Goal: Communication & Community: Participate in discussion

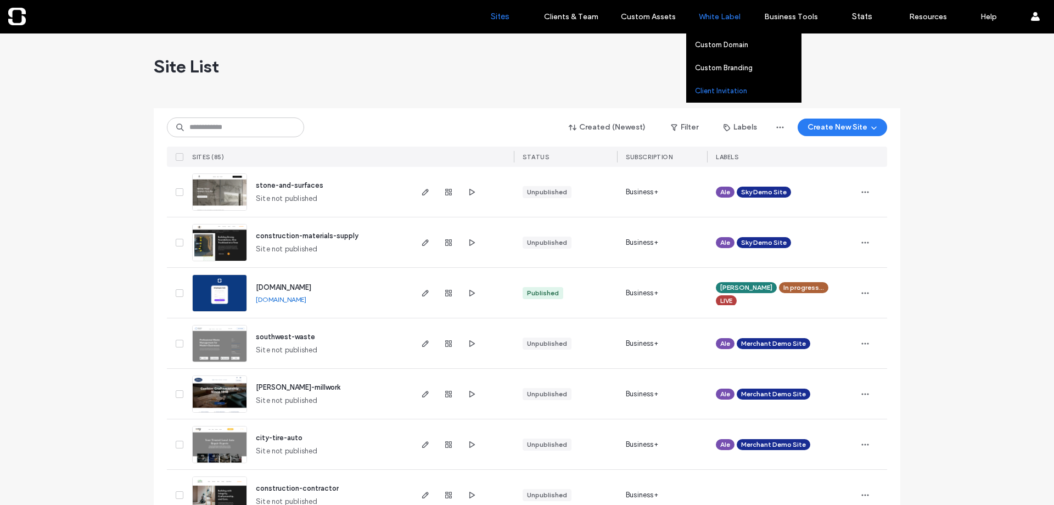
click at [719, 88] on label "Client Invitation" at bounding box center [721, 91] width 52 height 8
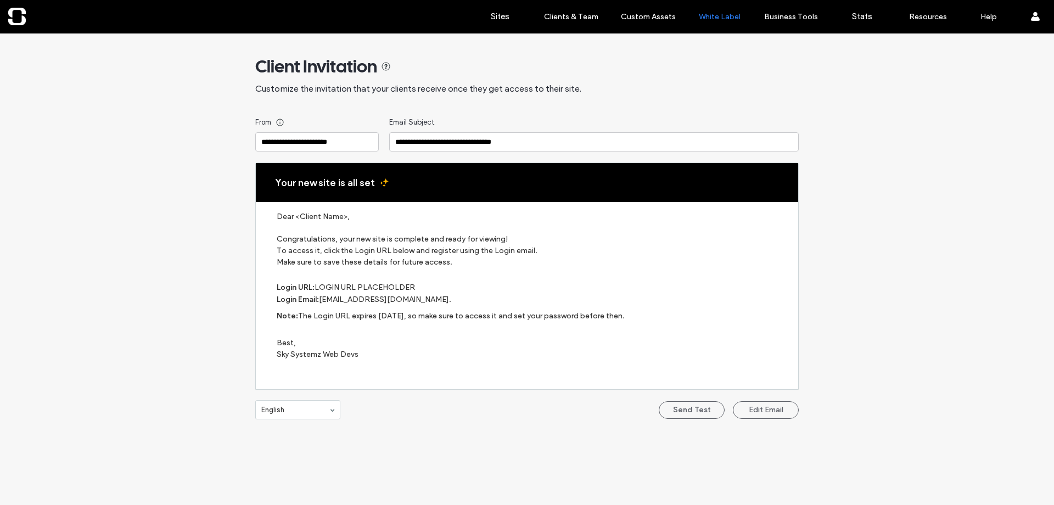
click at [354, 355] on label "Best, Sky Systemz Web Devs" at bounding box center [532, 348] width 511 height 53
click at [359, 357] on label "Best, Sky Systemz Web Devs" at bounding box center [532, 348] width 511 height 53
click at [348, 356] on label "Best, Sky Systemz Web Devs" at bounding box center [532, 348] width 511 height 53
click at [350, 355] on label "Best, Sky Systemz Web Devs" at bounding box center [532, 348] width 511 height 53
click at [490, 20] on link "Sites" at bounding box center [499, 16] width 65 height 33
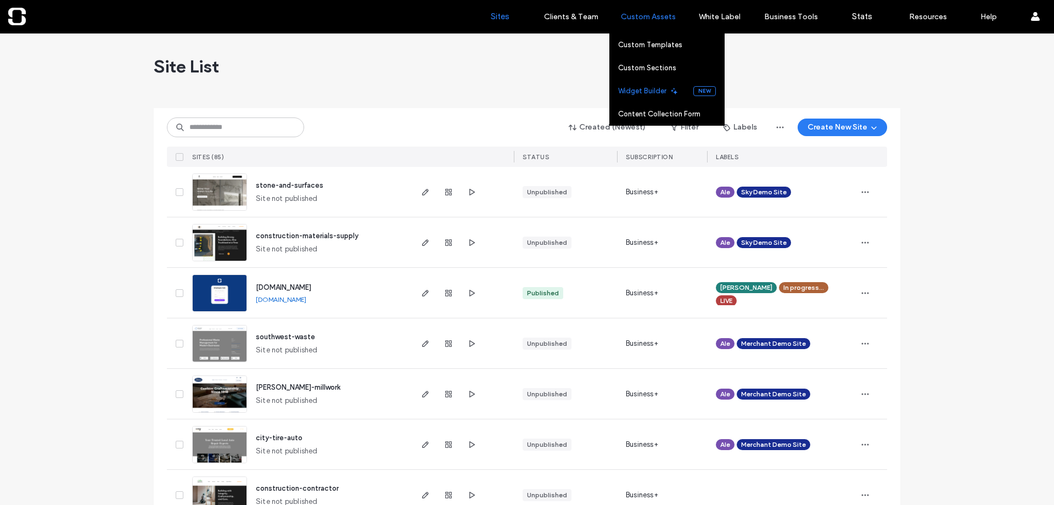
click at [658, 89] on label "Widget Builder" at bounding box center [642, 91] width 48 height 8
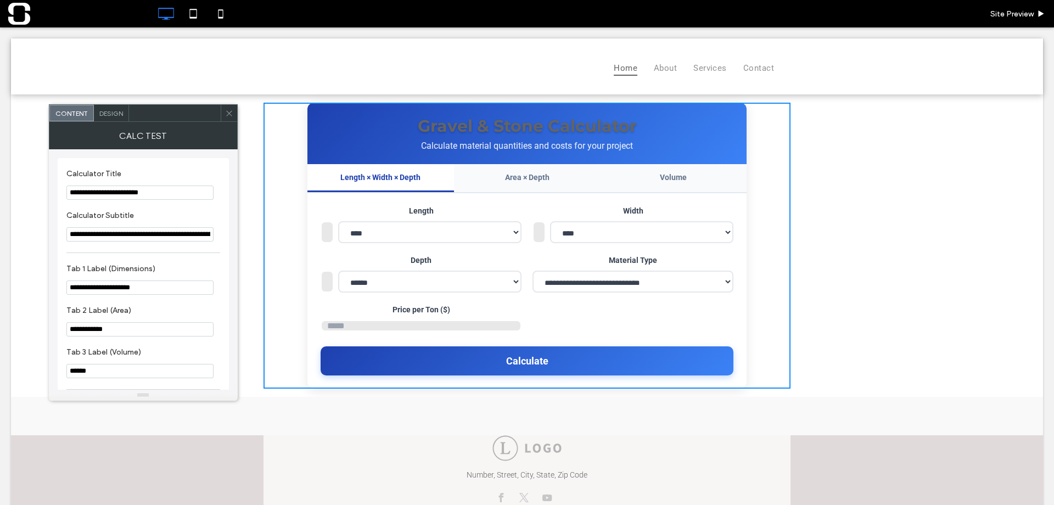
drag, startPoint x: 228, startPoint y: 111, endPoint x: 405, endPoint y: 94, distance: 177.1
click at [228, 111] on icon at bounding box center [229, 113] width 8 height 8
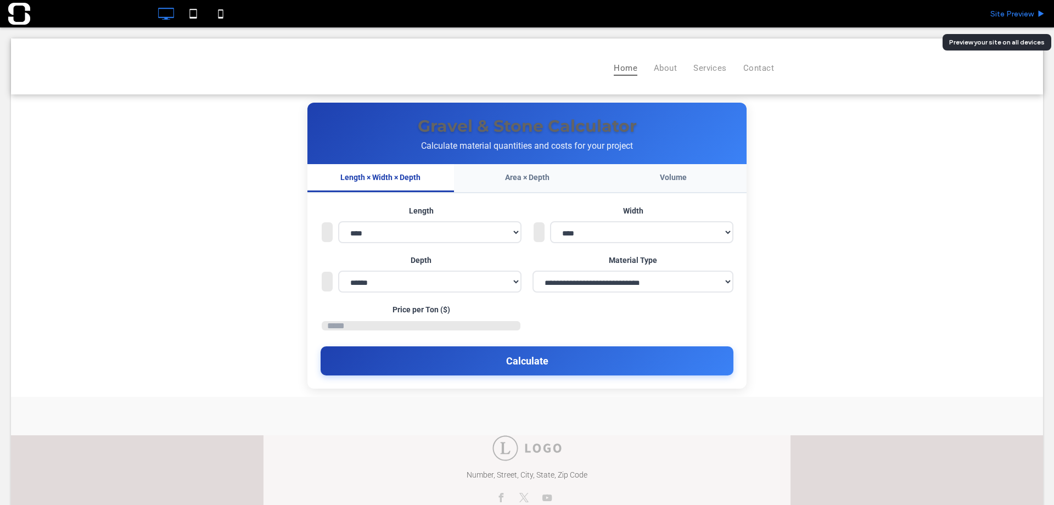
click at [1012, 16] on span "Site Preview" at bounding box center [1011, 13] width 43 height 9
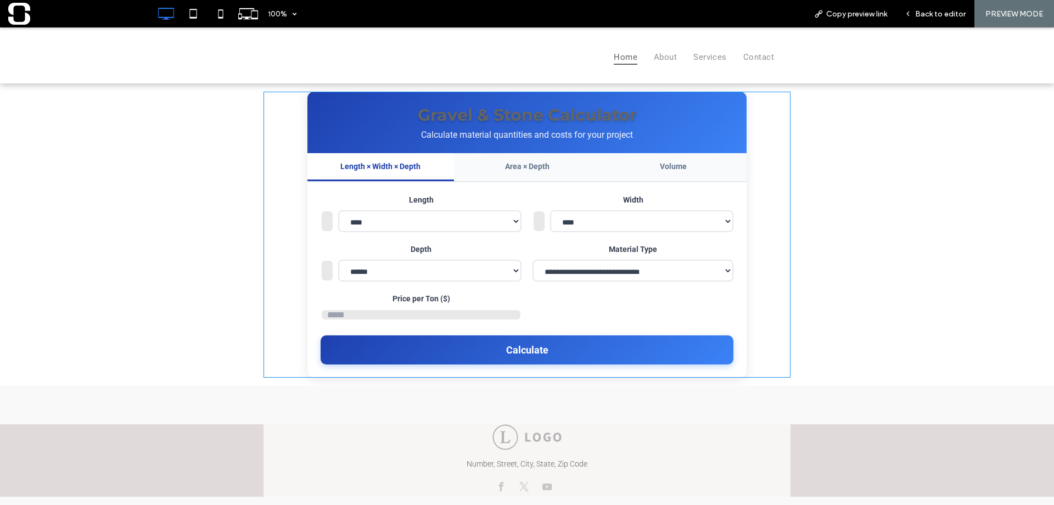
click at [483, 226] on span at bounding box center [527, 235] width 527 height 286
click at [510, 227] on span at bounding box center [527, 235] width 527 height 286
click at [663, 226] on span at bounding box center [527, 235] width 527 height 286
click at [775, 216] on span at bounding box center [527, 235] width 527 height 286
click at [686, 284] on span at bounding box center [527, 235] width 527 height 286
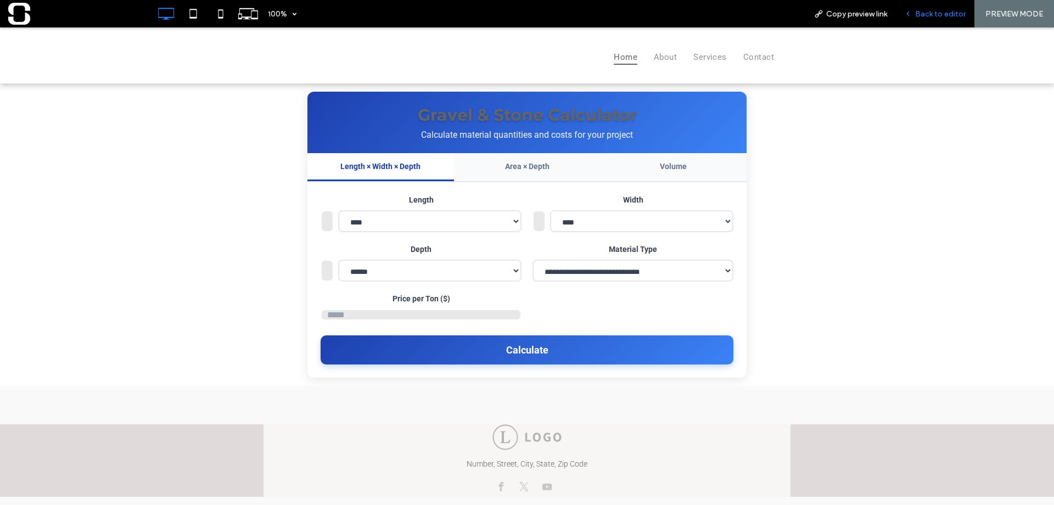
click at [935, 16] on span "Back to editor" at bounding box center [940, 13] width 51 height 9
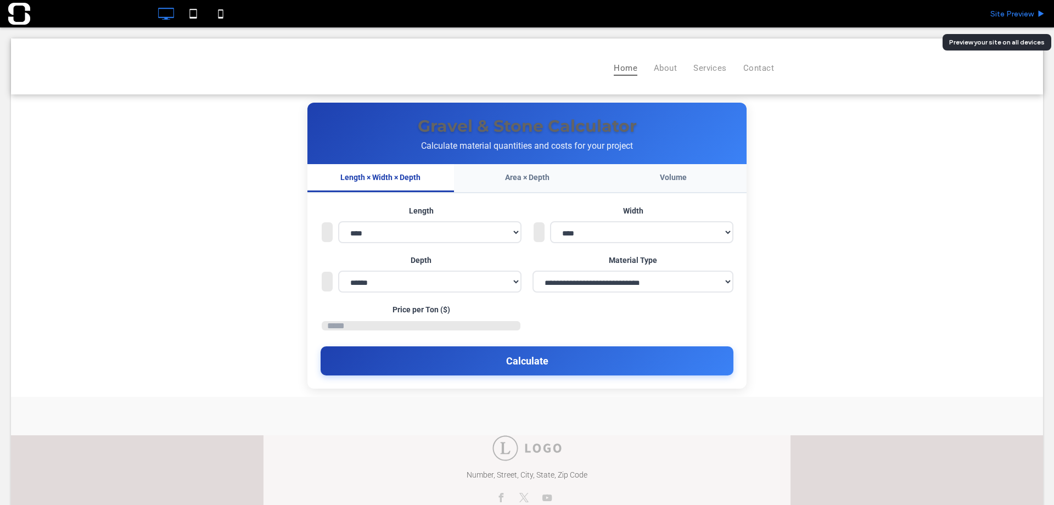
click at [1005, 18] on span "Site Preview" at bounding box center [1011, 13] width 43 height 9
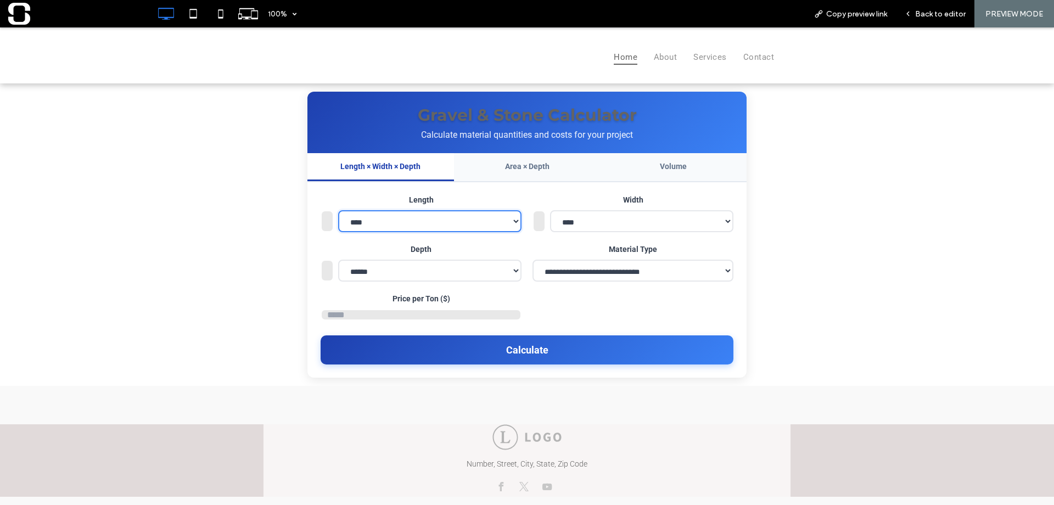
click at [506, 229] on select "**********" at bounding box center [429, 221] width 183 height 22
click at [508, 229] on select "**********" at bounding box center [429, 221] width 183 height 22
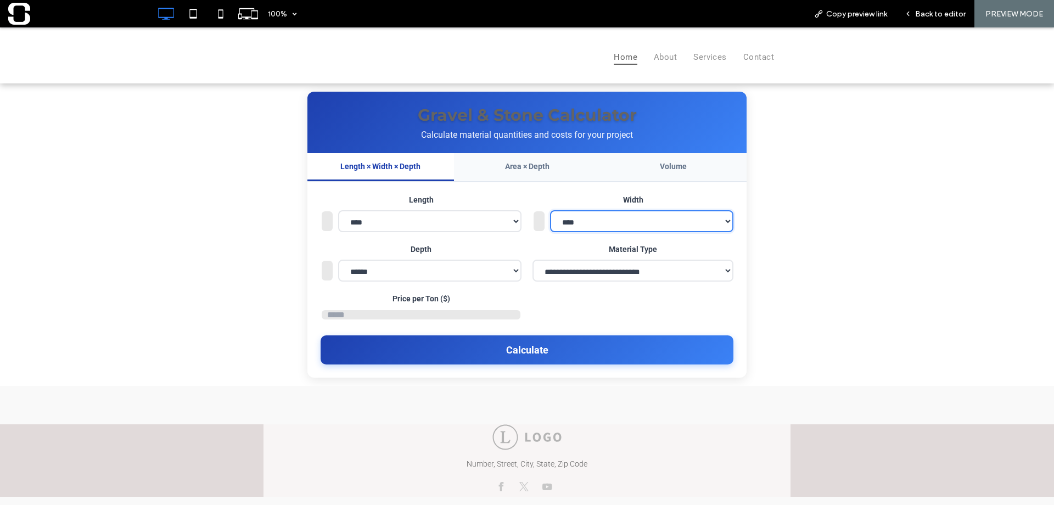
click at [570, 230] on select "**********" at bounding box center [641, 221] width 183 height 22
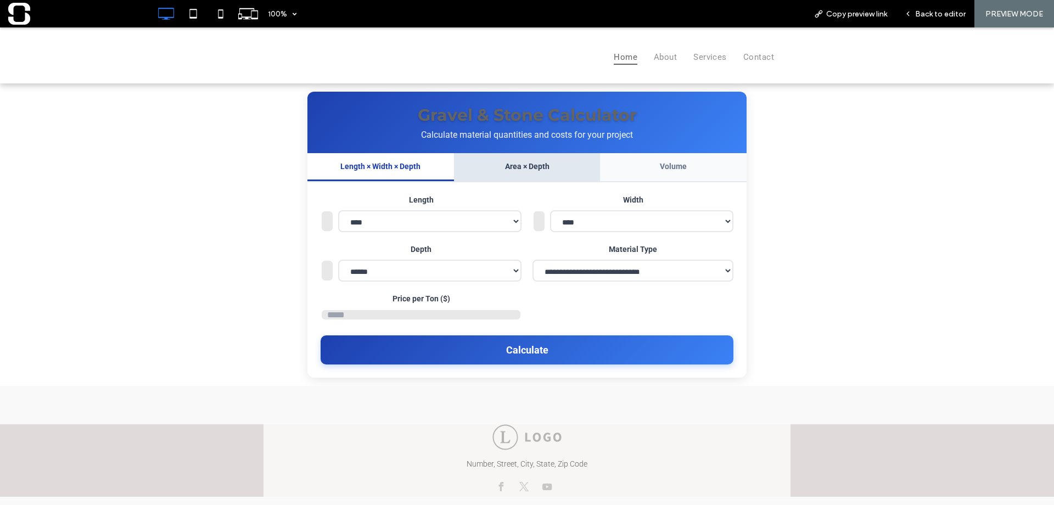
click at [524, 174] on button "Area × Depth" at bounding box center [527, 167] width 147 height 28
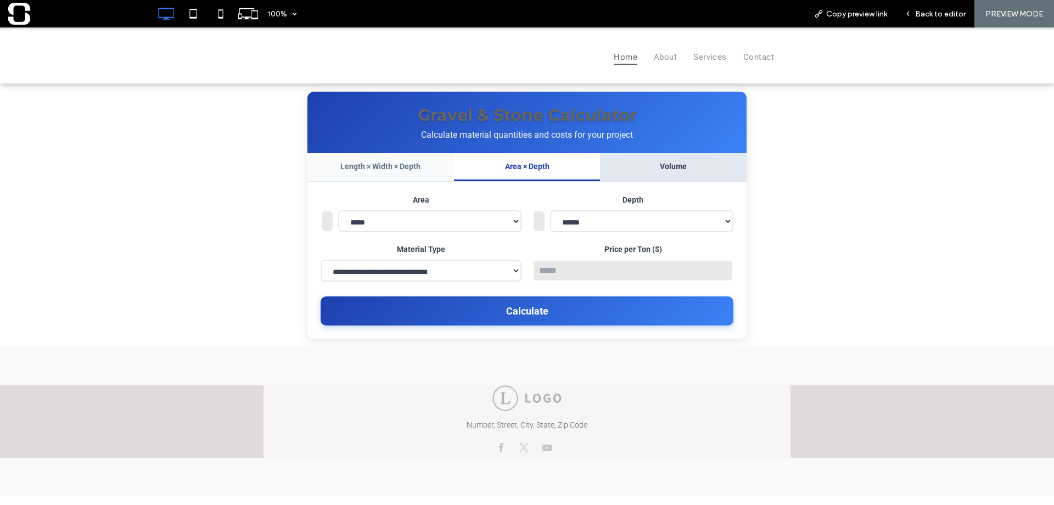
click at [662, 175] on button "Volume" at bounding box center [673, 167] width 147 height 28
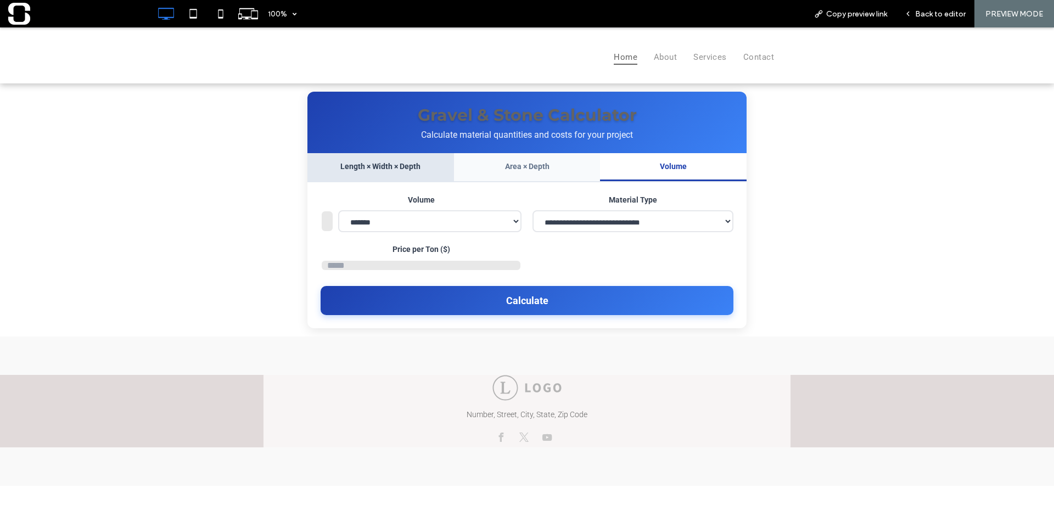
click at [395, 177] on button "Length × Width × Depth" at bounding box center [380, 167] width 147 height 28
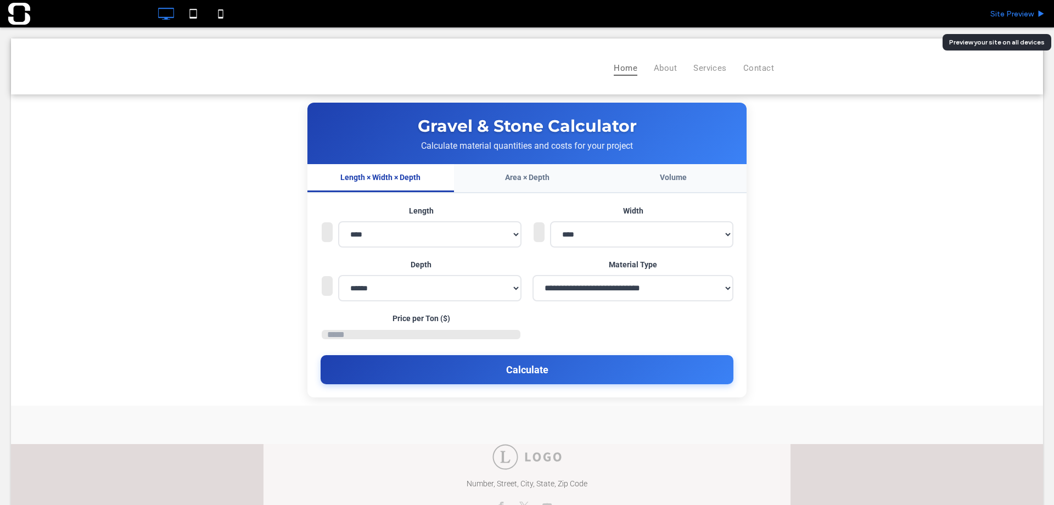
click at [1003, 15] on span "Site Preview" at bounding box center [1011, 13] width 43 height 9
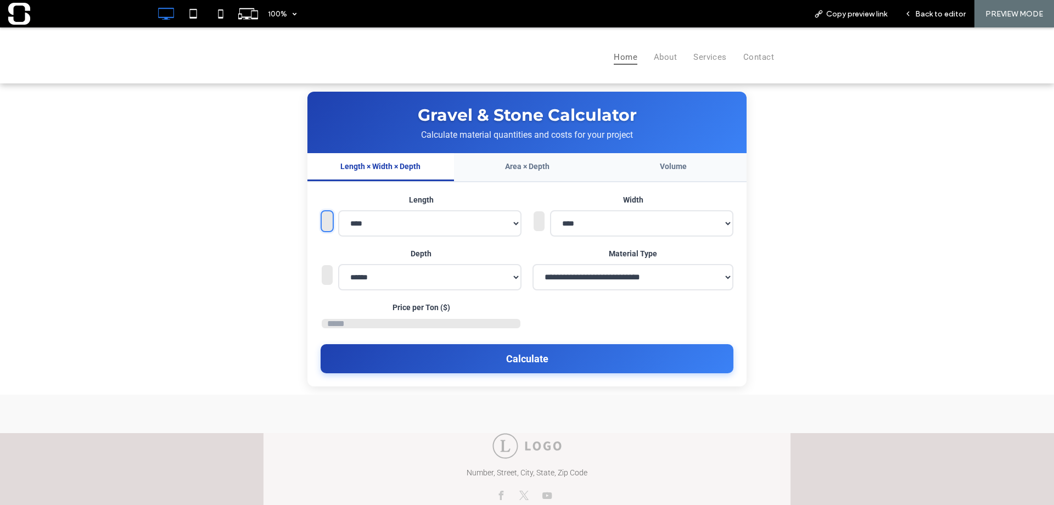
click at [324, 226] on input "*" at bounding box center [327, 221] width 13 height 22
click at [328, 231] on input "*" at bounding box center [327, 221] width 13 height 22
click at [327, 227] on input "*" at bounding box center [327, 221] width 13 height 22
click at [327, 221] on input "****" at bounding box center [327, 221] width 13 height 22
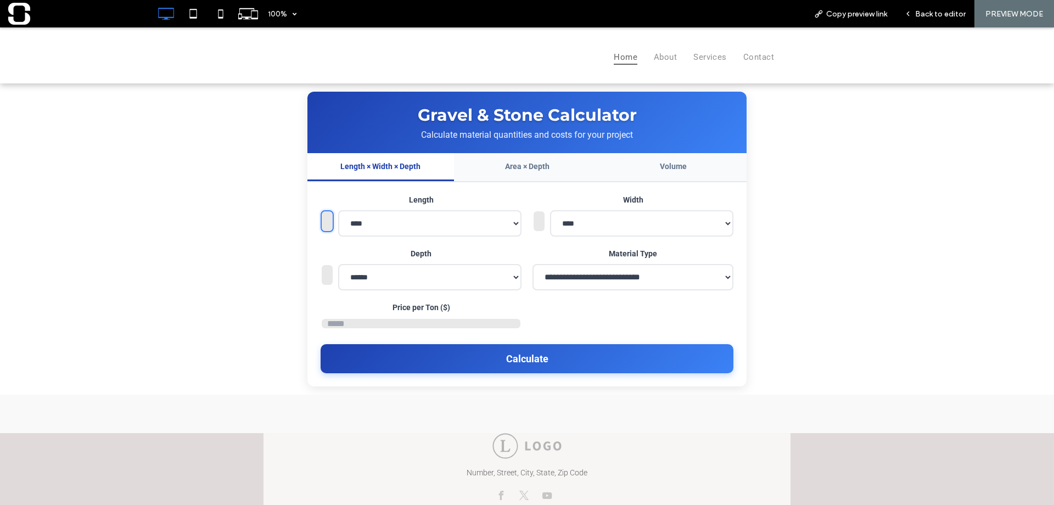
click at [327, 221] on input "****" at bounding box center [327, 221] width 13 height 22
click at [267, 249] on div "**********" at bounding box center [527, 239] width 527 height 295
click at [322, 227] on input "****" at bounding box center [327, 221] width 13 height 22
click at [328, 227] on input "****" at bounding box center [327, 221] width 13 height 22
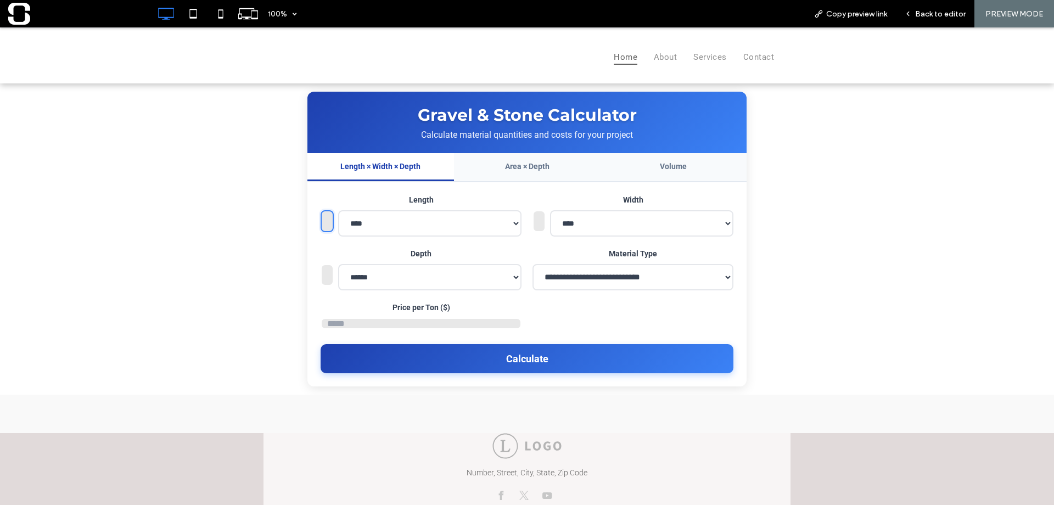
type input "*"
click at [328, 227] on input "*" at bounding box center [327, 221] width 13 height 22
click at [326, 228] on input "*" at bounding box center [327, 221] width 13 height 22
click at [522, 175] on button "Area × Depth" at bounding box center [527, 167] width 147 height 28
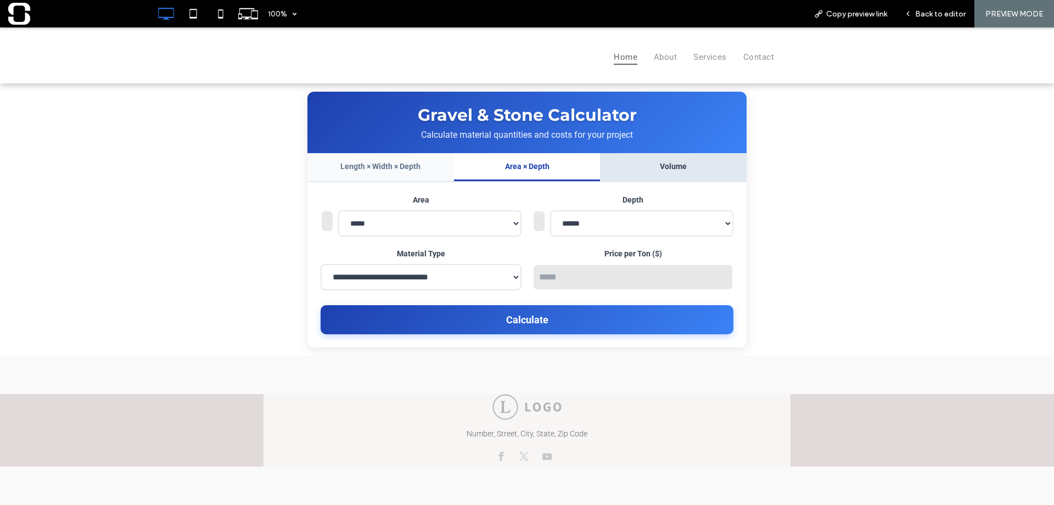
click at [692, 169] on button "Volume" at bounding box center [673, 167] width 147 height 28
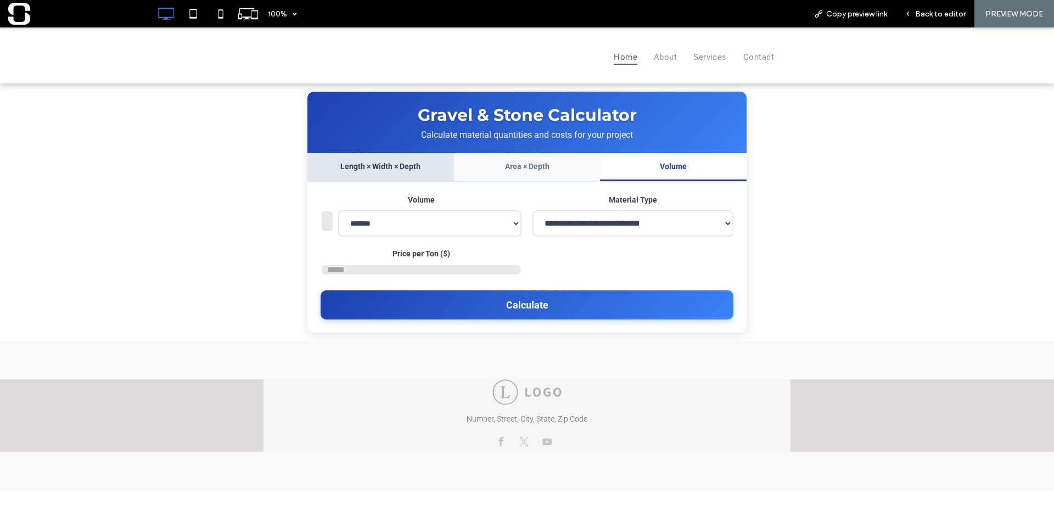
click at [408, 168] on button "Length × Width × Depth" at bounding box center [380, 167] width 147 height 28
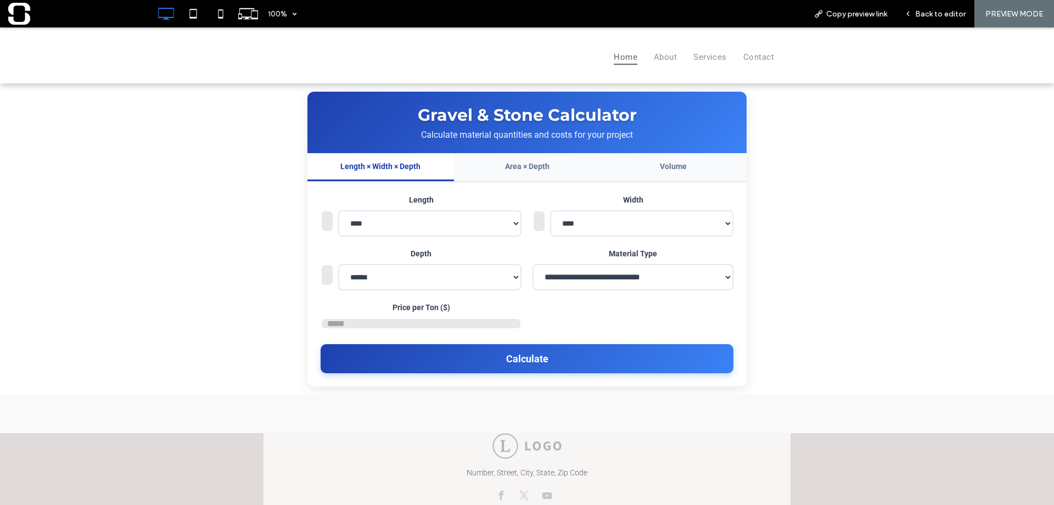
click at [332, 235] on div "**********" at bounding box center [421, 224] width 201 height 30
click at [397, 232] on select "**********" at bounding box center [429, 223] width 183 height 26
click at [338, 210] on select "**********" at bounding box center [429, 223] width 183 height 26
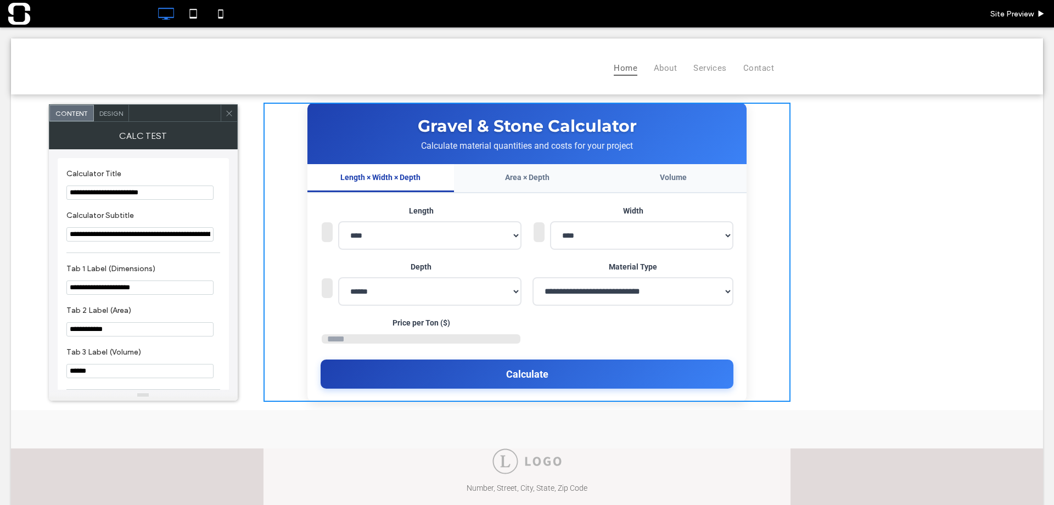
click at [230, 118] on span at bounding box center [229, 113] width 8 height 16
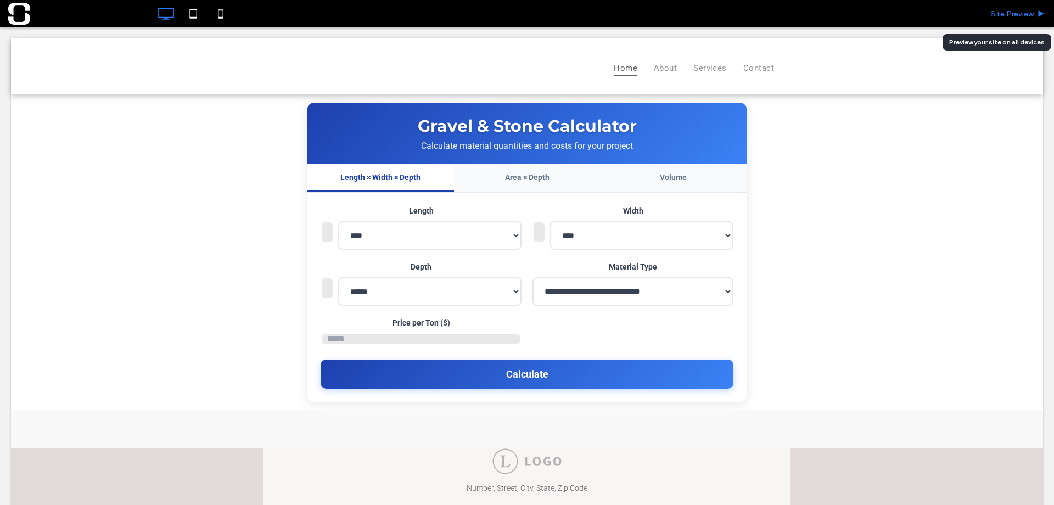
click at [1002, 14] on span "Site Preview" at bounding box center [1011, 13] width 43 height 9
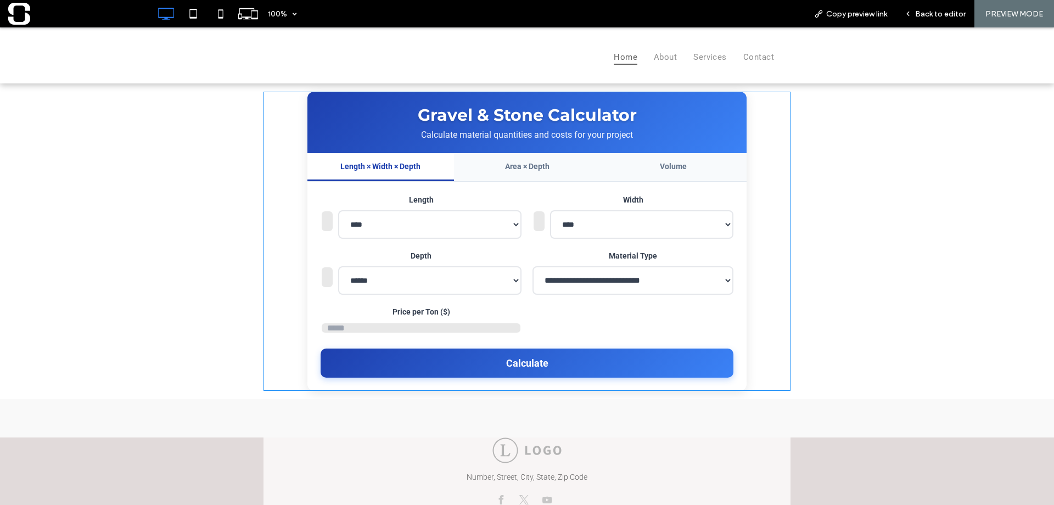
click at [456, 224] on span at bounding box center [527, 241] width 527 height 299
click at [511, 229] on span at bounding box center [527, 241] width 527 height 299
click at [509, 175] on span at bounding box center [527, 241] width 527 height 299
click at [525, 165] on span at bounding box center [527, 241] width 527 height 299
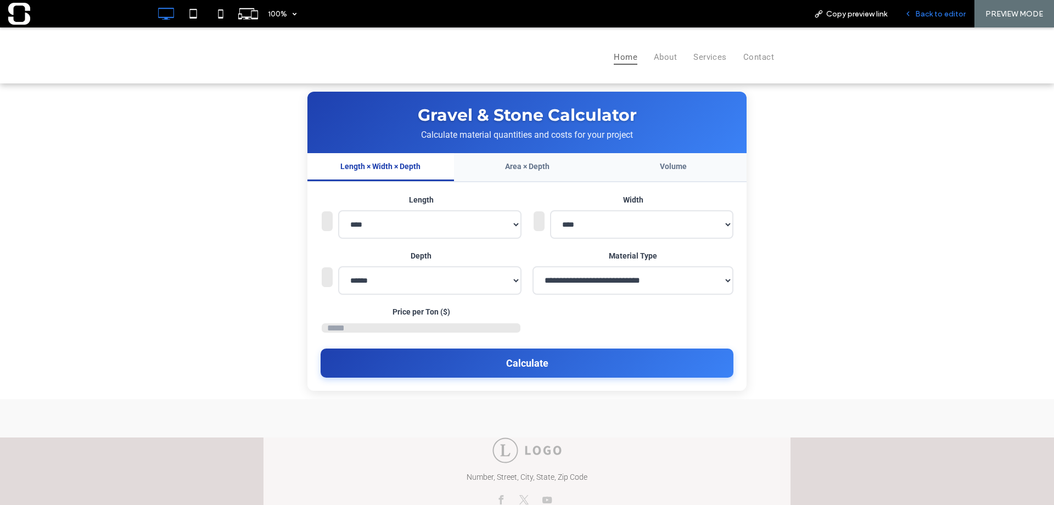
click at [942, 11] on span "Back to editor" at bounding box center [940, 13] width 51 height 9
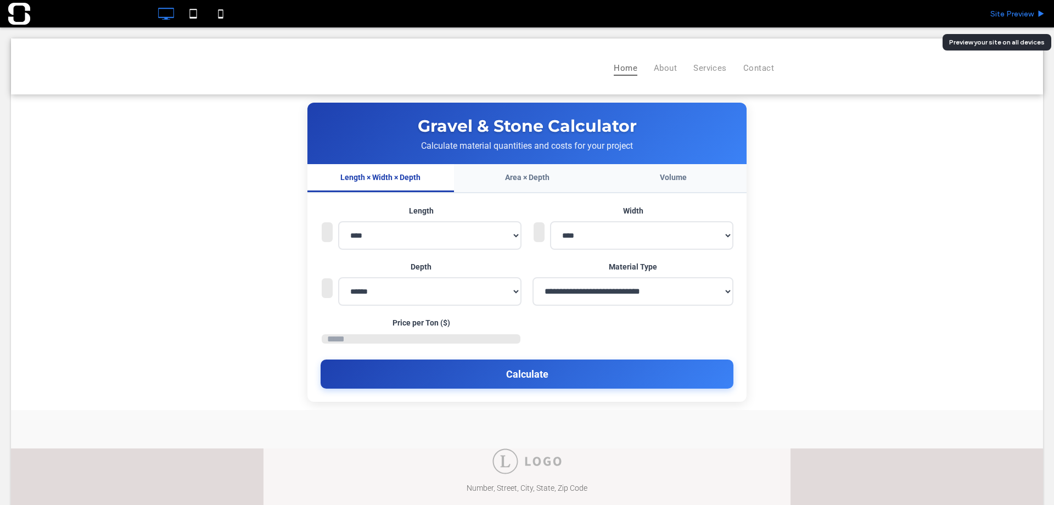
click at [1011, 15] on span "Site Preview" at bounding box center [1011, 13] width 43 height 9
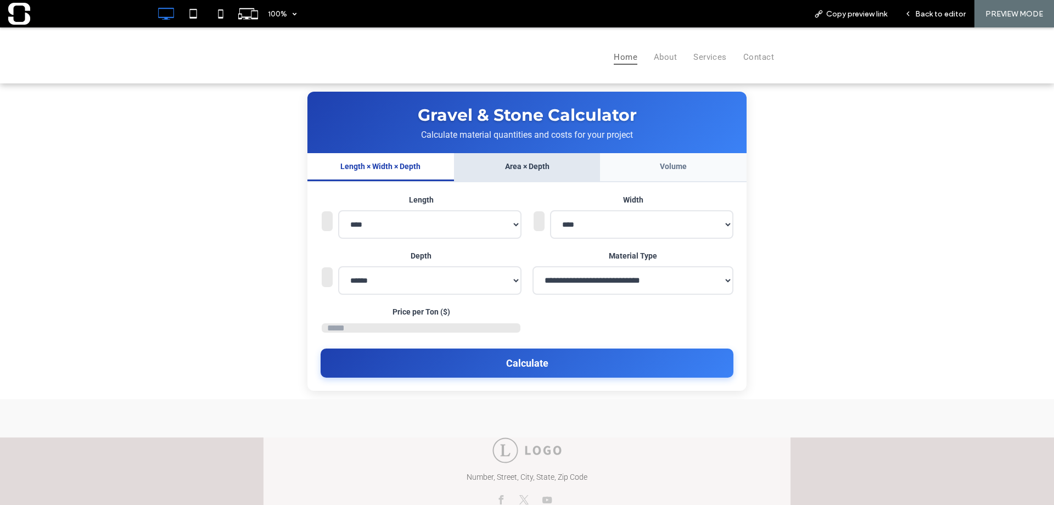
click at [534, 164] on button "Area × Depth" at bounding box center [527, 167] width 147 height 28
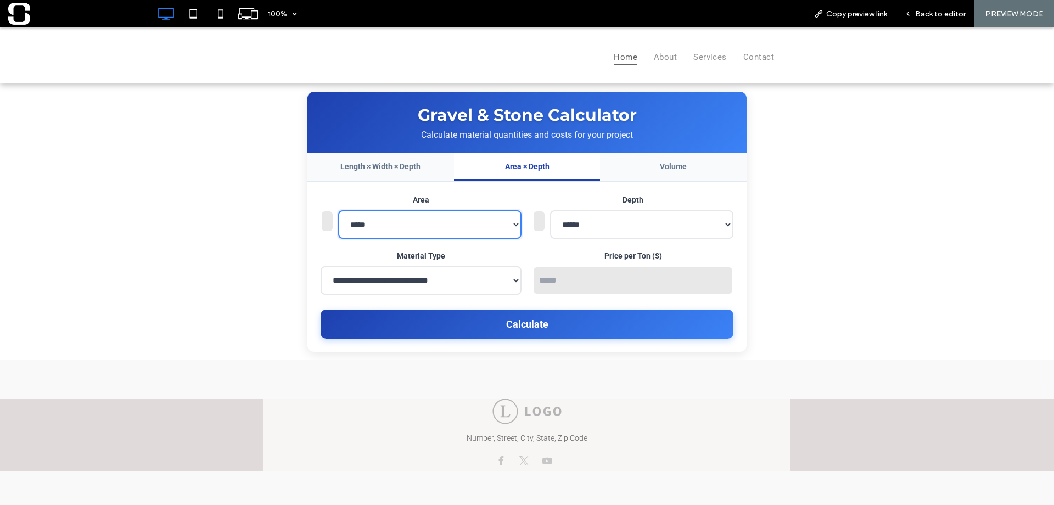
click at [469, 239] on select "***** ******** *********" at bounding box center [429, 224] width 183 height 29
select select "********"
click at [338, 210] on select "***** ******** *********" at bounding box center [429, 224] width 183 height 29
click at [484, 250] on div "**********" at bounding box center [527, 245] width 413 height 101
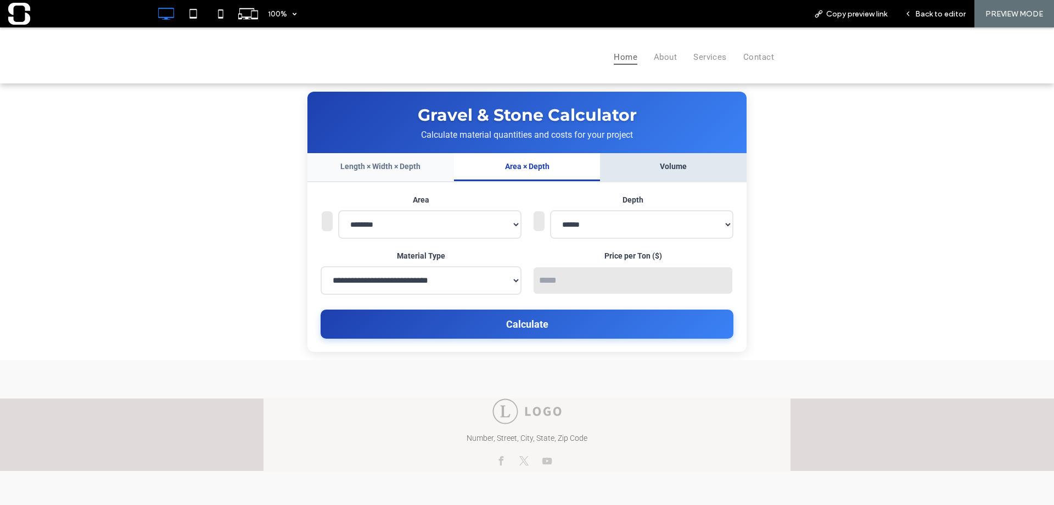
click at [668, 175] on button "Volume" at bounding box center [673, 167] width 147 height 28
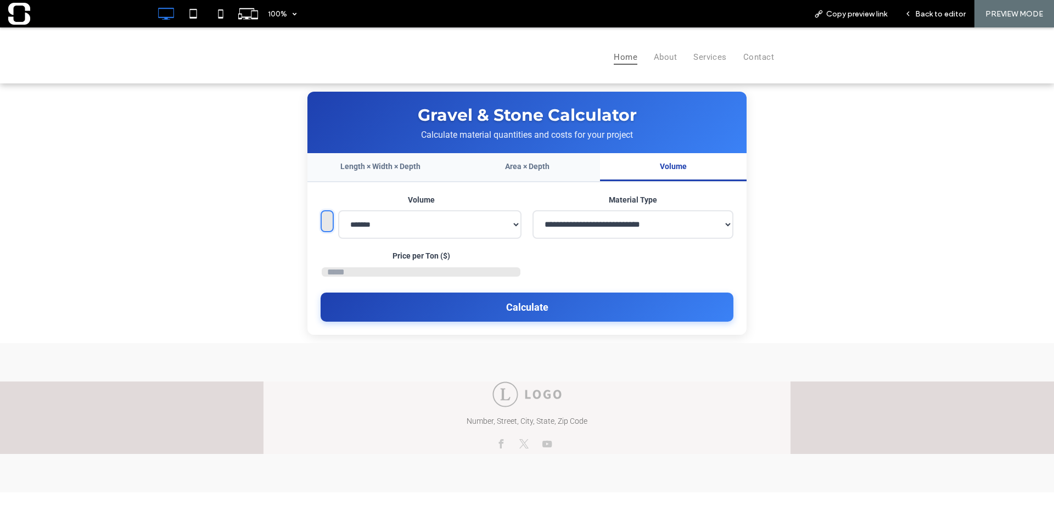
click at [327, 231] on input "number" at bounding box center [327, 221] width 13 height 22
click at [329, 228] on input "*" at bounding box center [327, 221] width 13 height 22
click at [325, 226] on input "*" at bounding box center [327, 221] width 13 height 22
click at [323, 224] on input "*" at bounding box center [327, 221] width 13 height 22
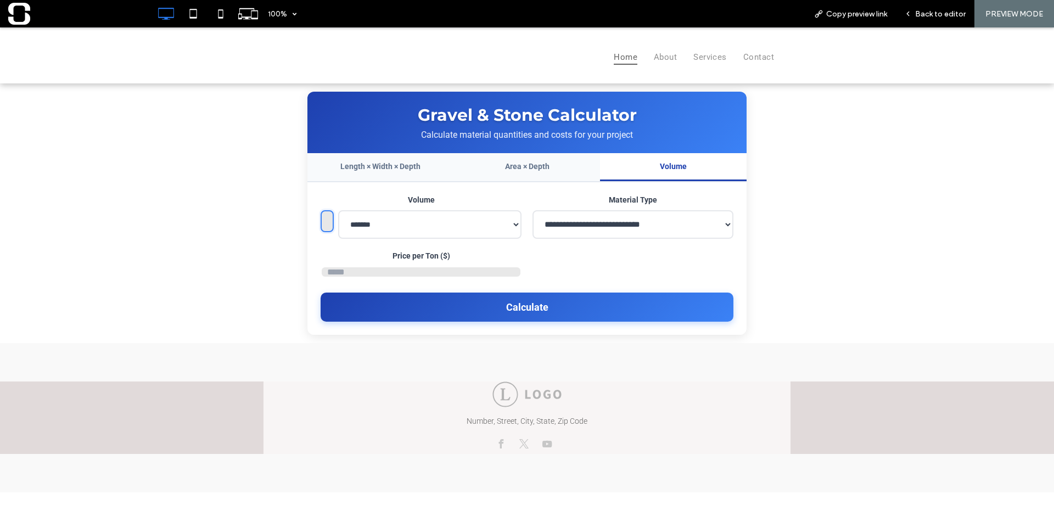
click at [323, 225] on input "*" at bounding box center [327, 221] width 13 height 22
click at [229, 242] on div "**********" at bounding box center [527, 213] width 1054 height 260
click at [323, 226] on input "*" at bounding box center [327, 221] width 13 height 22
click at [323, 226] on input "***" at bounding box center [327, 221] width 13 height 22
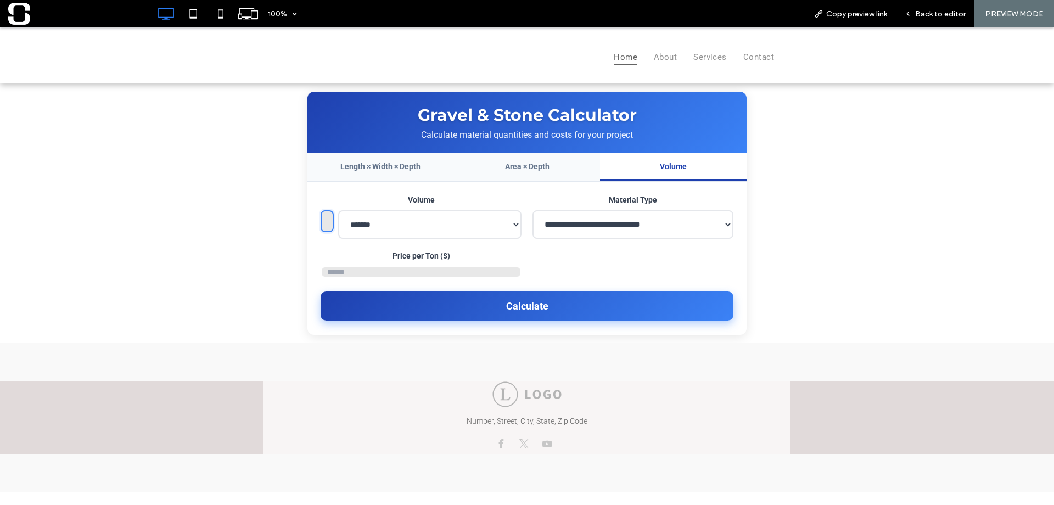
type input "*****"
click at [432, 315] on button "Calculate" at bounding box center [527, 306] width 413 height 29
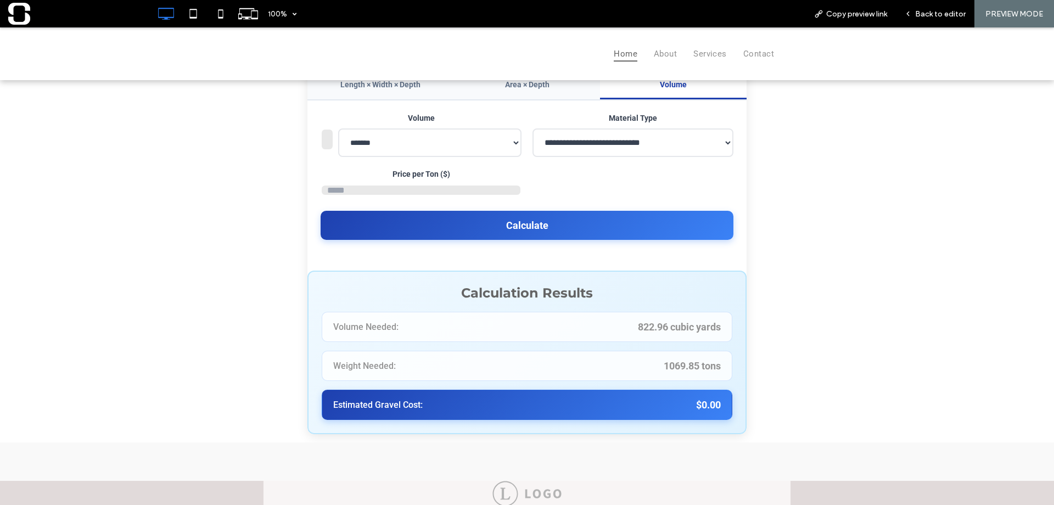
scroll to position [74, 0]
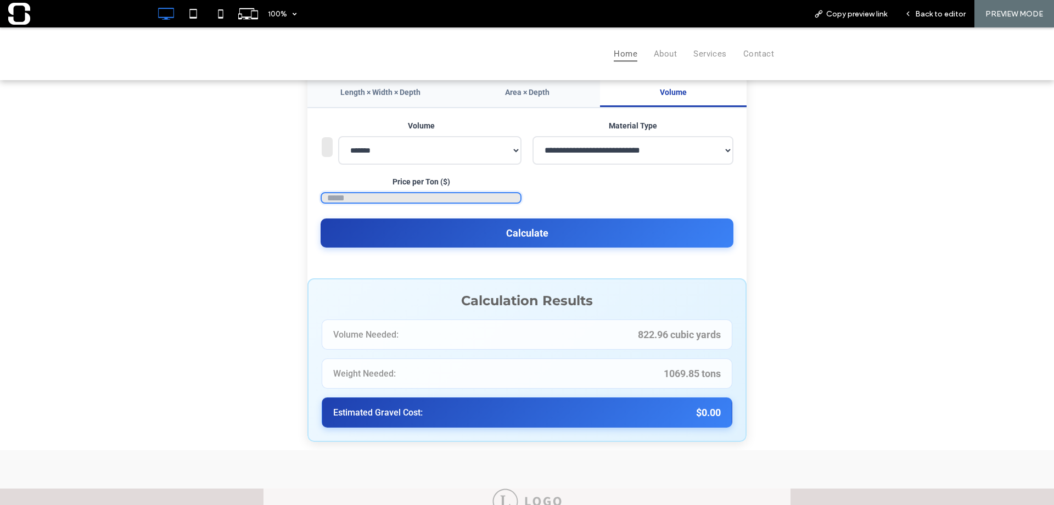
click at [345, 204] on input "number" at bounding box center [421, 198] width 201 height 12
type input "*****"
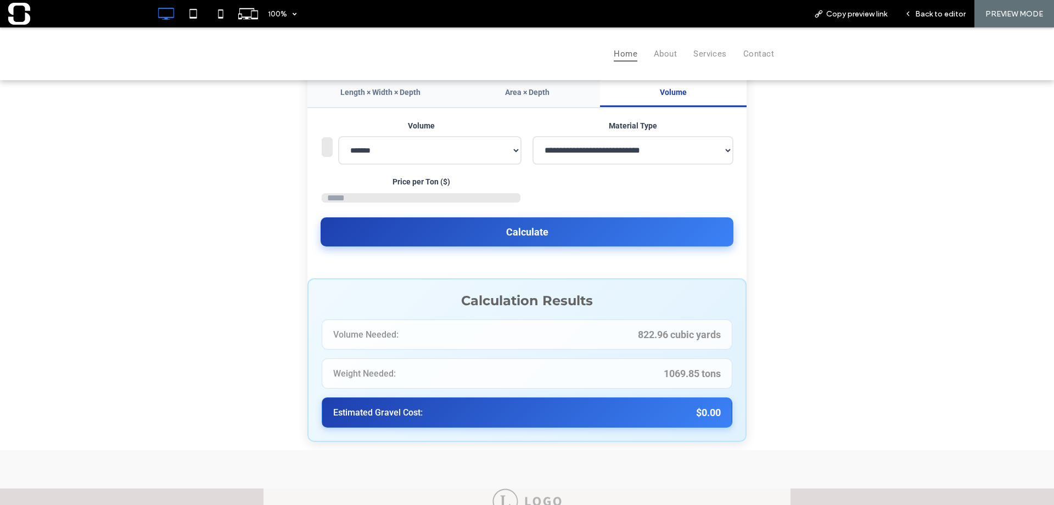
click at [414, 242] on button "Calculate" at bounding box center [527, 231] width 413 height 29
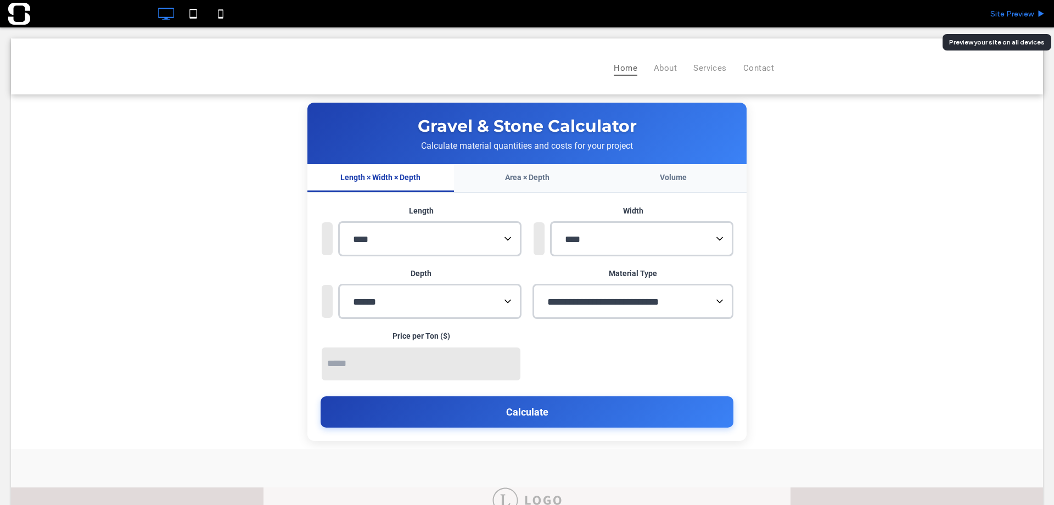
click at [1009, 13] on span "Site Preview" at bounding box center [1011, 13] width 43 height 9
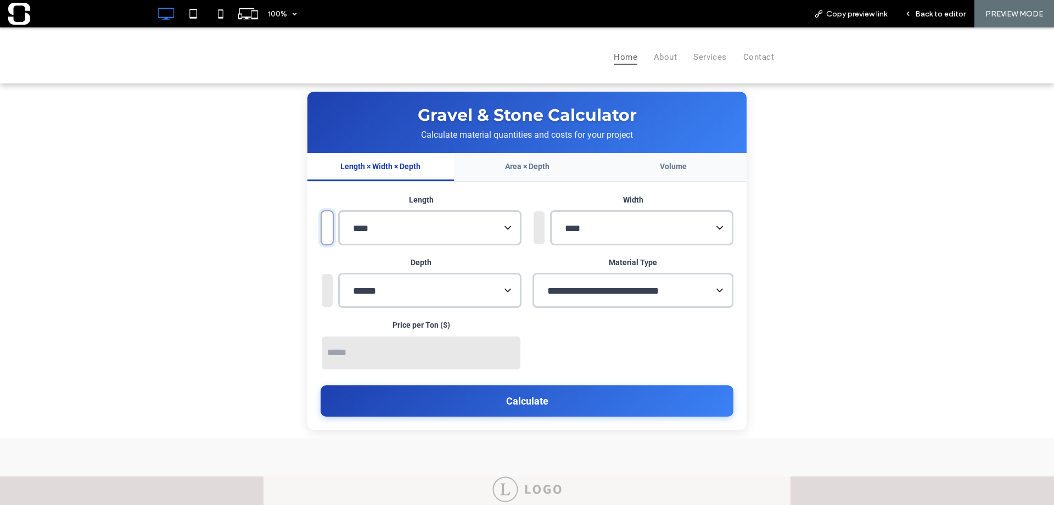
click at [323, 230] on input "number" at bounding box center [327, 227] width 13 height 35
click at [321, 234] on input "number" at bounding box center [327, 227] width 13 height 35
click at [321, 237] on input "number" at bounding box center [327, 227] width 13 height 35
click at [321, 240] on input "number" at bounding box center [327, 227] width 13 height 35
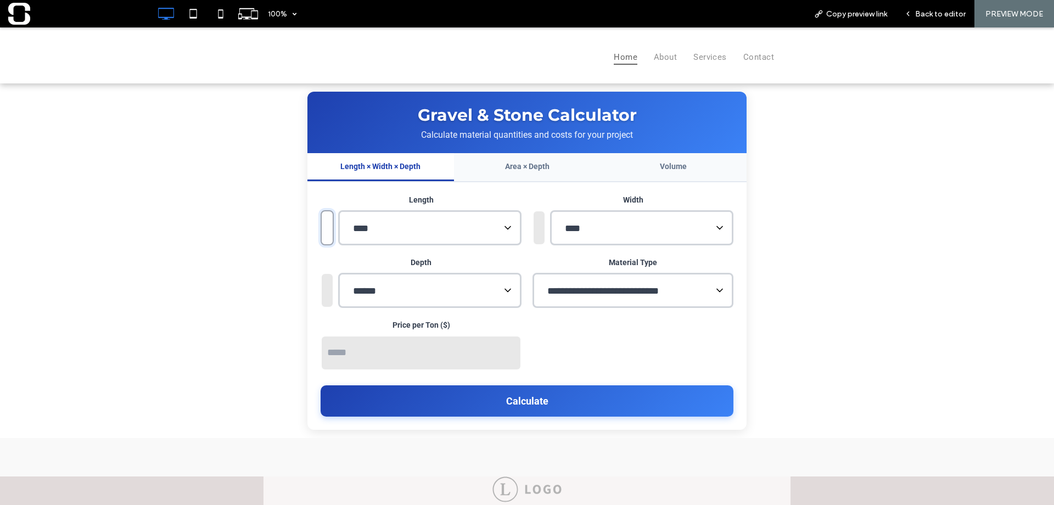
click at [322, 241] on input "number" at bounding box center [327, 227] width 13 height 35
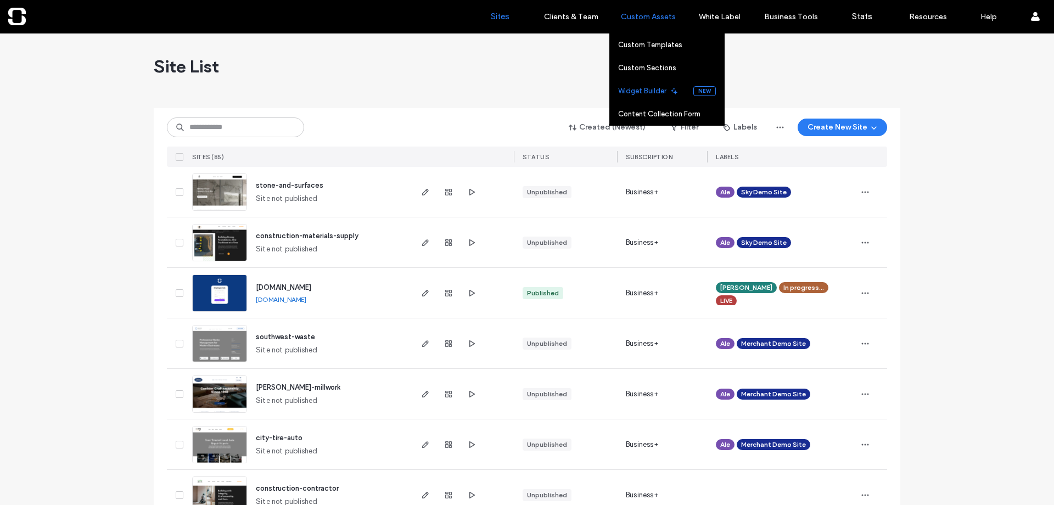
click at [655, 91] on label "Widget Builder" at bounding box center [642, 91] width 48 height 8
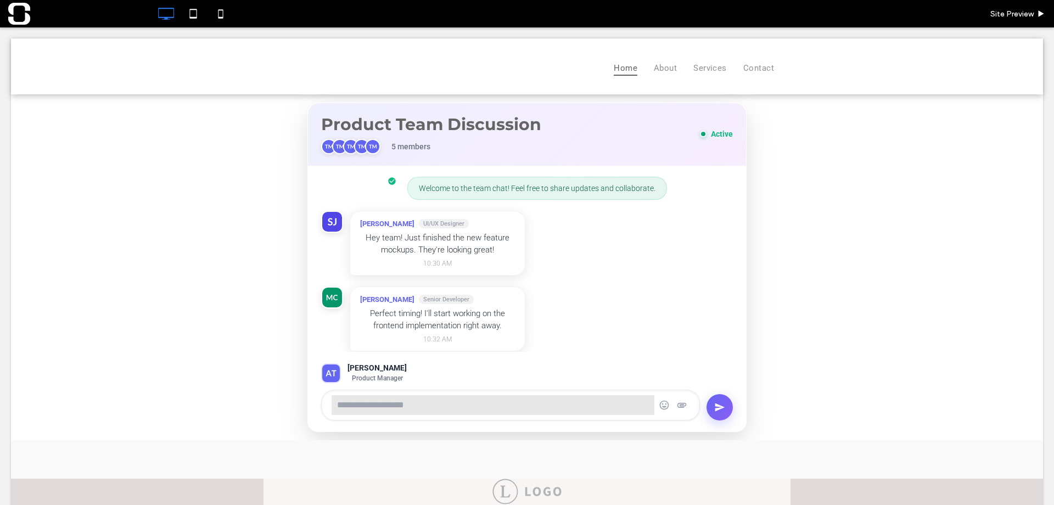
scroll to position [82, 0]
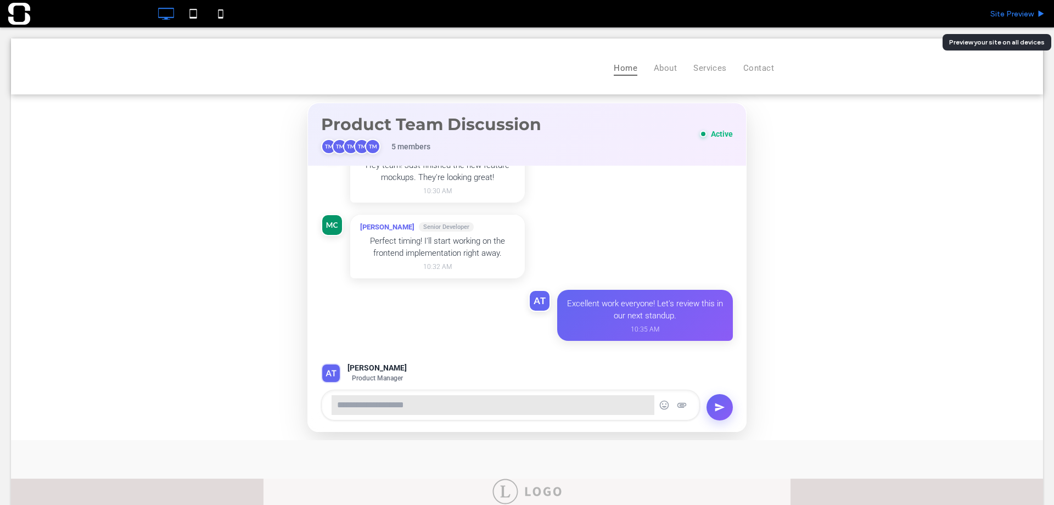
click at [1000, 16] on span "Site Preview" at bounding box center [1011, 13] width 43 height 9
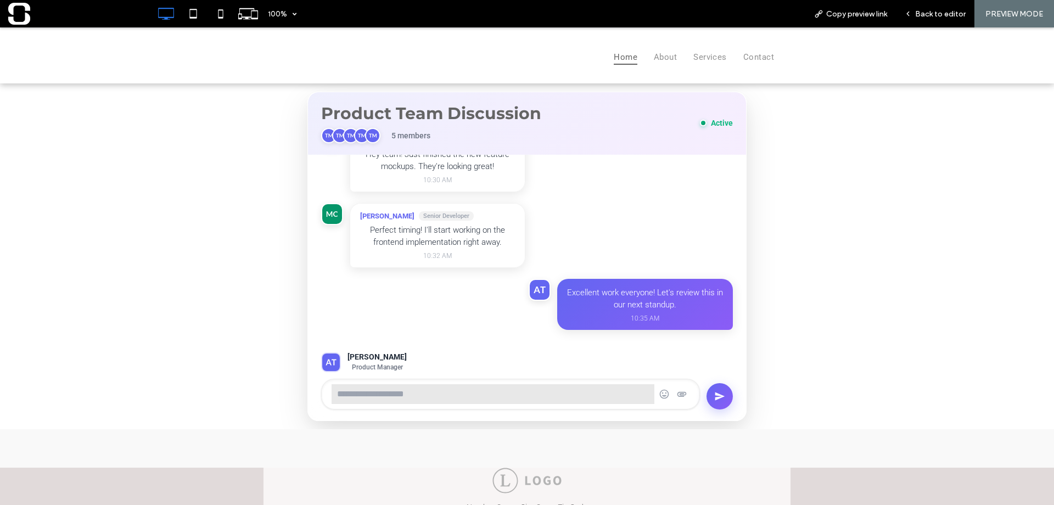
click at [391, 393] on input "text" at bounding box center [493, 394] width 325 height 22
type input "****"
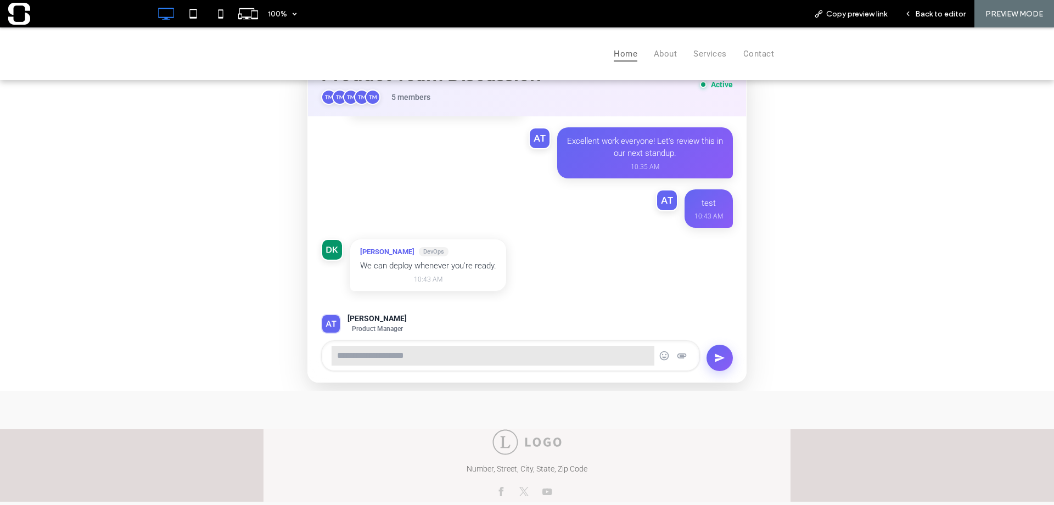
scroll to position [19, 0]
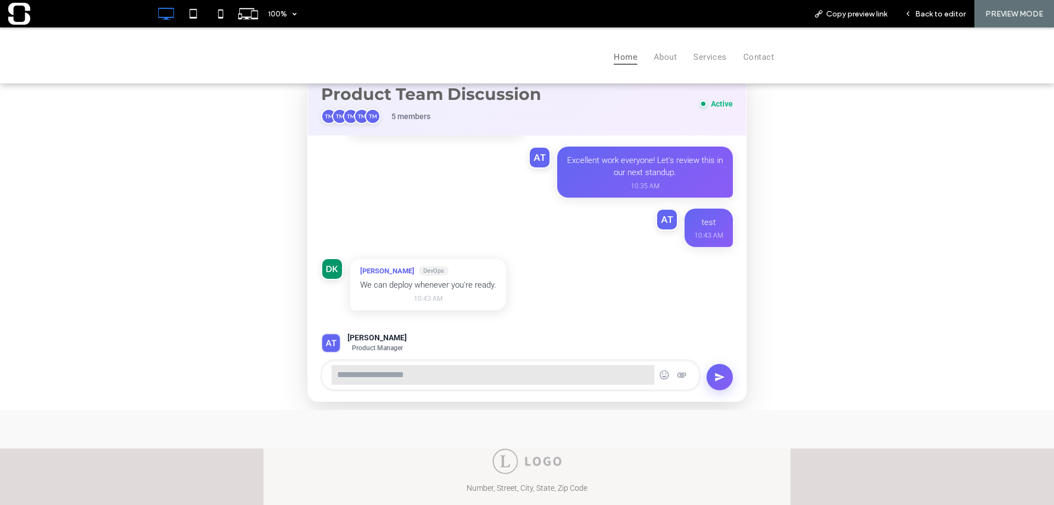
click at [444, 372] on input "text" at bounding box center [493, 375] width 325 height 22
type input "**********"
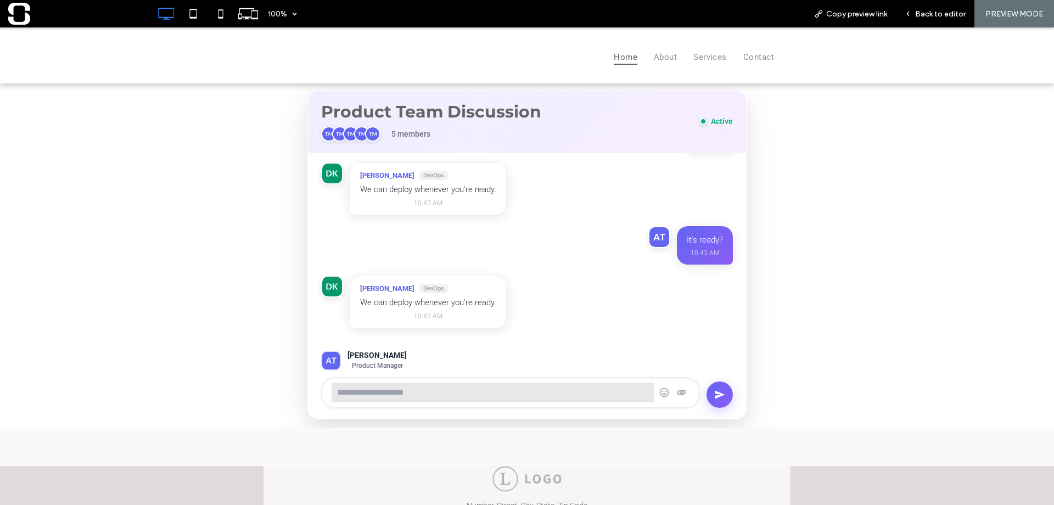
scroll to position [0, 0]
click at [401, 135] on span "5 members" at bounding box center [410, 135] width 39 height 9
click at [354, 134] on img at bounding box center [361, 135] width 15 height 15
click at [436, 110] on h2 "Product Team Discussion" at bounding box center [431, 113] width 220 height 20
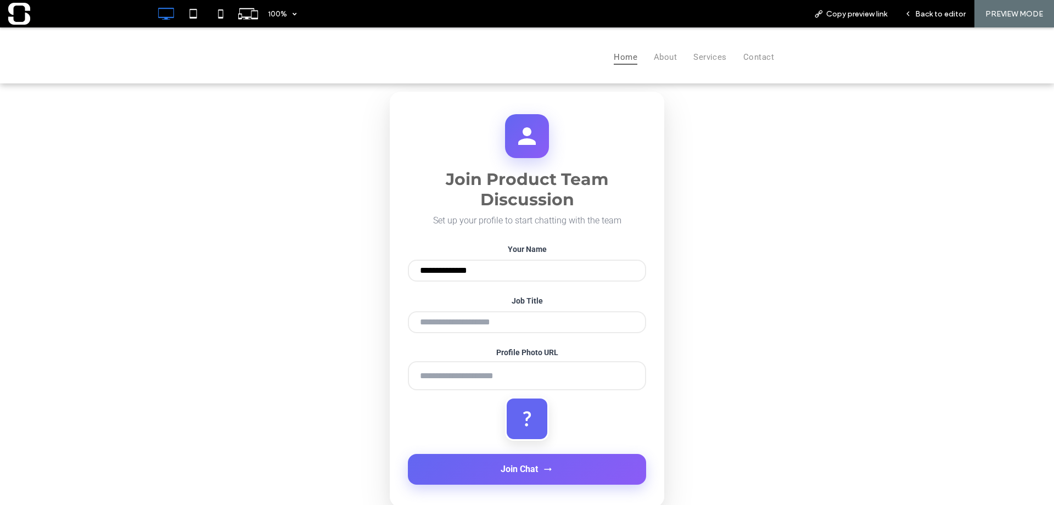
type input "**********"
click at [445, 384] on input "Profile Photo URL" at bounding box center [527, 375] width 238 height 29
paste input "**********"
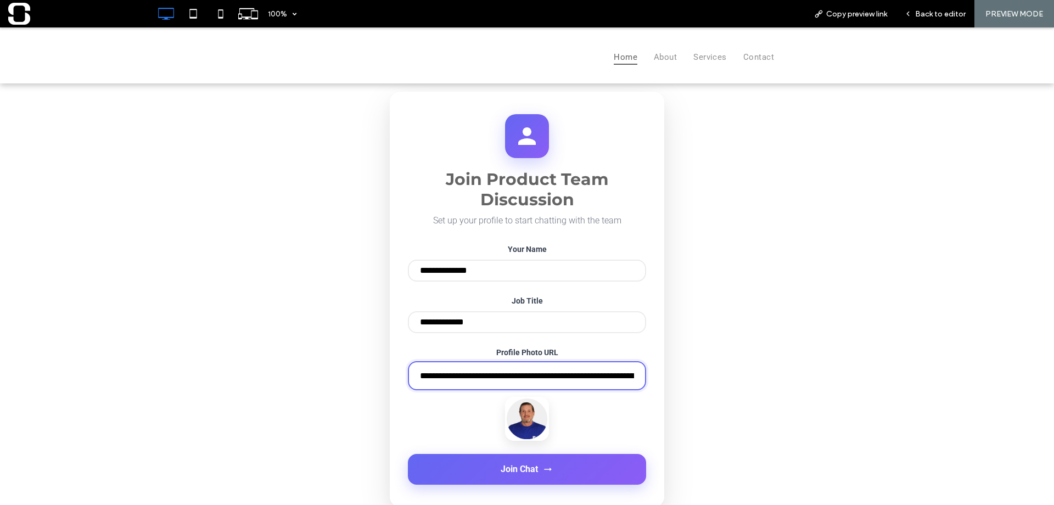
scroll to position [0, 209]
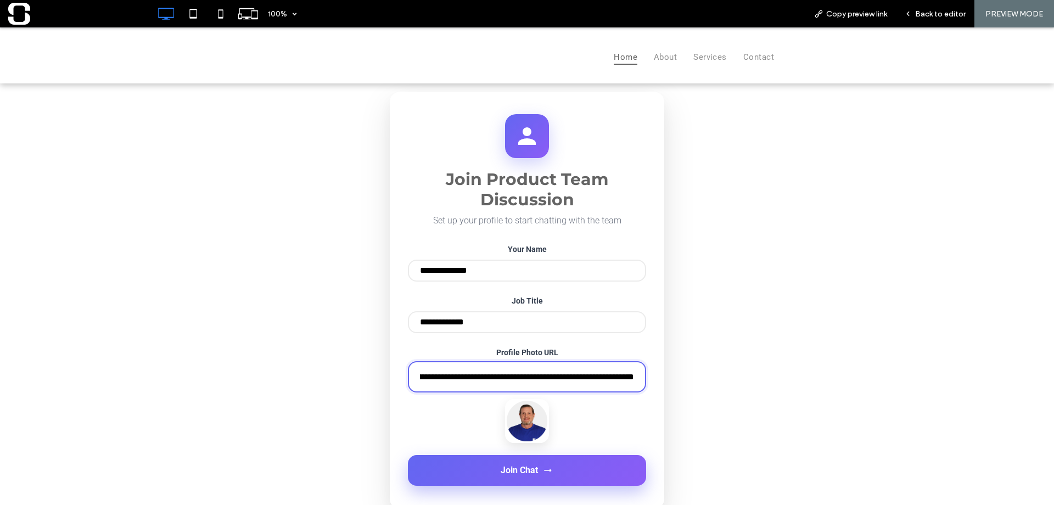
type input "**********"
click at [477, 475] on button "Join Chat" at bounding box center [527, 470] width 238 height 31
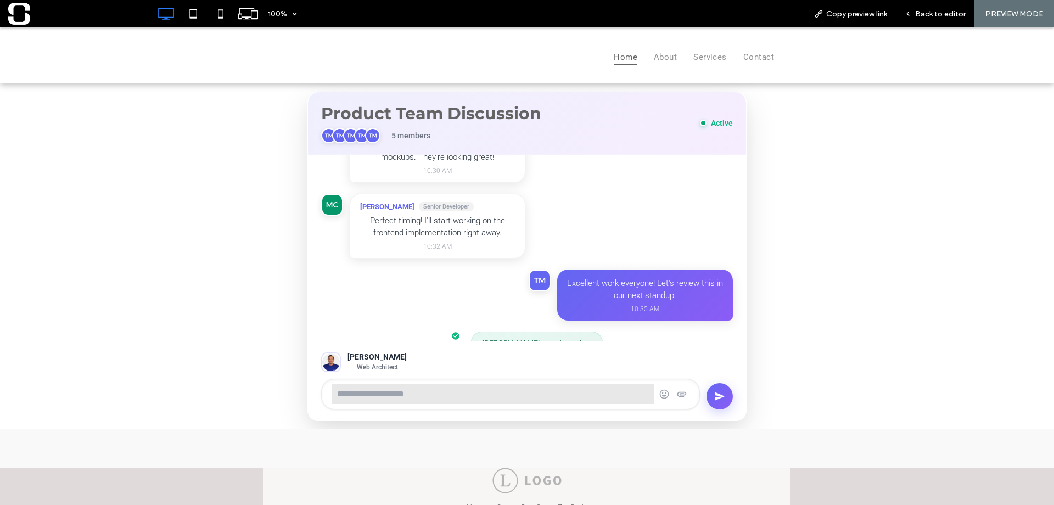
scroll to position [117, 0]
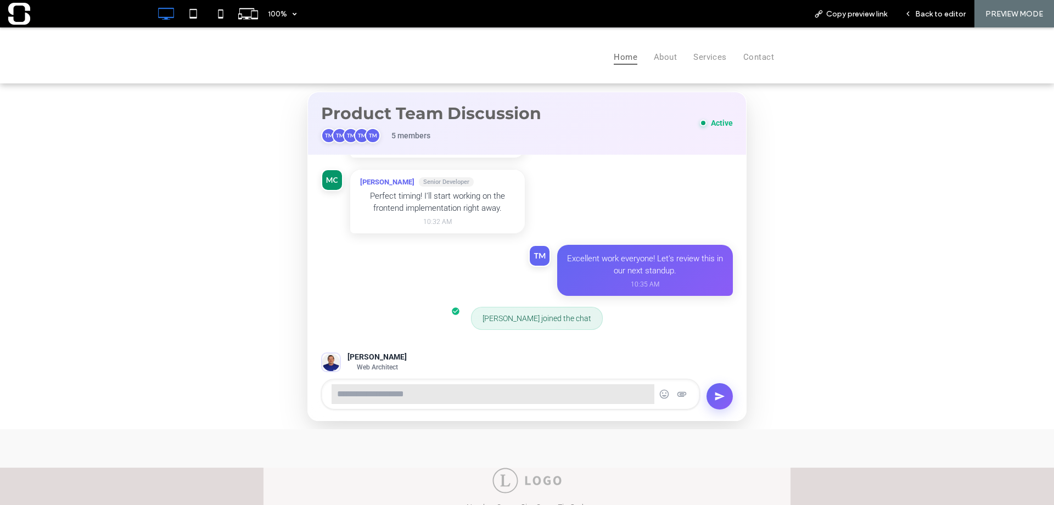
click at [457, 395] on input "text" at bounding box center [493, 394] width 325 height 22
type input "**********"
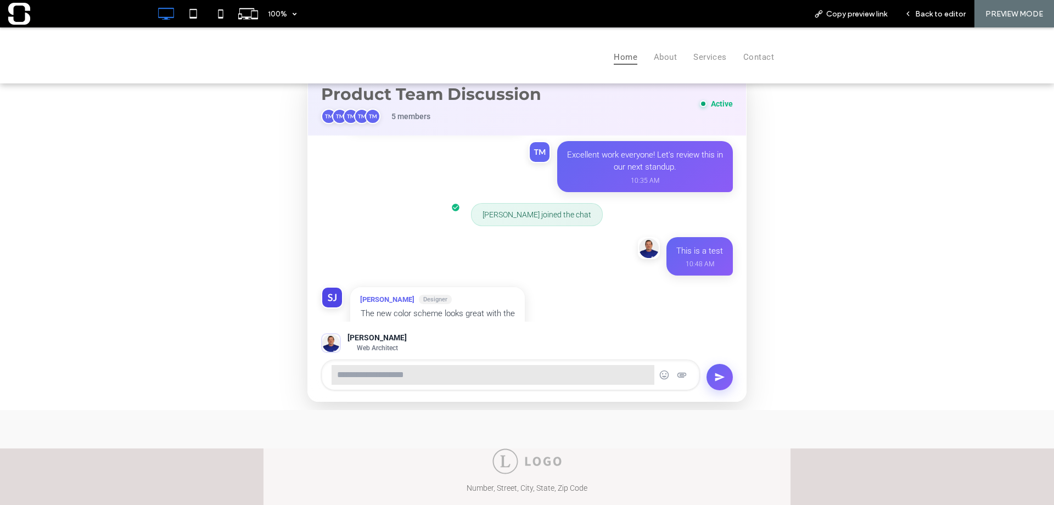
scroll to position [246, 0]
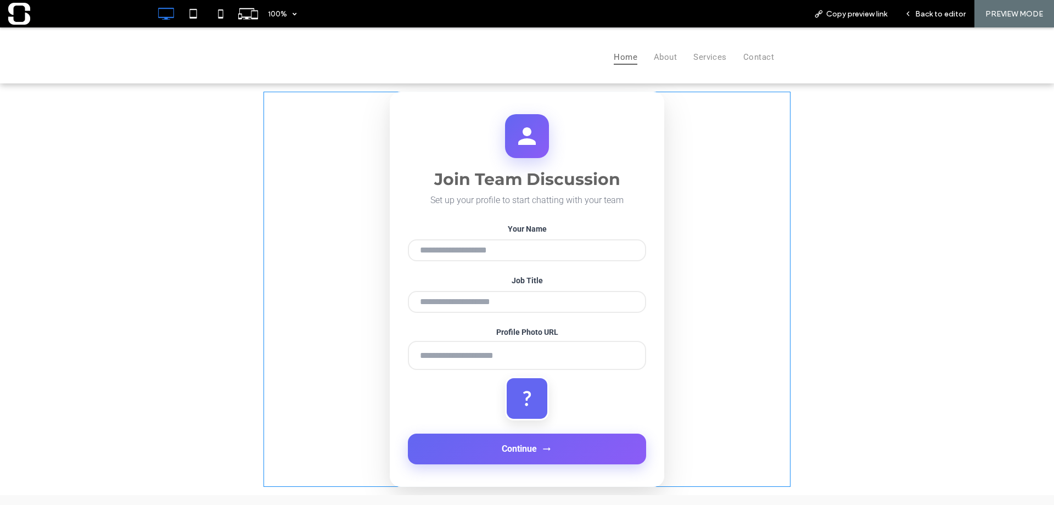
click at [514, 245] on span at bounding box center [527, 289] width 527 height 395
click at [568, 250] on span at bounding box center [527, 289] width 527 height 395
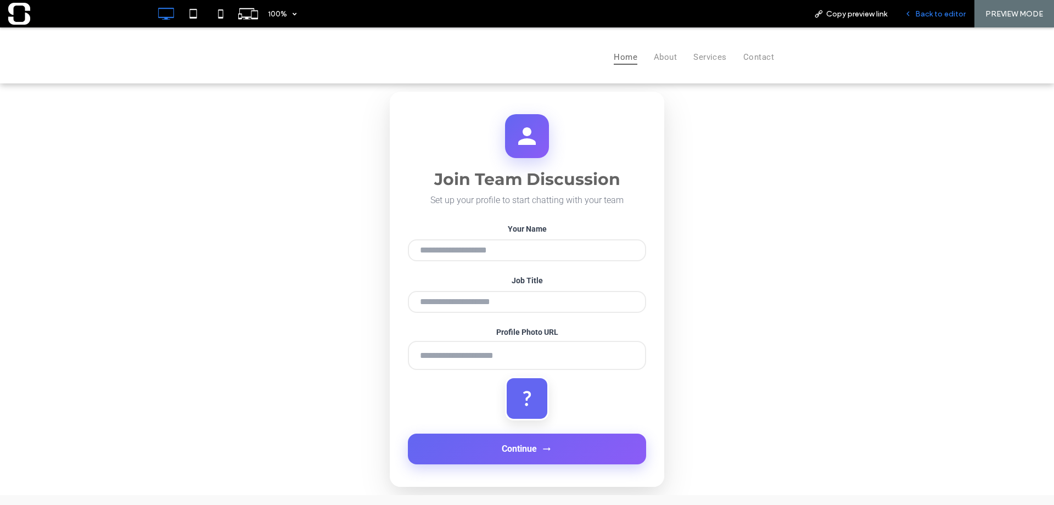
click at [931, 13] on span "Back to editor" at bounding box center [940, 13] width 51 height 9
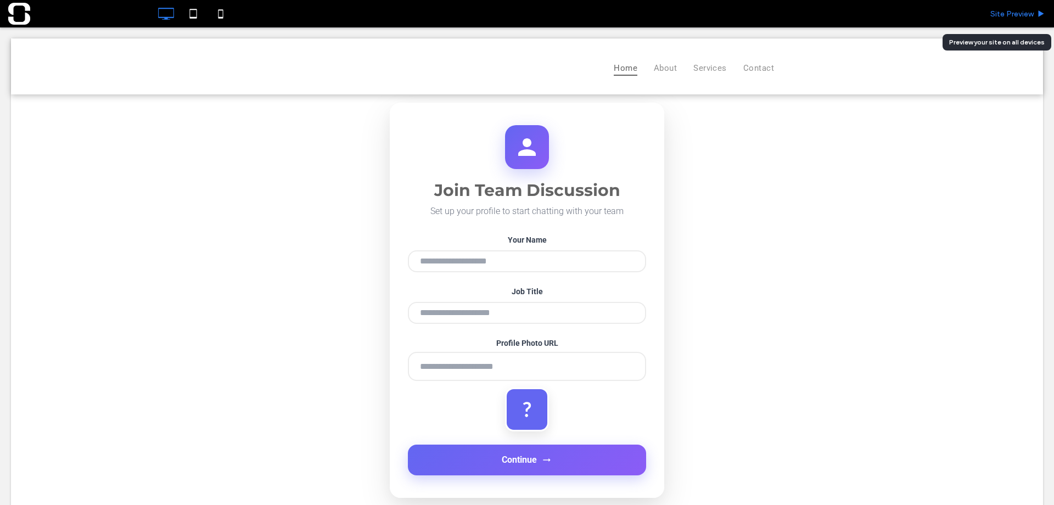
click at [1001, 14] on span "Site Preview" at bounding box center [1011, 13] width 43 height 9
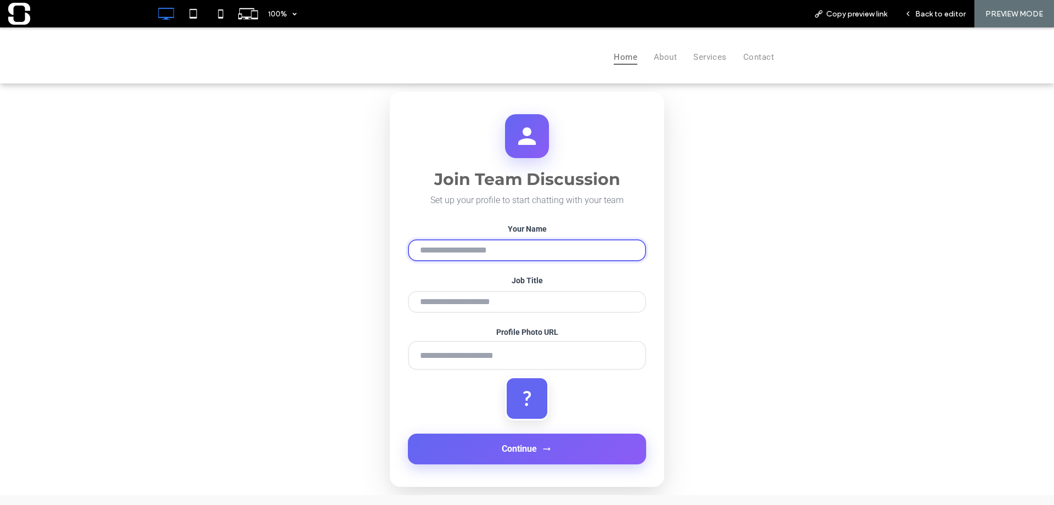
click at [533, 255] on input "Your Name" at bounding box center [527, 250] width 238 height 22
type input "**********"
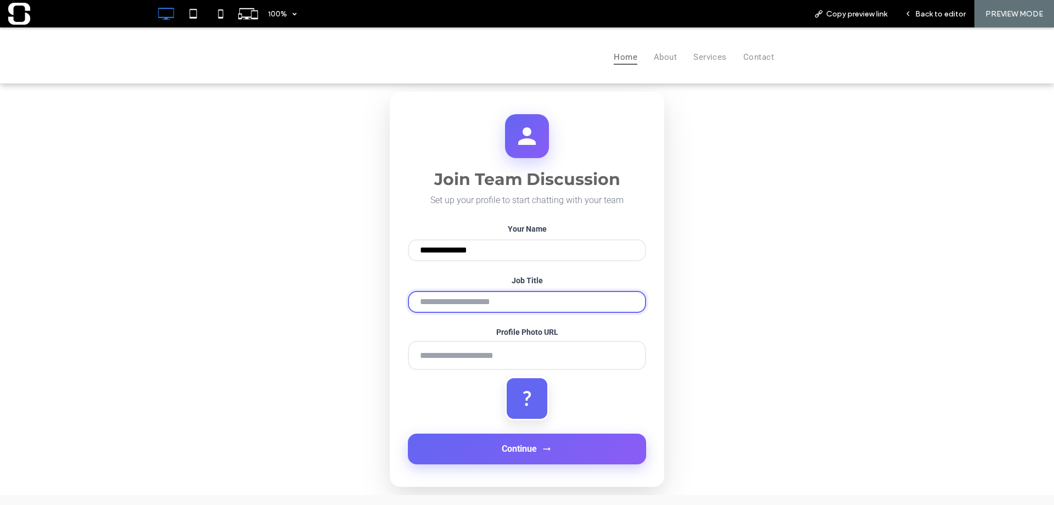
click at [492, 304] on input "Job Title" at bounding box center [527, 302] width 238 height 22
type input "**********"
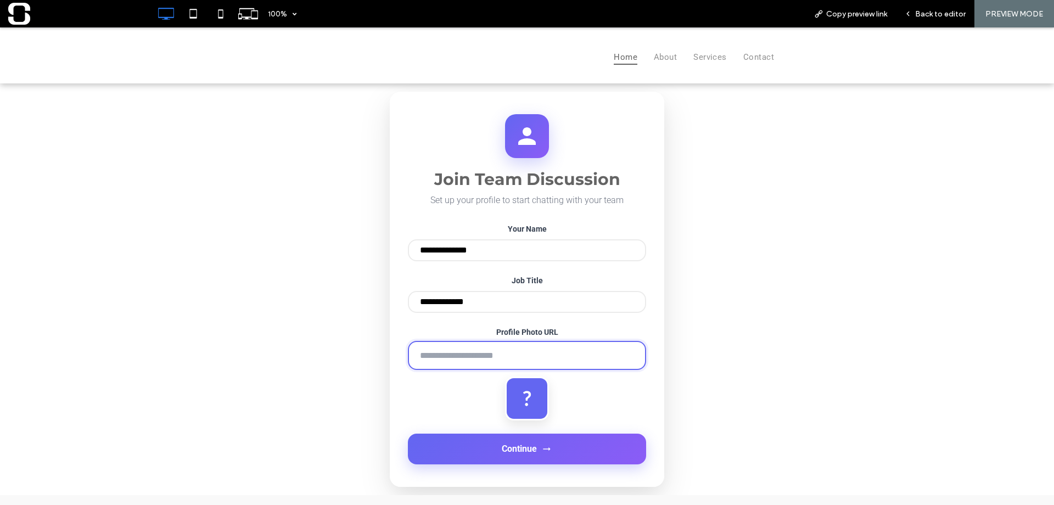
click at [473, 355] on input "Profile Photo URL" at bounding box center [527, 355] width 238 height 29
paste input "**********"
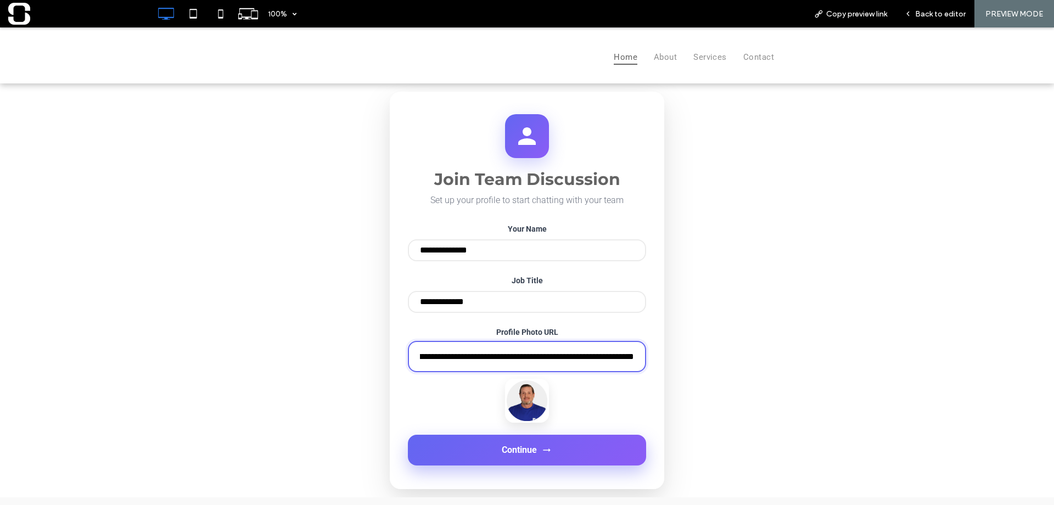
type input "**********"
click at [502, 455] on span "Continue" at bounding box center [519, 450] width 35 height 10
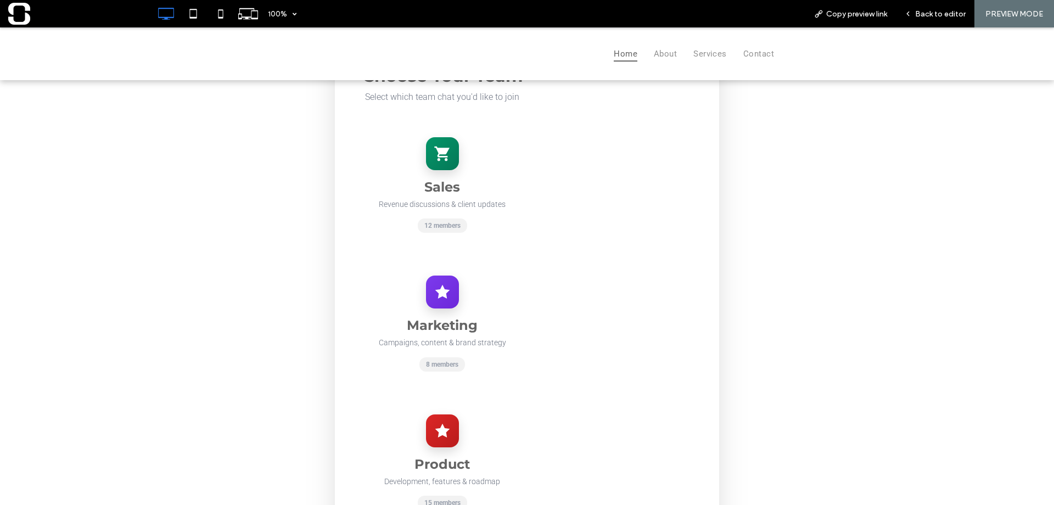
scroll to position [110, 0]
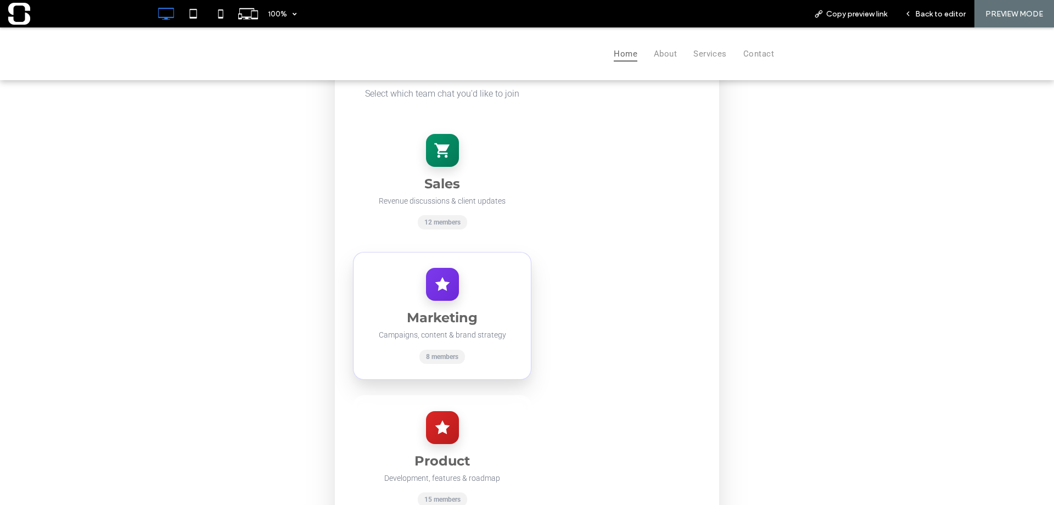
click at [440, 293] on icon at bounding box center [443, 285] width 18 height 18
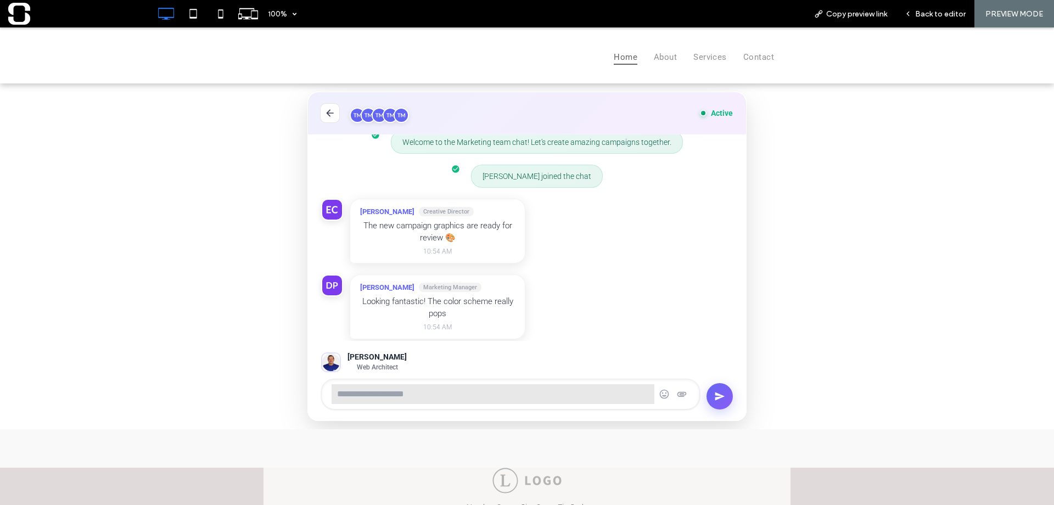
scroll to position [70, 0]
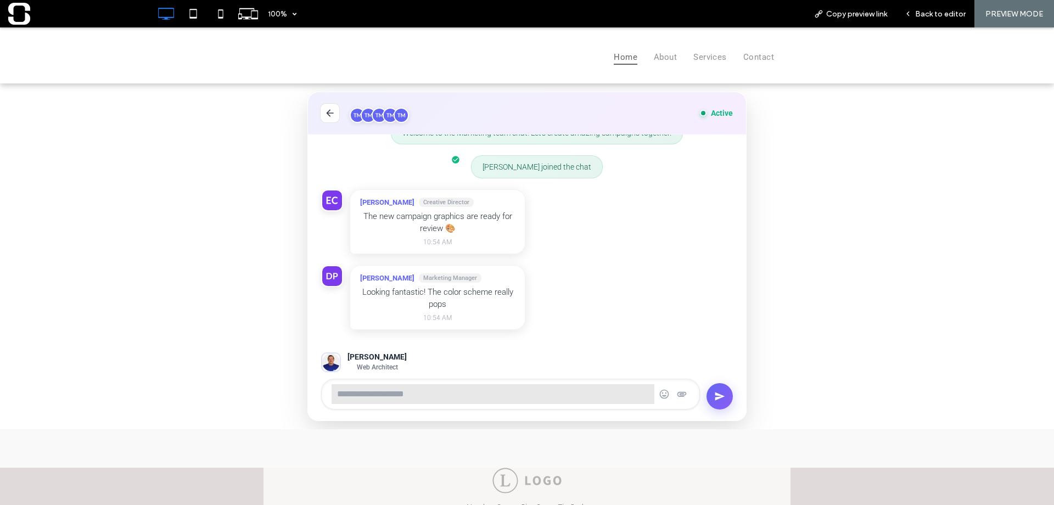
click at [330, 114] on icon at bounding box center [329, 113] width 11 height 11
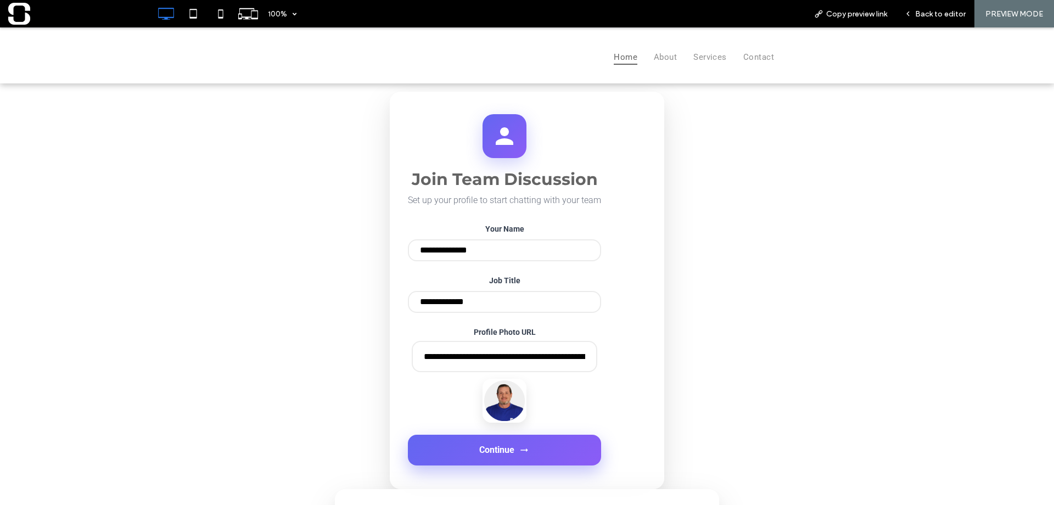
click at [439, 446] on button "Continue" at bounding box center [504, 450] width 193 height 31
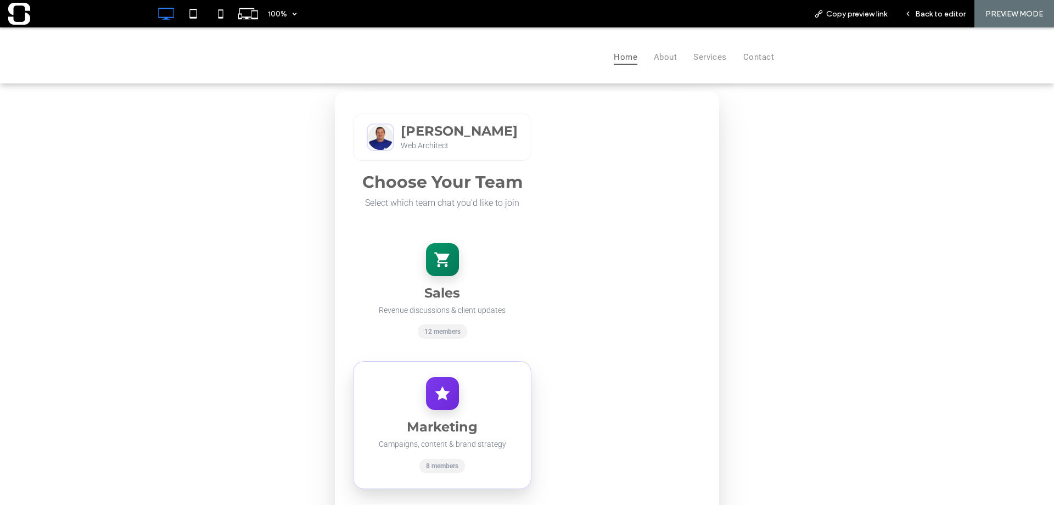
scroll to position [0, 0]
click at [435, 391] on icon at bounding box center [442, 394] width 15 height 14
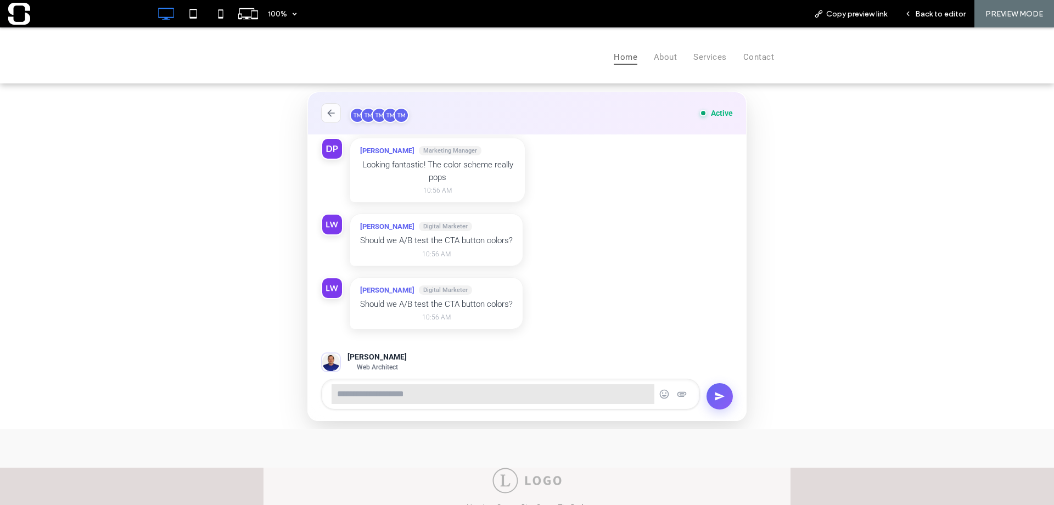
scroll to position [721, 0]
click at [385, 115] on img at bounding box center [390, 115] width 15 height 15
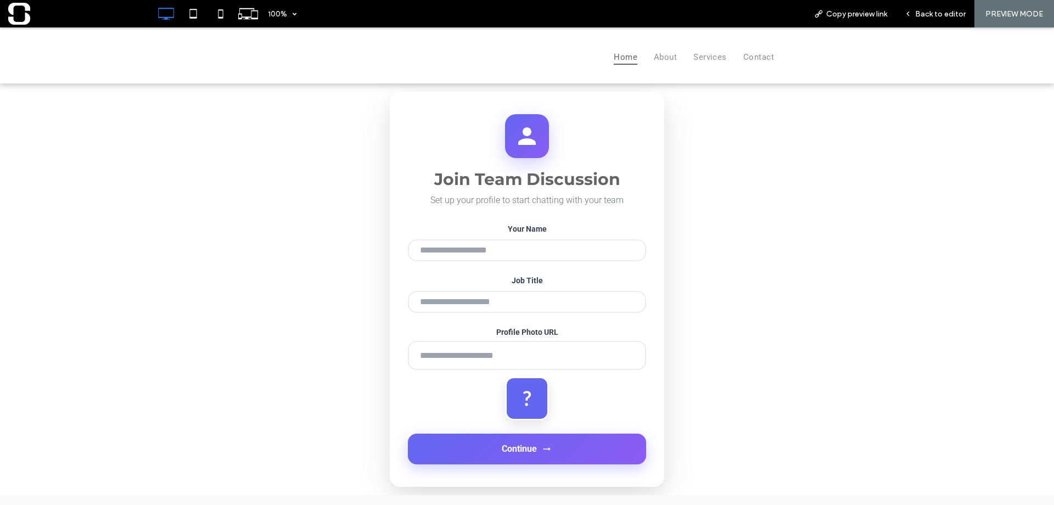
type input "**********"
click at [491, 304] on input "Job Title" at bounding box center [527, 302] width 238 height 22
type input "**********"
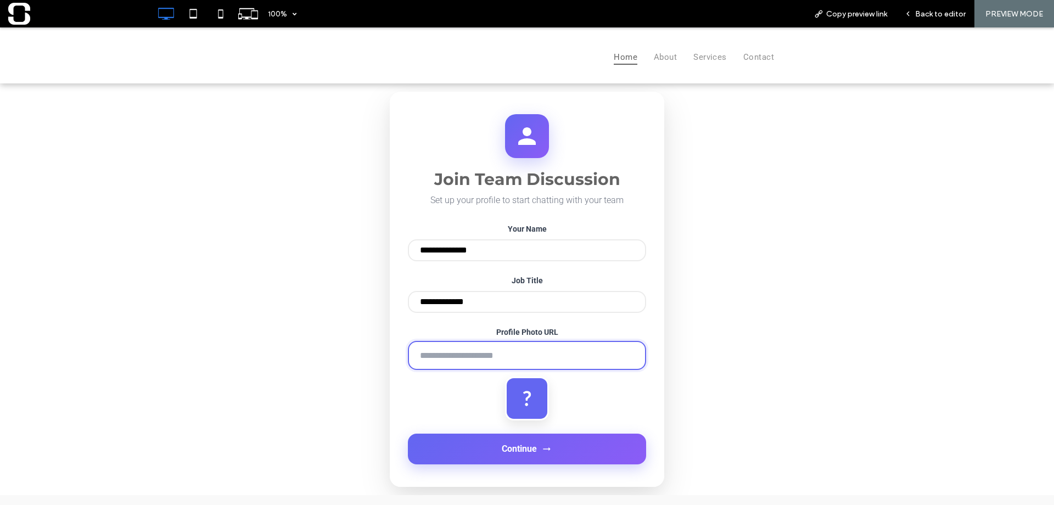
click at [483, 365] on input "Profile Photo URL" at bounding box center [527, 355] width 238 height 29
type input "**********"
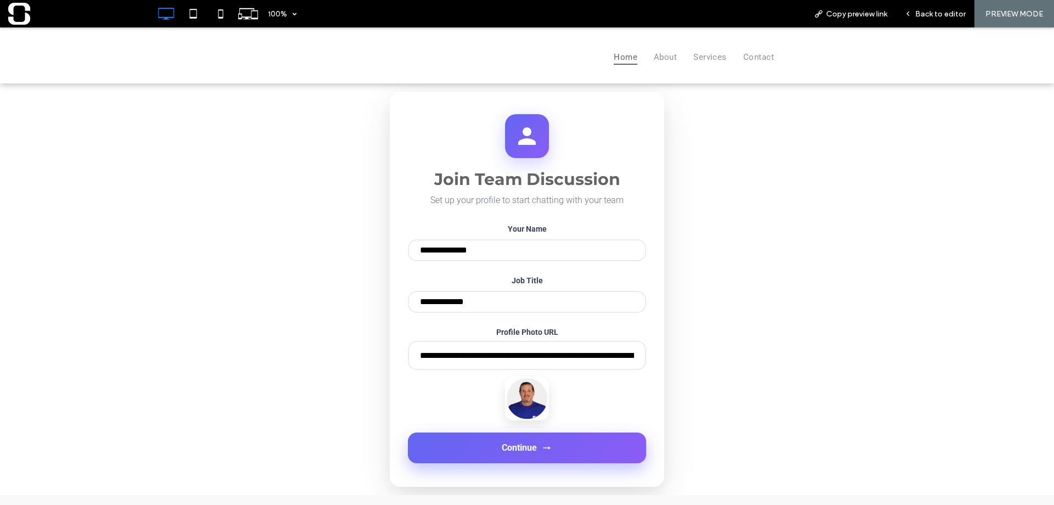
click at [517, 453] on span "Continue" at bounding box center [519, 448] width 35 height 10
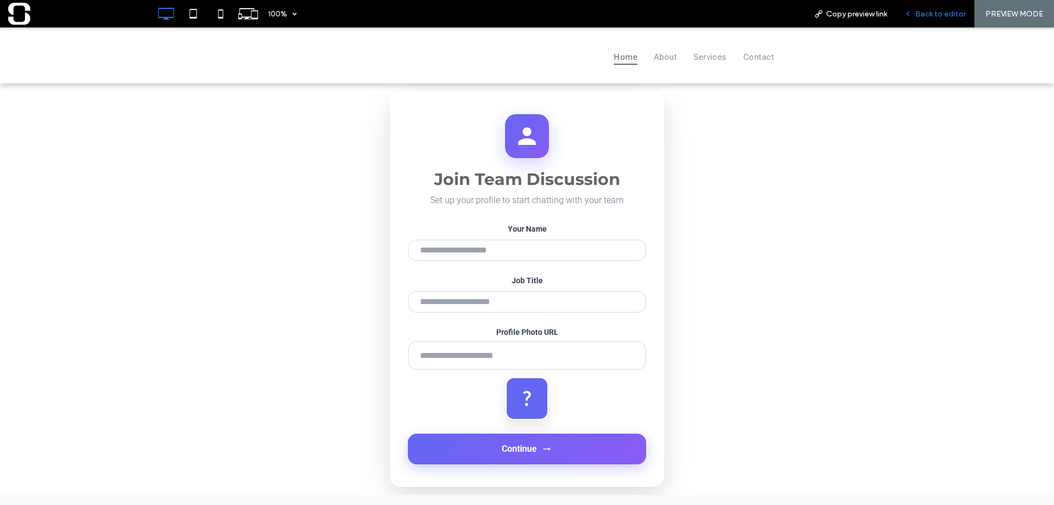
click at [945, 13] on span "Back to editor" at bounding box center [940, 13] width 51 height 9
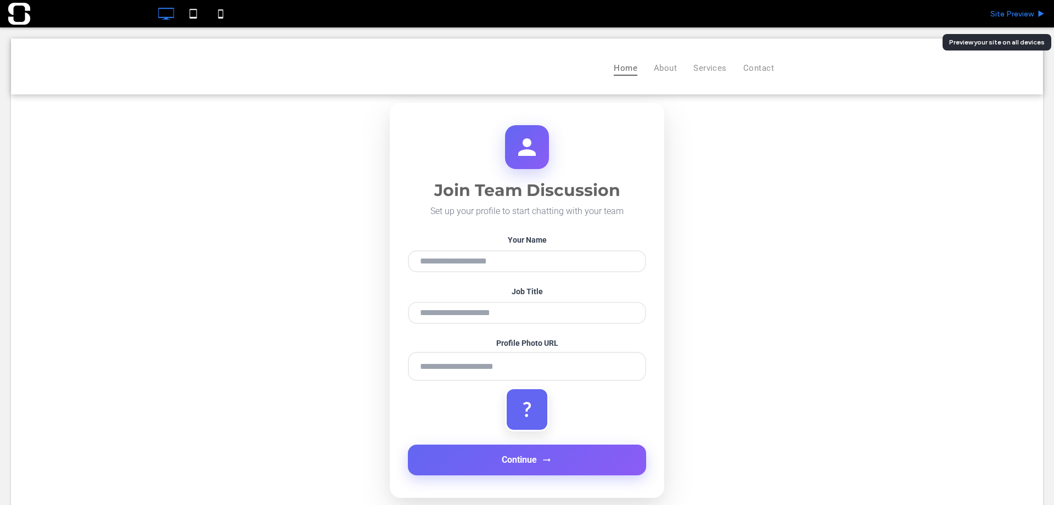
click at [1003, 15] on span "Site Preview" at bounding box center [1011, 13] width 43 height 9
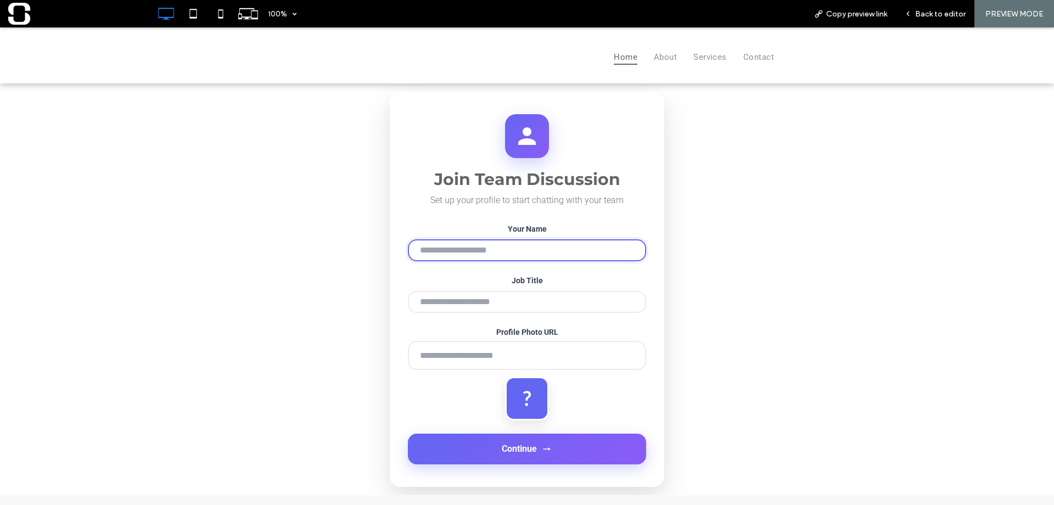
click at [528, 251] on input "Your Name" at bounding box center [527, 250] width 238 height 22
type input "**********"
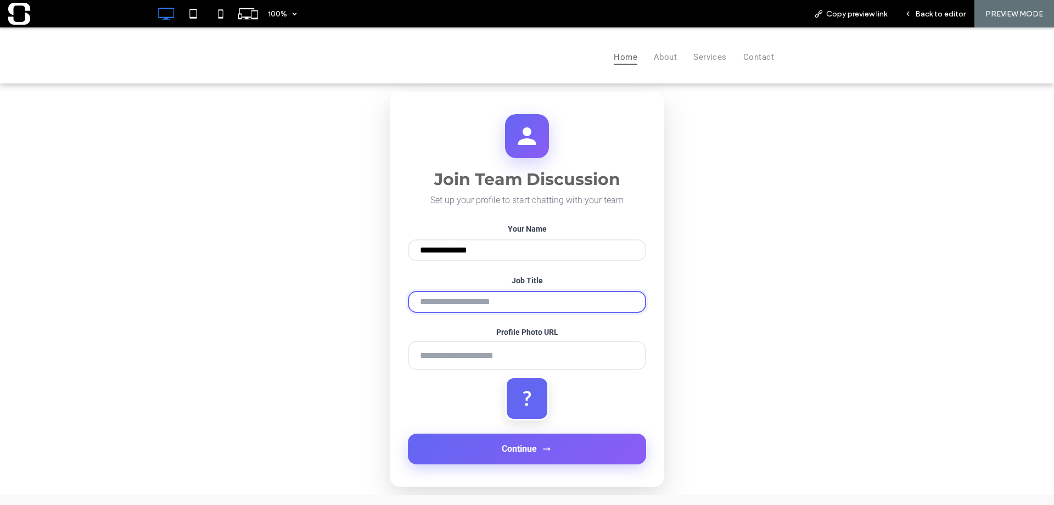
click at [474, 305] on input "Job Title" at bounding box center [527, 302] width 238 height 22
type input "**********"
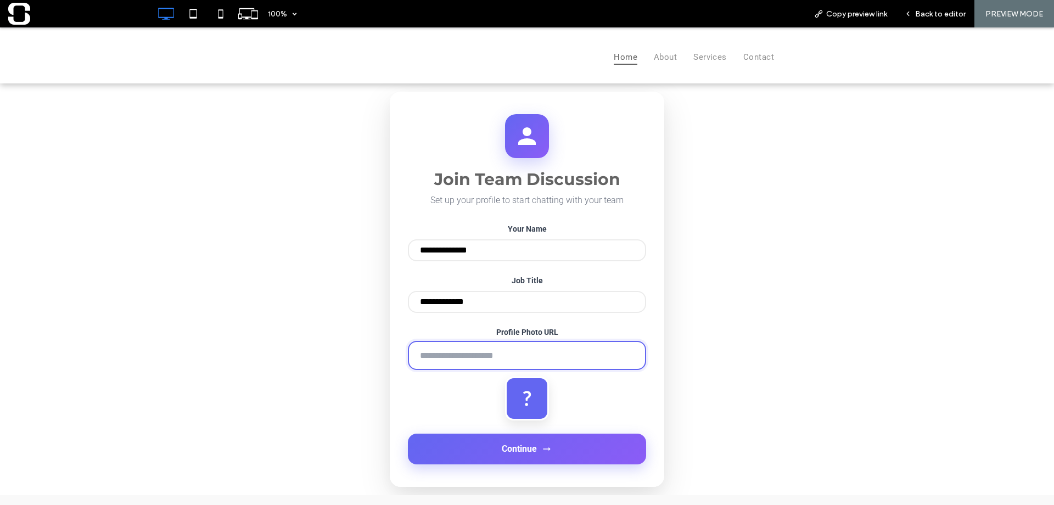
click at [466, 359] on input "Profile Photo URL" at bounding box center [527, 355] width 238 height 29
type input "**********"
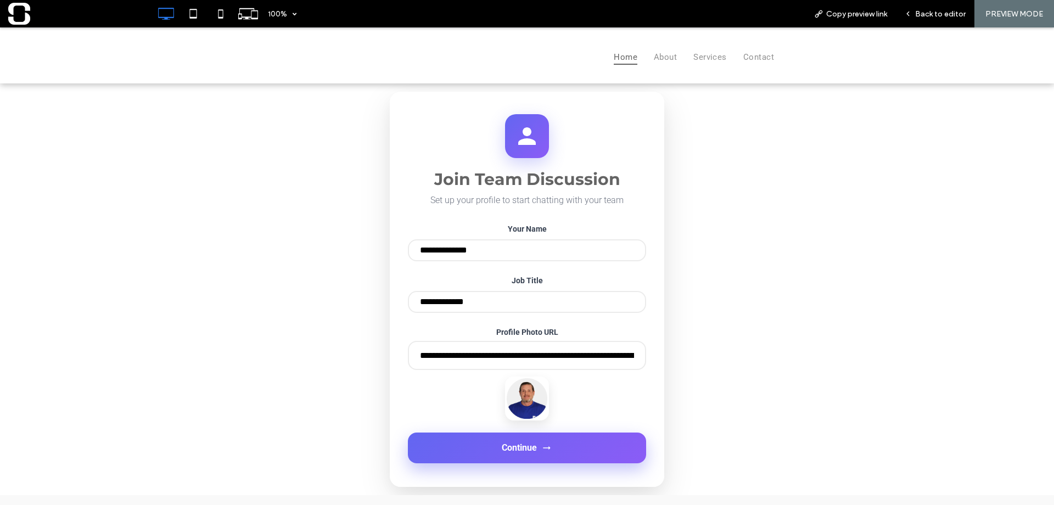
click at [514, 453] on span "Continue" at bounding box center [519, 448] width 35 height 10
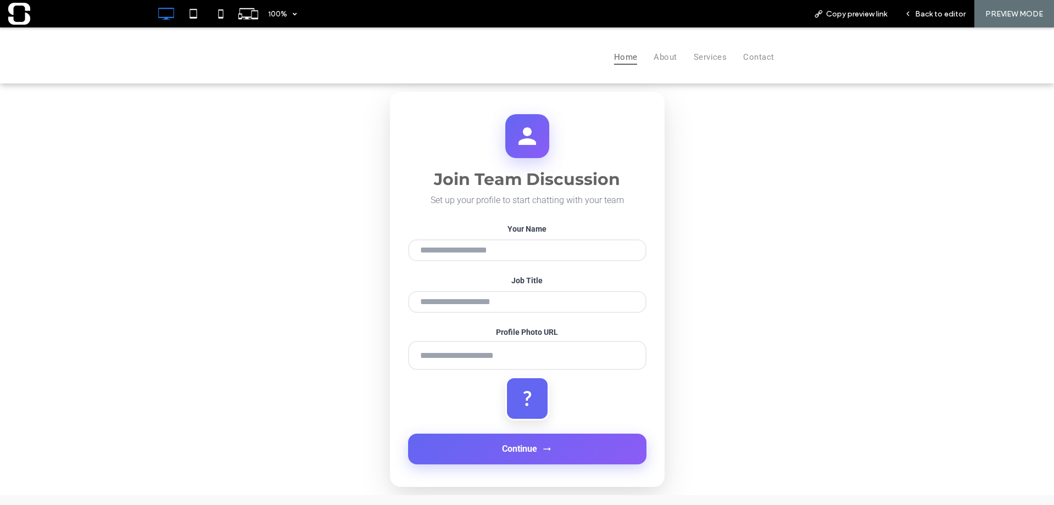
click at [487, 249] on input "Your Name" at bounding box center [527, 250] width 238 height 22
click at [456, 253] on input "Your Name" at bounding box center [527, 250] width 238 height 22
click at [446, 301] on input "Job Title" at bounding box center [527, 302] width 238 height 22
click at [452, 254] on input "Your Name" at bounding box center [527, 250] width 238 height 22
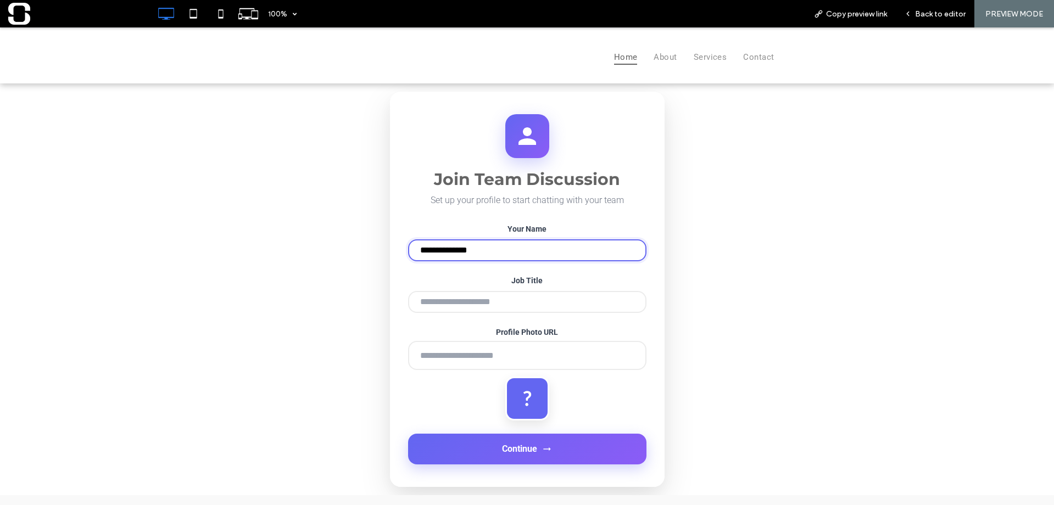
type input "**********"
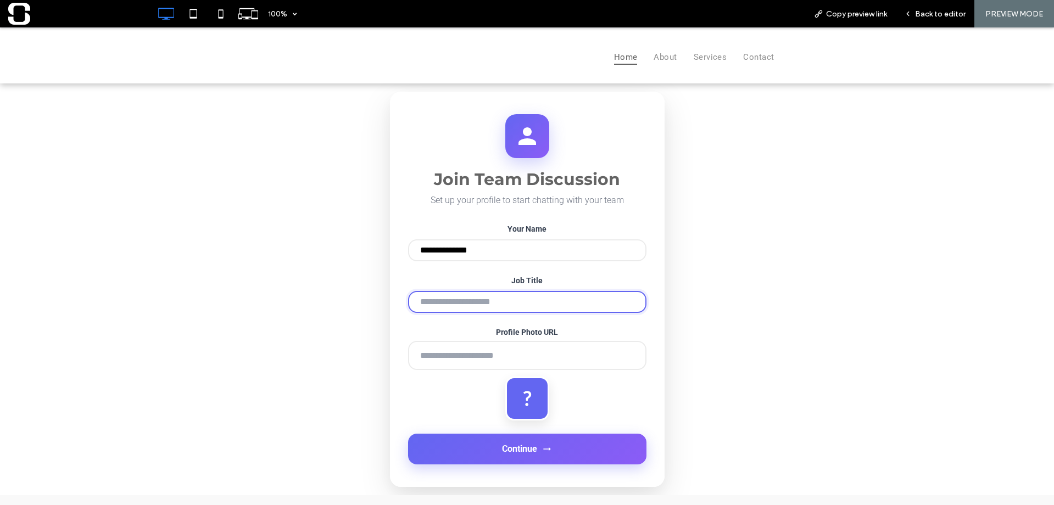
click at [463, 298] on input "Job Title" at bounding box center [527, 302] width 238 height 22
type input "**********"
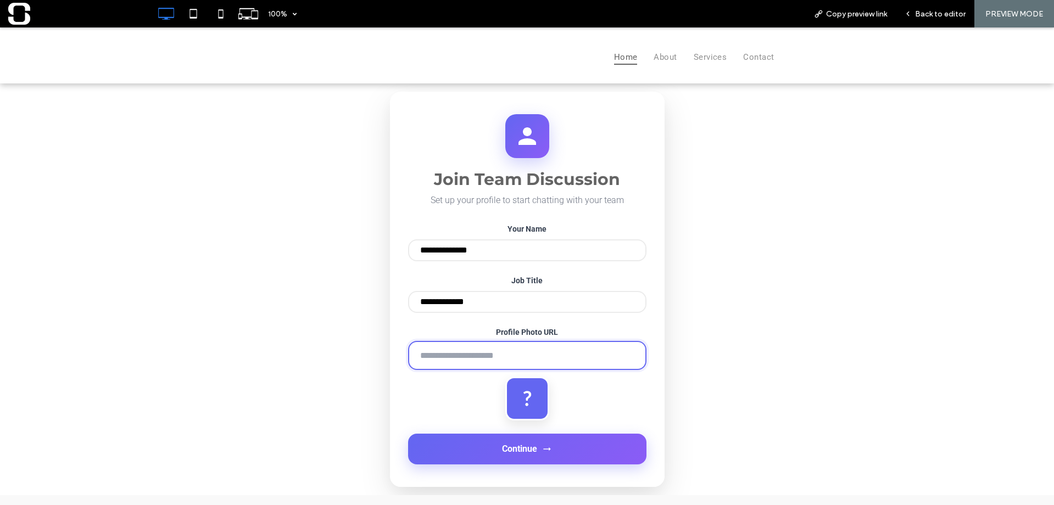
click at [464, 358] on input "Profile Photo URL" at bounding box center [527, 355] width 238 height 29
type input "**********"
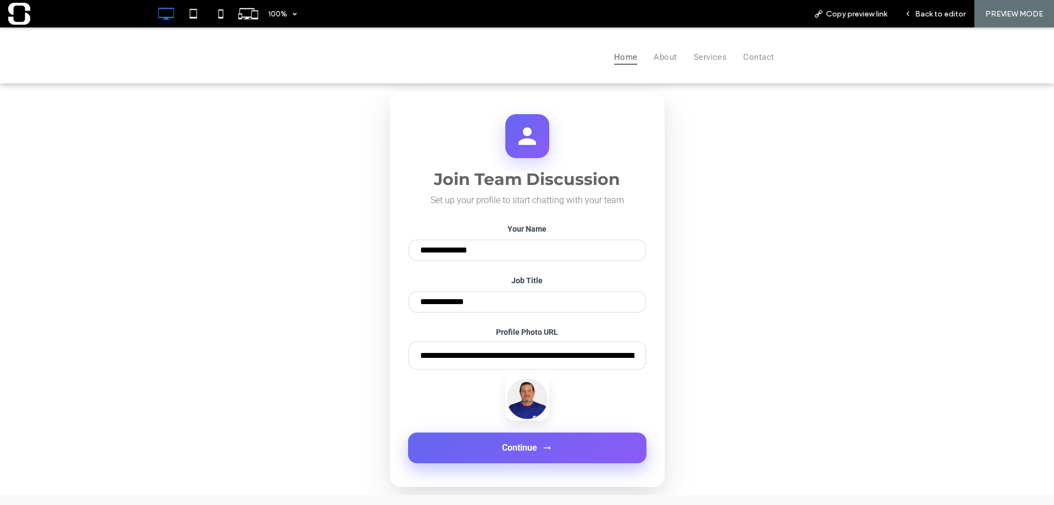
click at [512, 452] on span "Continue" at bounding box center [519, 448] width 35 height 10
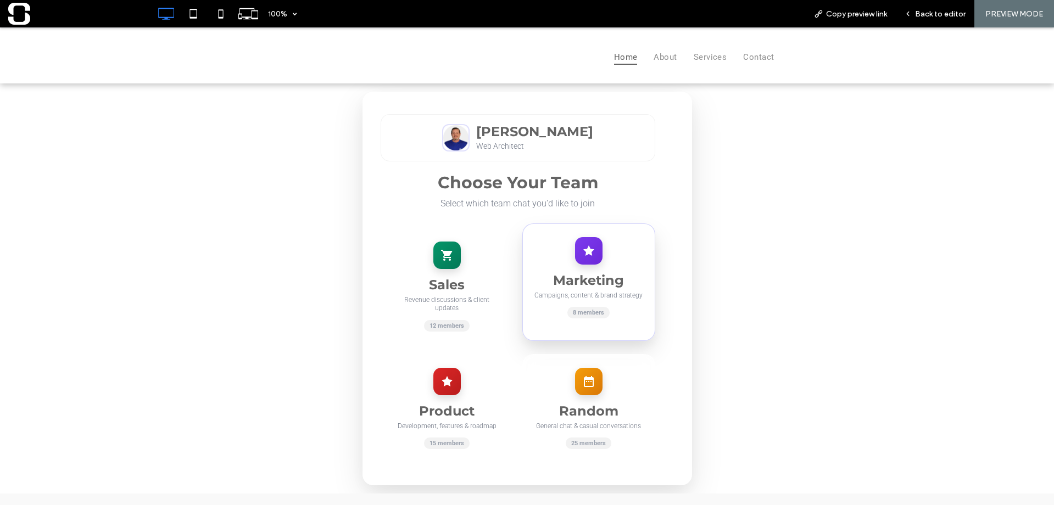
click at [575, 254] on div at bounding box center [588, 250] width 27 height 27
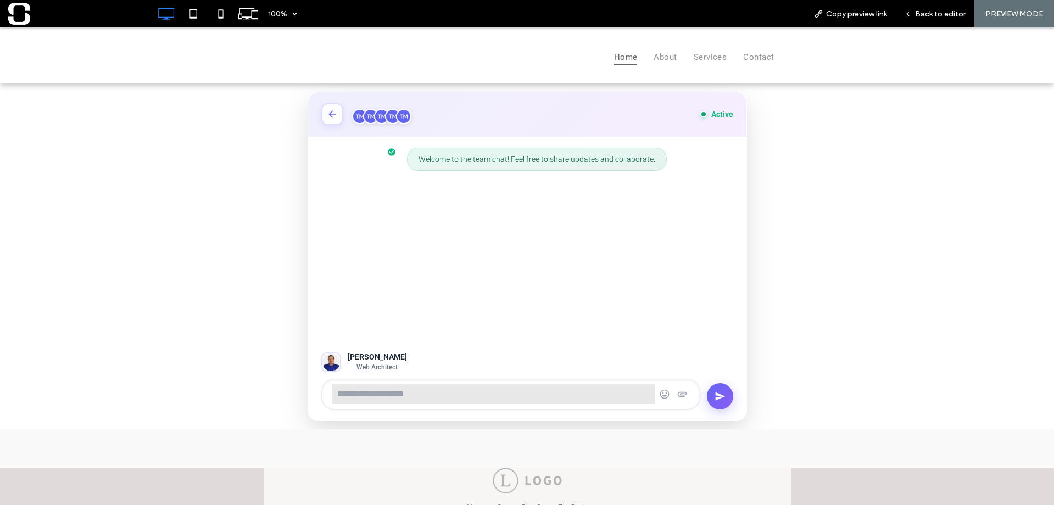
click at [376, 116] on img at bounding box center [381, 116] width 15 height 15
click at [330, 116] on icon at bounding box center [330, 114] width 12 height 12
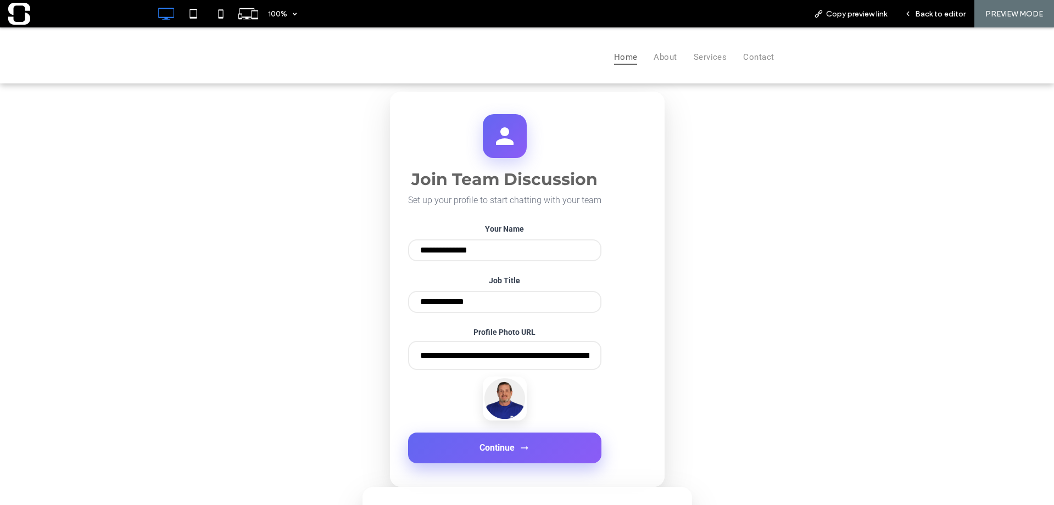
click at [490, 453] on span "Continue" at bounding box center [496, 448] width 35 height 10
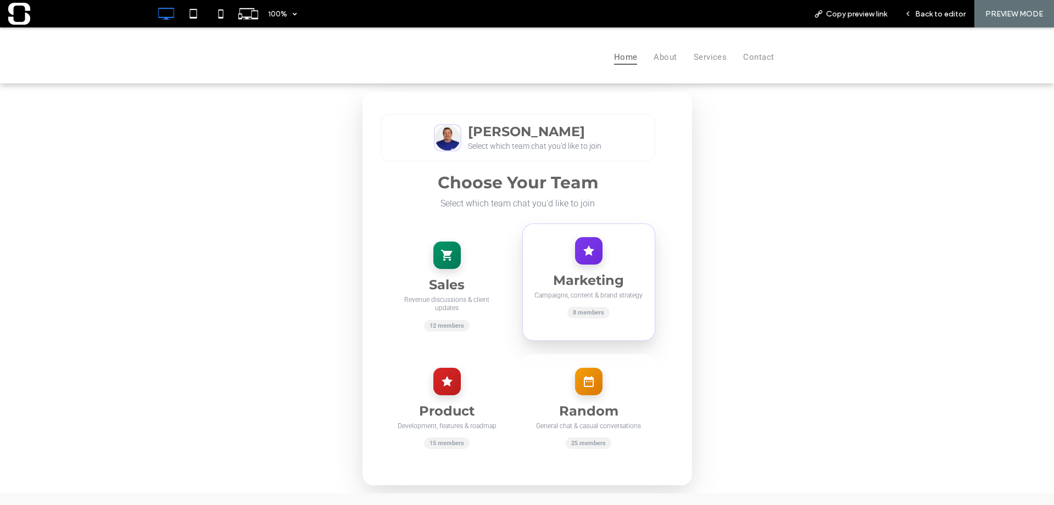
click at [583, 250] on icon at bounding box center [588, 250] width 11 height 10
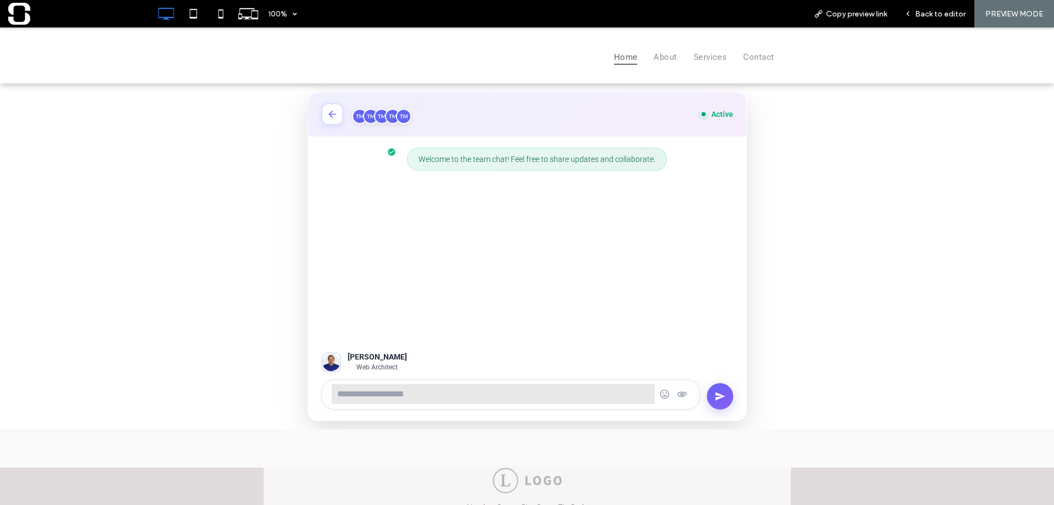
click at [419, 341] on div "Brandon Steele Web Architect" at bounding box center [527, 381] width 438 height 80
drag, startPoint x: 514, startPoint y: 244, endPoint x: 515, endPoint y: 228, distance: 16.0
click at [514, 242] on div "Welcome to the team chat! Feel free to share updates and collaborate." at bounding box center [527, 239] width 438 height 204
click at [400, 195] on div "Welcome to the team chat! Feel free to share updates and collaborate." at bounding box center [527, 239] width 438 height 204
click at [374, 115] on img at bounding box center [381, 116] width 15 height 15
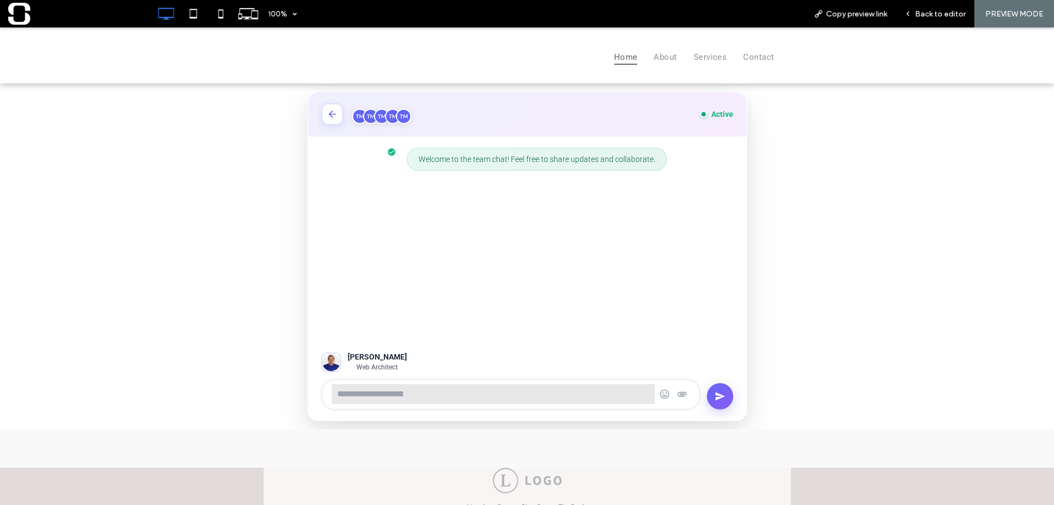
click at [692, 132] on div "Active" at bounding box center [527, 114] width 438 height 44
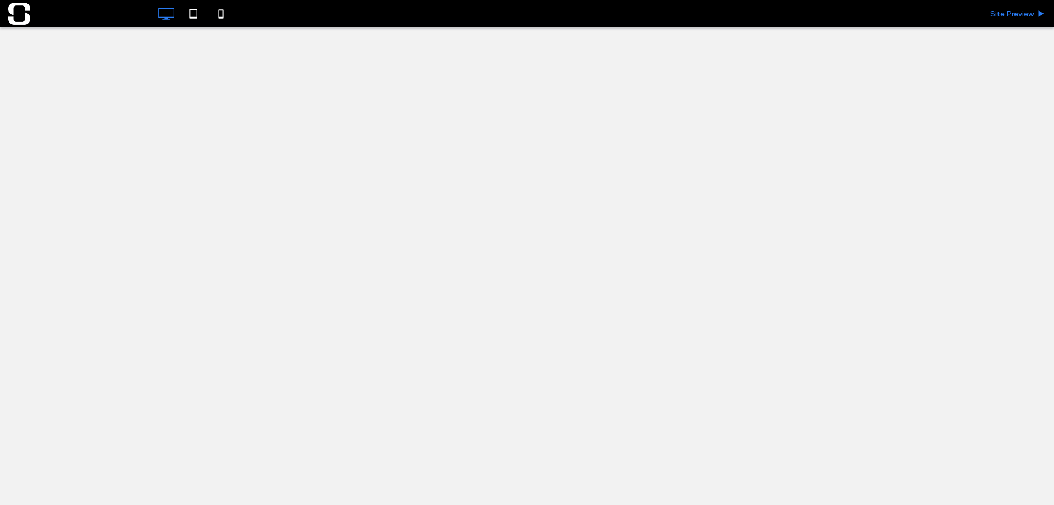
click at [1005, 12] on span "Site Preview" at bounding box center [1011, 13] width 43 height 9
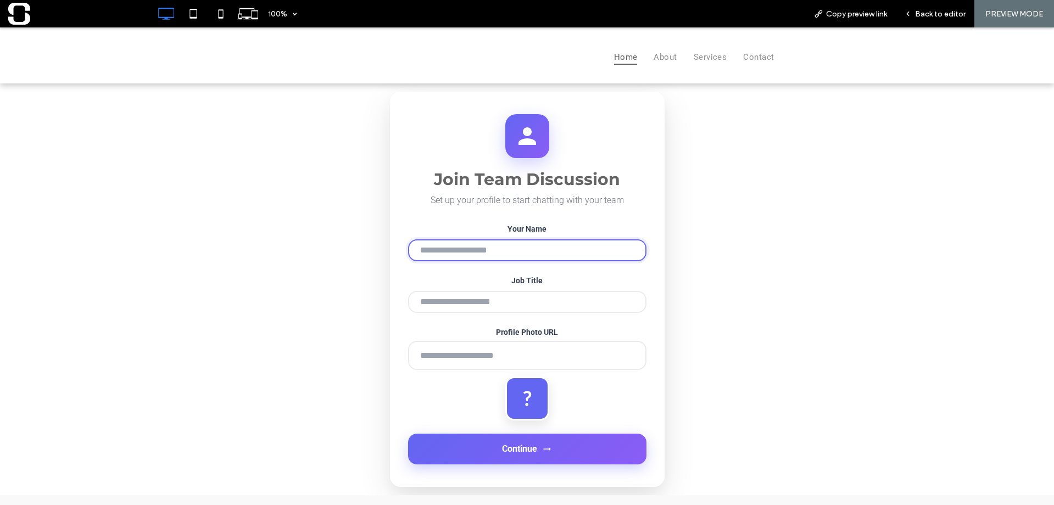
click at [499, 251] on input "Your Name" at bounding box center [527, 250] width 238 height 22
type input "**********"
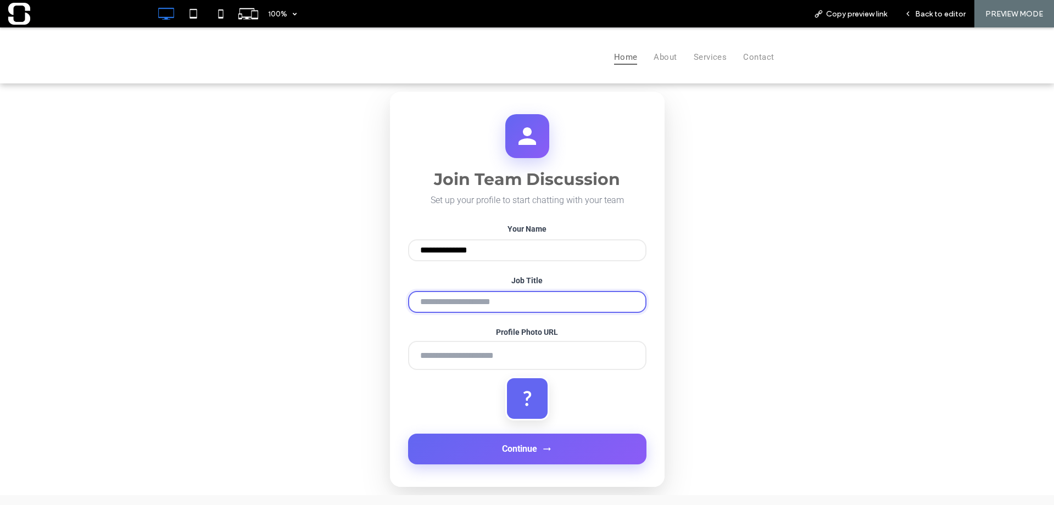
click at [480, 309] on input "Job Title" at bounding box center [527, 302] width 238 height 22
type input "**********"
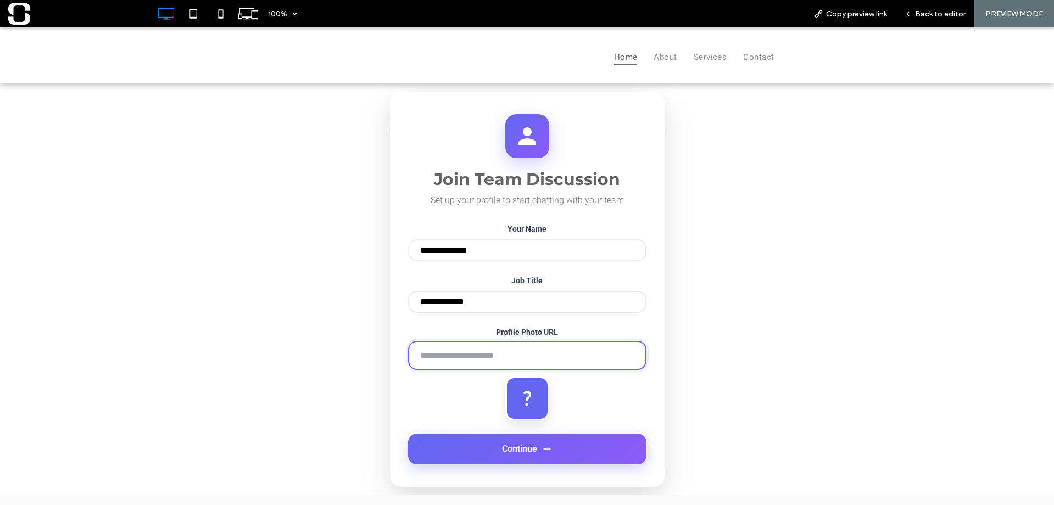
click at [474, 363] on input "Profile Photo URL" at bounding box center [527, 355] width 238 height 29
type input "**********"
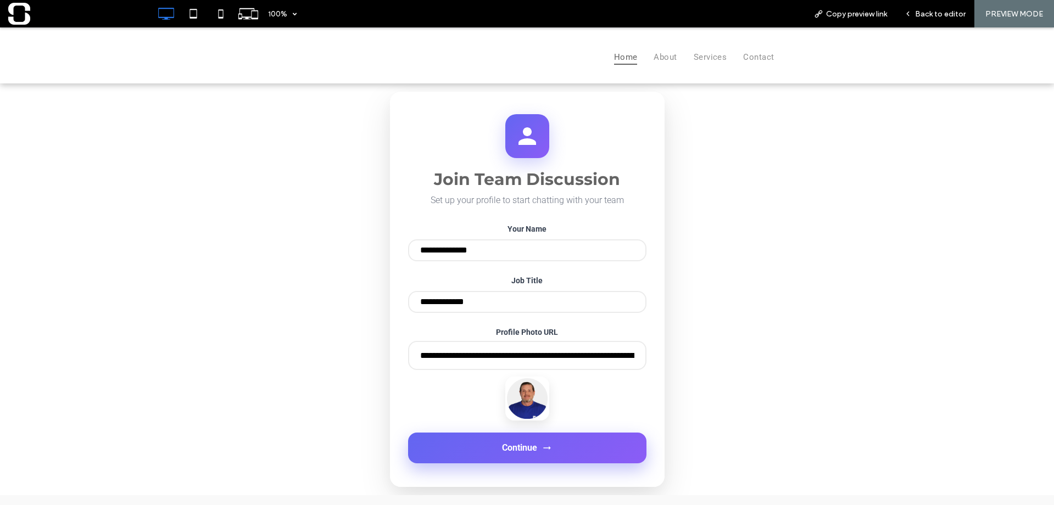
click at [518, 463] on button "Continue" at bounding box center [527, 448] width 238 height 31
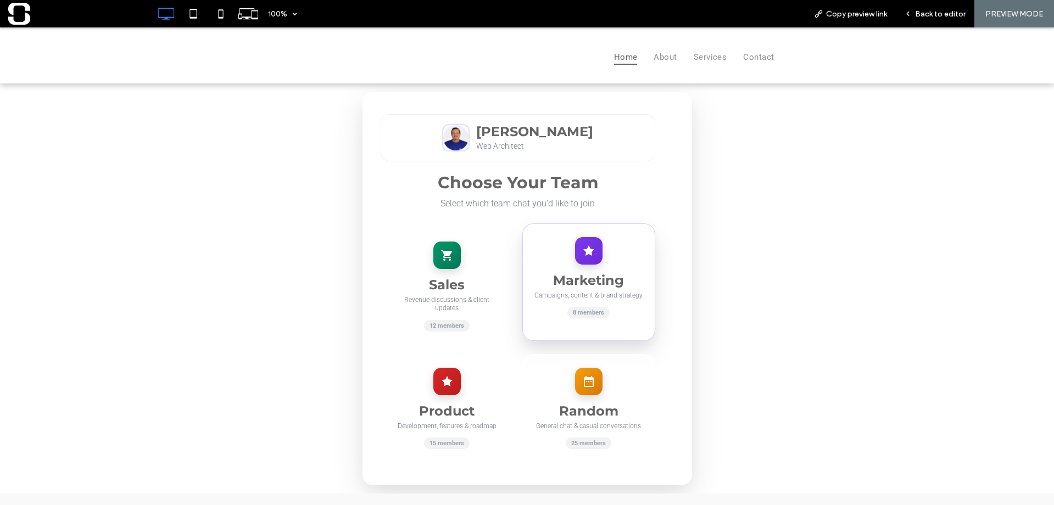
click at [585, 247] on div at bounding box center [588, 250] width 27 height 27
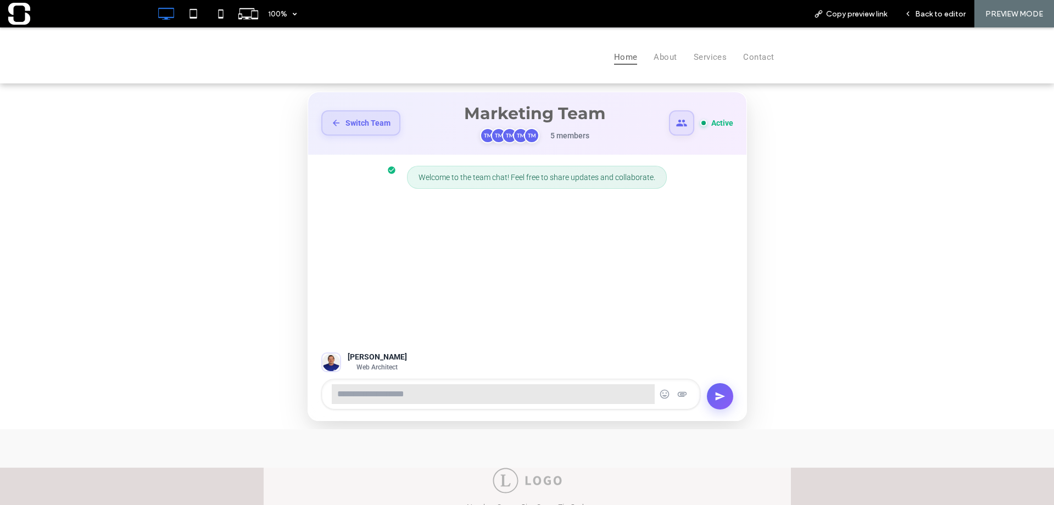
click at [675, 121] on icon at bounding box center [681, 123] width 12 height 12
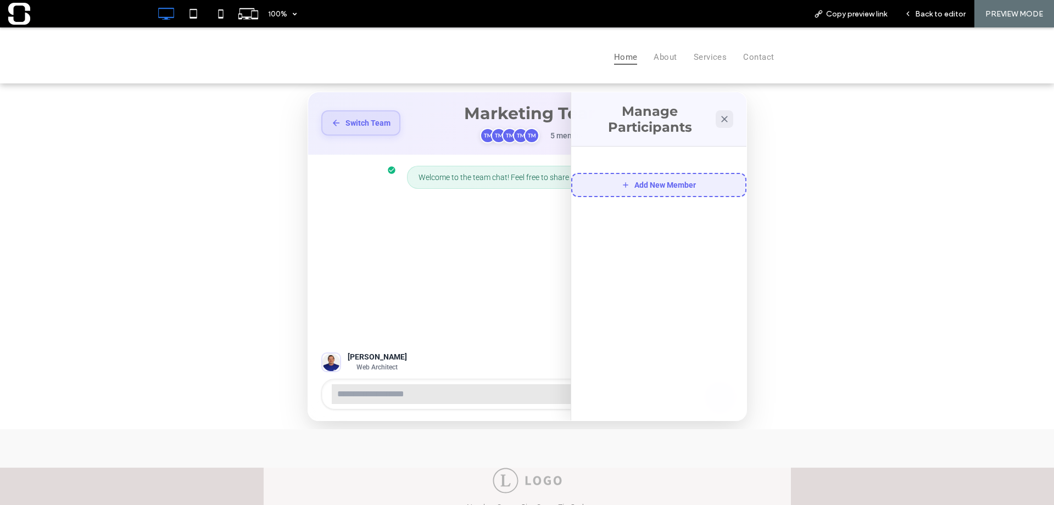
click at [668, 194] on button "Add New Member" at bounding box center [658, 185] width 175 height 24
click at [719, 121] on icon at bounding box center [724, 119] width 11 height 11
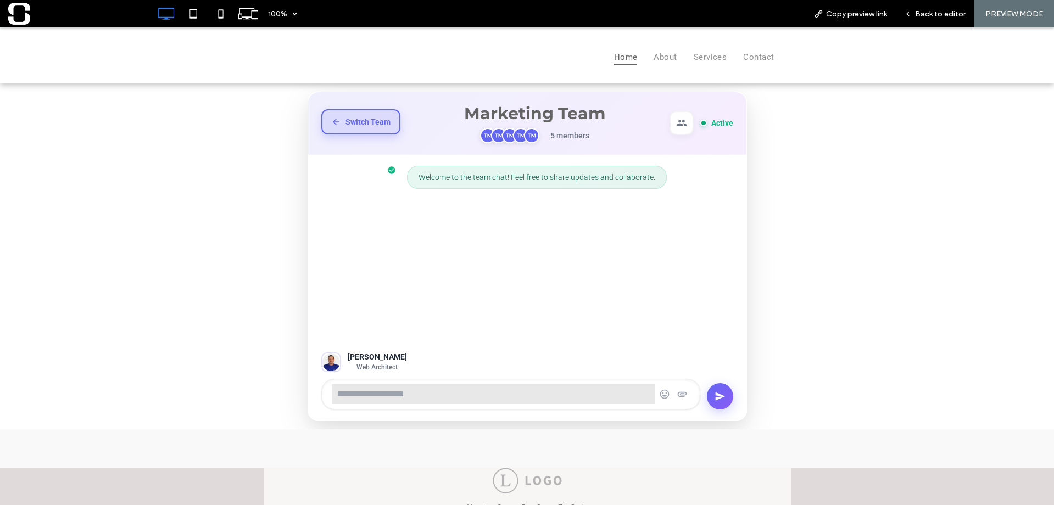
click at [378, 131] on button "Switch Team" at bounding box center [360, 121] width 79 height 25
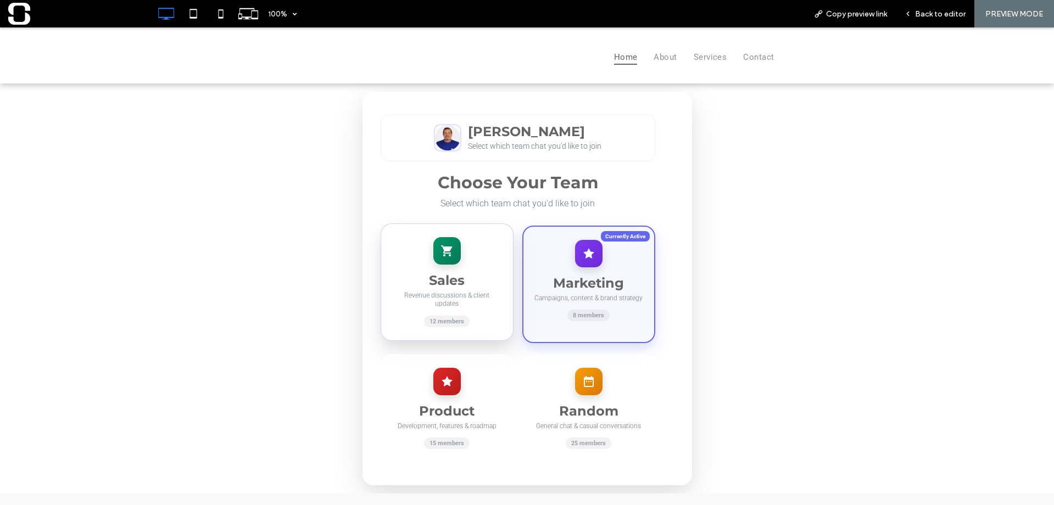
click at [433, 265] on div "Sales Revenue discussions & client updates 12 members" at bounding box center [446, 281] width 133 height 117
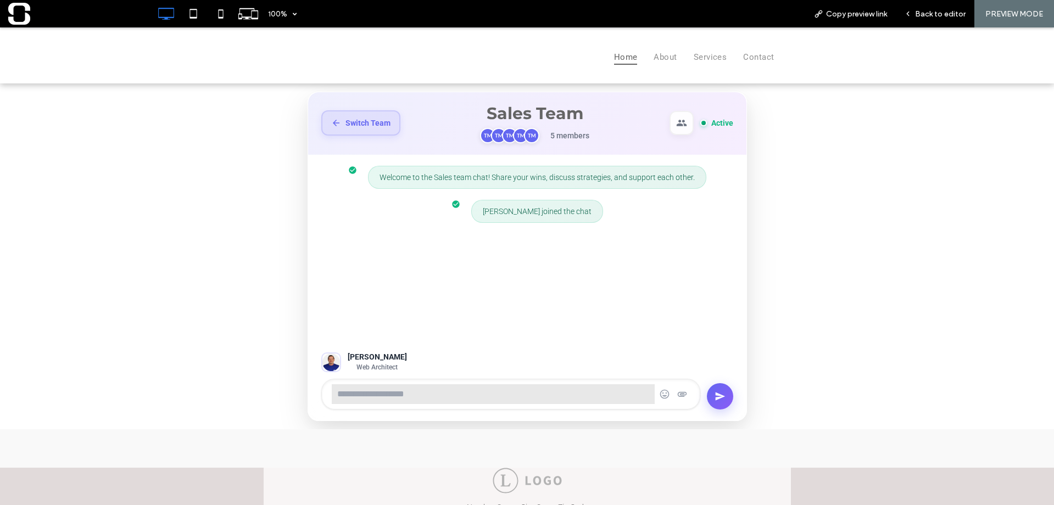
click at [381, 126] on span "Switch Team" at bounding box center [367, 123] width 45 height 9
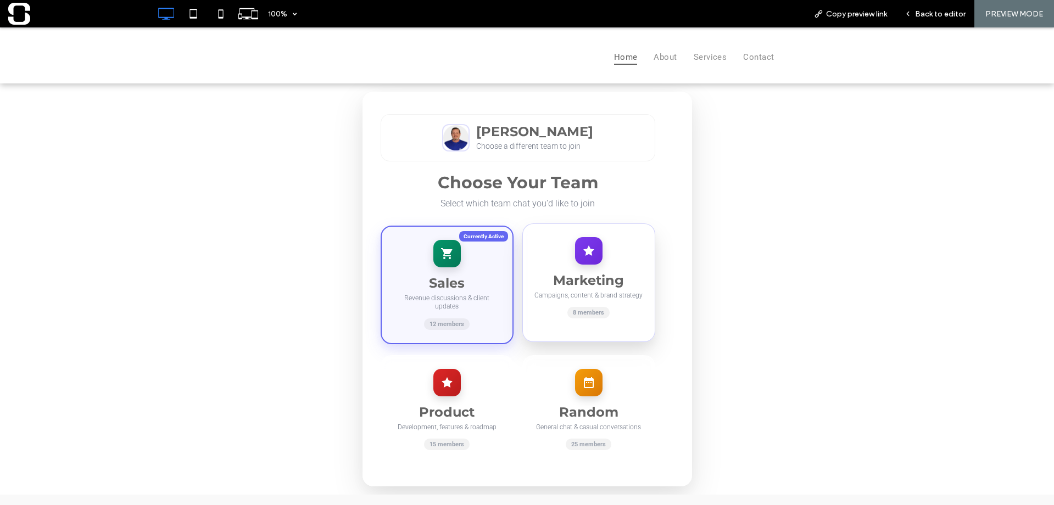
click at [548, 268] on div "Marketing Campaigns, content & brand strategy 8 members" at bounding box center [588, 282] width 133 height 119
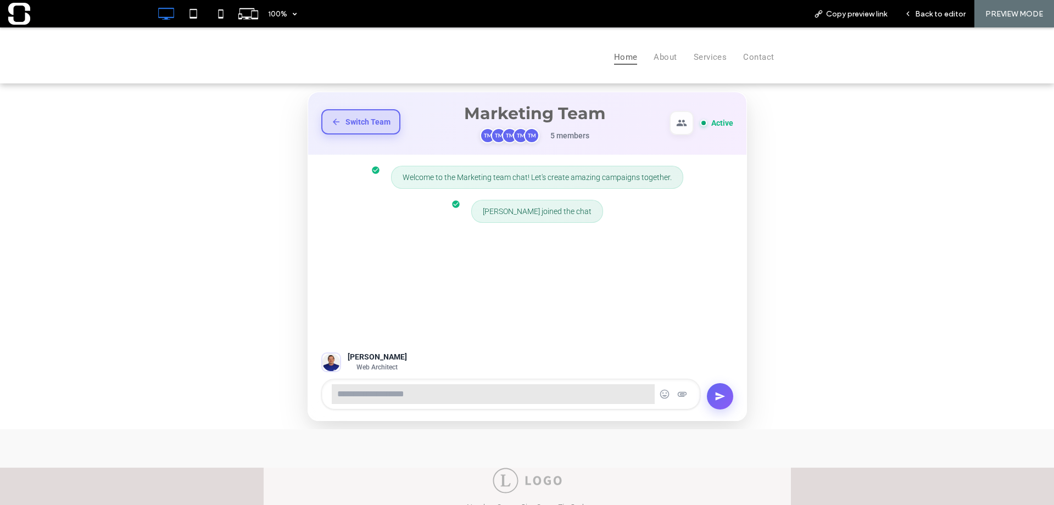
click at [369, 129] on button "Switch Team" at bounding box center [360, 121] width 79 height 25
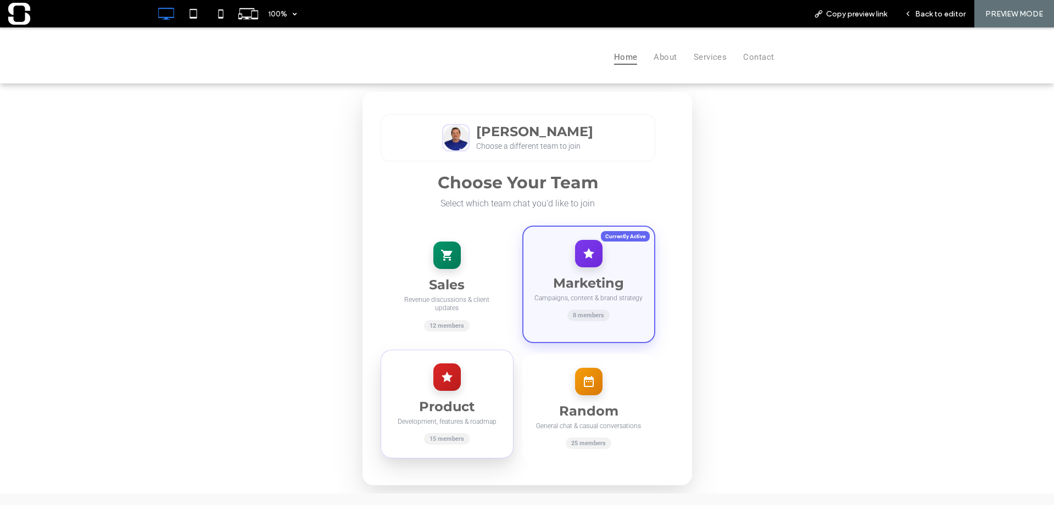
click at [441, 357] on div "Product Development, features & roadmap 15 members" at bounding box center [446, 404] width 133 height 109
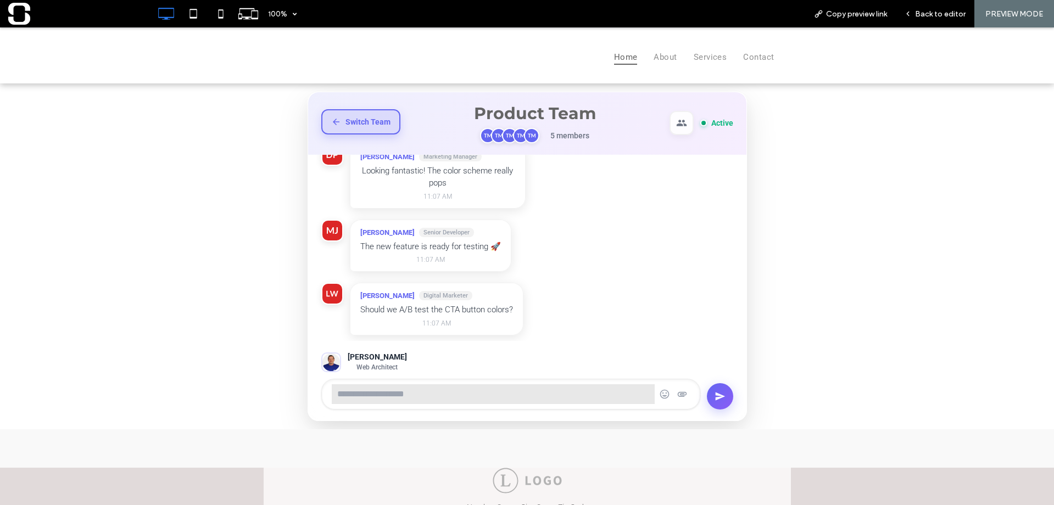
scroll to position [108, 0]
click at [381, 121] on span "Switch Team" at bounding box center [367, 121] width 45 height 9
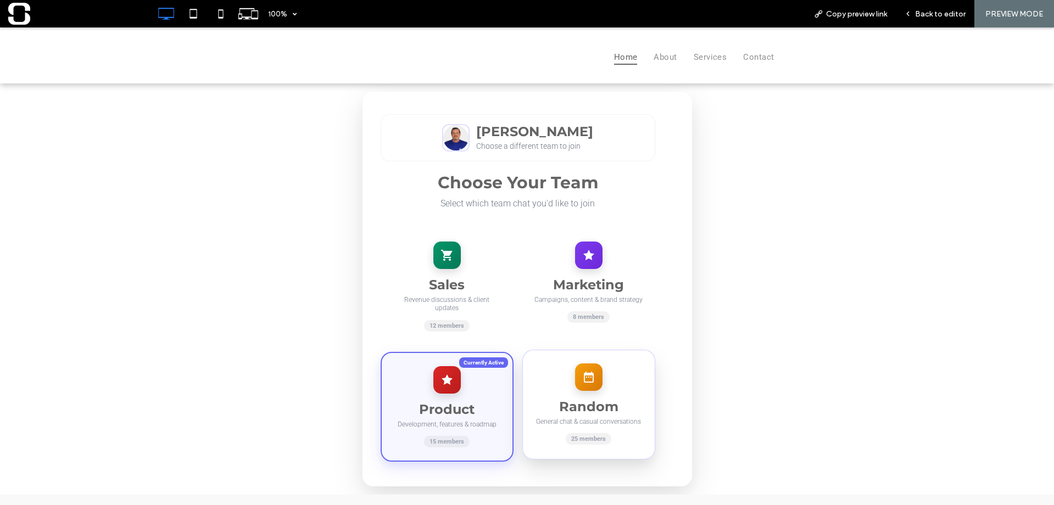
click at [575, 379] on div at bounding box center [588, 376] width 27 height 27
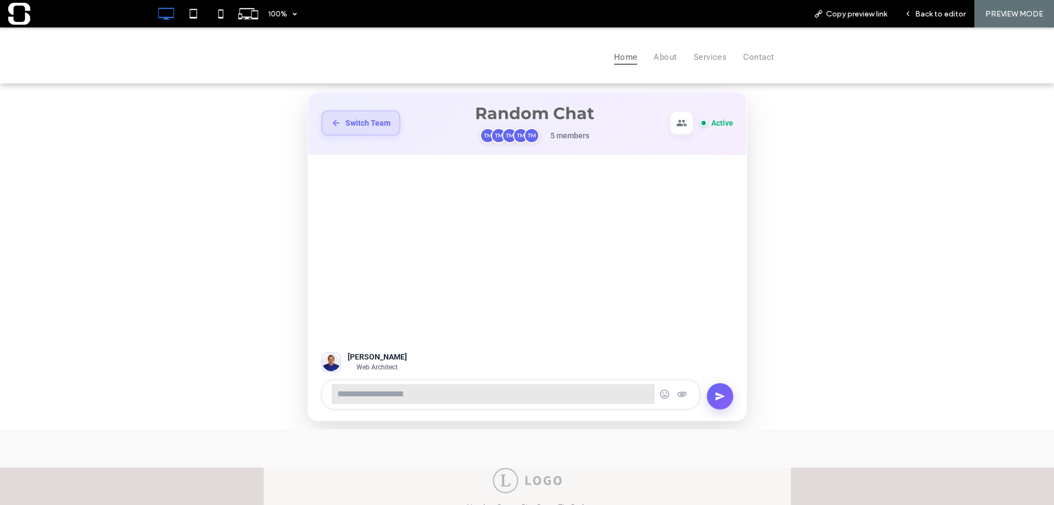
scroll to position [0, 0]
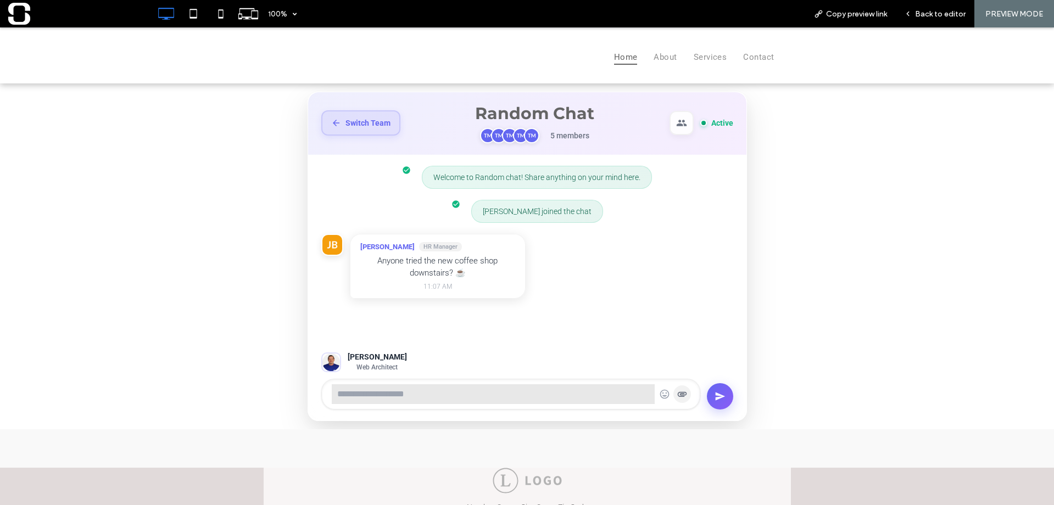
click at [679, 395] on icon at bounding box center [681, 393] width 9 height 5
type input "**********"
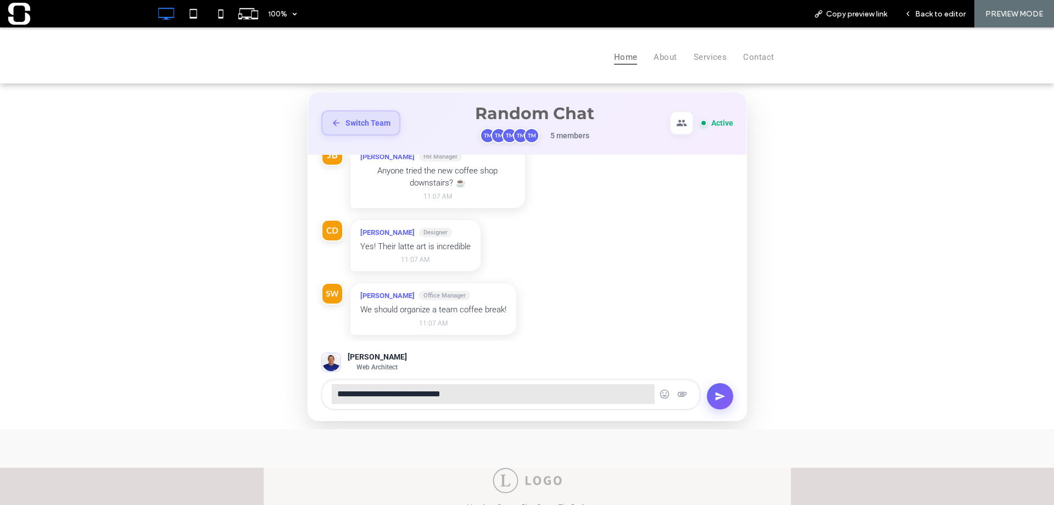
scroll to position [108, 0]
click at [447, 397] on input "**********" at bounding box center [493, 394] width 325 height 22
drag, startPoint x: 472, startPoint y: 396, endPoint x: 257, endPoint y: 389, distance: 215.3
click at [257, 389] on div "**********" at bounding box center [527, 256] width 1054 height 346
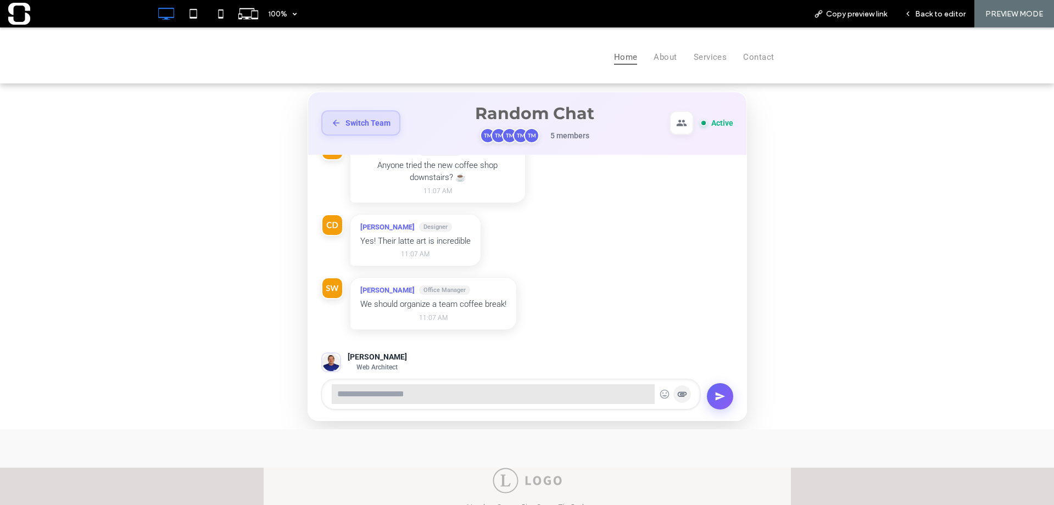
click at [681, 396] on icon at bounding box center [681, 394] width 11 height 11
type input "**********"
drag, startPoint x: 250, startPoint y: 394, endPoint x: 178, endPoint y: 404, distance: 72.6
click at [165, 394] on div "**********" at bounding box center [527, 256] width 1054 height 346
click at [660, 395] on icon at bounding box center [664, 394] width 11 height 11
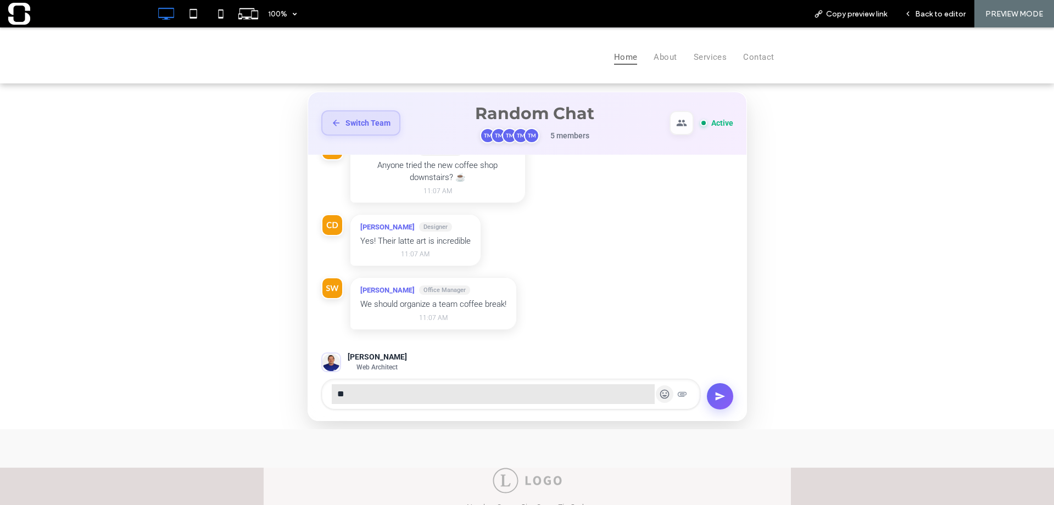
click at [660, 395] on icon at bounding box center [664, 394] width 11 height 11
click at [661, 396] on icon at bounding box center [664, 394] width 11 height 11
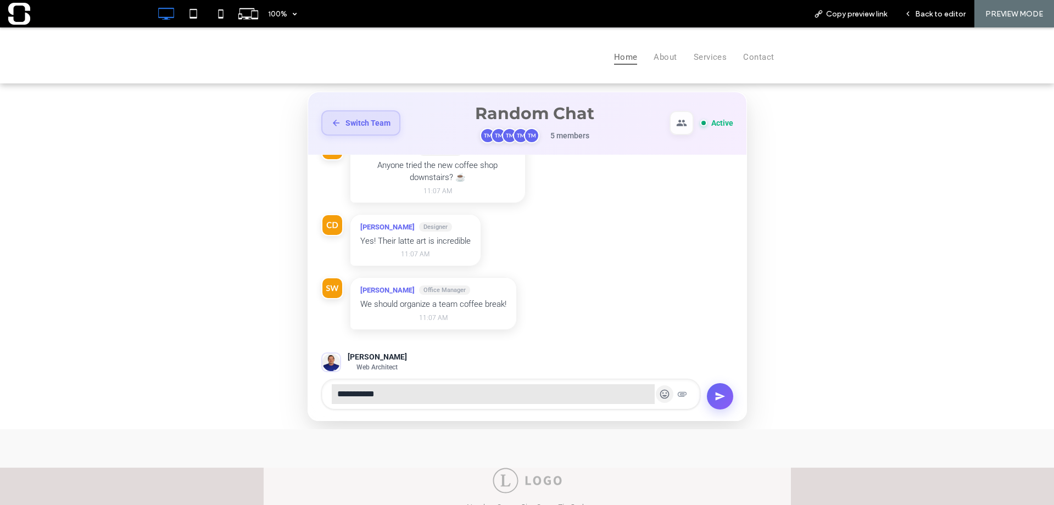
click at [661, 396] on icon at bounding box center [664, 394] width 11 height 11
type input "**********"
click at [524, 134] on img at bounding box center [531, 135] width 15 height 15
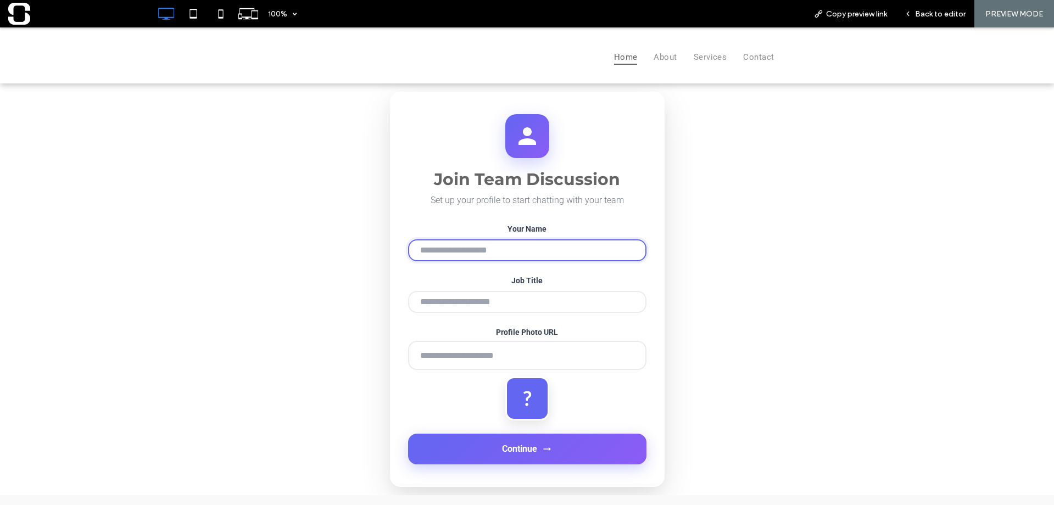
click at [497, 254] on input "Your Name" at bounding box center [527, 250] width 238 height 22
type input "**********"
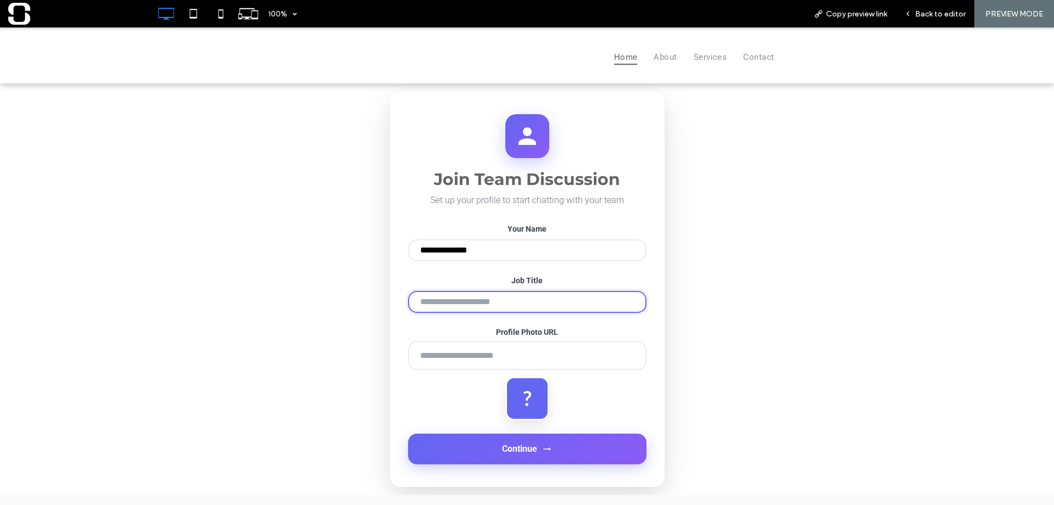
click at [483, 306] on input "Job Title" at bounding box center [527, 302] width 238 height 22
type input "**********"
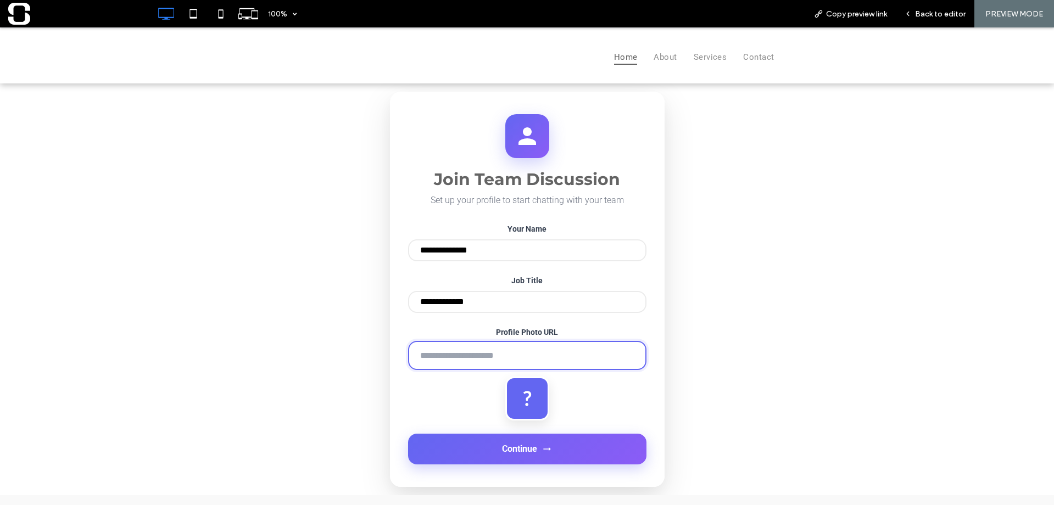
click at [465, 366] on input "Profile Photo URL" at bounding box center [527, 355] width 238 height 29
type input "**********"
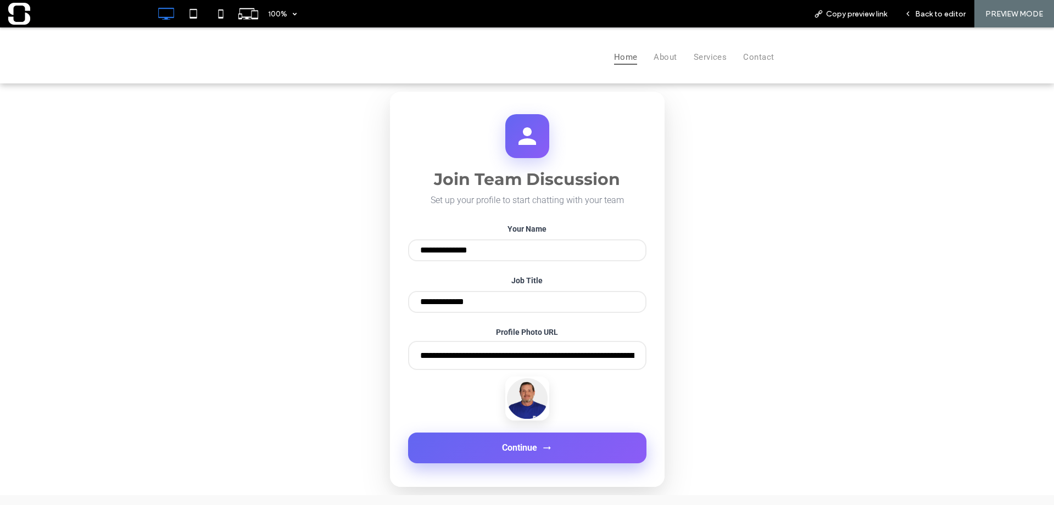
click at [519, 450] on span "Continue" at bounding box center [519, 448] width 35 height 10
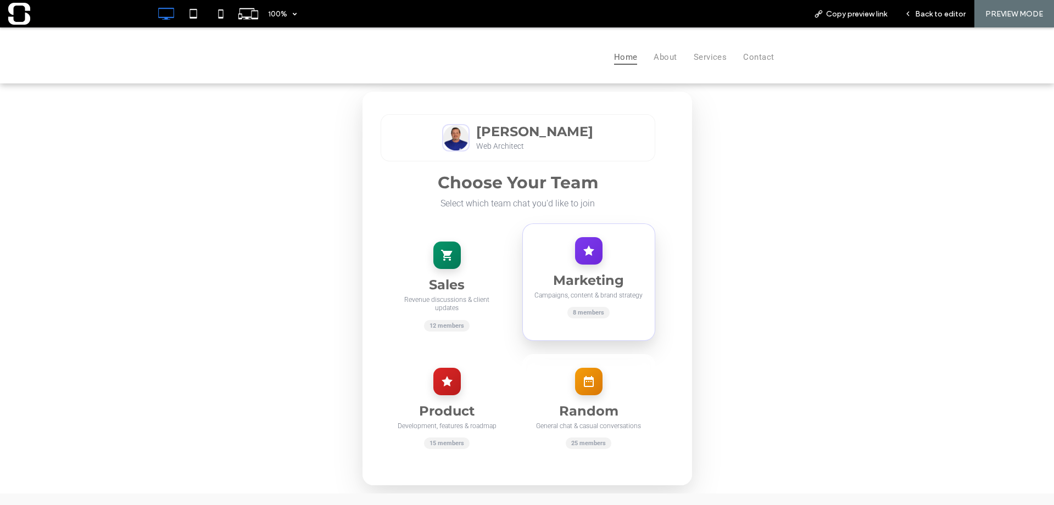
click at [578, 268] on div "Marketing Campaigns, content & brand strategy 8 members" at bounding box center [588, 281] width 133 height 117
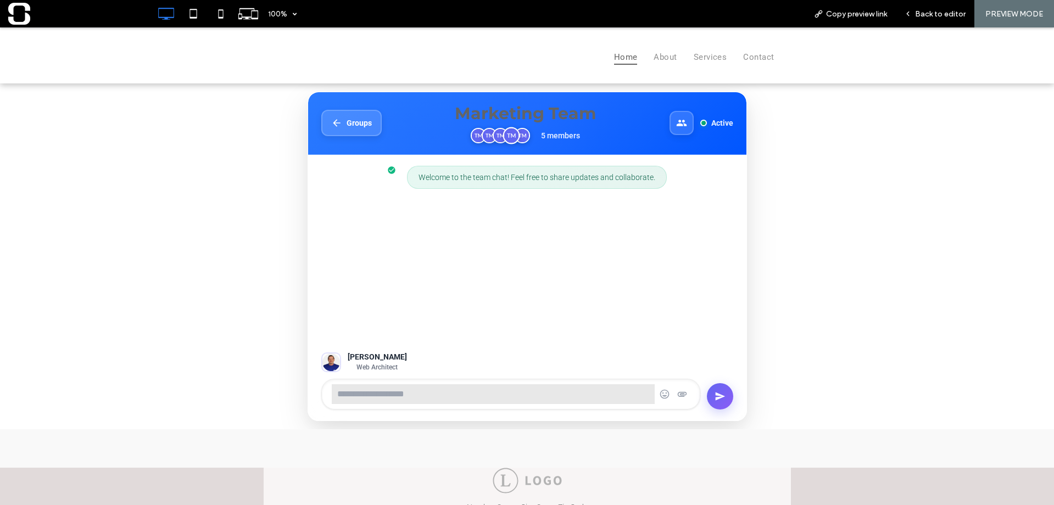
click at [506, 135] on img at bounding box center [511, 135] width 17 height 17
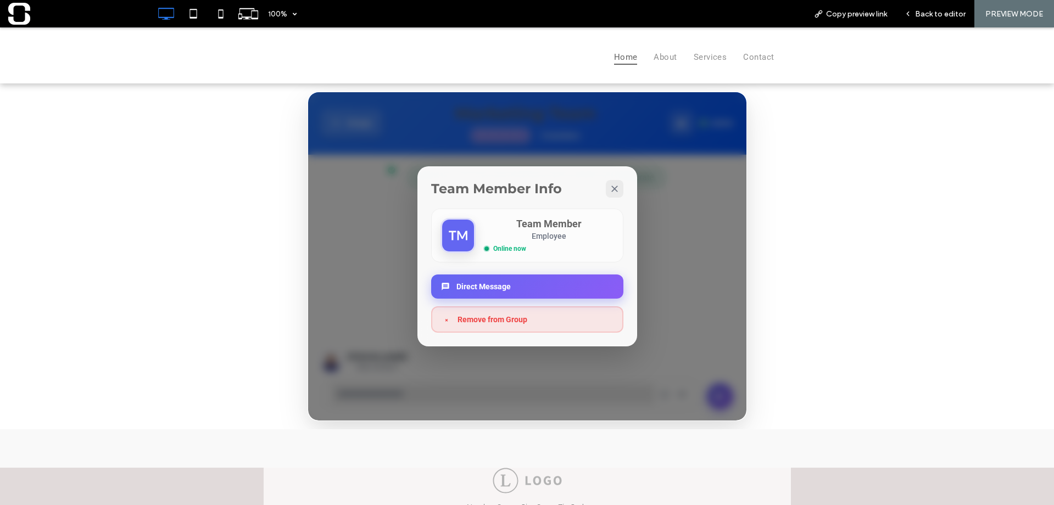
click at [511, 284] on button "Direct Message" at bounding box center [527, 287] width 192 height 24
click at [610, 183] on icon at bounding box center [614, 188] width 11 height 11
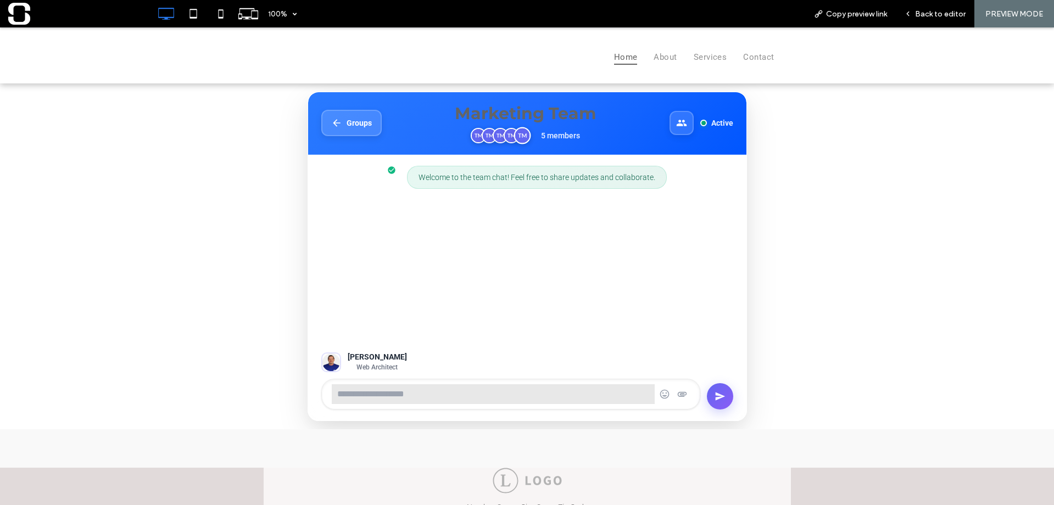
click at [516, 137] on img at bounding box center [522, 135] width 17 height 17
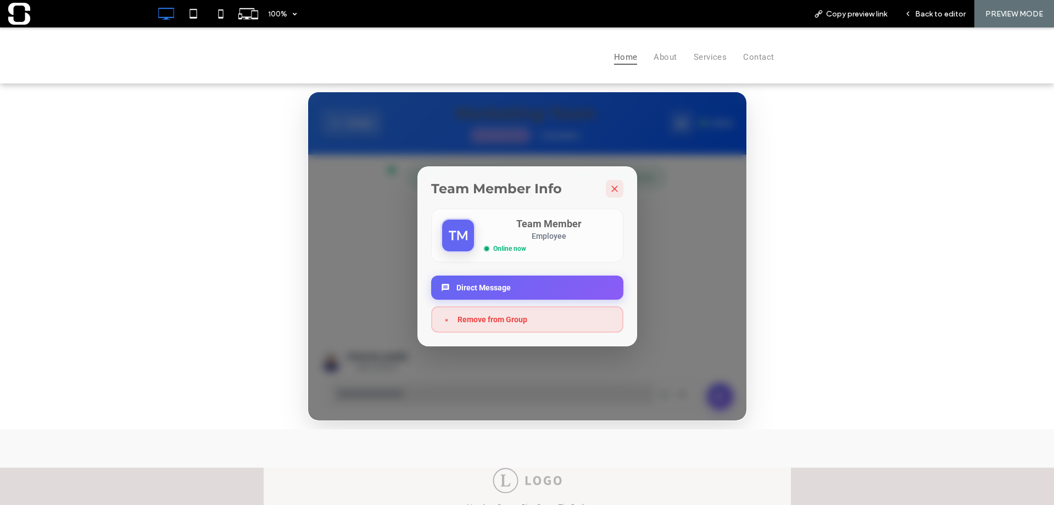
click at [609, 185] on icon at bounding box center [614, 188] width 11 height 11
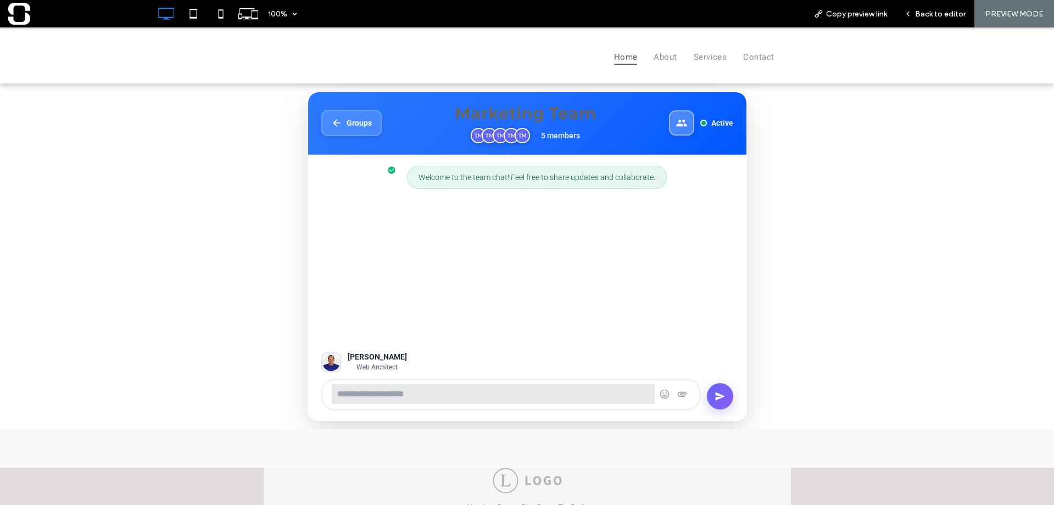
click at [681, 126] on icon at bounding box center [681, 123] width 12 height 12
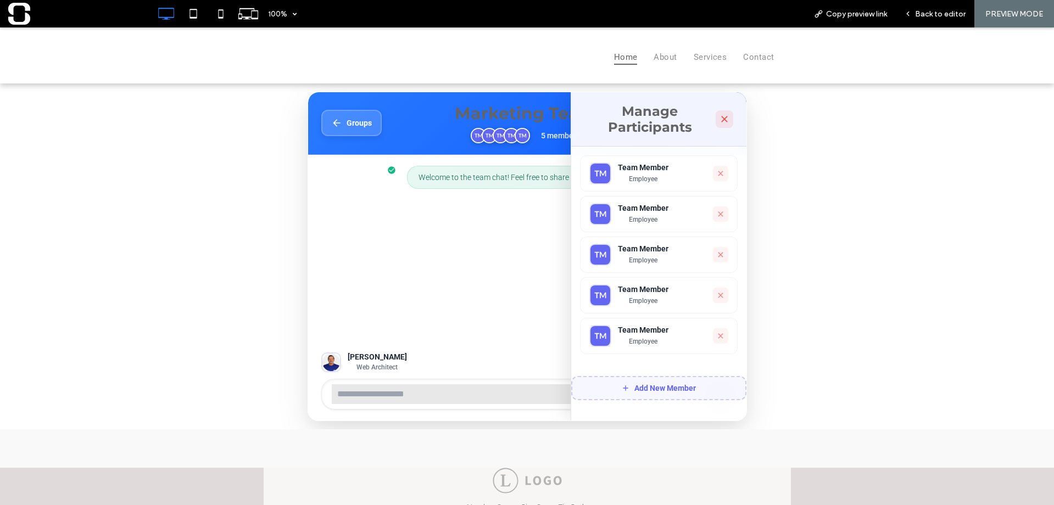
click at [723, 121] on icon at bounding box center [724, 119] width 11 height 11
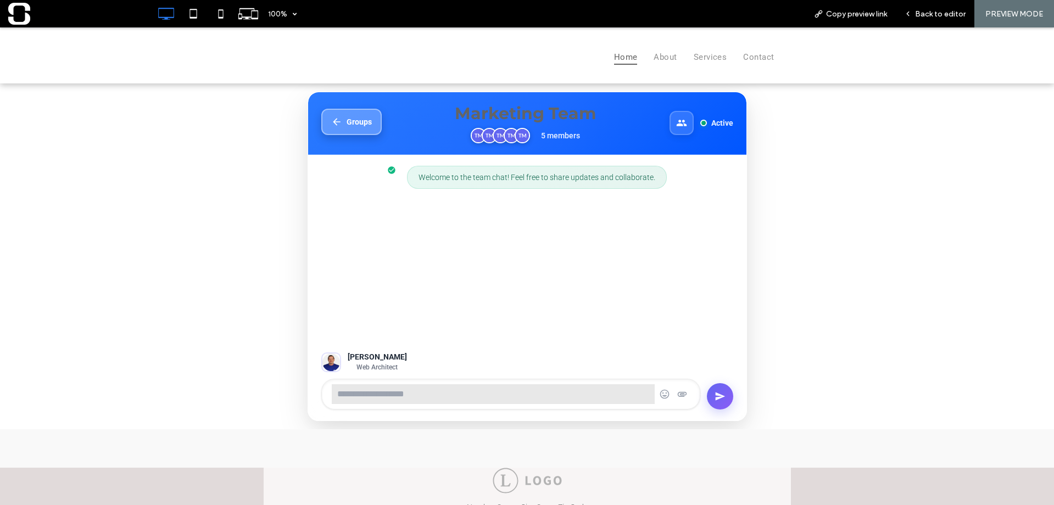
click at [359, 122] on span "Groups" at bounding box center [358, 121] width 25 height 9
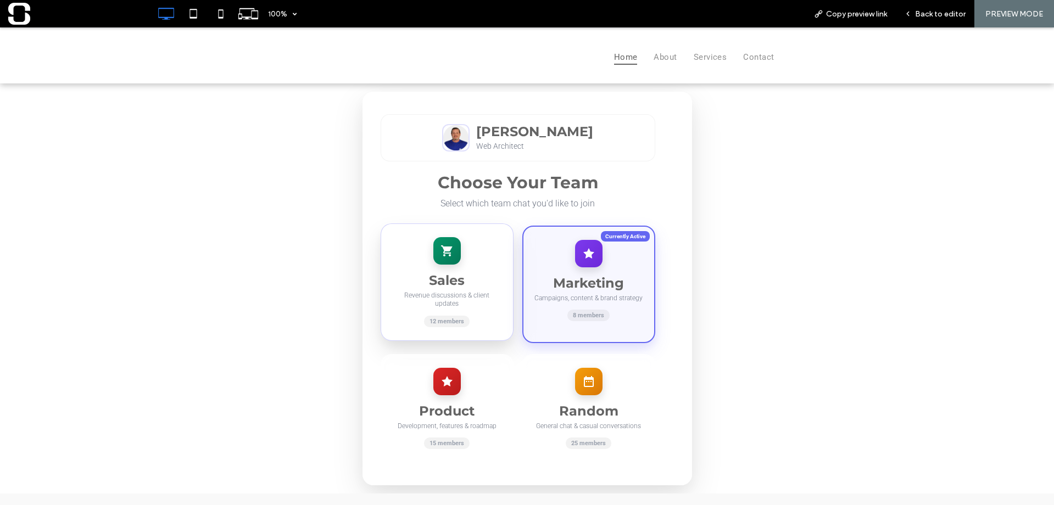
click at [439, 285] on h3 "Sales" at bounding box center [447, 280] width 110 height 16
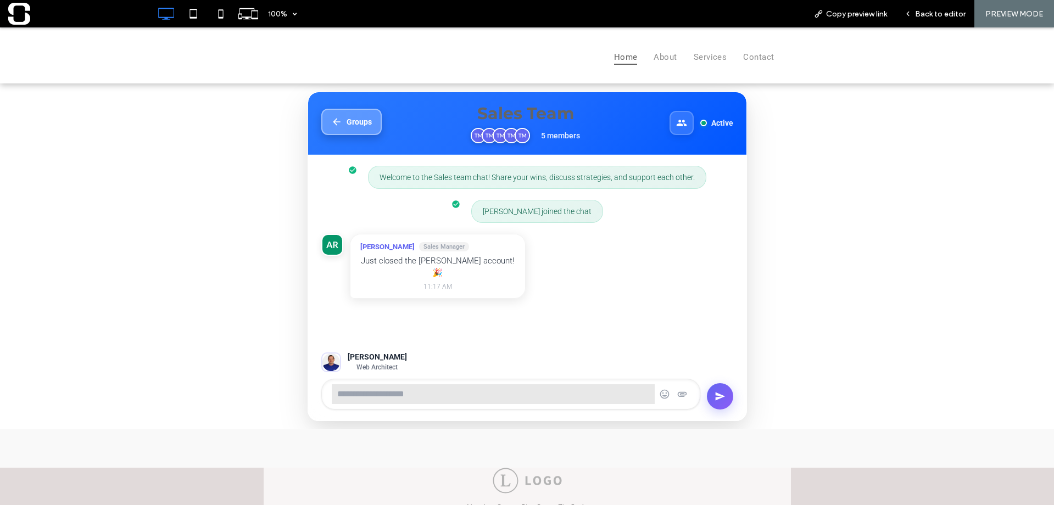
click at [369, 121] on button "Groups" at bounding box center [351, 122] width 60 height 26
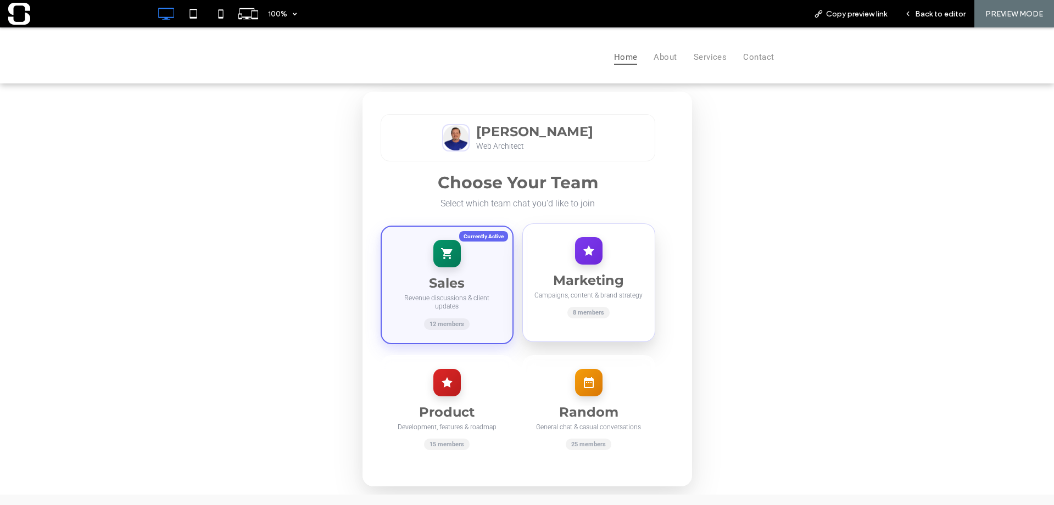
click at [555, 266] on div "Marketing Campaigns, content & brand strategy 8 members" at bounding box center [588, 282] width 133 height 119
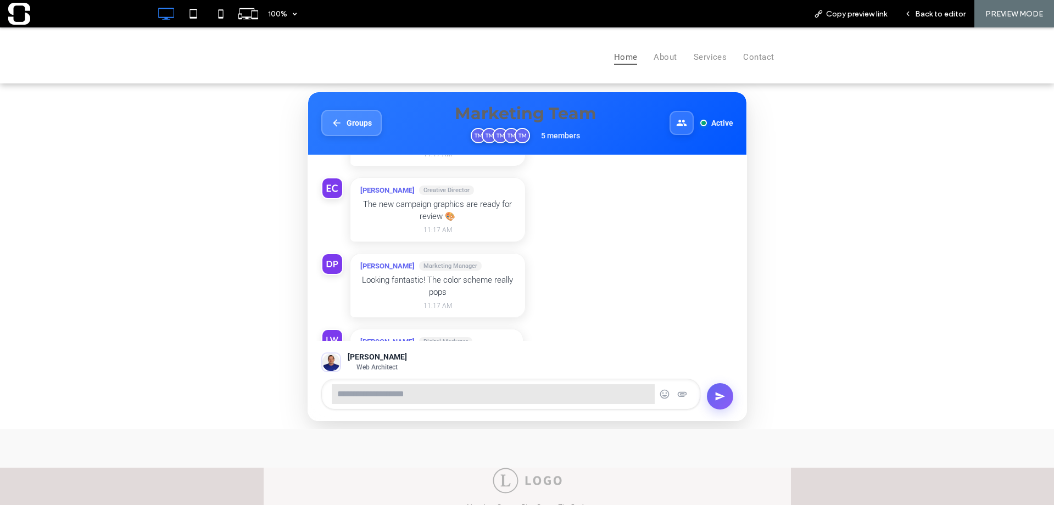
scroll to position [198, 0]
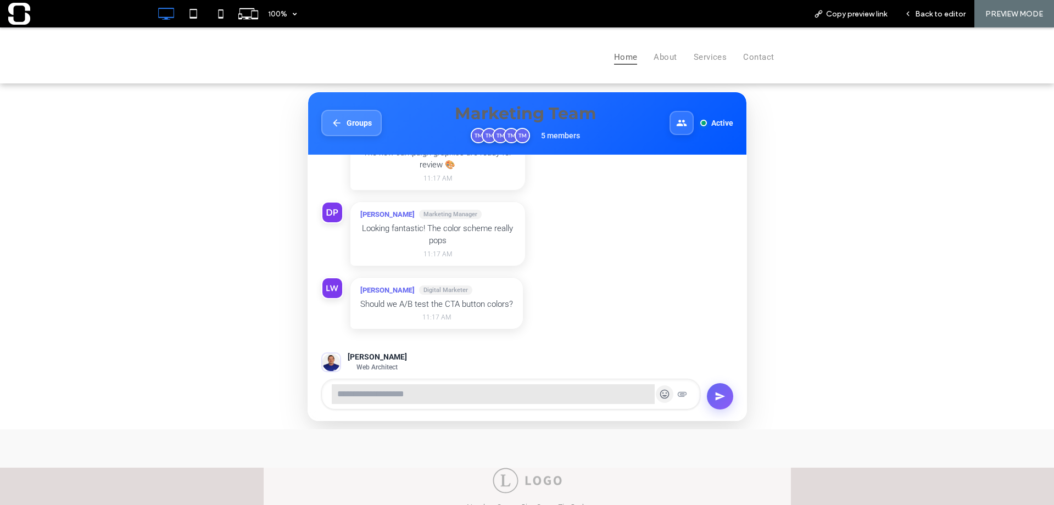
click at [659, 397] on icon at bounding box center [664, 394] width 11 height 11
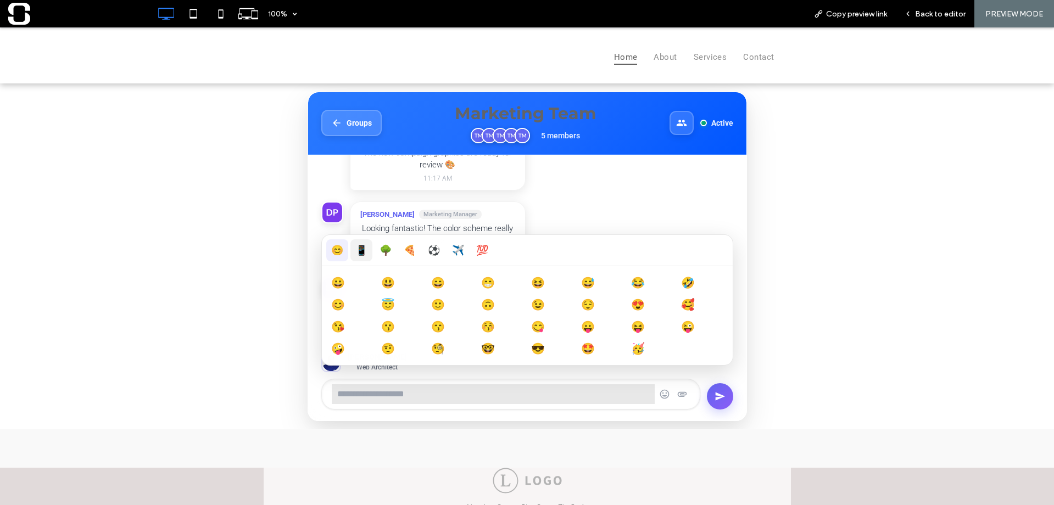
click at [354, 248] on button "📱" at bounding box center [361, 250] width 22 height 22
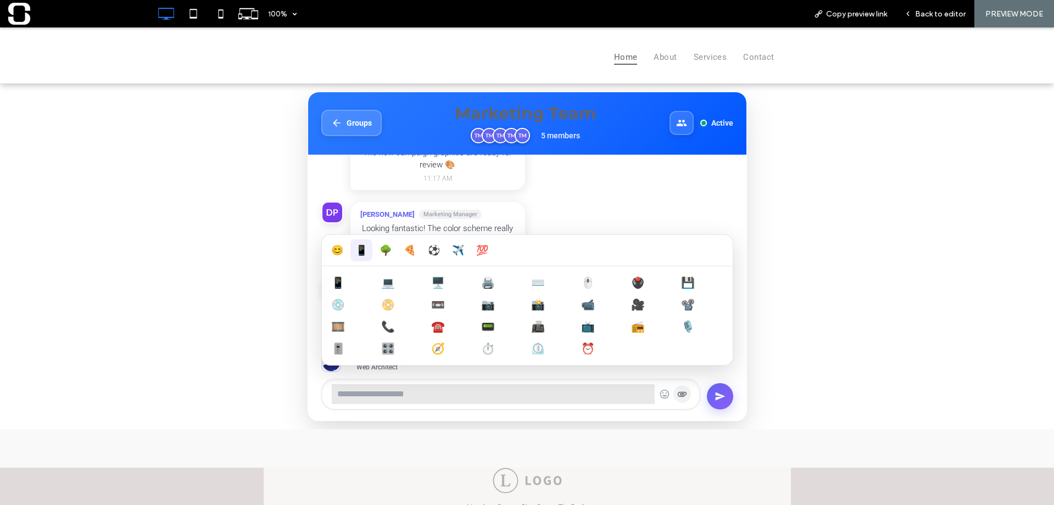
drag, startPoint x: 656, startPoint y: 393, endPoint x: 682, endPoint y: 397, distance: 26.8
click at [659, 393] on icon at bounding box center [664, 394] width 11 height 11
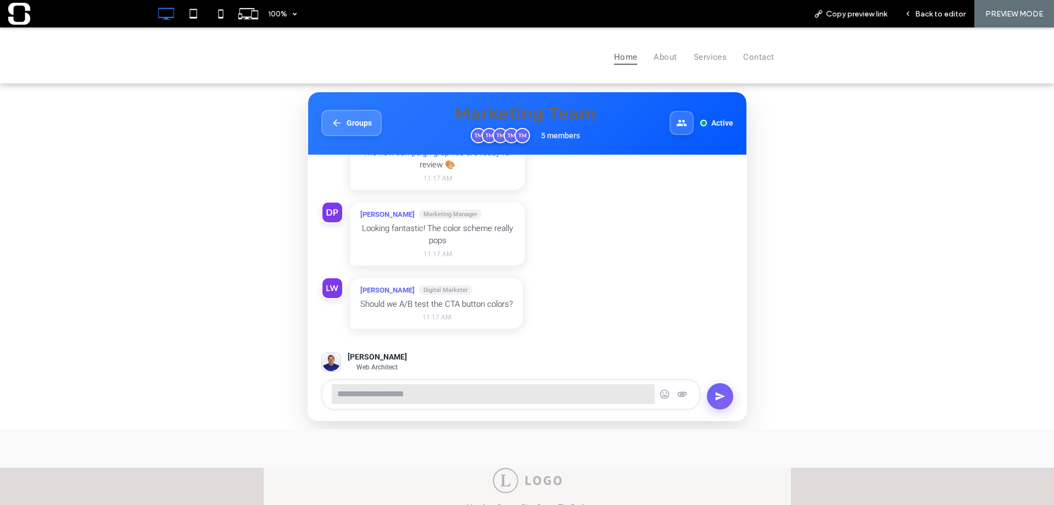
click at [679, 394] on icon at bounding box center [681, 393] width 9 height 5
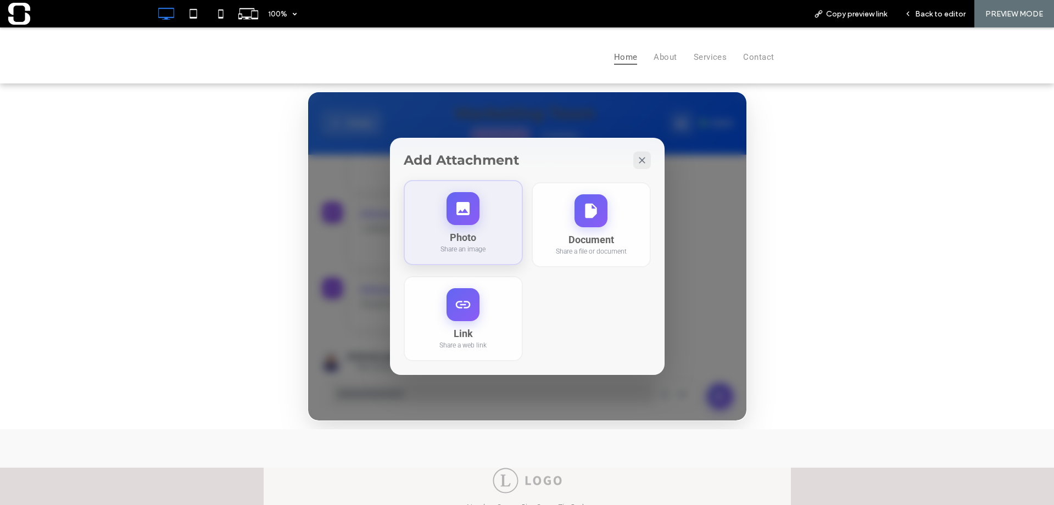
click at [495, 216] on div "Photo Share an image" at bounding box center [463, 222] width 119 height 85
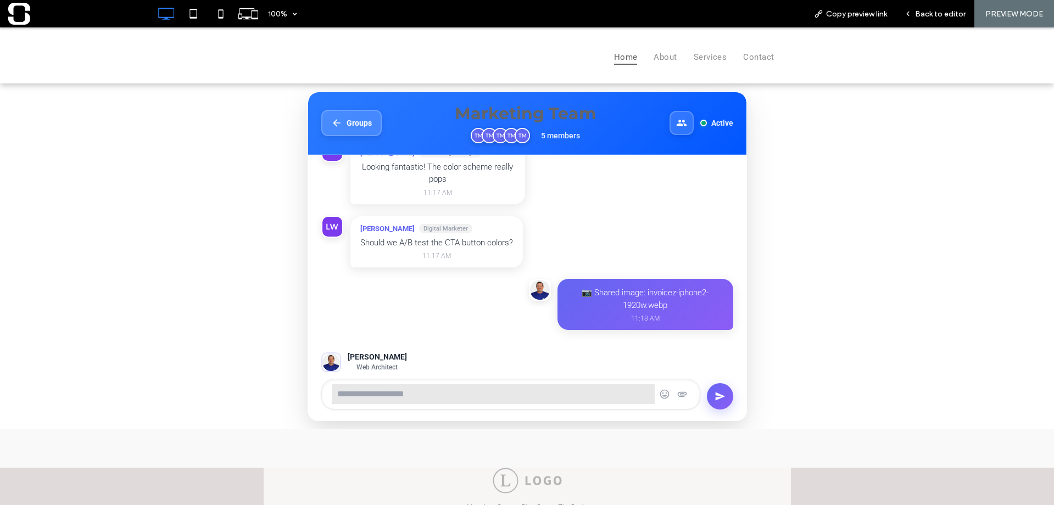
scroll to position [261, 0]
click at [649, 299] on p "📷 Shared image: invoicez-iphone2-1920w.webp" at bounding box center [645, 298] width 156 height 25
click at [604, 290] on p "📷 Shared image: invoicez-iphone2-1920w.webp" at bounding box center [645, 298] width 156 height 25
click at [619, 292] on p "📷 Shared image: invoicez-iphone2-1920w.webp" at bounding box center [645, 298] width 156 height 25
drag, startPoint x: 630, startPoint y: 292, endPoint x: 636, endPoint y: 293, distance: 6.6
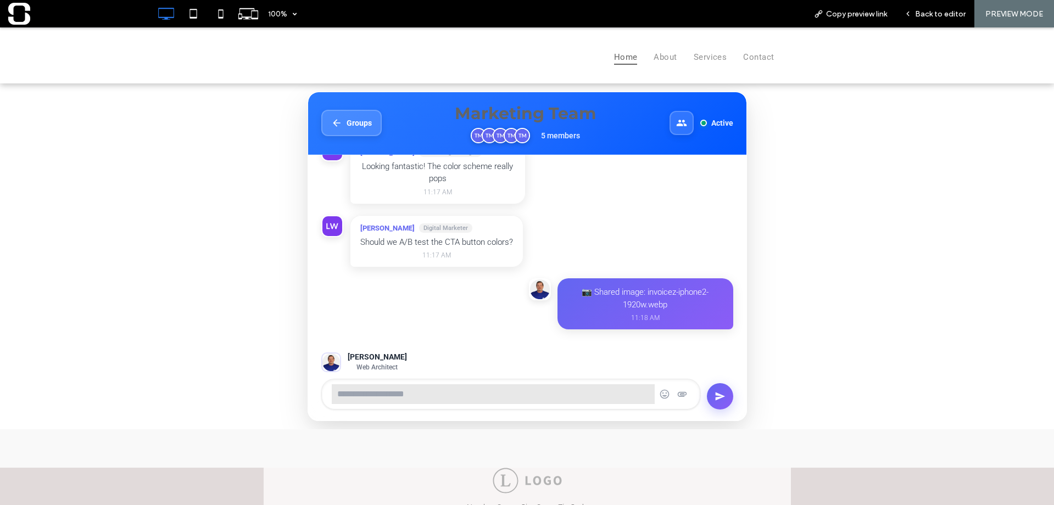
click at [634, 293] on p "📷 Shared image: invoicez-iphone2-1920w.webp" at bounding box center [645, 298] width 156 height 25
click at [662, 293] on p "📷 Shared image: invoicez-iphone2-1920w.webp" at bounding box center [645, 298] width 156 height 25
drag, startPoint x: 673, startPoint y: 298, endPoint x: 669, endPoint y: 306, distance: 9.1
click at [673, 302] on p "📷 Shared image: invoicez-iphone2-1920w.webp" at bounding box center [645, 298] width 156 height 25
click at [646, 315] on span "11:18 AM" at bounding box center [645, 318] width 156 height 8
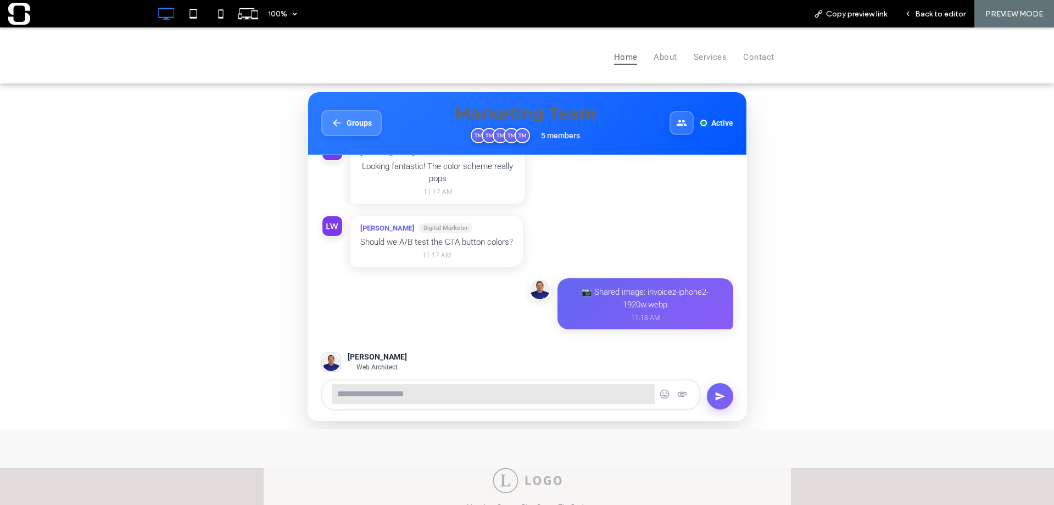
click at [620, 296] on p "📷 Shared image: invoicez-iphone2-1920w.webp" at bounding box center [645, 298] width 156 height 25
click at [362, 124] on span "Groups" at bounding box center [358, 121] width 25 height 9
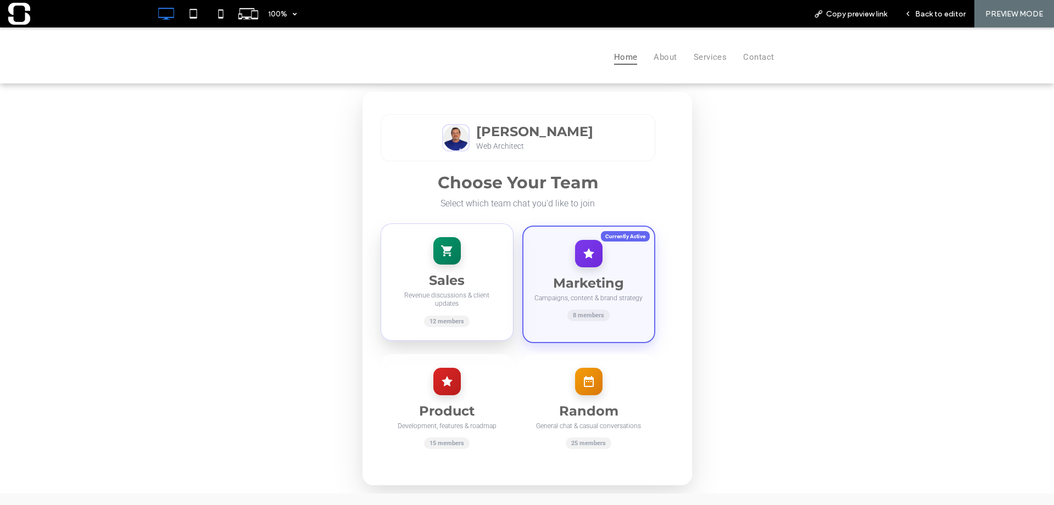
click at [427, 277] on h3 "Sales" at bounding box center [447, 280] width 110 height 16
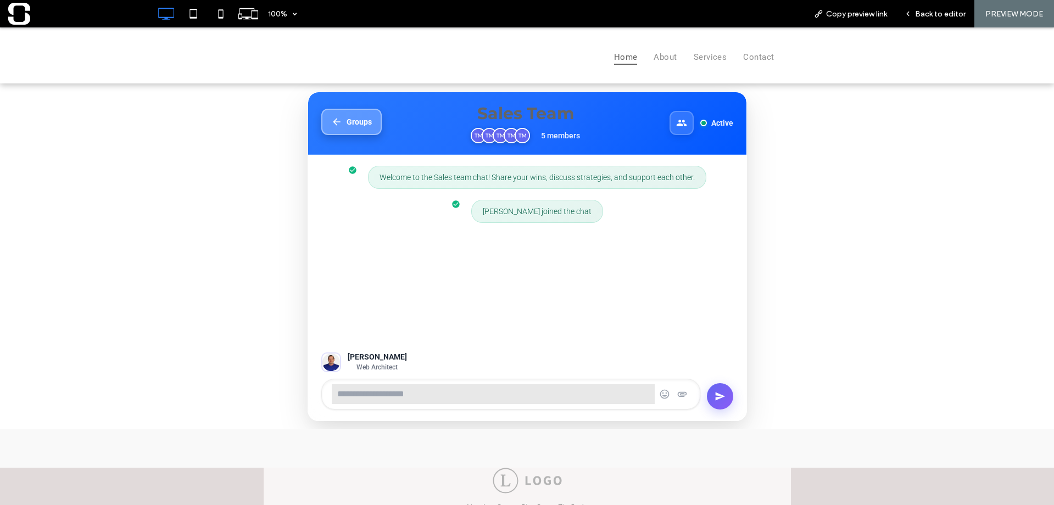
click at [357, 131] on button "Groups" at bounding box center [351, 122] width 60 height 26
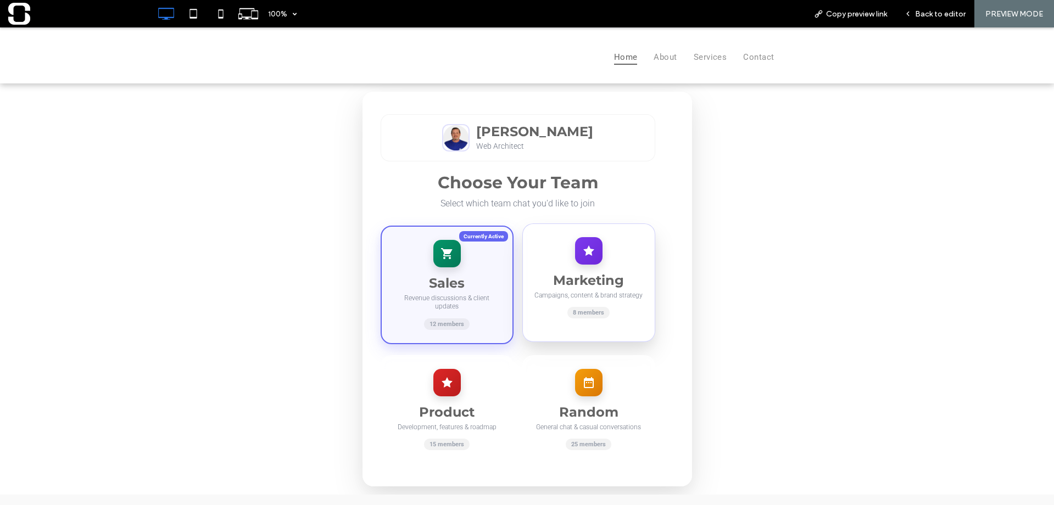
click at [562, 263] on div "Marketing Campaigns, content & brand strategy 8 members" at bounding box center [588, 282] width 133 height 119
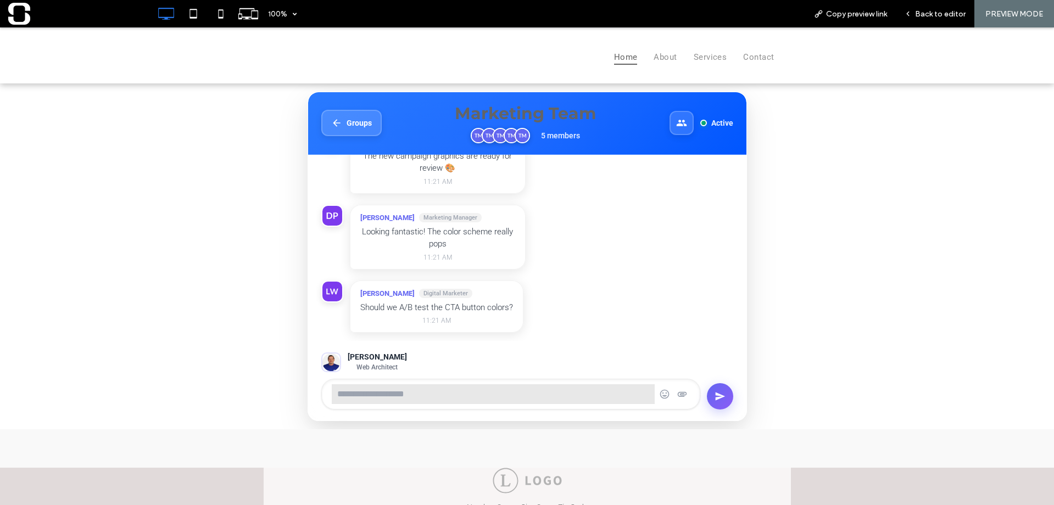
scroll to position [198, 0]
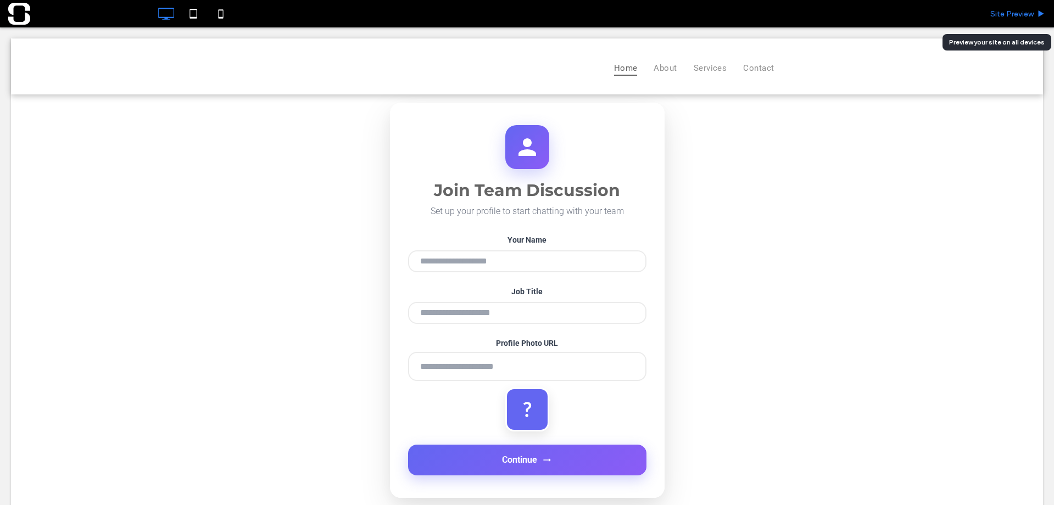
click at [1018, 10] on span "Site Preview" at bounding box center [1011, 13] width 43 height 9
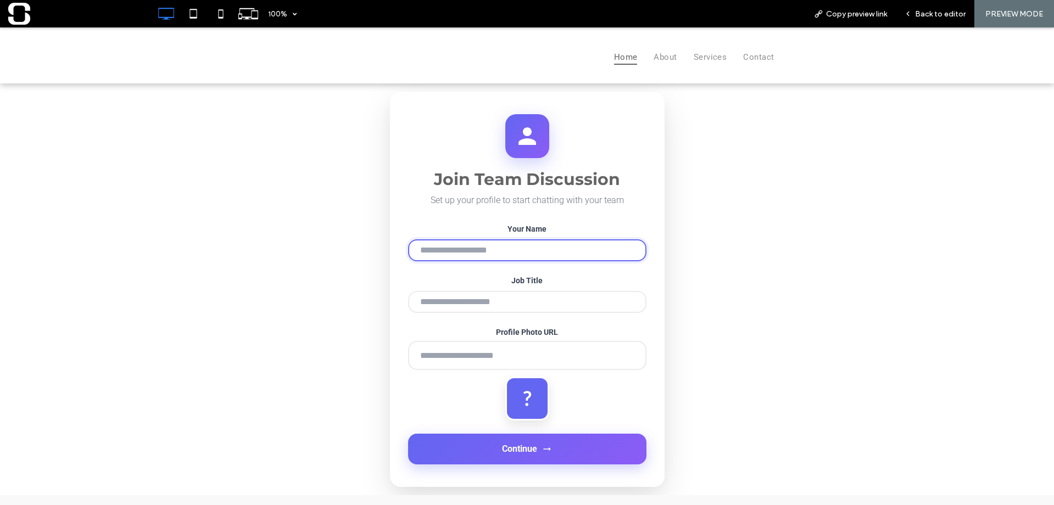
click at [494, 256] on input "Your Name" at bounding box center [527, 250] width 238 height 22
type input "**********"
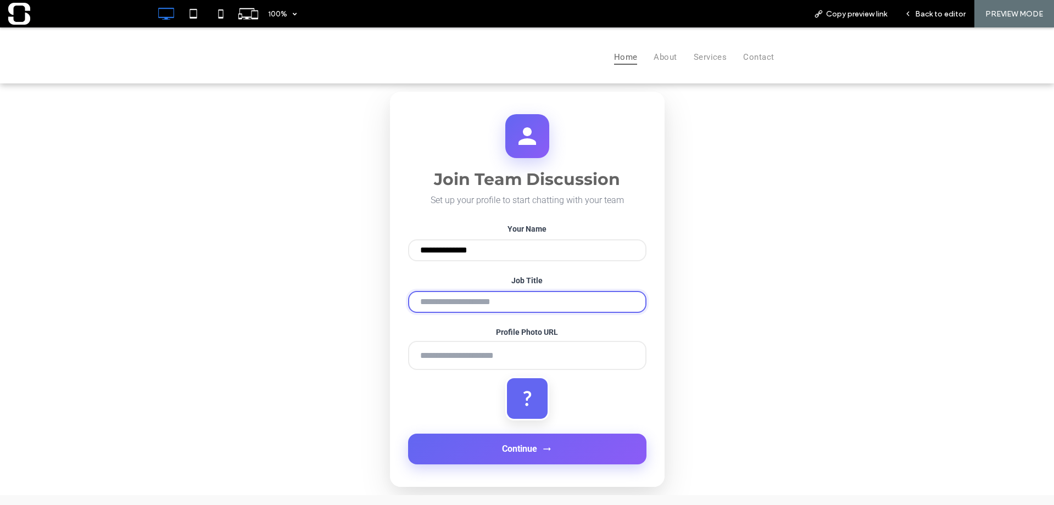
click at [490, 305] on input "Job Title" at bounding box center [527, 302] width 238 height 22
type input "**********"
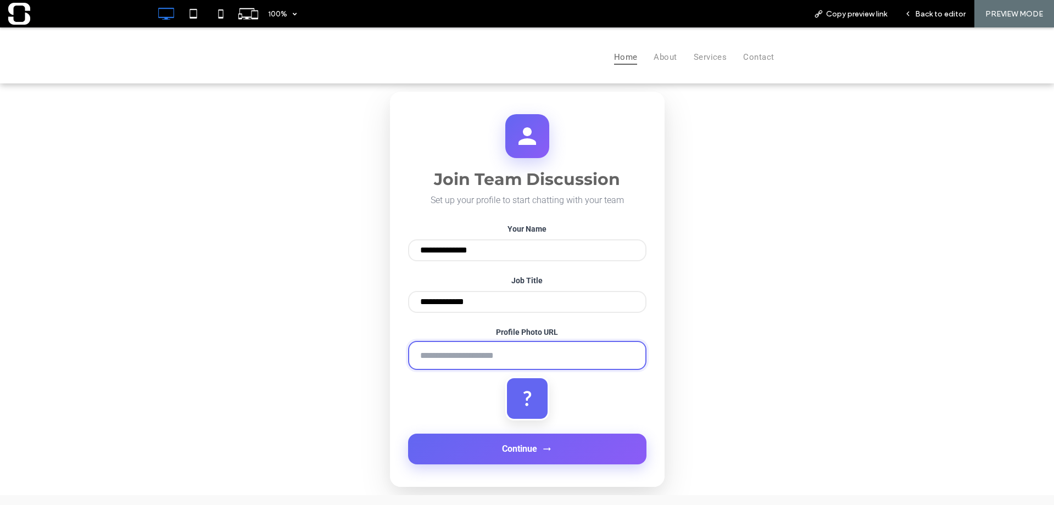
click at [471, 358] on input "Profile Photo URL" at bounding box center [527, 355] width 238 height 29
type input "**********"
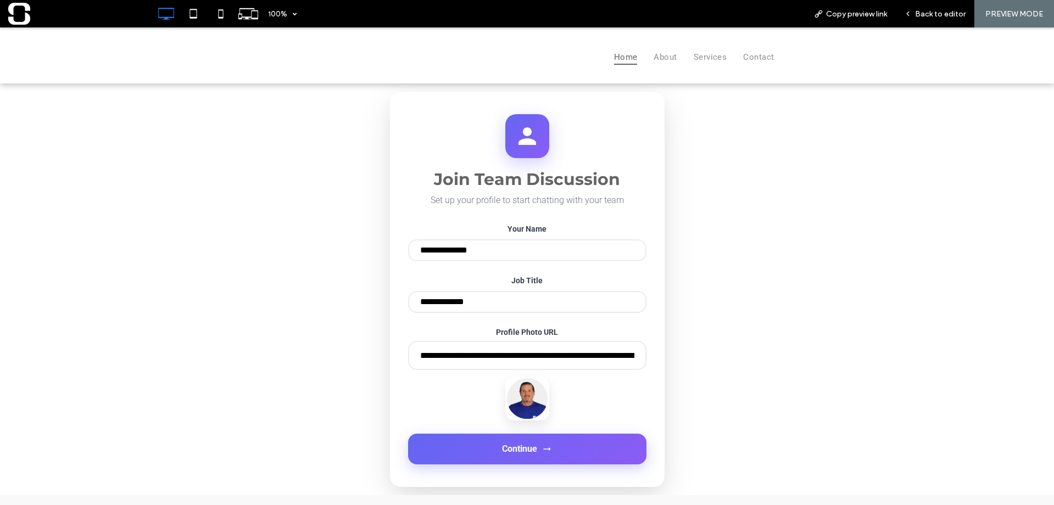
click at [509, 454] on span "Continue" at bounding box center [519, 449] width 35 height 10
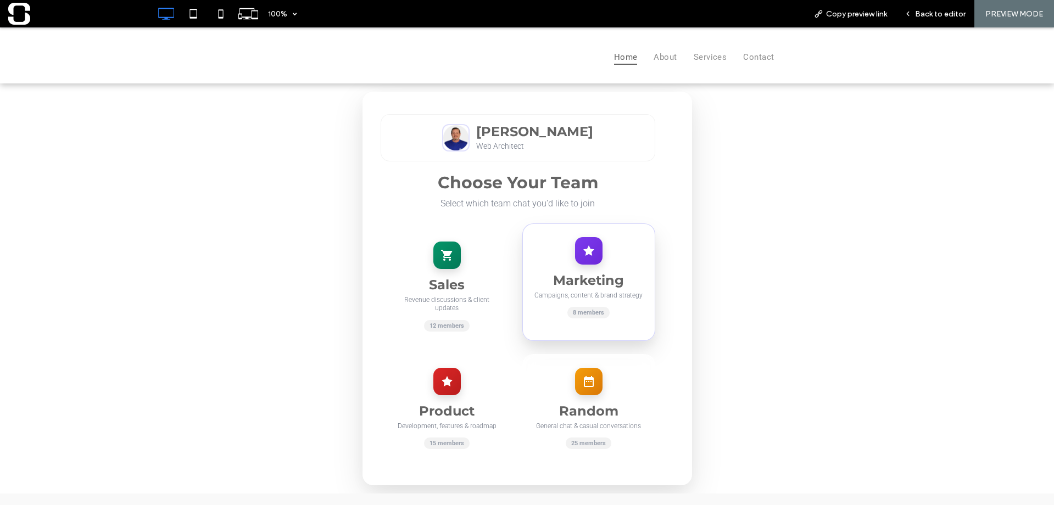
click at [570, 265] on div "Marketing Campaigns, content & brand strategy 8 members" at bounding box center [588, 281] width 133 height 117
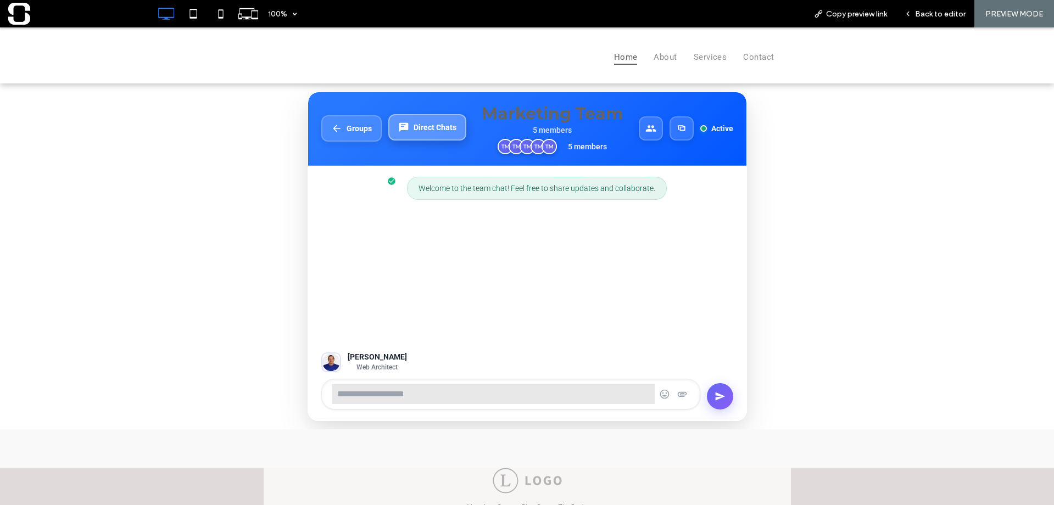
click at [431, 132] on span "Direct Chats" at bounding box center [434, 127] width 43 height 9
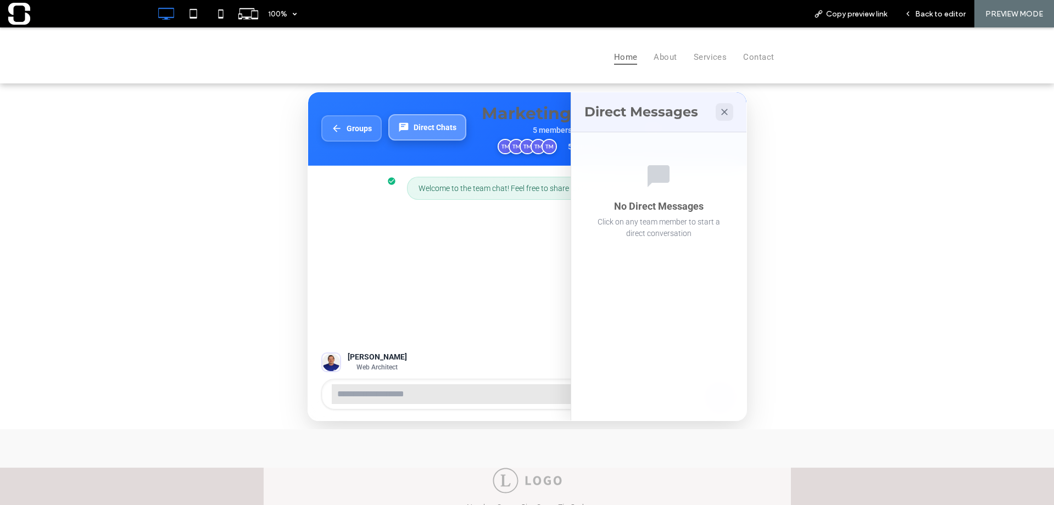
click at [430, 132] on span "Direct Chats" at bounding box center [434, 127] width 43 height 9
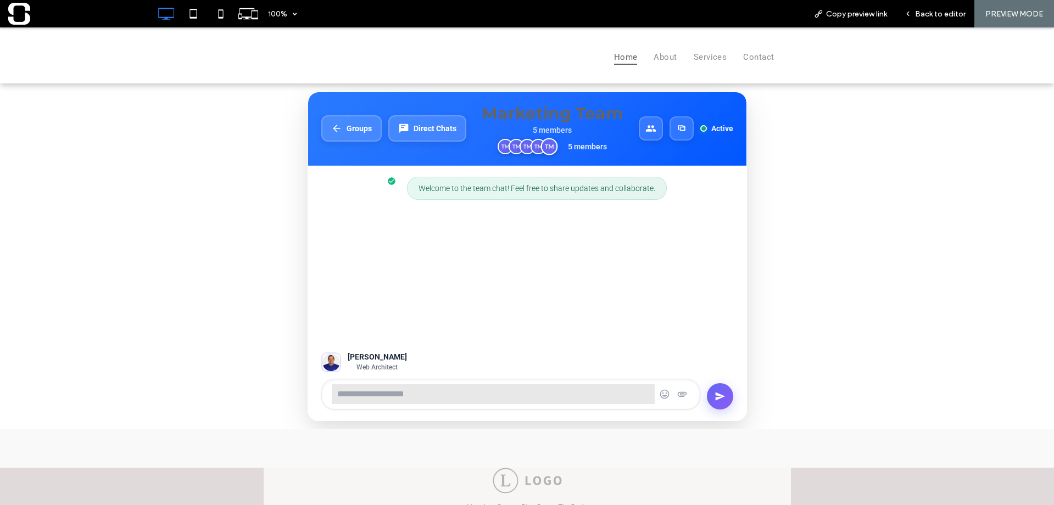
click at [545, 150] on img at bounding box center [549, 146] width 17 height 17
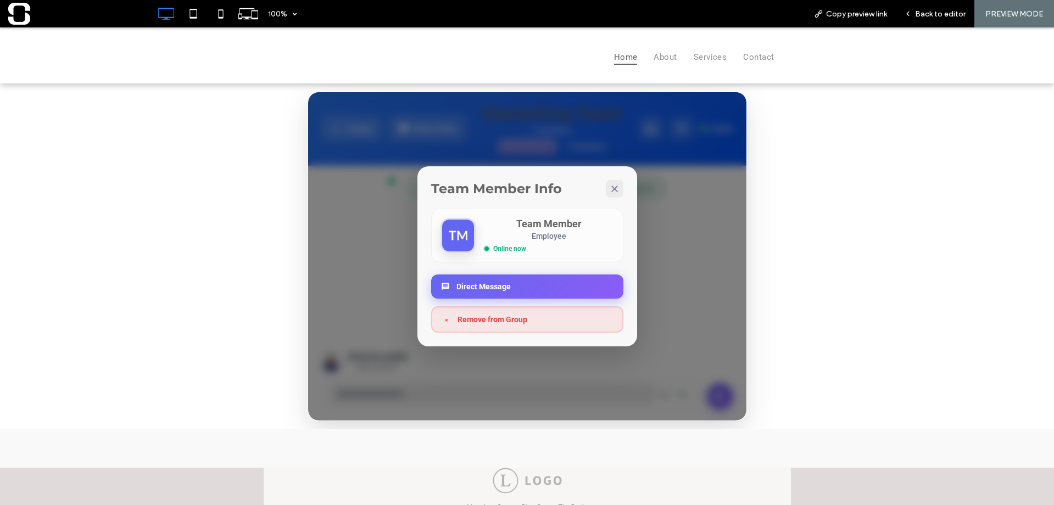
click at [518, 285] on button "Direct Message" at bounding box center [527, 287] width 192 height 24
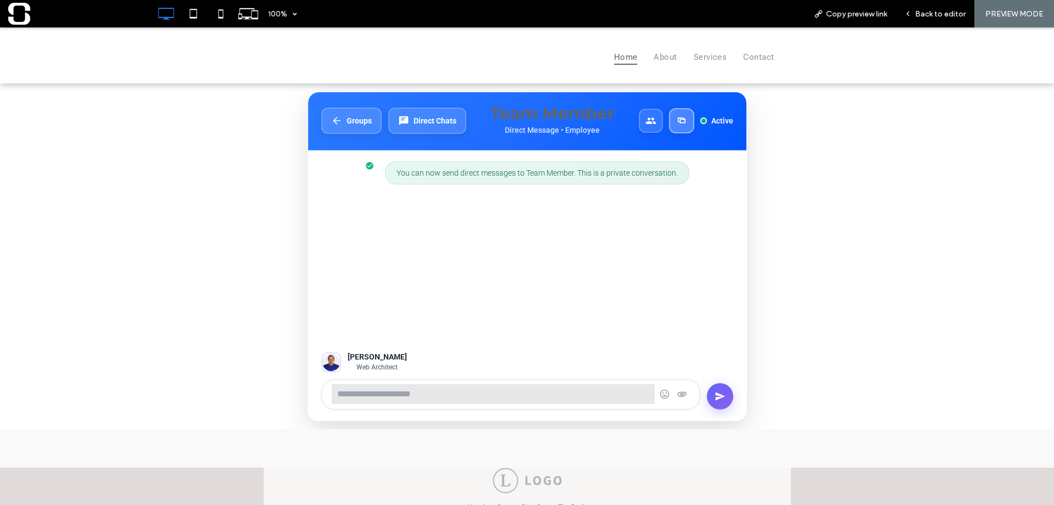
click at [671, 125] on button at bounding box center [680, 120] width 25 height 25
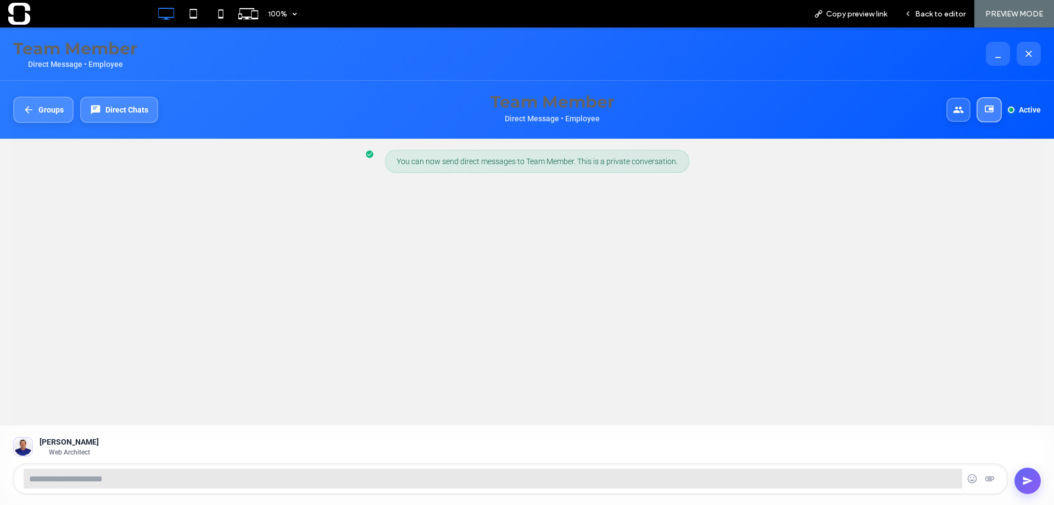
click at [992, 107] on icon at bounding box center [989, 110] width 12 height 12
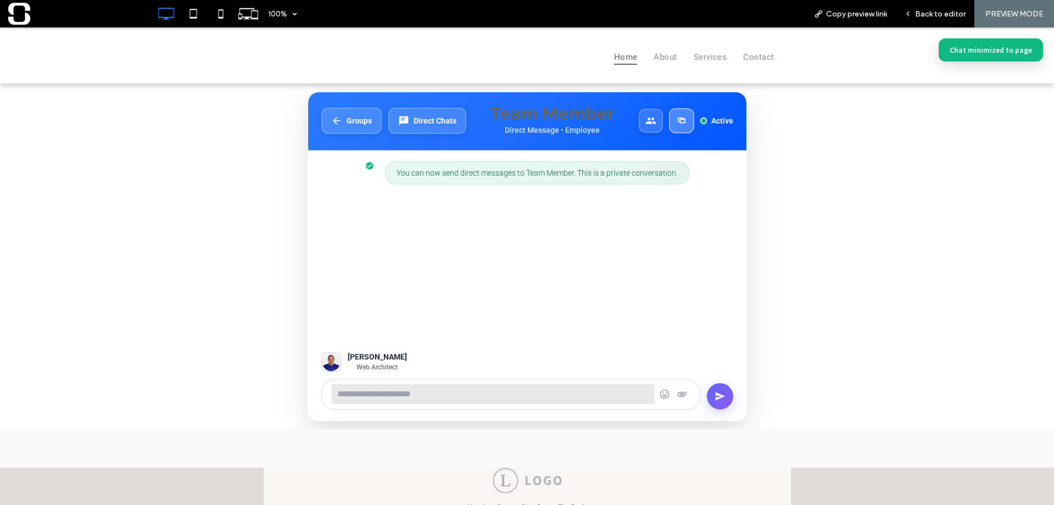
click at [678, 122] on icon at bounding box center [681, 121] width 12 height 12
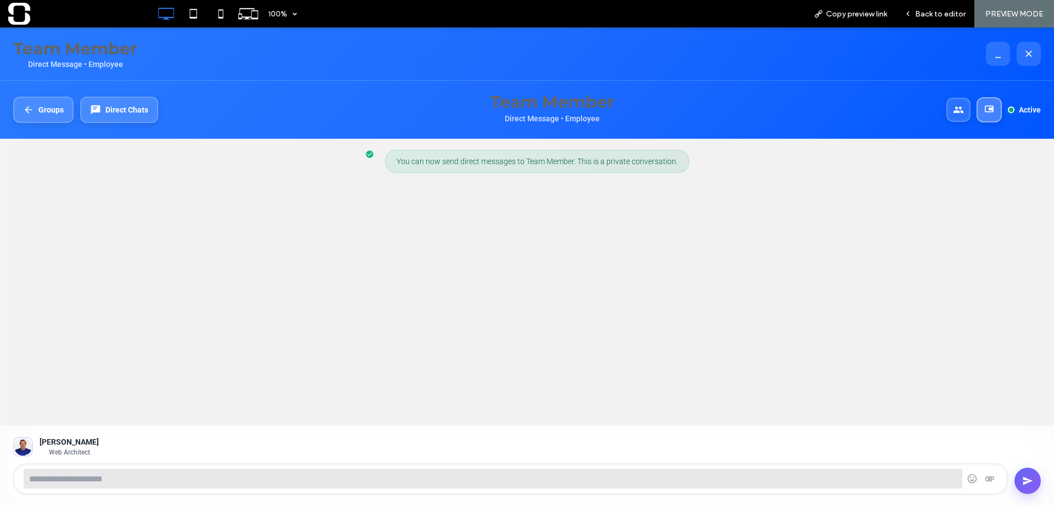
click at [991, 115] on icon at bounding box center [989, 110] width 12 height 12
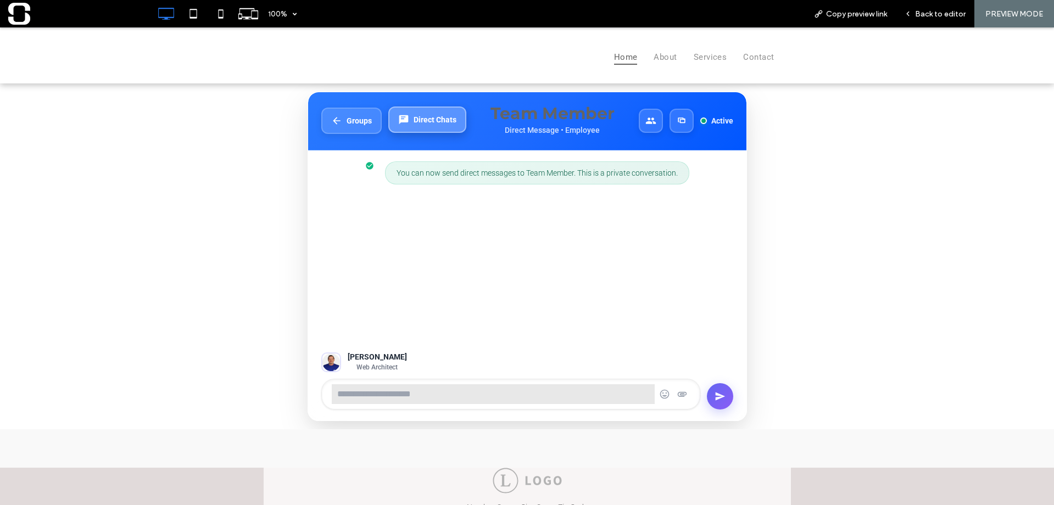
click at [404, 129] on button "Direct Chats" at bounding box center [427, 120] width 78 height 26
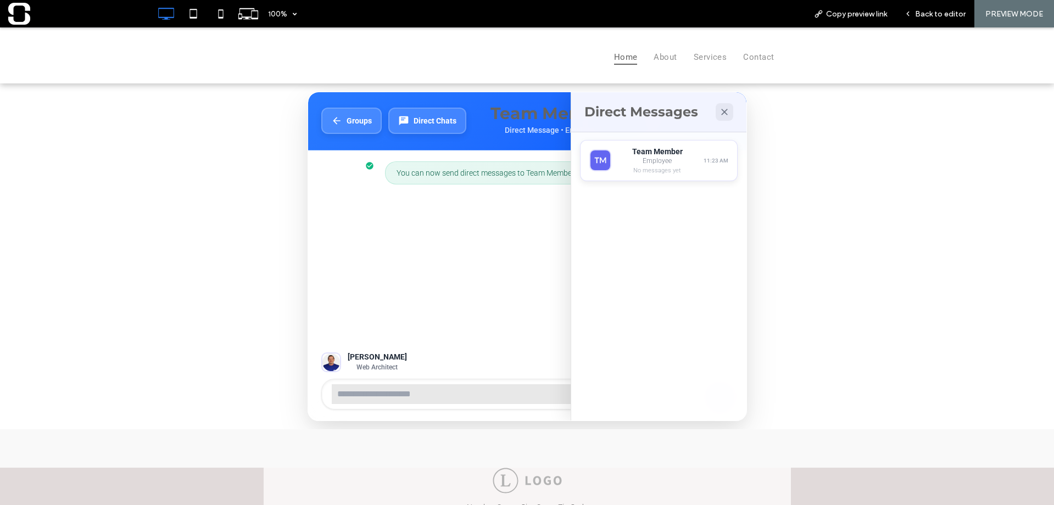
click at [695, 167] on div "Team Member Employee No messages yet 11:23 AM" at bounding box center [659, 160] width 158 height 41
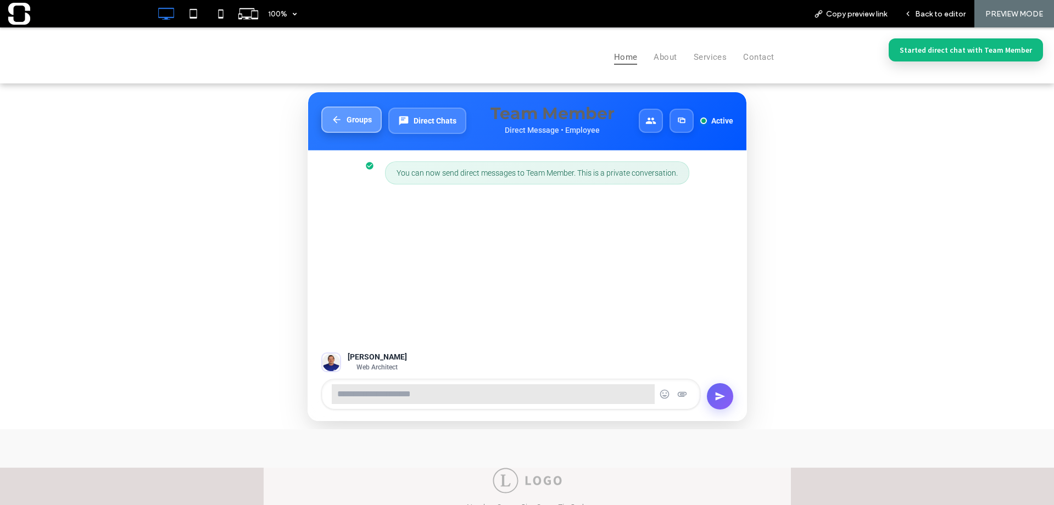
click at [369, 124] on button "Groups" at bounding box center [351, 120] width 60 height 26
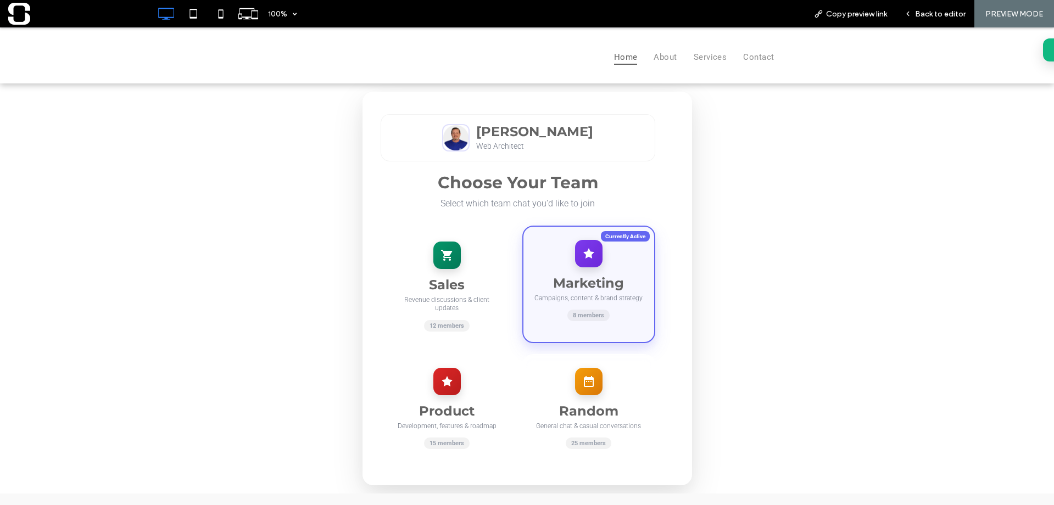
click at [624, 259] on div "Marketing Campaigns, content & brand strategy 8 members" at bounding box center [588, 284] width 133 height 117
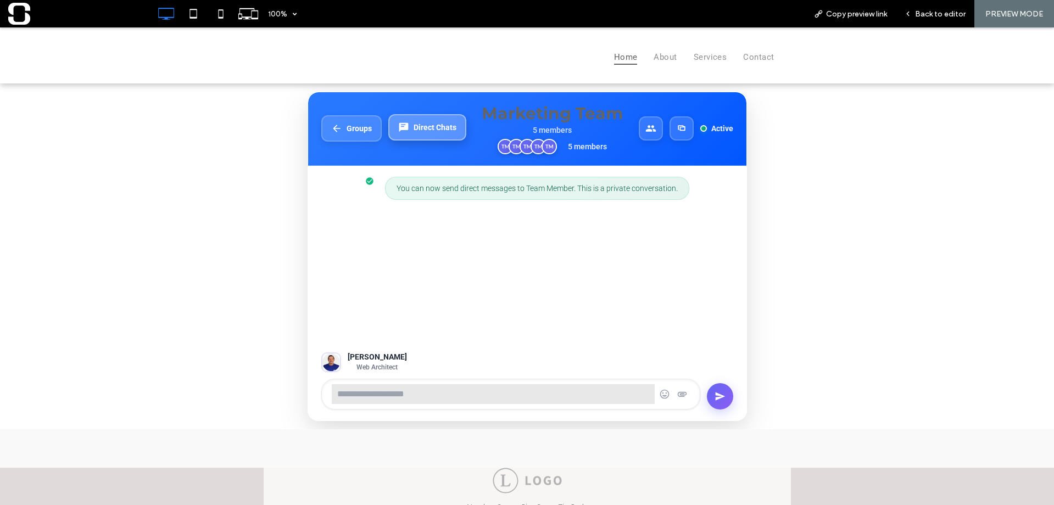
click at [441, 135] on button "Direct Chats" at bounding box center [427, 127] width 78 height 26
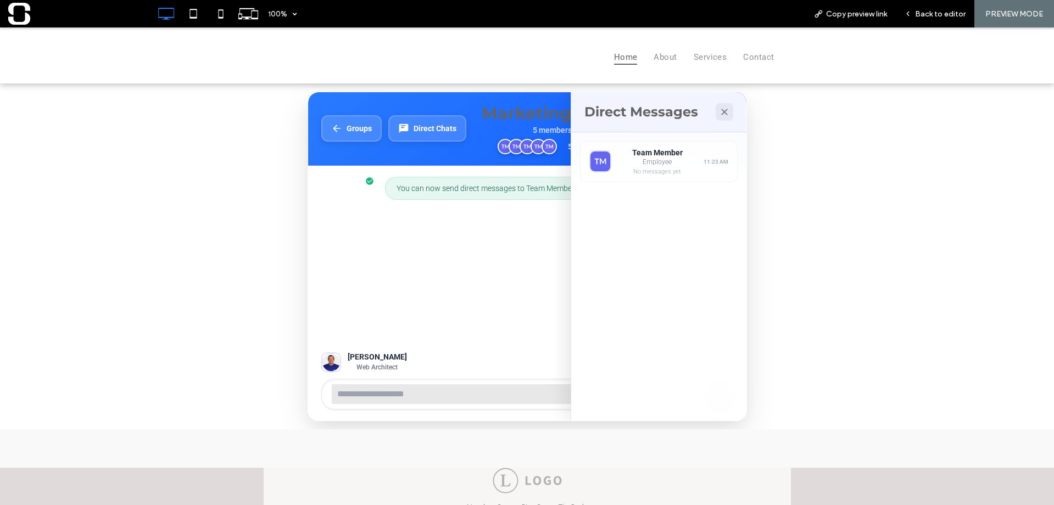
click at [388, 115] on button "Direct Chats" at bounding box center [427, 128] width 78 height 26
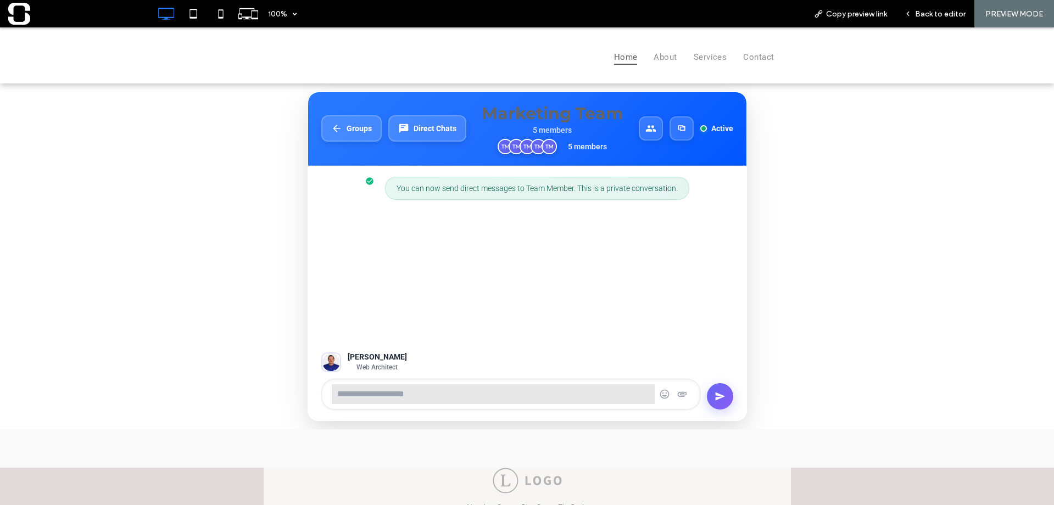
click at [388, 115] on button "Direct Chats" at bounding box center [427, 128] width 78 height 26
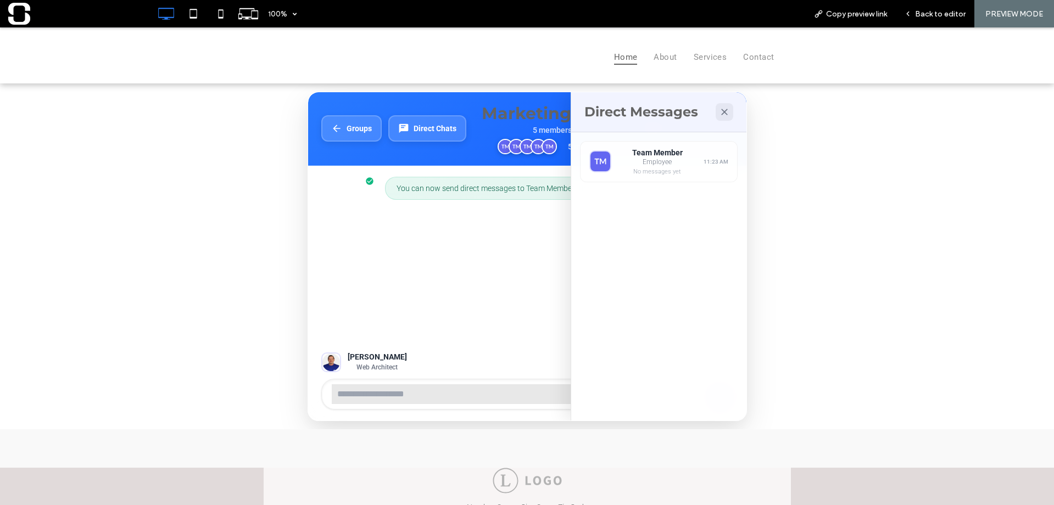
click at [388, 115] on button "Direct Chats" at bounding box center [427, 128] width 78 height 26
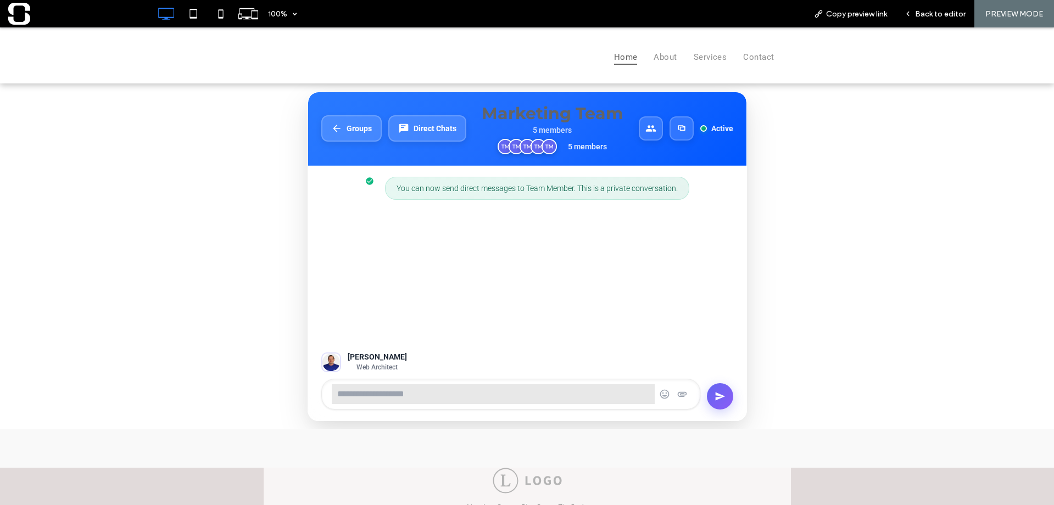
click at [388, 115] on button "Direct Chats" at bounding box center [427, 128] width 78 height 26
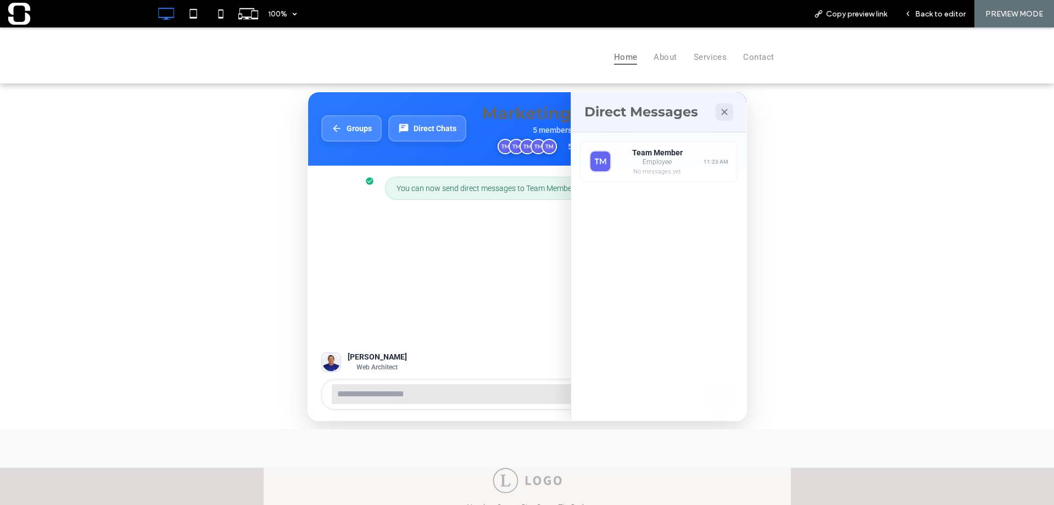
click at [388, 115] on button "Direct Chats" at bounding box center [427, 128] width 78 height 26
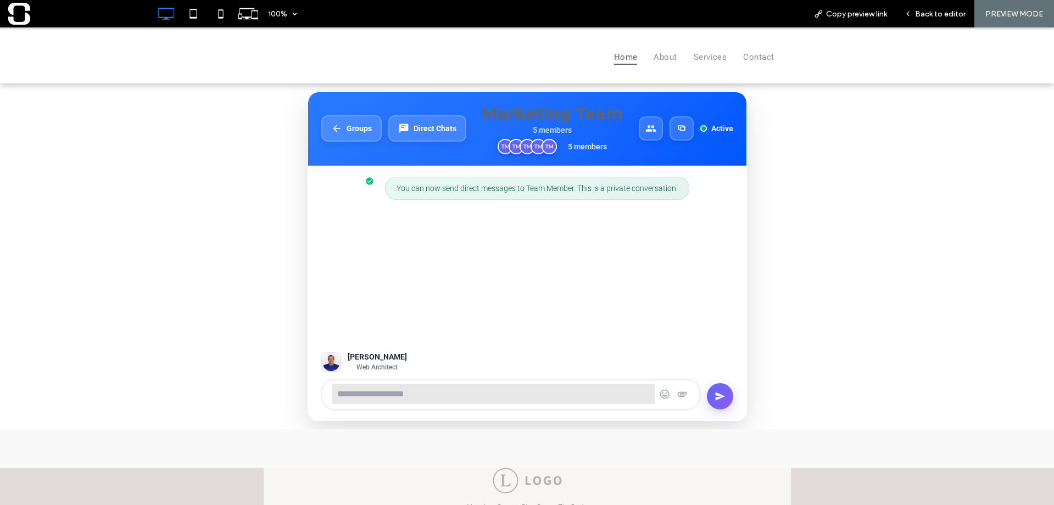
click at [388, 115] on button "Direct Chats" at bounding box center [427, 128] width 78 height 26
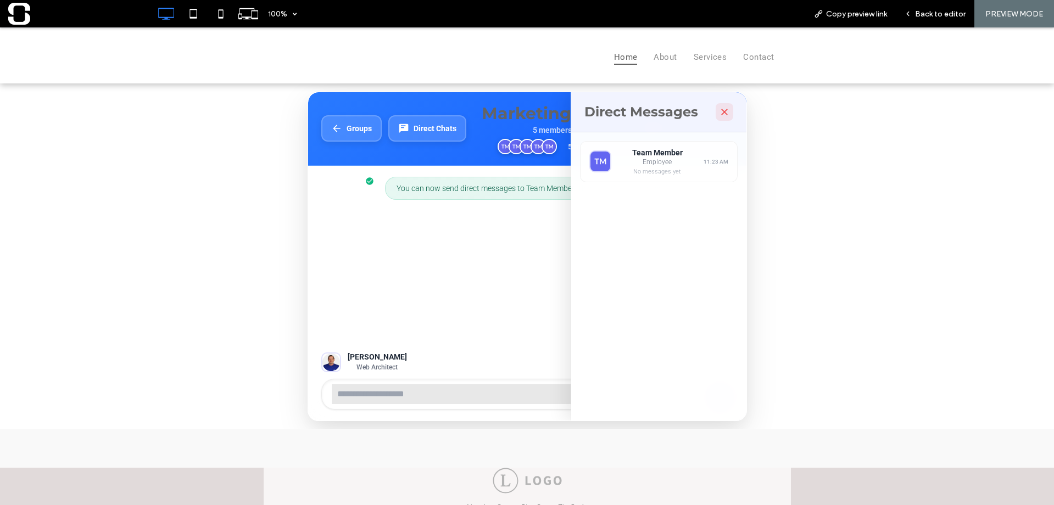
click at [719, 113] on icon at bounding box center [724, 112] width 11 height 11
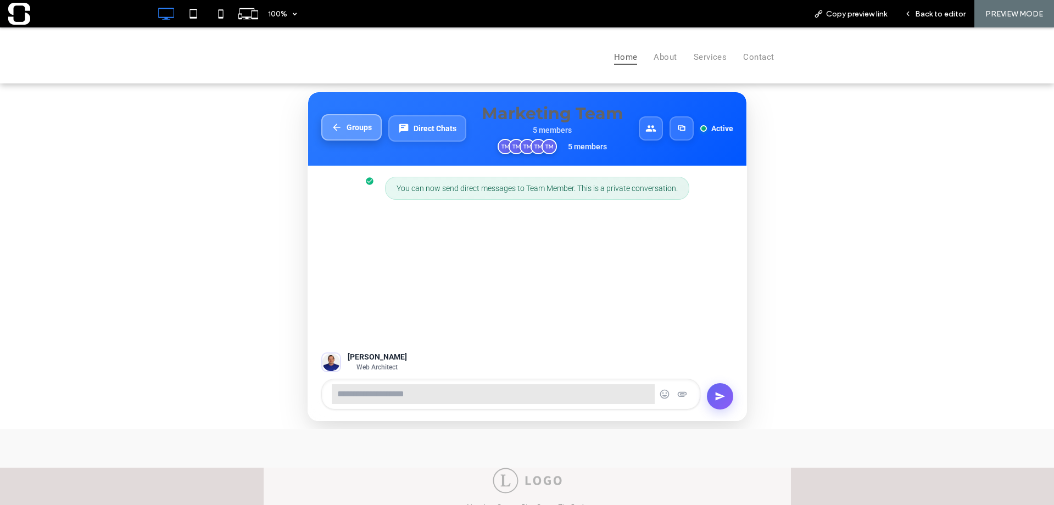
click at [354, 135] on button "Groups" at bounding box center [351, 127] width 60 height 26
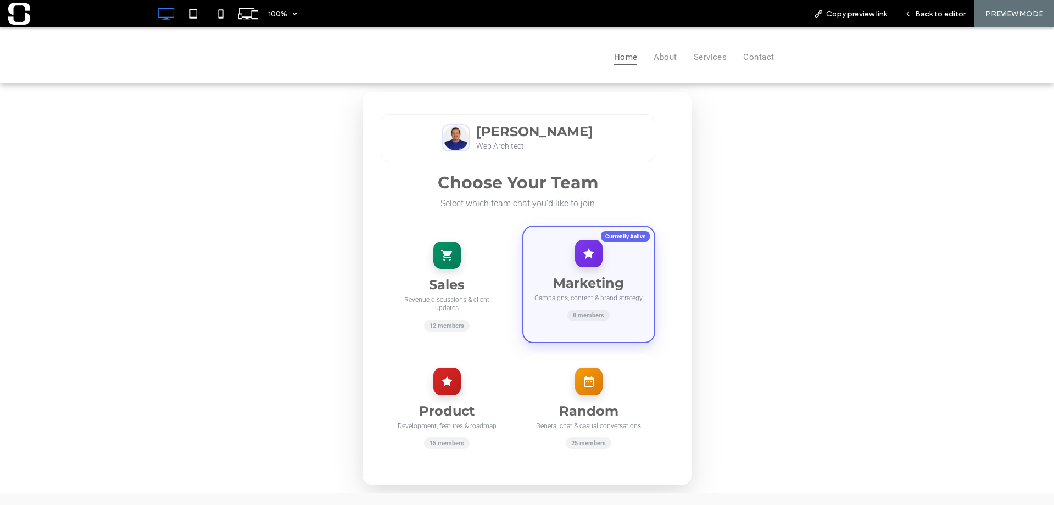
click at [543, 264] on div "Marketing Campaigns, content & brand strategy 8 members" at bounding box center [588, 284] width 133 height 117
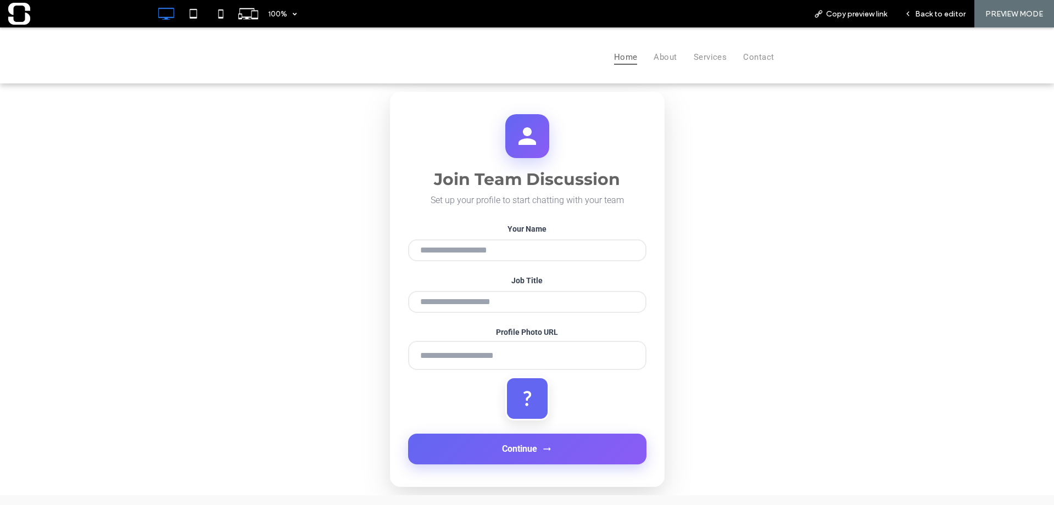
type input "**********"
click at [489, 305] on input "Job Title" at bounding box center [527, 302] width 238 height 22
type input "**********"
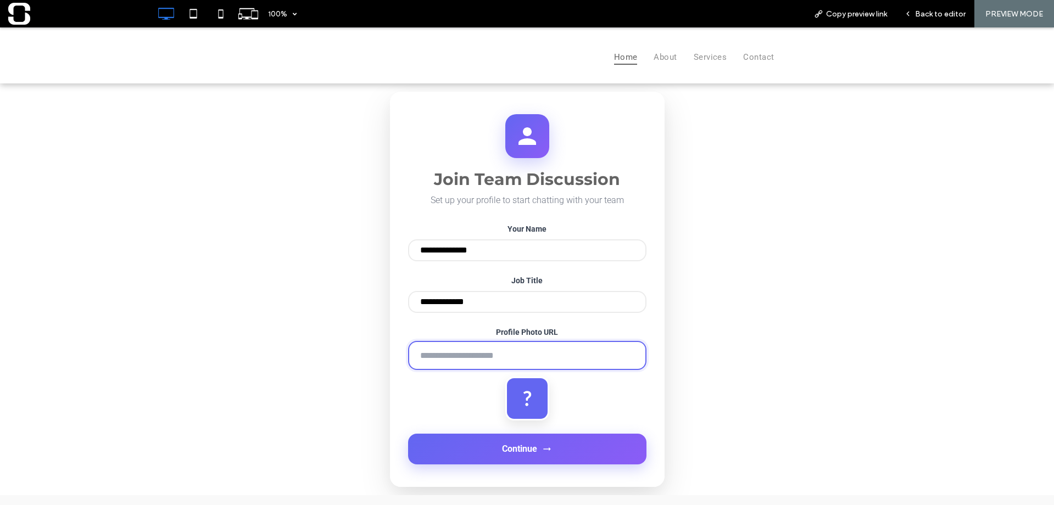
click at [481, 359] on input "Profile Photo URL" at bounding box center [527, 355] width 238 height 29
type input "**********"
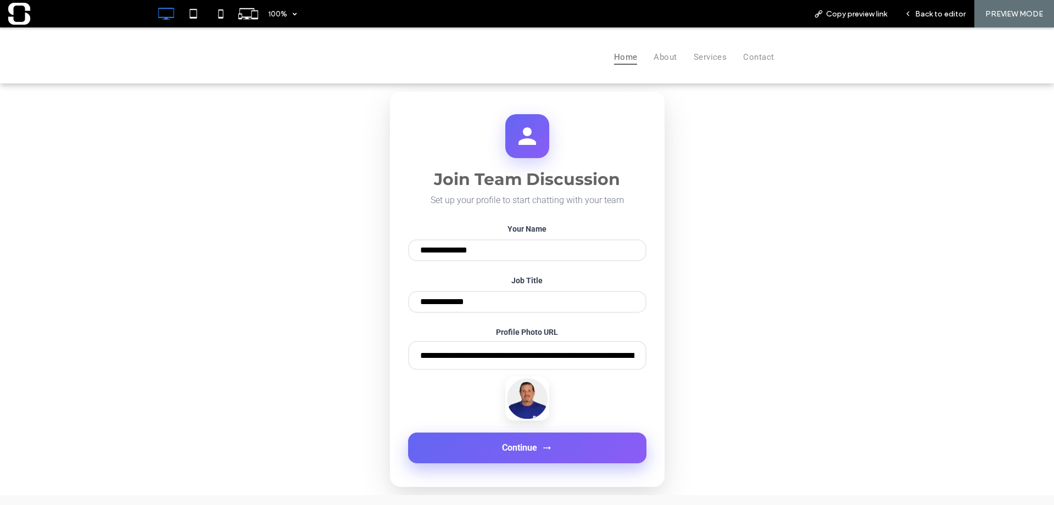
click at [469, 457] on button "Continue" at bounding box center [527, 448] width 238 height 31
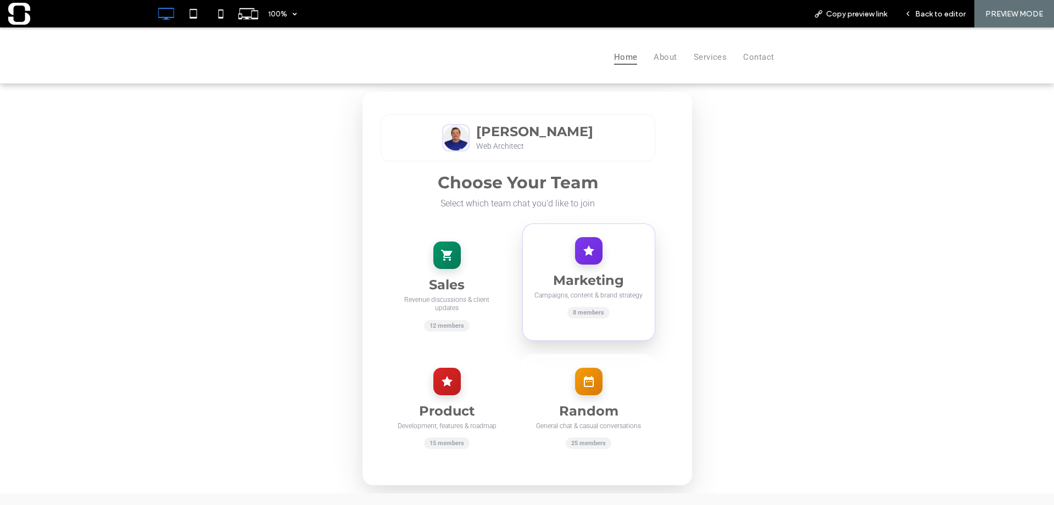
click at [575, 260] on div at bounding box center [588, 250] width 27 height 27
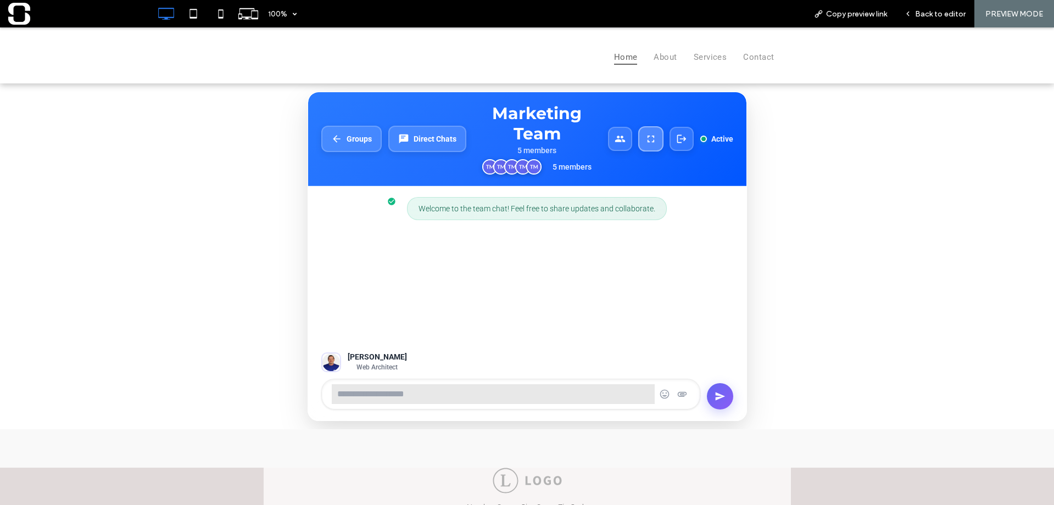
click at [645, 142] on icon at bounding box center [651, 139] width 12 height 12
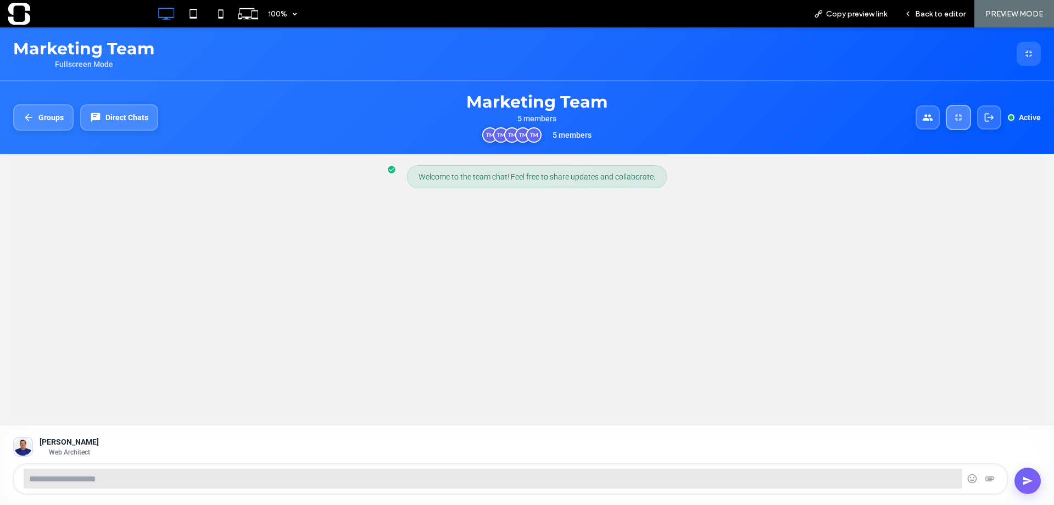
click at [957, 118] on icon at bounding box center [958, 117] width 7 height 7
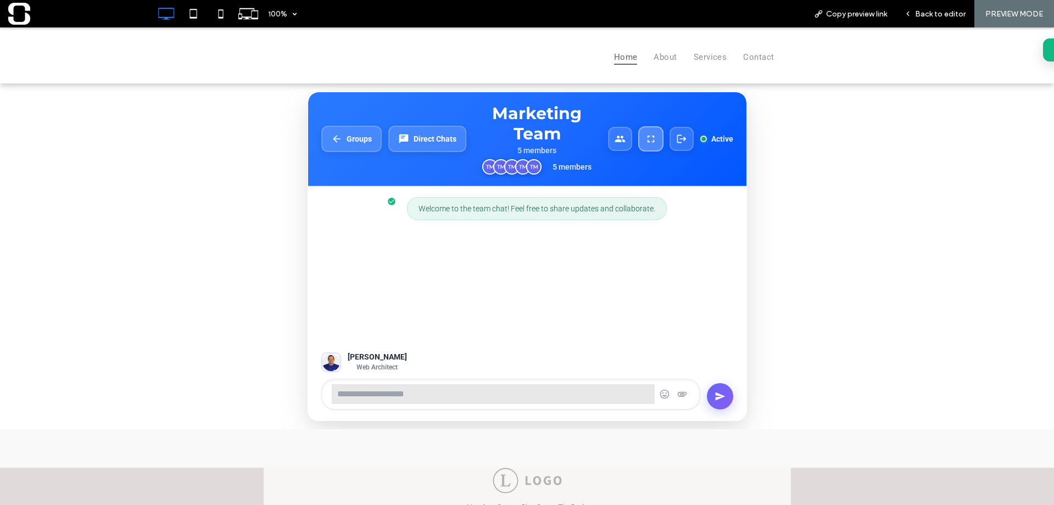
click at [649, 142] on icon at bounding box center [650, 138] width 7 height 7
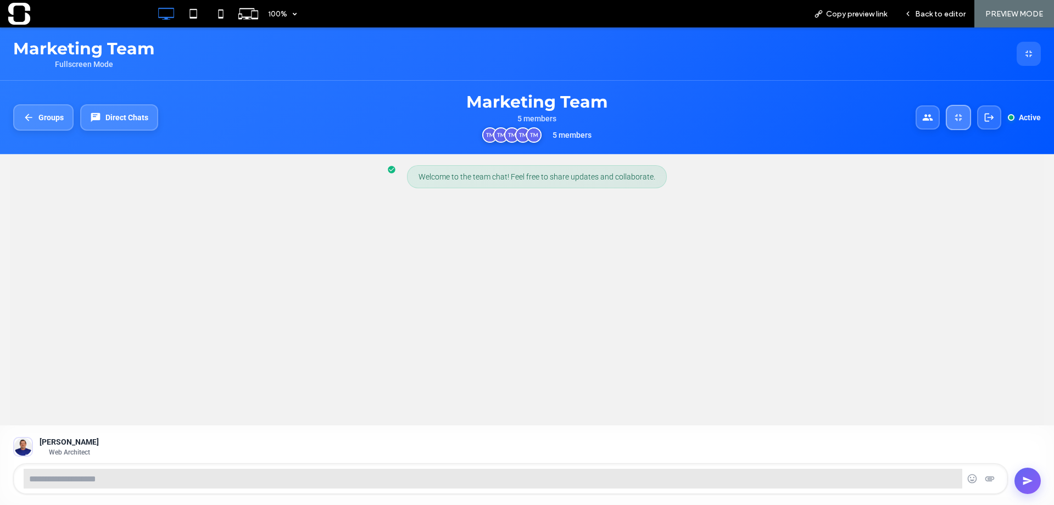
click at [960, 120] on icon at bounding box center [958, 117] width 7 height 7
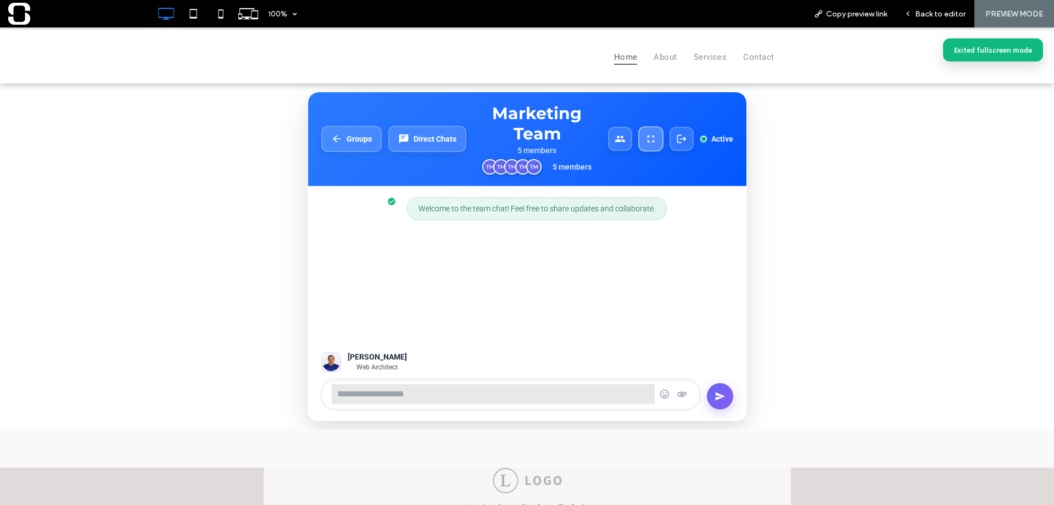
click at [652, 141] on button at bounding box center [649, 138] width 25 height 25
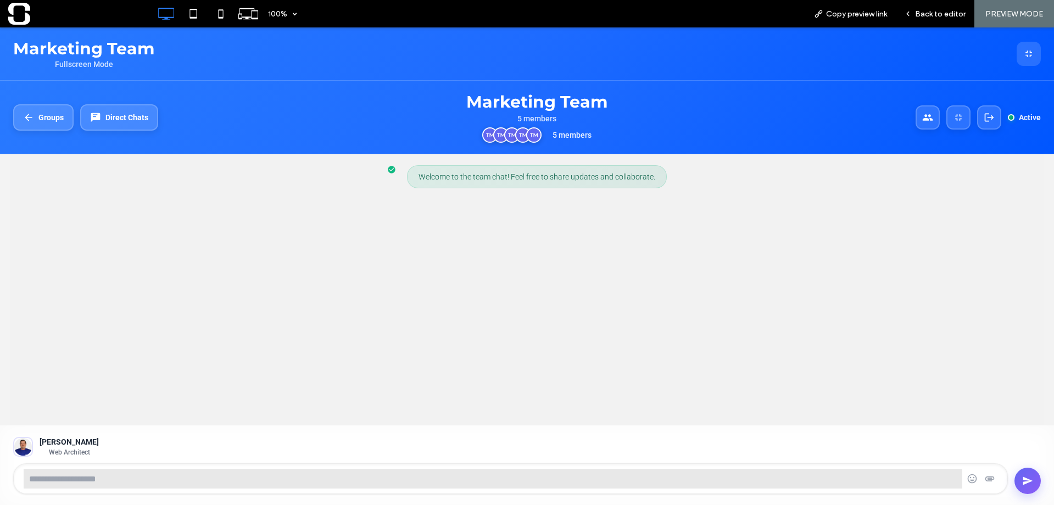
click at [1031, 58] on icon at bounding box center [1028, 53] width 11 height 11
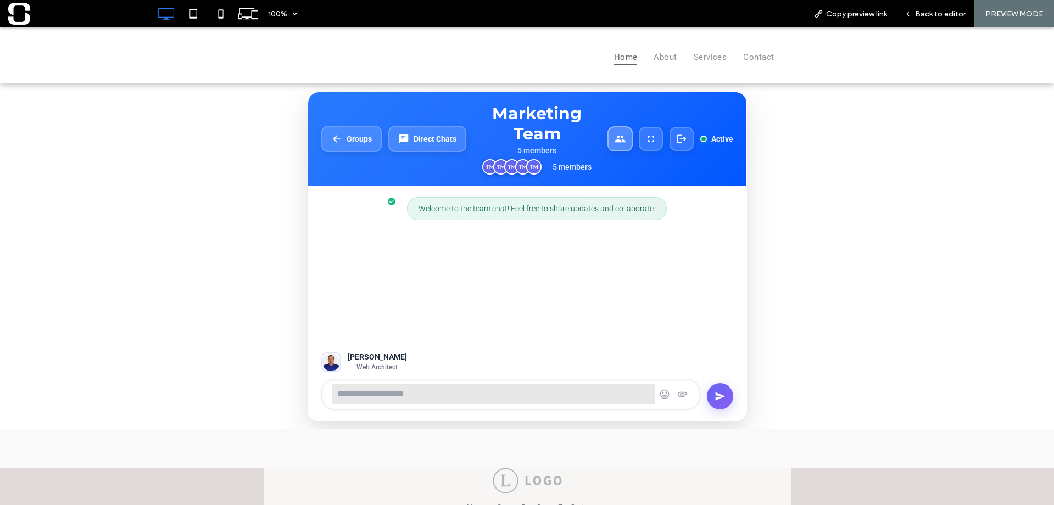
click at [614, 138] on icon at bounding box center [620, 139] width 12 height 12
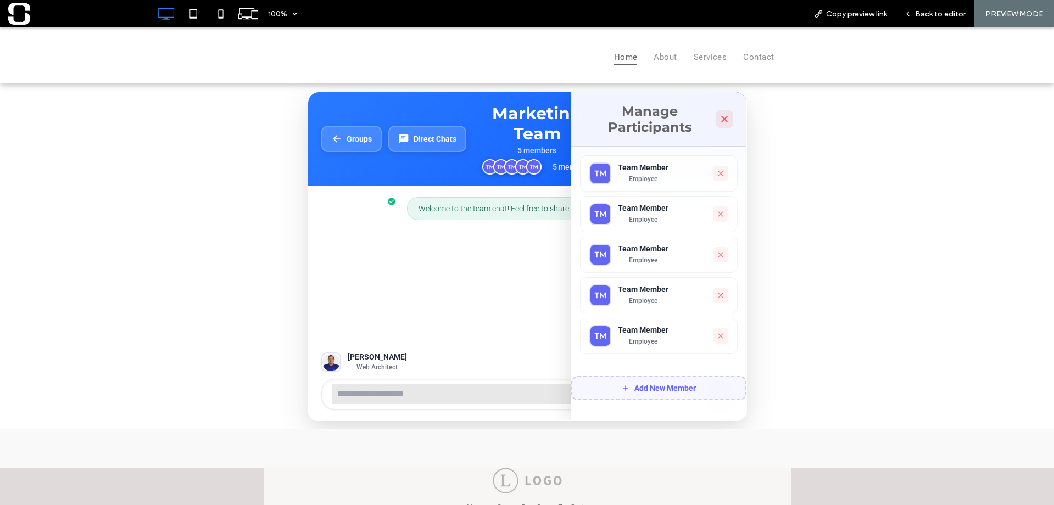
click at [719, 121] on icon at bounding box center [724, 119] width 11 height 11
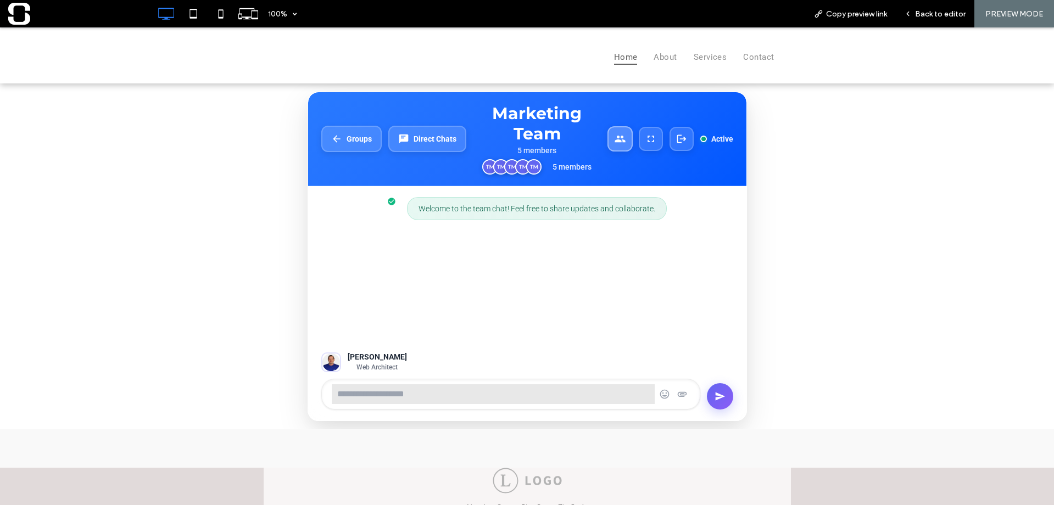
click at [620, 142] on icon at bounding box center [619, 138] width 10 height 7
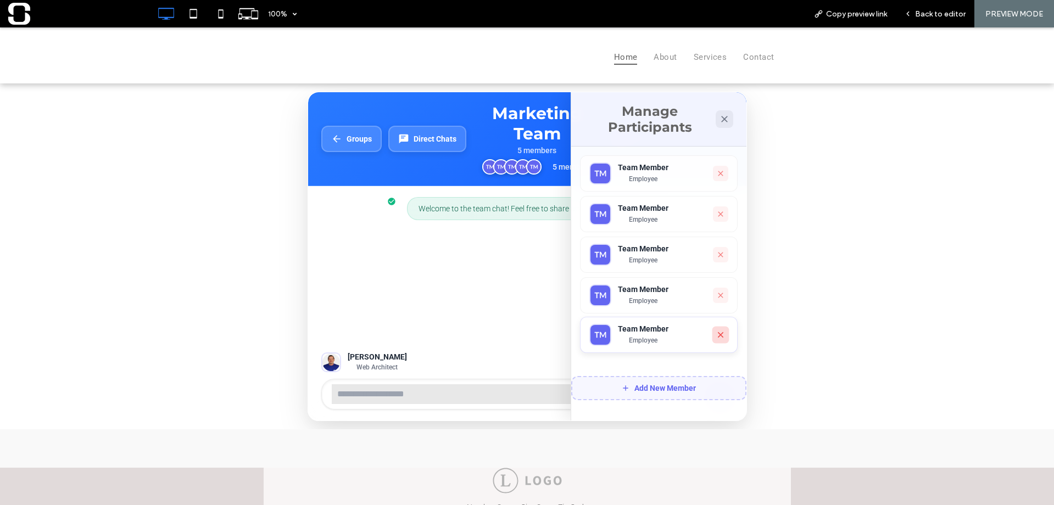
click at [715, 340] on icon at bounding box center [720, 335] width 10 height 10
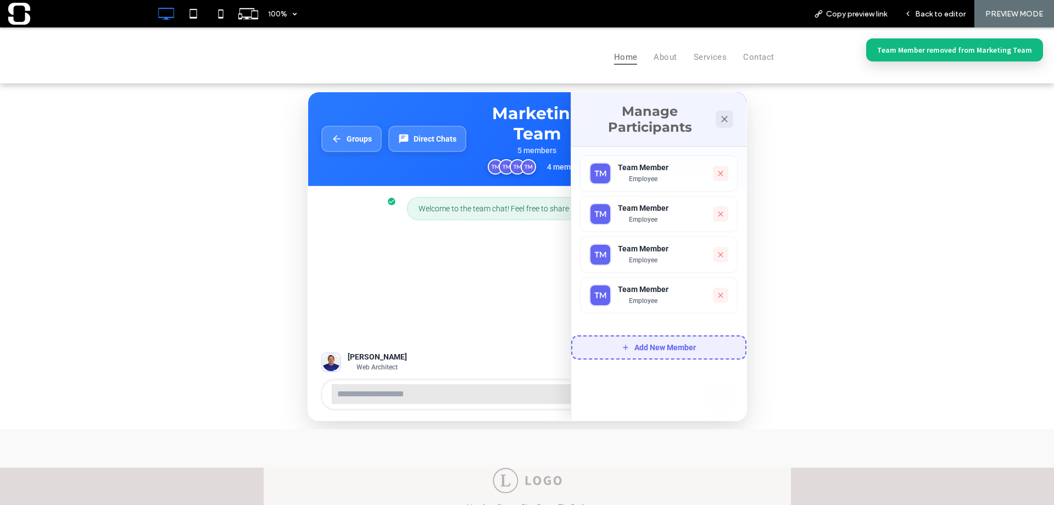
click at [667, 351] on button "Add New Member" at bounding box center [658, 347] width 175 height 24
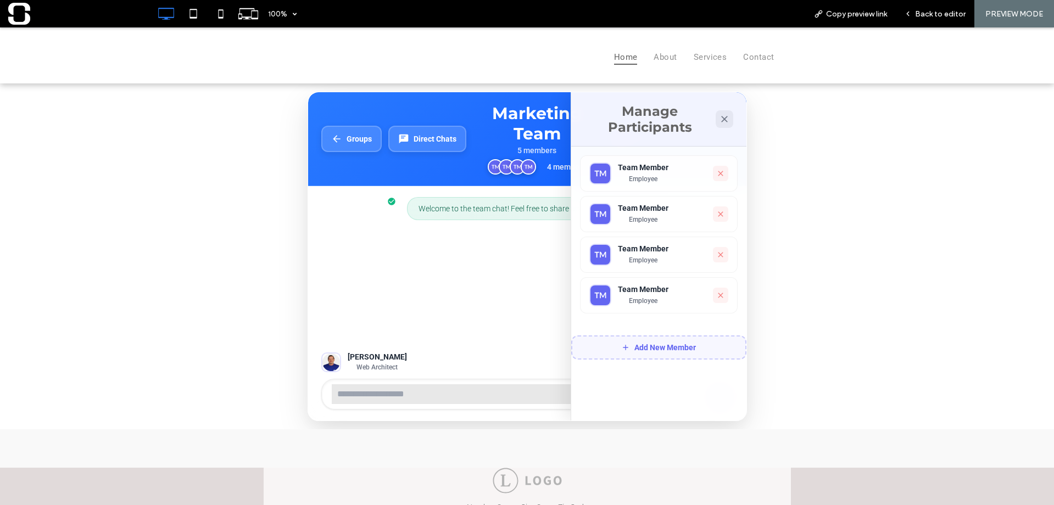
click at [500, 274] on div "Welcome to the team chat! Feel free to share updates and collaborate." at bounding box center [527, 263] width 438 height 155
click at [726, 117] on button at bounding box center [724, 119] width 18 height 18
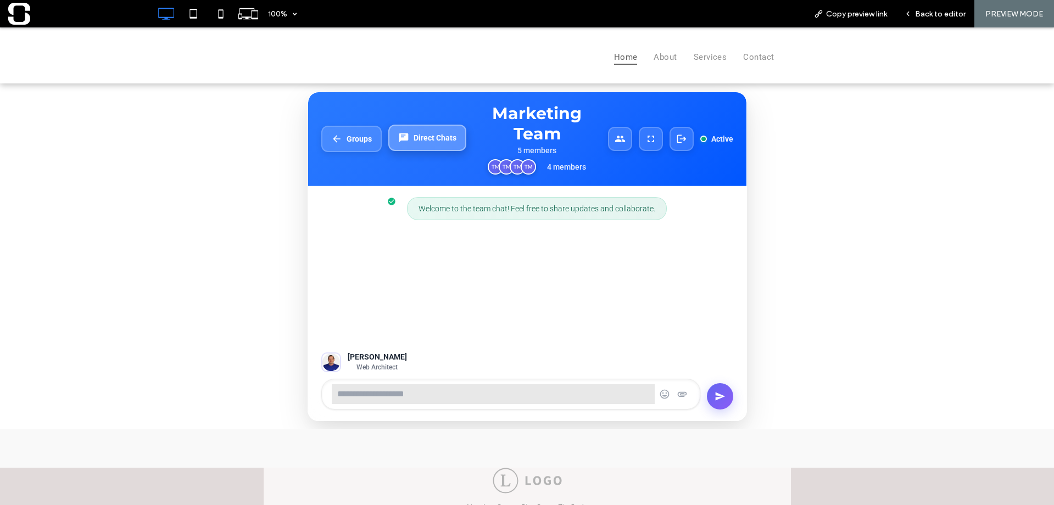
click at [441, 144] on button "Direct Chats" at bounding box center [427, 138] width 78 height 26
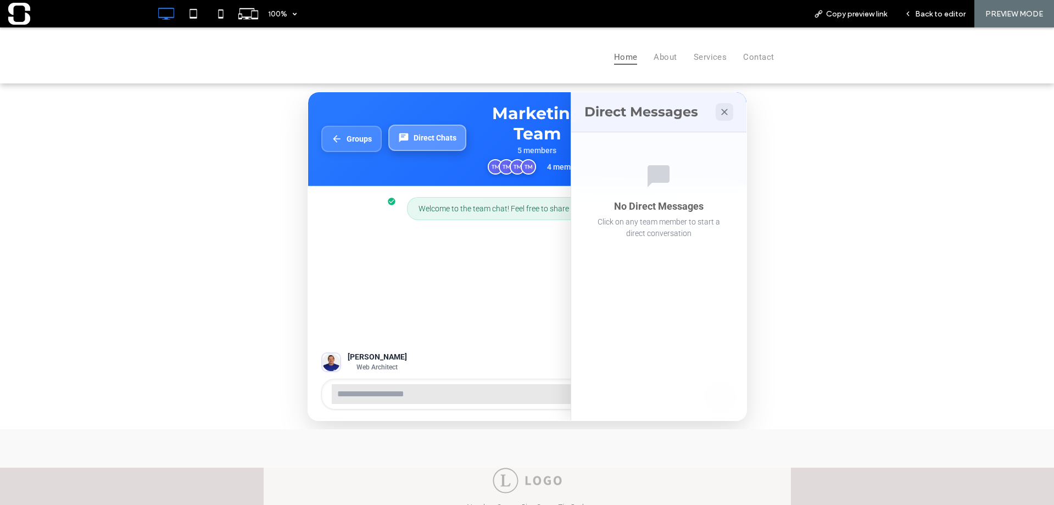
click at [441, 144] on button "Direct Chats" at bounding box center [427, 138] width 78 height 26
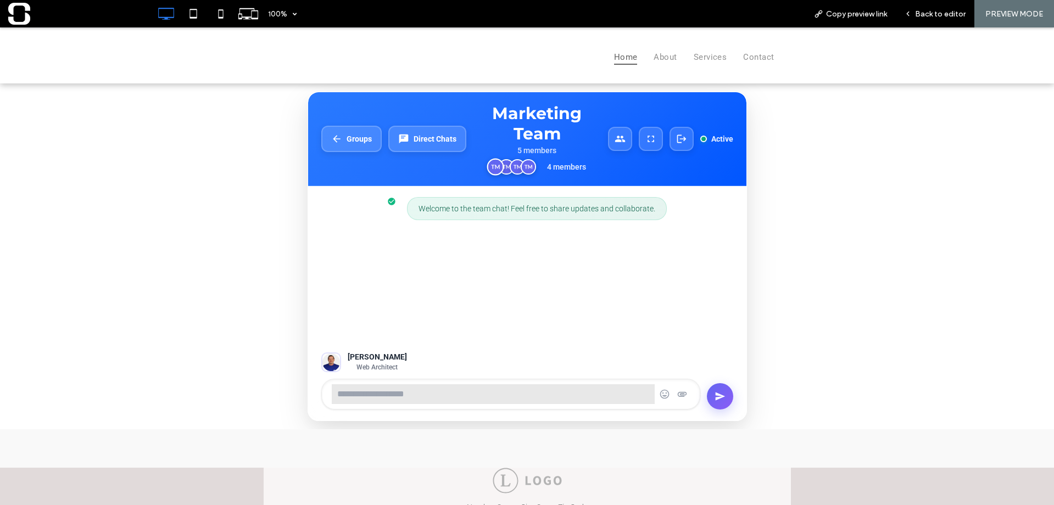
click at [499, 171] on img at bounding box center [495, 166] width 17 height 17
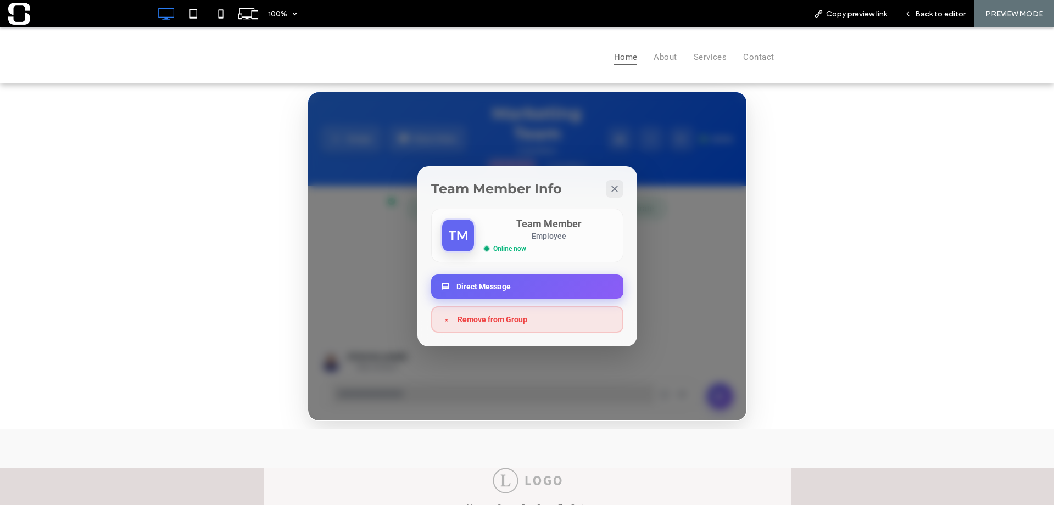
click at [493, 287] on button "Direct Message" at bounding box center [527, 287] width 192 height 24
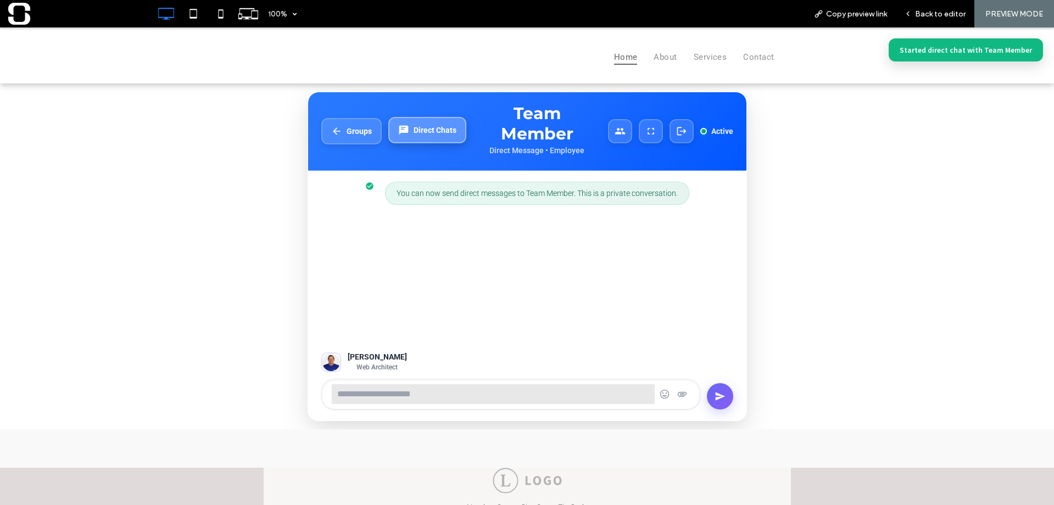
click at [445, 128] on span "Direct Chats" at bounding box center [434, 130] width 43 height 9
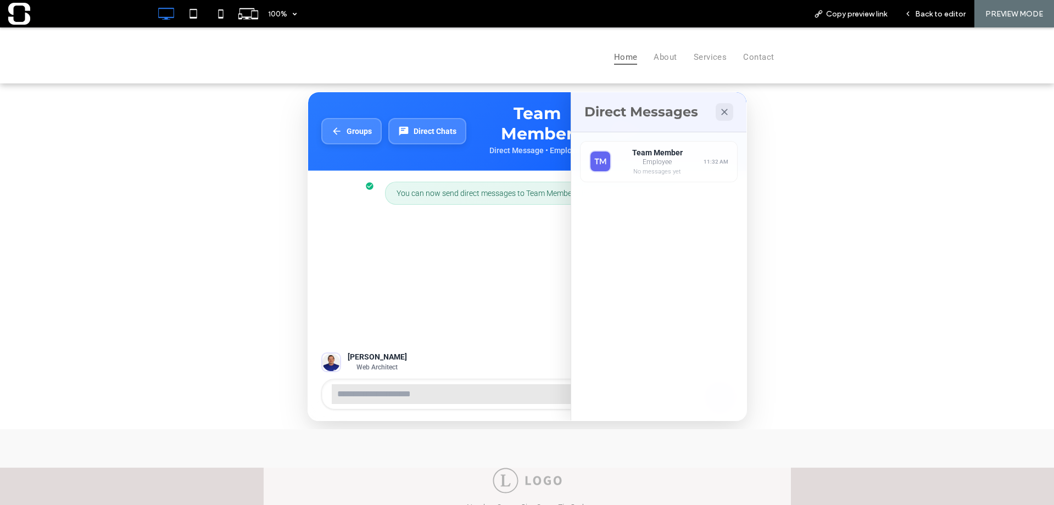
click at [504, 244] on div "You can now send direct messages to Team Member. This is a private conversation." at bounding box center [527, 256] width 438 height 170
click at [694, 153] on div "Team Member Employee No messages yet 11:32 AM" at bounding box center [659, 160] width 158 height 41
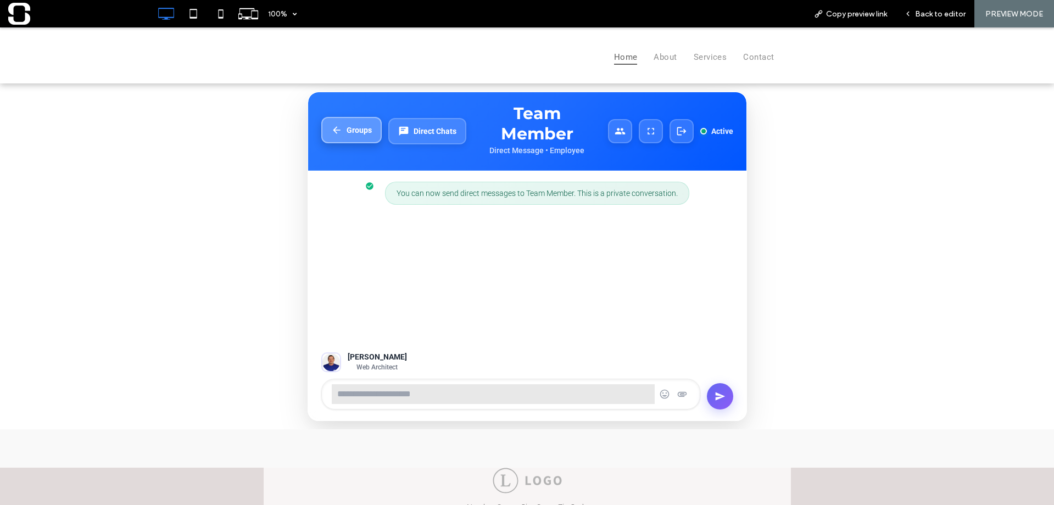
click at [360, 132] on span "Groups" at bounding box center [358, 130] width 25 height 9
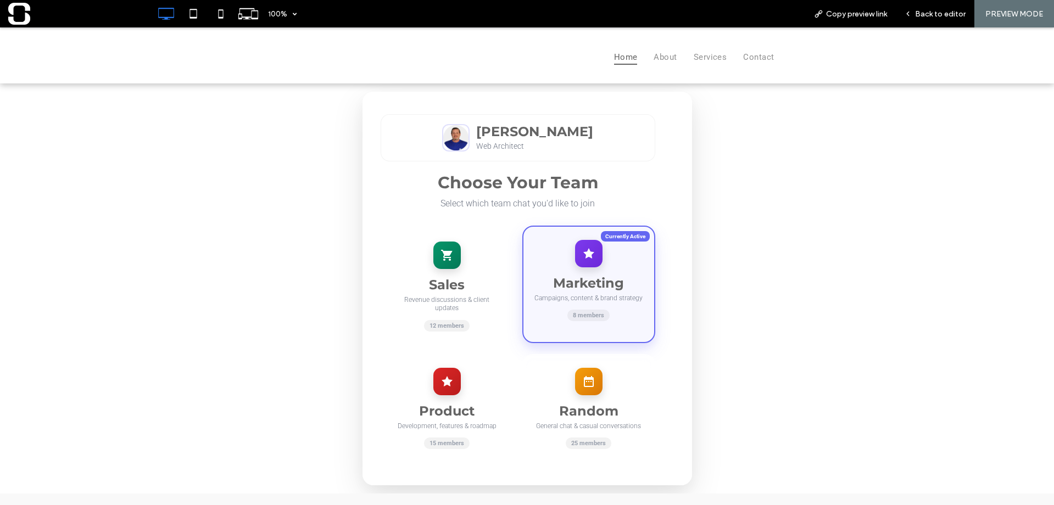
click at [532, 268] on div "Marketing Campaigns, content & brand strategy 8 members" at bounding box center [588, 284] width 133 height 117
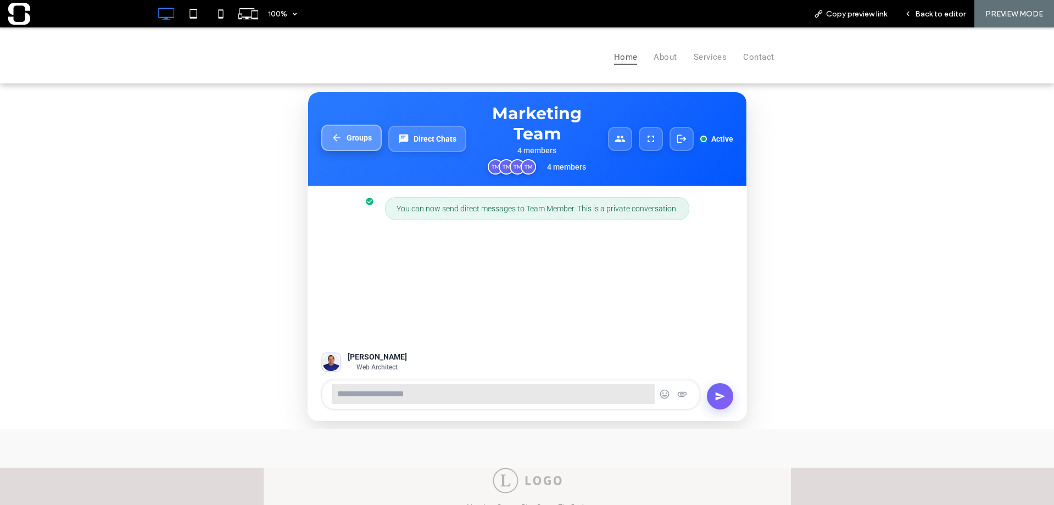
click at [362, 138] on span "Groups" at bounding box center [358, 137] width 25 height 9
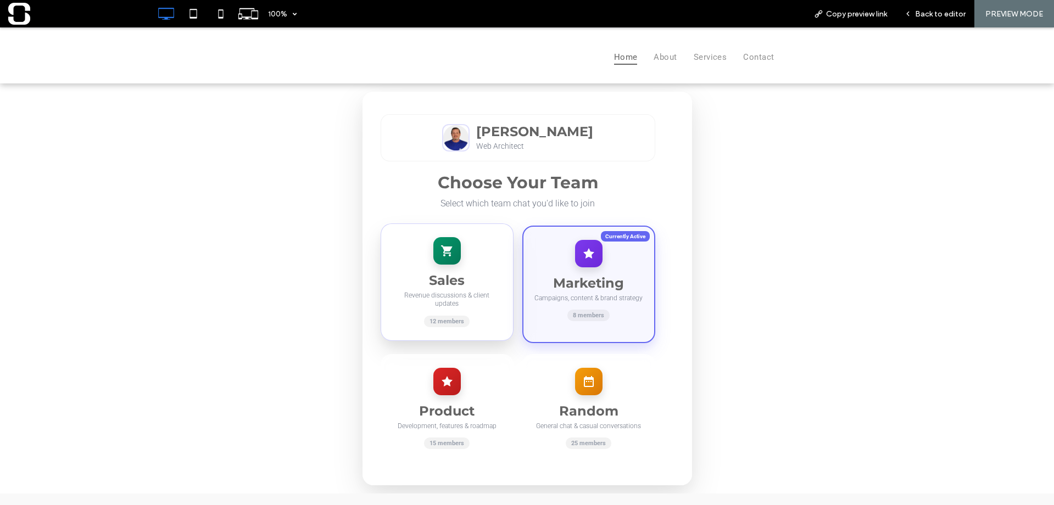
click at [433, 258] on div at bounding box center [446, 250] width 27 height 27
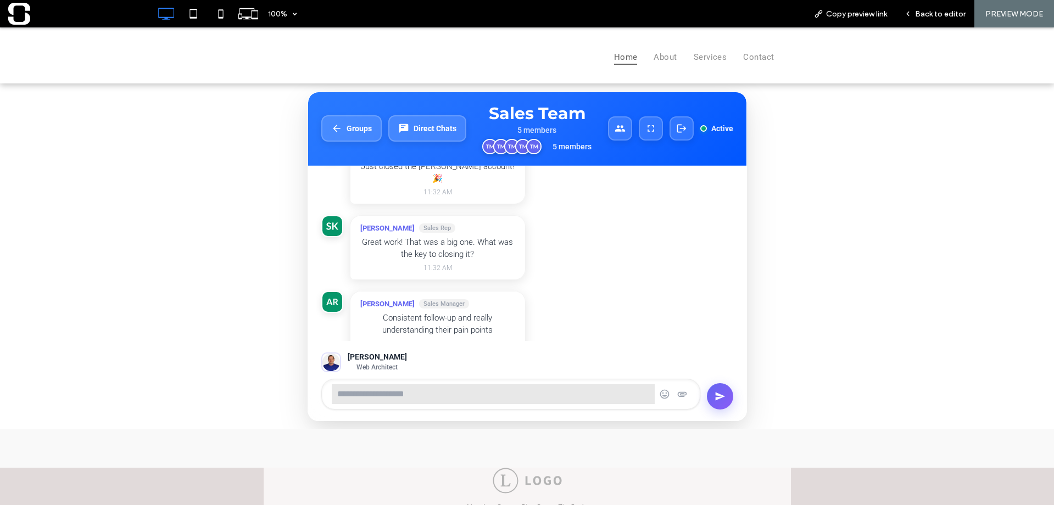
scroll to position [133, 0]
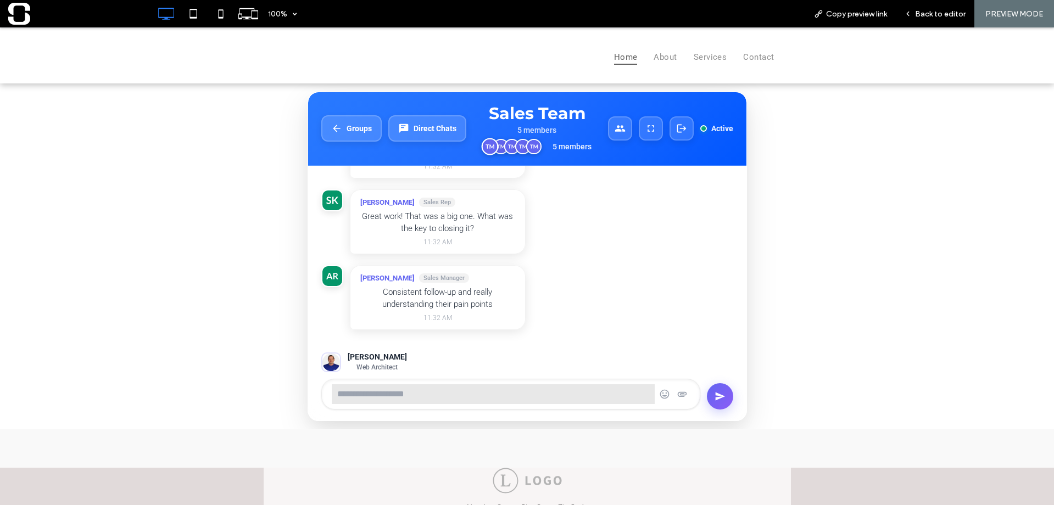
click at [486, 145] on img at bounding box center [489, 146] width 17 height 17
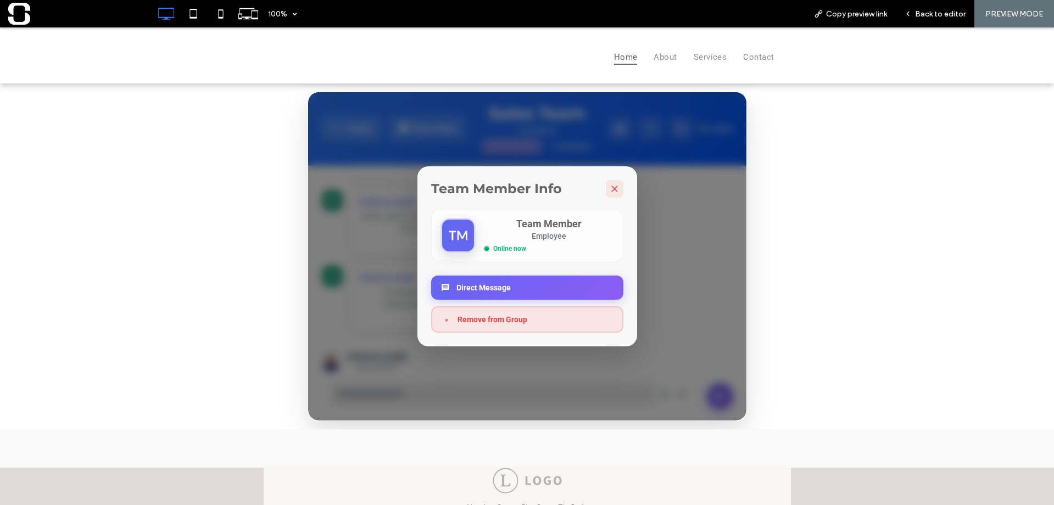
click at [614, 188] on icon at bounding box center [614, 188] width 11 height 11
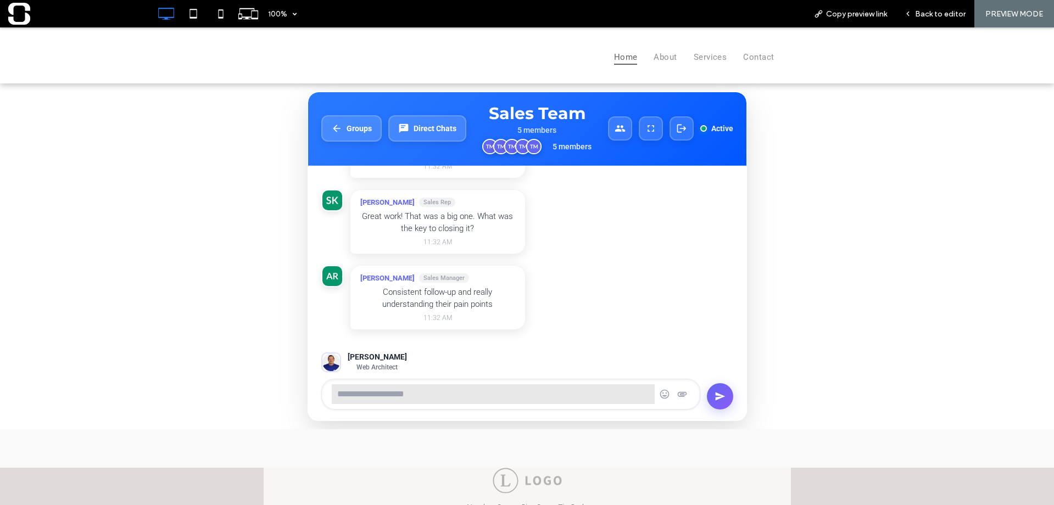
click at [481, 238] on span "11:32 AM" at bounding box center [437, 242] width 155 height 8
click at [675, 129] on icon at bounding box center [681, 129] width 12 height 12
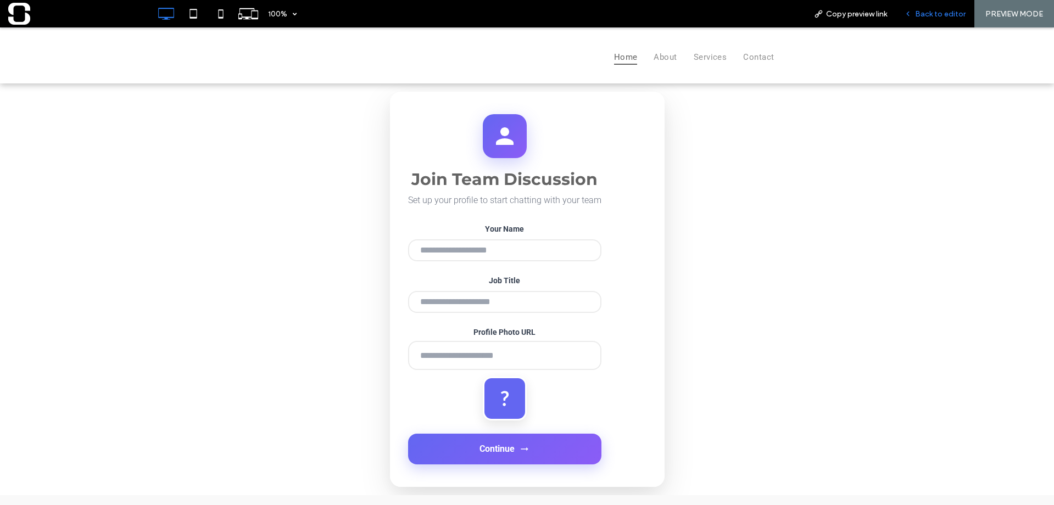
click at [944, 11] on span "Back to editor" at bounding box center [940, 13] width 51 height 9
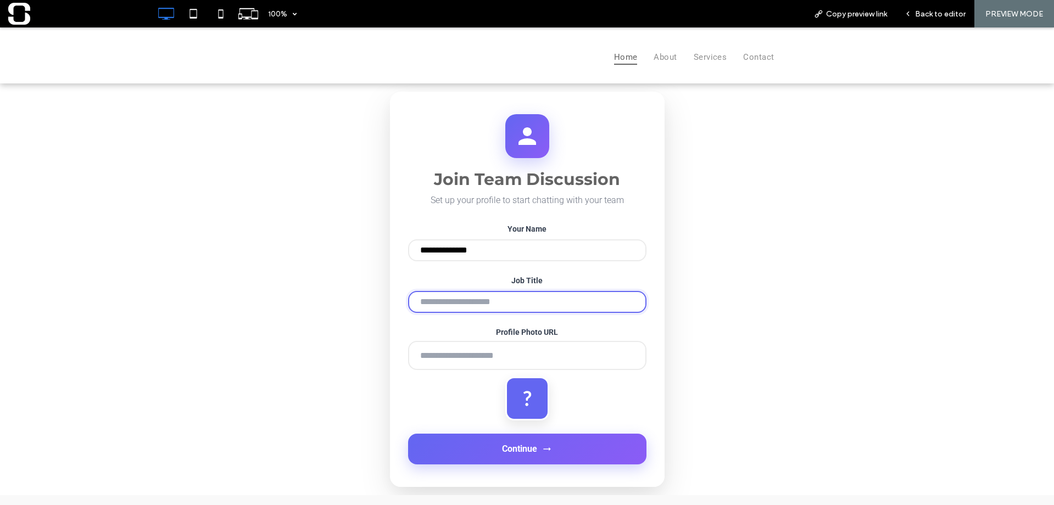
click at [477, 307] on input "Job Title" at bounding box center [527, 302] width 238 height 22
type input "**********"
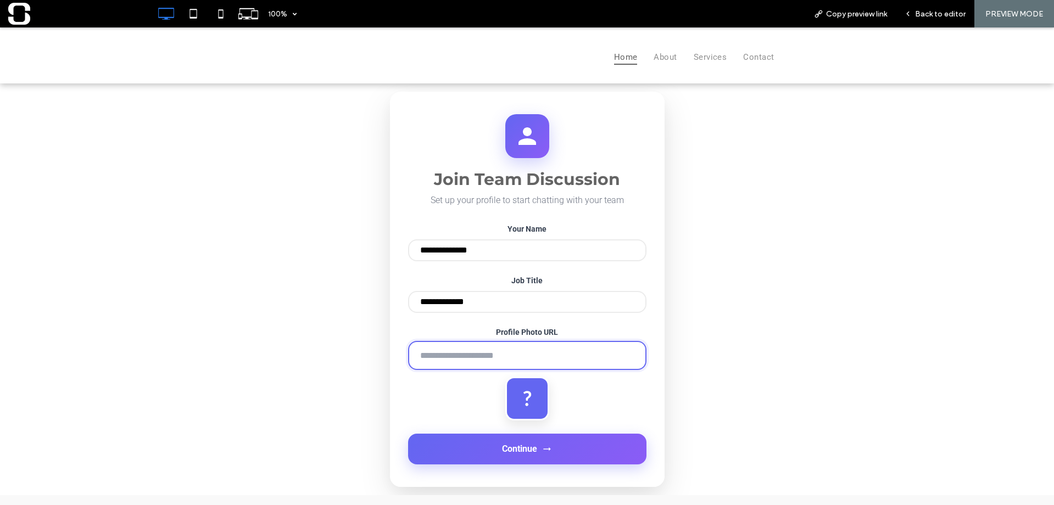
click at [471, 355] on input "Profile Photo URL" at bounding box center [527, 355] width 238 height 29
type input "**********"
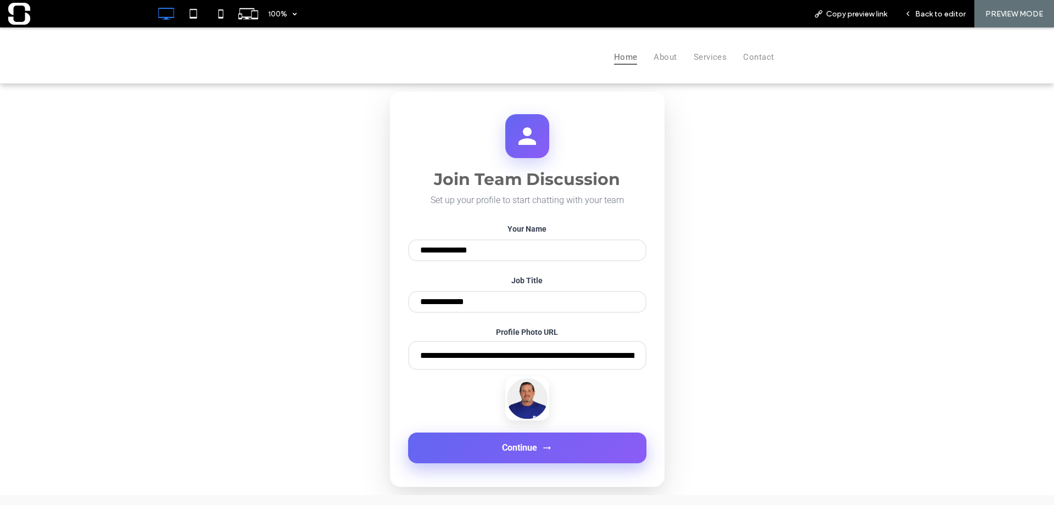
click at [485, 457] on button "Continue" at bounding box center [527, 448] width 238 height 31
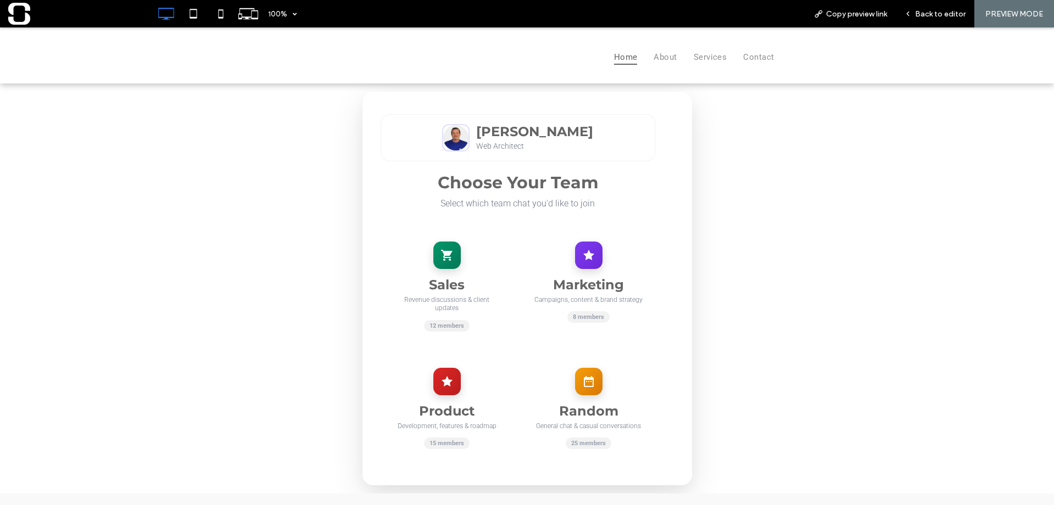
click at [591, 257] on div "Marketing Campaigns, content & brand strategy 8 members" at bounding box center [588, 286] width 133 height 117
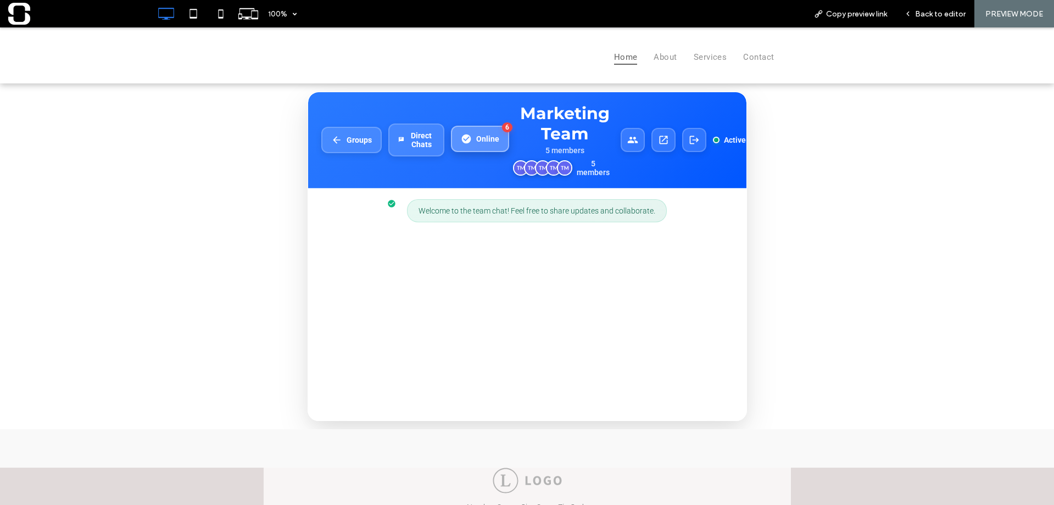
click at [490, 143] on span "Online" at bounding box center [487, 139] width 23 height 9
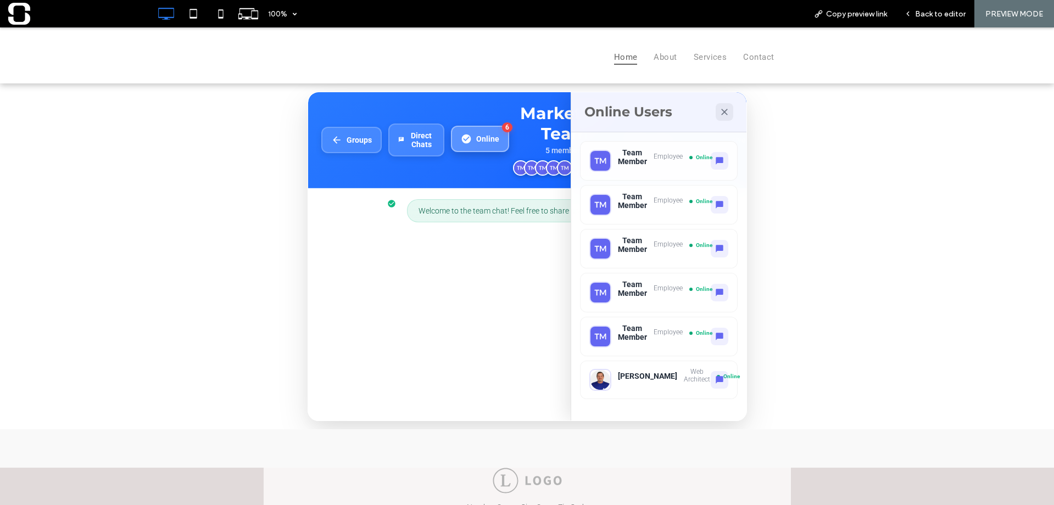
click at [490, 143] on span "Online" at bounding box center [487, 139] width 23 height 9
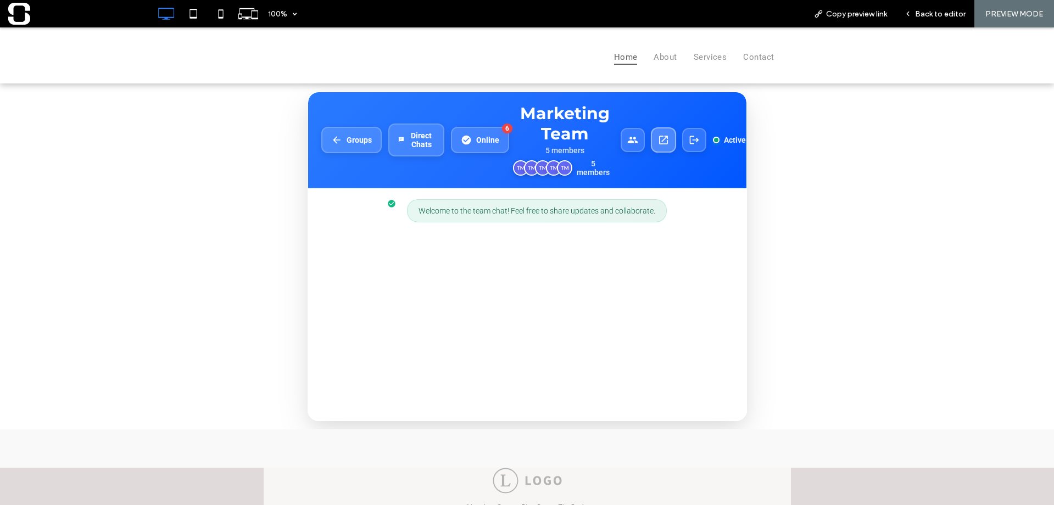
click at [659, 143] on icon at bounding box center [663, 140] width 9 height 9
click at [486, 143] on span "Online" at bounding box center [487, 139] width 23 height 9
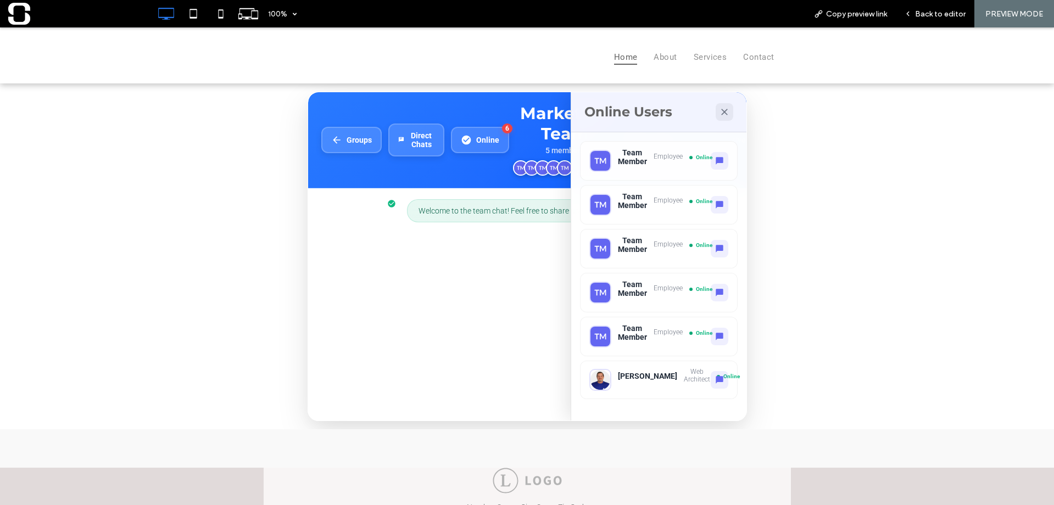
click at [451, 127] on button "Online 6" at bounding box center [480, 140] width 58 height 26
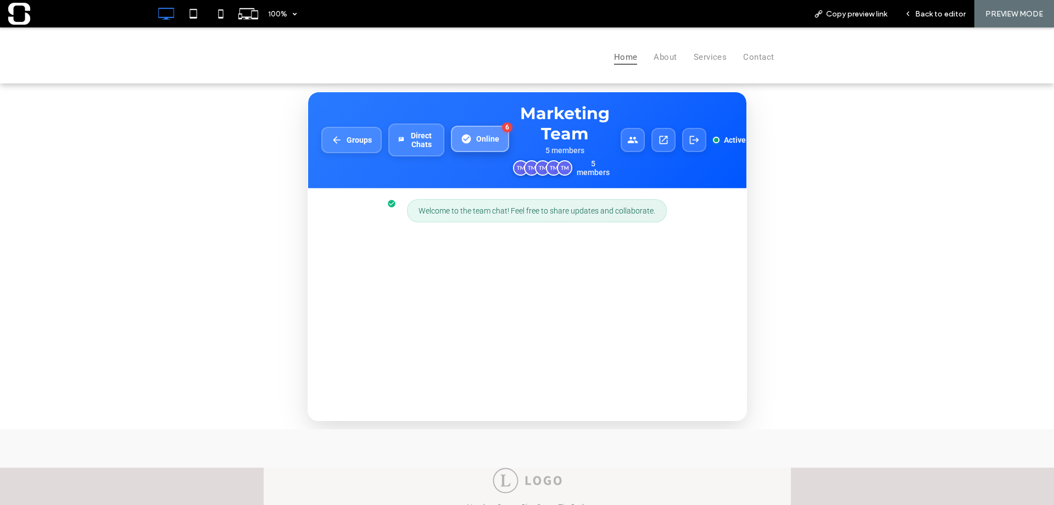
click at [476, 143] on span "Online" at bounding box center [487, 139] width 23 height 9
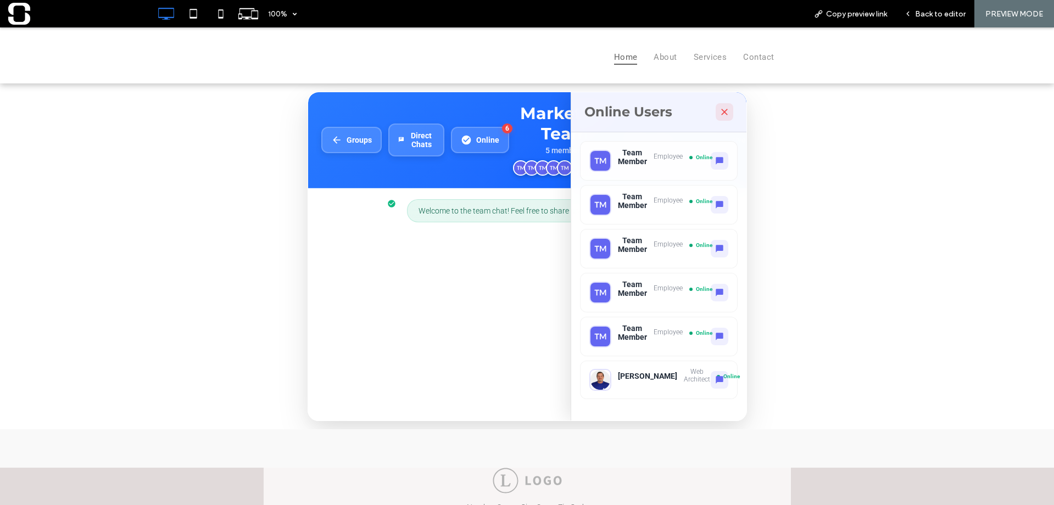
click at [717, 108] on button at bounding box center [724, 112] width 18 height 18
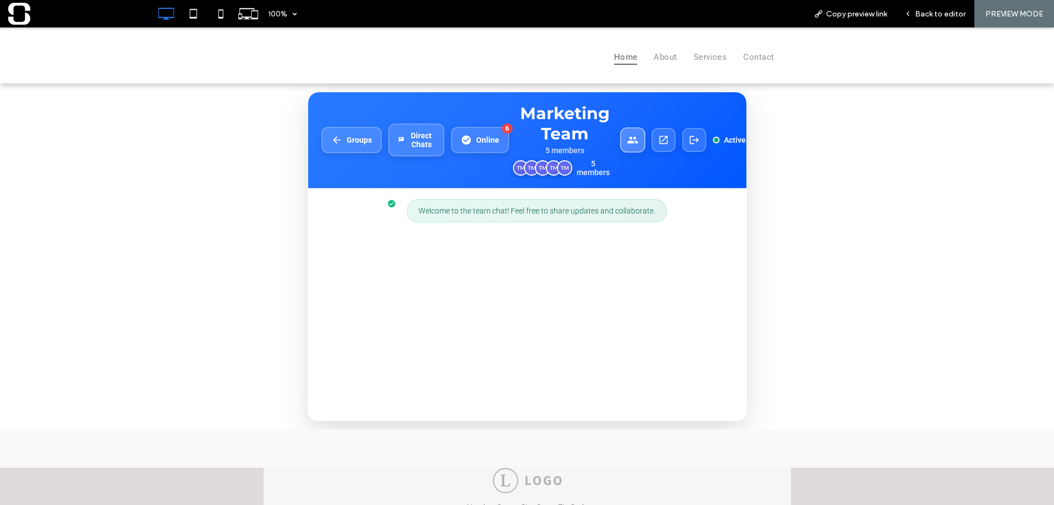
click at [627, 143] on icon at bounding box center [632, 139] width 10 height 7
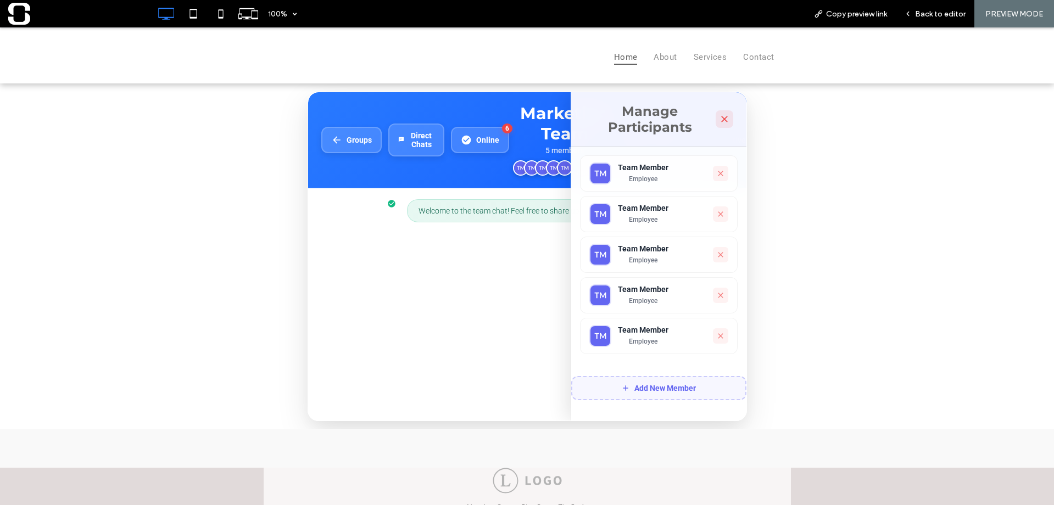
click at [720, 121] on icon at bounding box center [724, 119] width 11 height 11
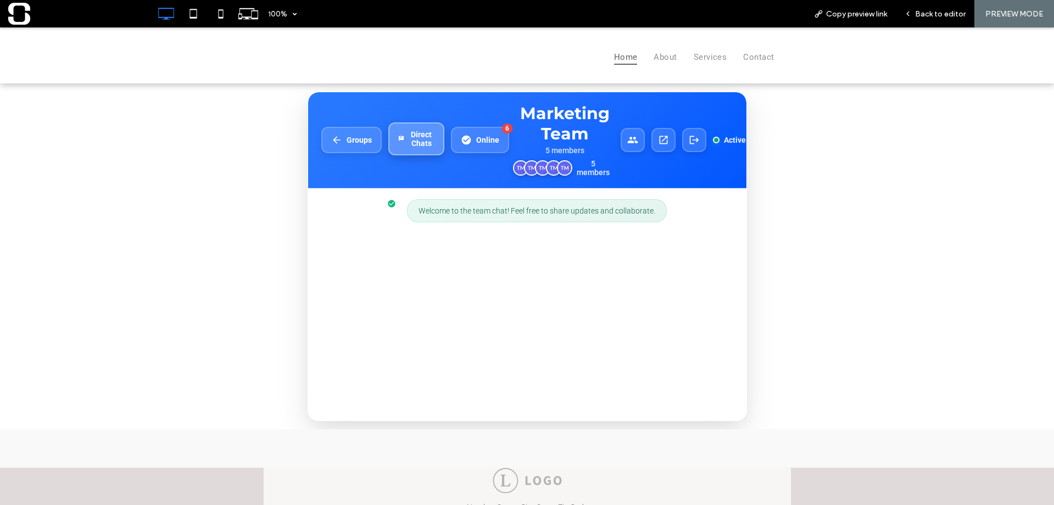
click at [410, 141] on span "Direct Chats" at bounding box center [420, 139] width 25 height 18
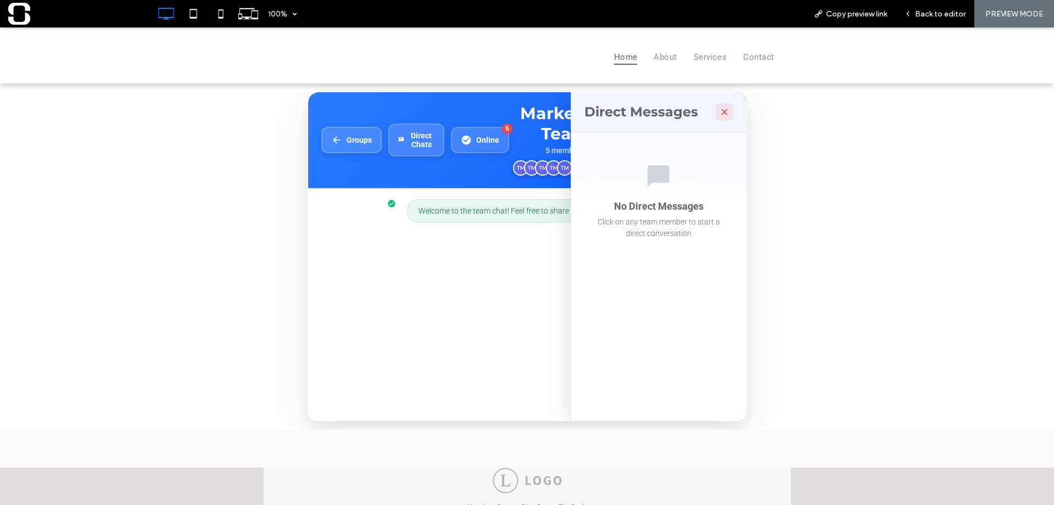
click at [723, 110] on icon at bounding box center [724, 112] width 11 height 11
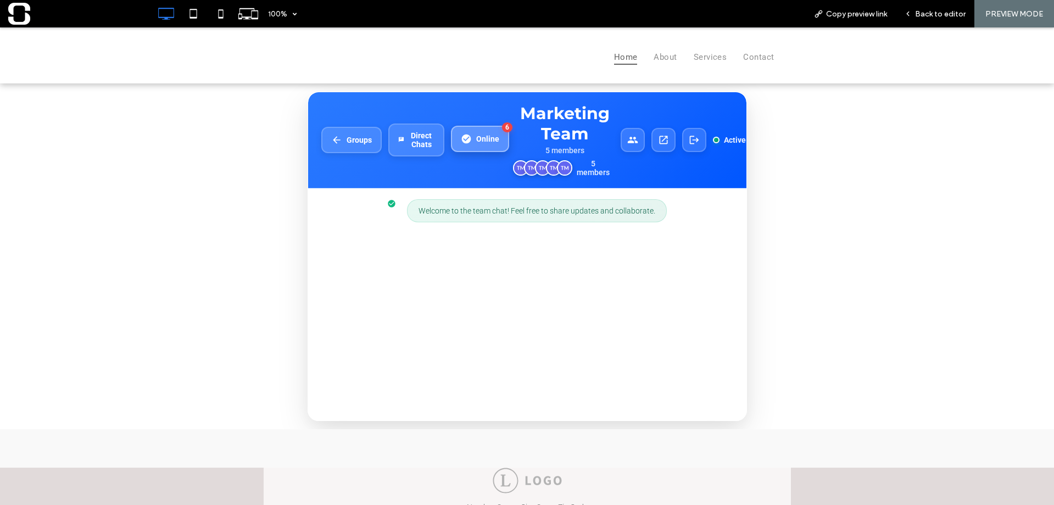
click at [490, 143] on span "Online" at bounding box center [487, 139] width 23 height 9
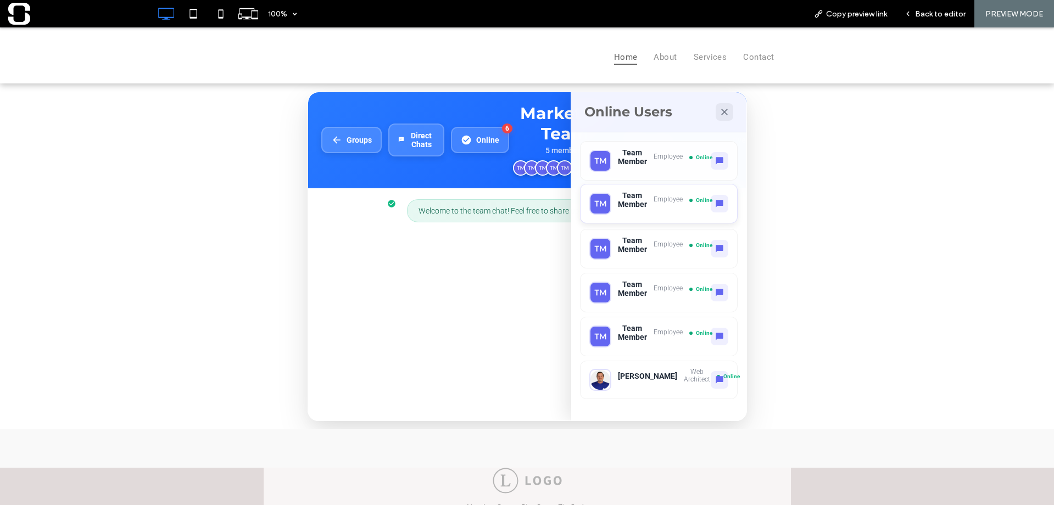
click at [618, 209] on div "Team Member" at bounding box center [632, 200] width 29 height 18
drag, startPoint x: 624, startPoint y: 217, endPoint x: 673, endPoint y: 221, distance: 49.1
click at [626, 217] on div "Team Member Employee Online" at bounding box center [659, 204] width 158 height 40
click at [715, 208] on icon at bounding box center [719, 203] width 8 height 8
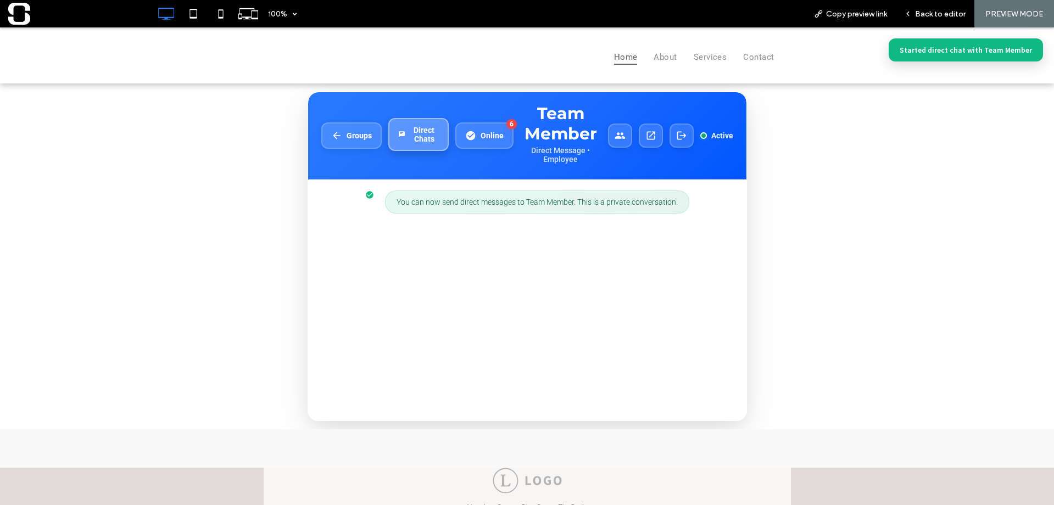
click at [410, 143] on span "Direct Chats" at bounding box center [424, 135] width 29 height 18
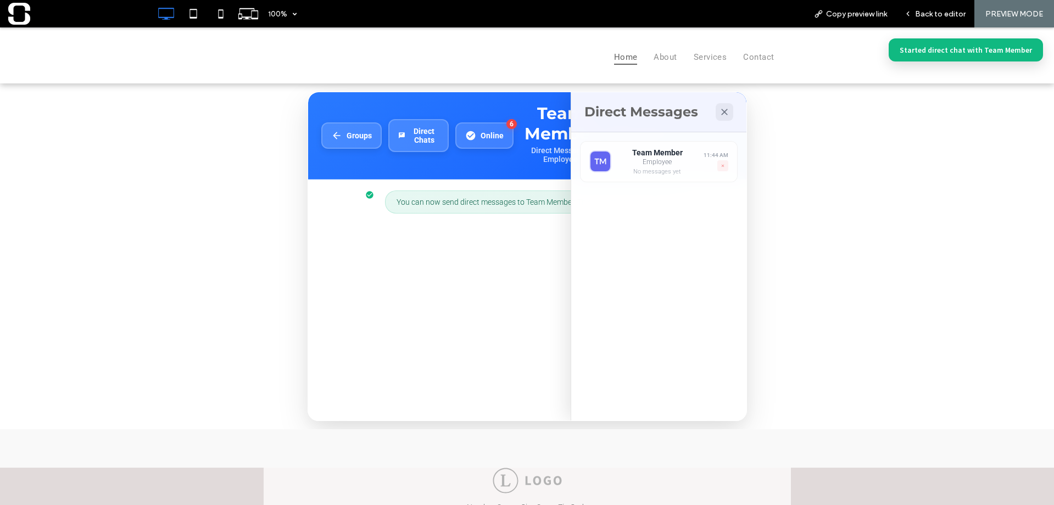
drag, startPoint x: 718, startPoint y: 167, endPoint x: 568, endPoint y: 39, distance: 197.0
click at [720, 167] on icon at bounding box center [722, 166] width 4 height 8
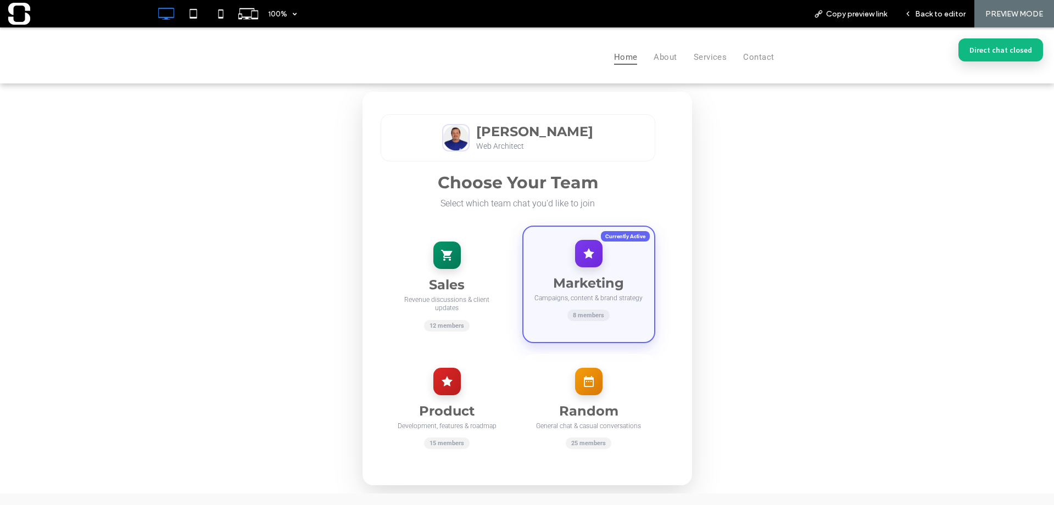
click at [601, 278] on h3 "Marketing" at bounding box center [588, 283] width 109 height 16
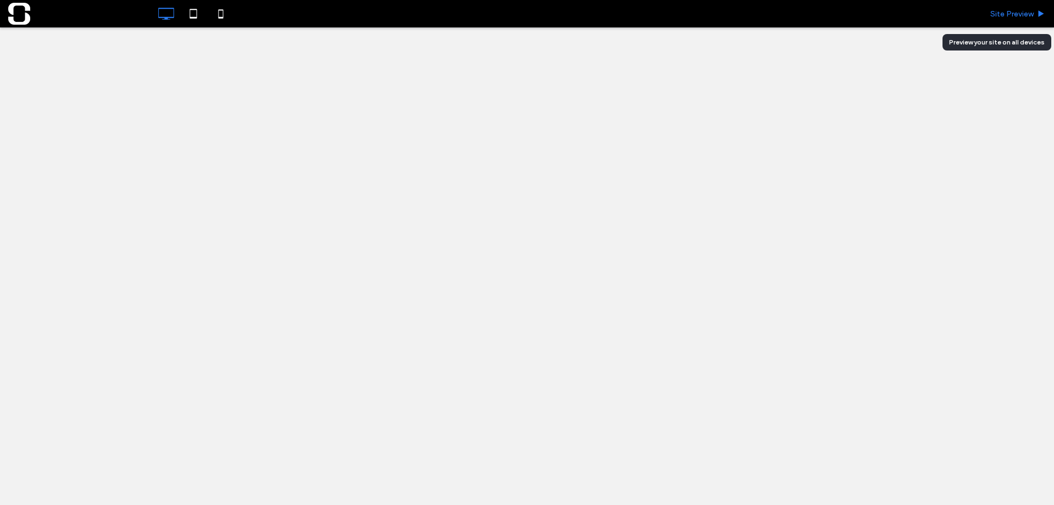
click at [1006, 14] on span "Site Preview" at bounding box center [1011, 13] width 43 height 9
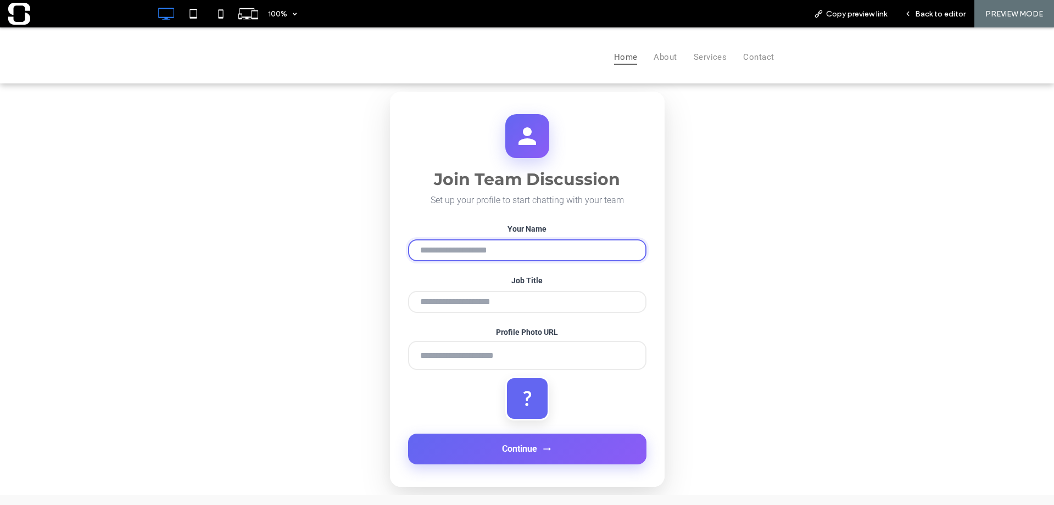
click at [526, 256] on input "Your Name" at bounding box center [527, 250] width 238 height 22
type input "**********"
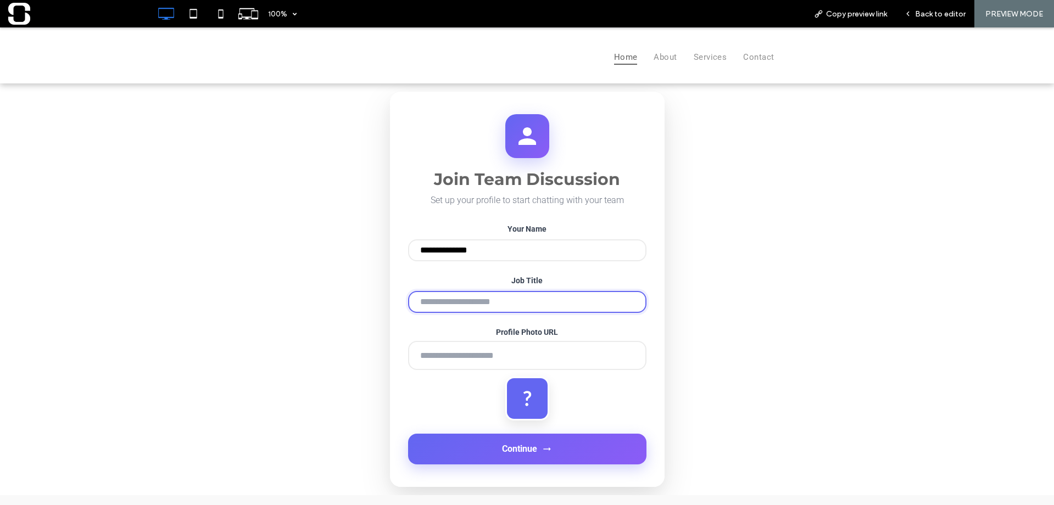
click at [494, 305] on input "Job Title" at bounding box center [527, 302] width 238 height 22
type input "**********"
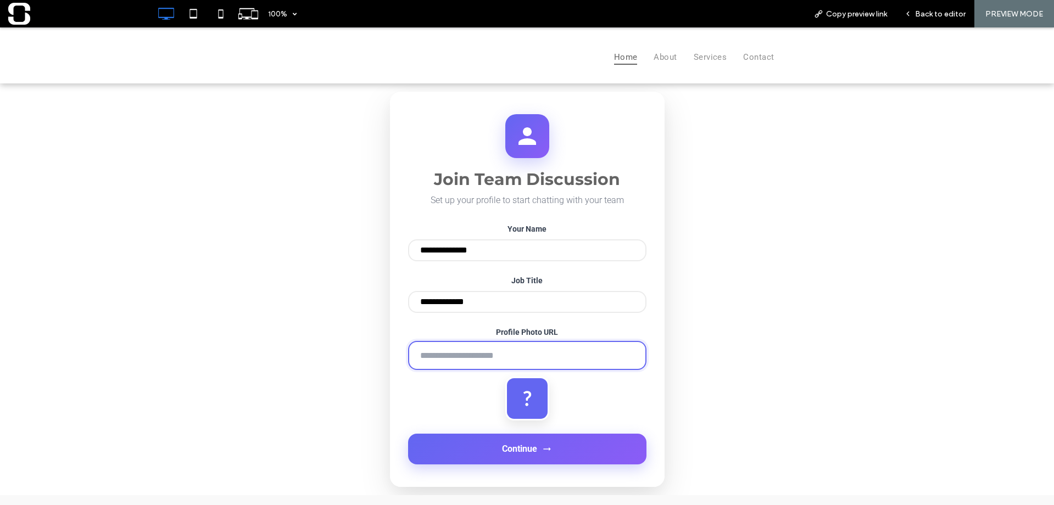
click at [480, 359] on input "Profile Photo URL" at bounding box center [527, 355] width 238 height 29
type input "**********"
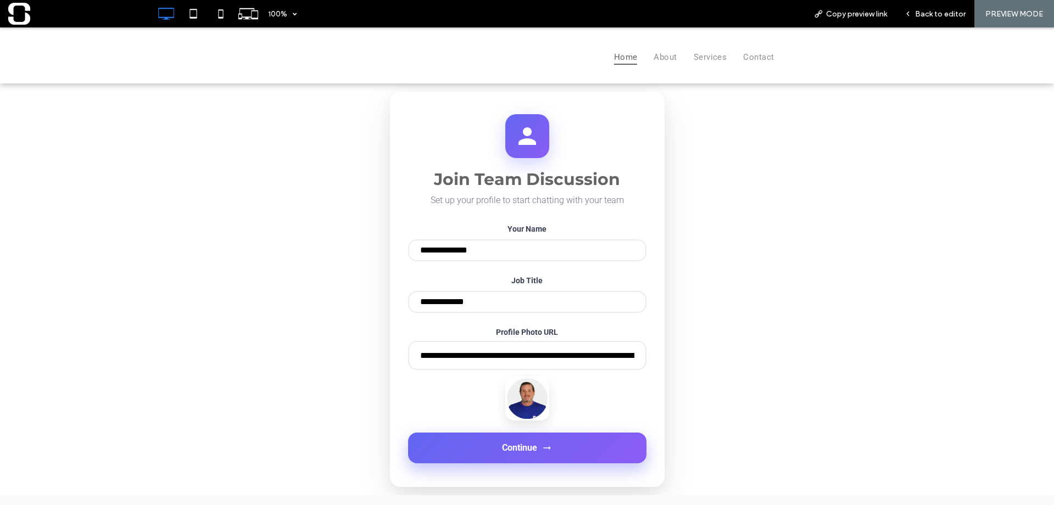
click at [489, 463] on button "Continue" at bounding box center [527, 448] width 238 height 31
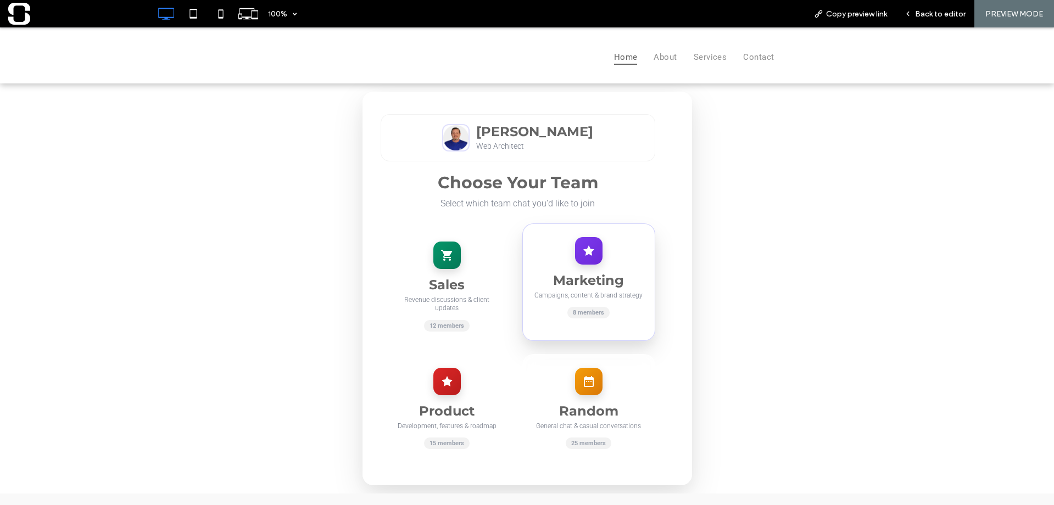
click at [582, 255] on icon at bounding box center [588, 250] width 13 height 13
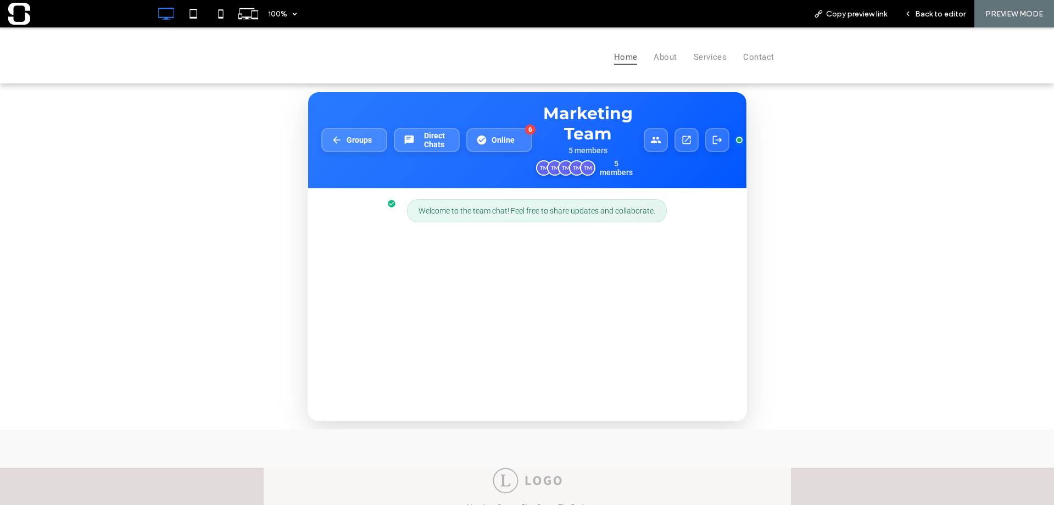
click at [444, 443] on div "Number, Street, City, State, Zip Code" at bounding box center [527, 503] width 1054 height 149
click at [434, 405] on div "Welcome to the team chat! Feel free to share updates and collaborate." at bounding box center [527, 304] width 438 height 232
click at [372, 146] on button "Groups" at bounding box center [354, 139] width 66 height 24
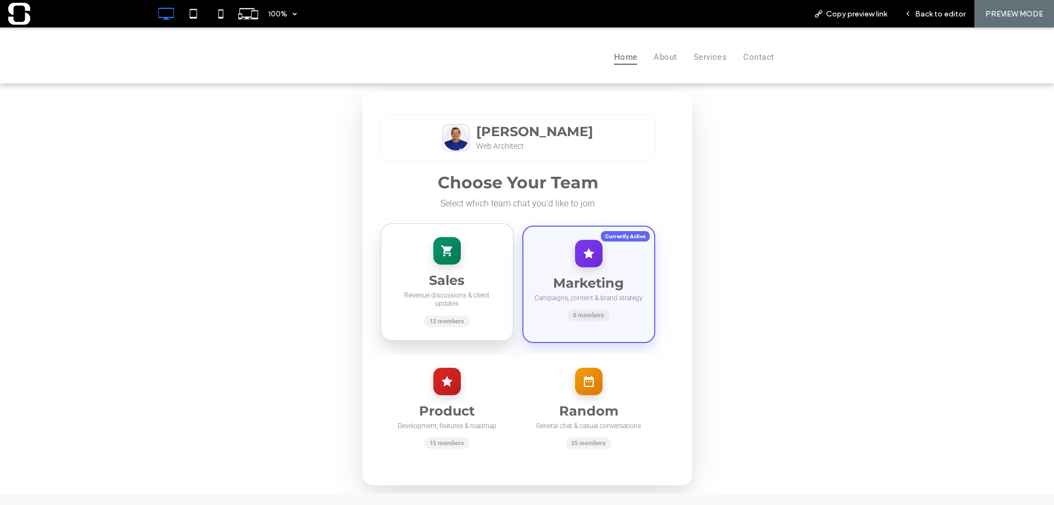
click at [424, 256] on div "Sales Revenue discussions & client updates 12 members" at bounding box center [446, 281] width 133 height 117
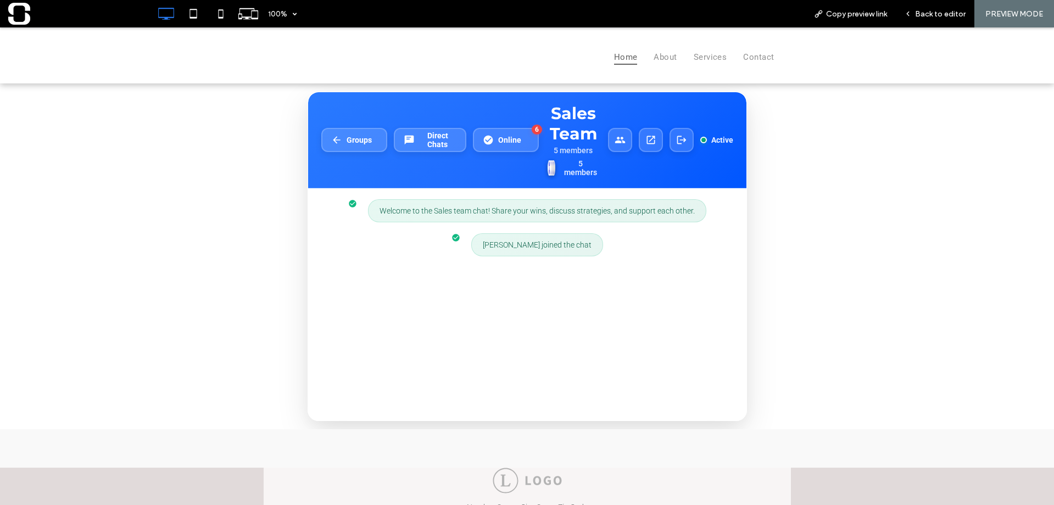
click at [458, 373] on div "Welcome to the Sales team chat! Share your wins, discuss strategies, and suppor…" at bounding box center [527, 304] width 438 height 232
click at [467, 393] on div "Welcome to the Sales team chat! Share your wins, discuss strategies, and suppor…" at bounding box center [527, 304] width 438 height 232
drag, startPoint x: 472, startPoint y: 408, endPoint x: 472, endPoint y: 415, distance: 6.0
click at [472, 409] on div "Welcome to the Sales team chat! Share your wins, discuss strategies, and suppor…" at bounding box center [527, 304] width 438 height 232
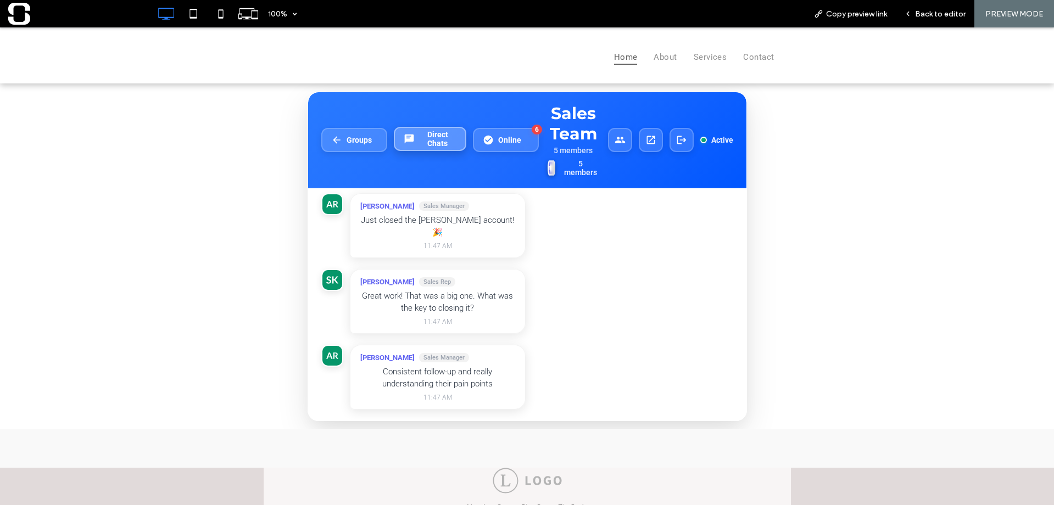
click at [419, 133] on span "Direct Chats" at bounding box center [437, 139] width 37 height 18
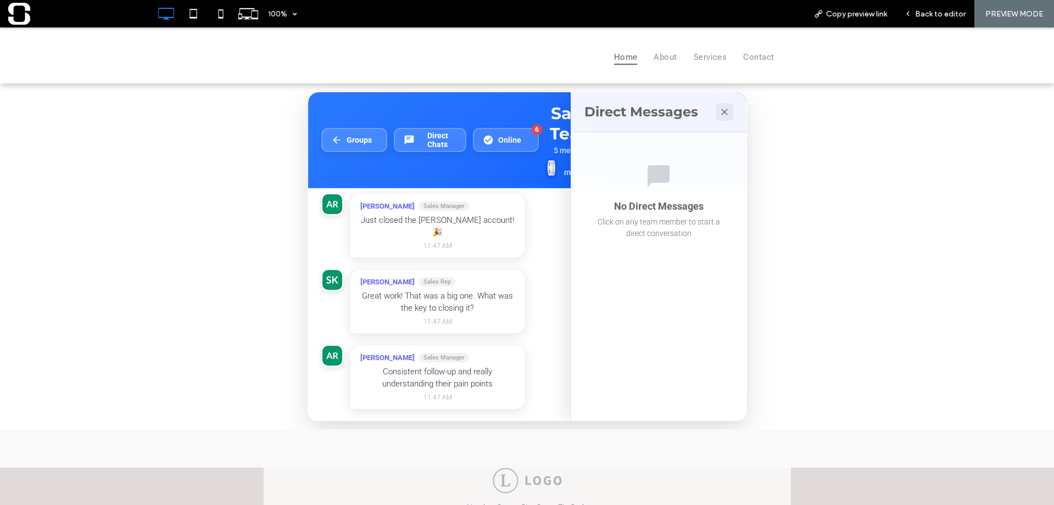
click at [372, 210] on span "[PERSON_NAME]" at bounding box center [387, 206] width 54 height 8
click at [330, 210] on img at bounding box center [332, 204] width 23 height 23
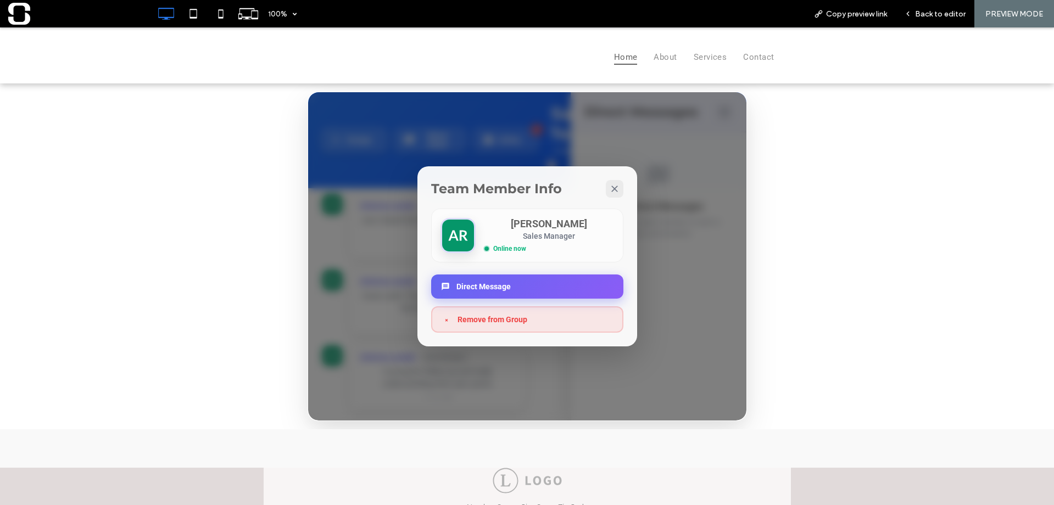
click at [458, 286] on button "Direct Message" at bounding box center [527, 287] width 192 height 24
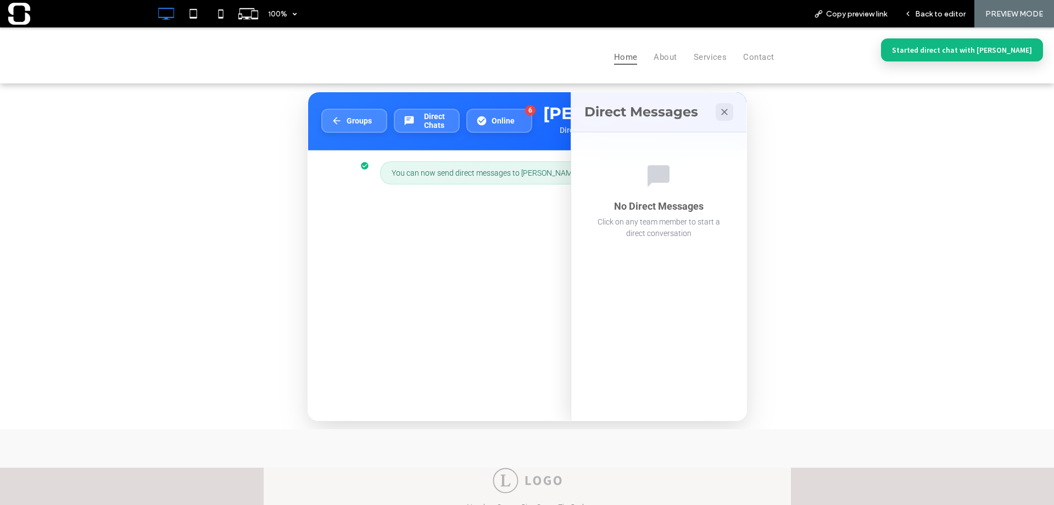
click at [631, 384] on div "Direct Messages No Direct Messages Click on any team member to start a direct c…" at bounding box center [658, 256] width 176 height 328
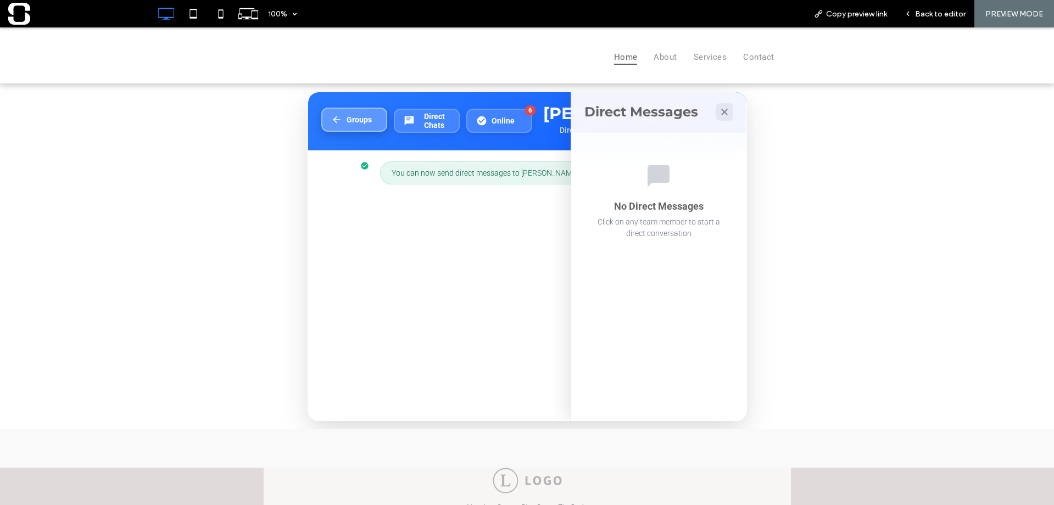
click at [363, 124] on span "Groups" at bounding box center [358, 119] width 25 height 9
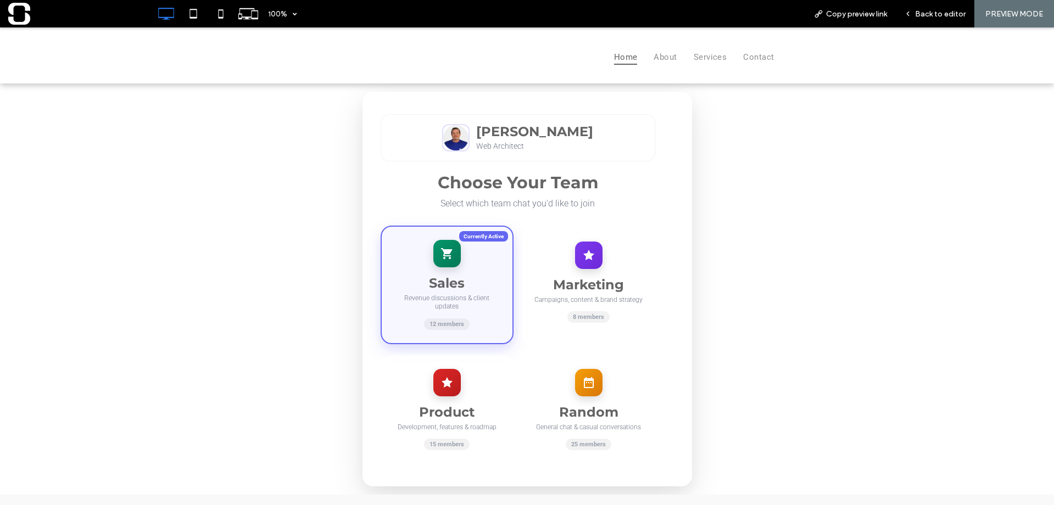
click at [458, 284] on h3 "Sales" at bounding box center [447, 283] width 109 height 16
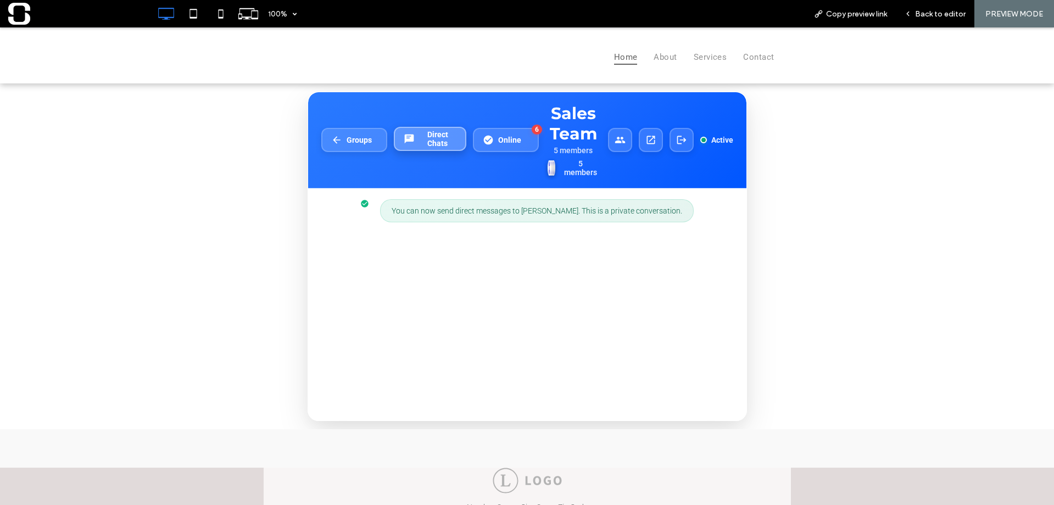
click at [450, 148] on span "Direct Chats" at bounding box center [437, 139] width 37 height 18
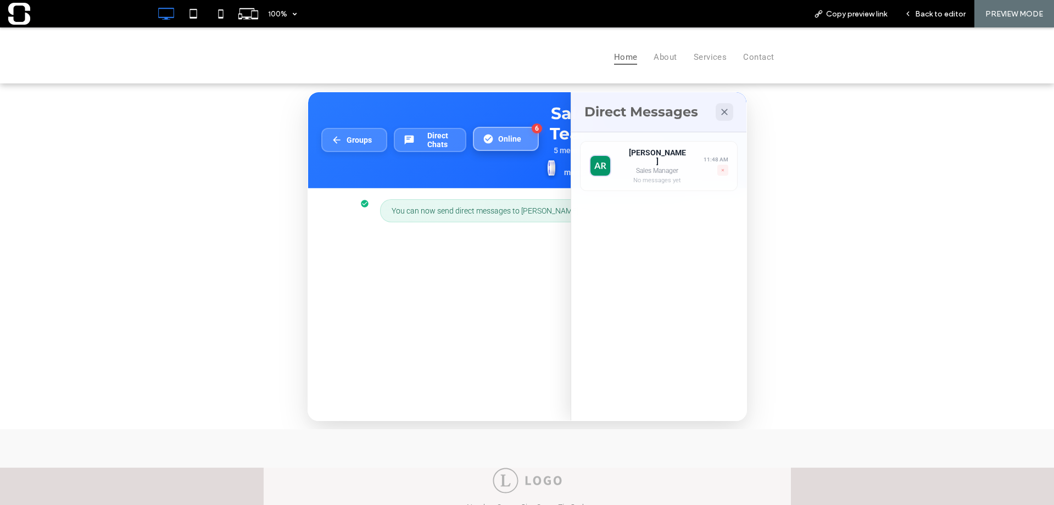
click at [507, 148] on button "Online 6" at bounding box center [506, 139] width 66 height 24
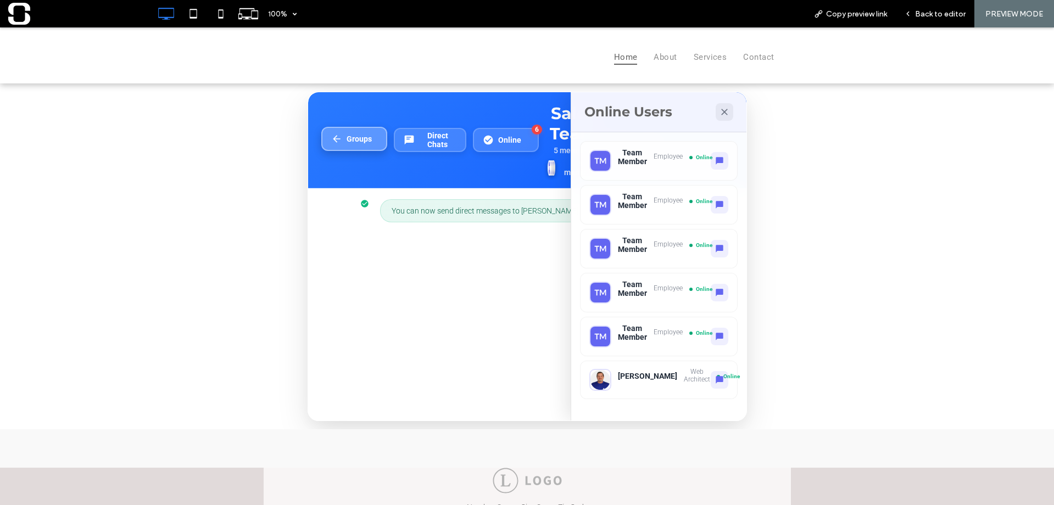
click at [374, 145] on button "Groups" at bounding box center [354, 139] width 66 height 24
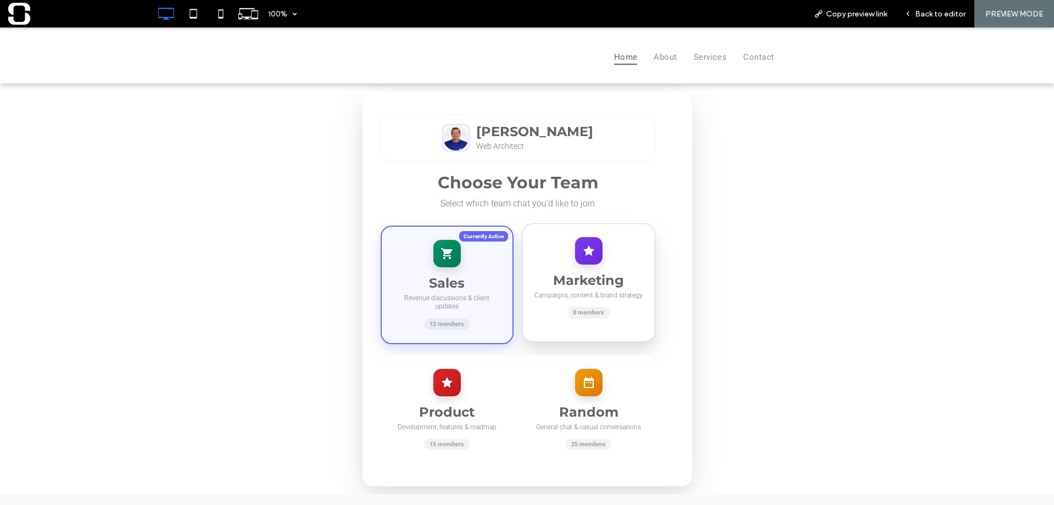
click at [564, 286] on h3 "Marketing" at bounding box center [589, 280] width 110 height 16
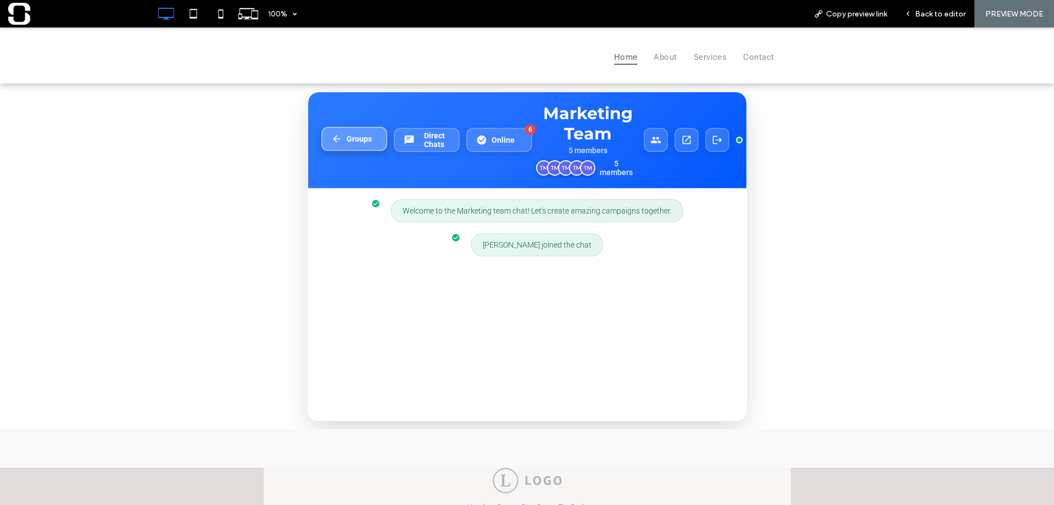
click at [365, 143] on span "Groups" at bounding box center [358, 139] width 25 height 9
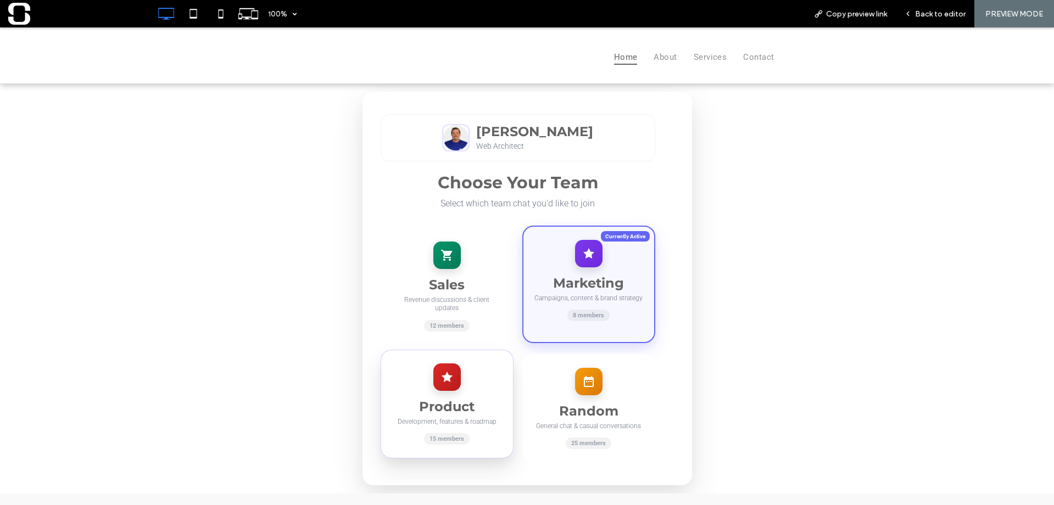
click at [441, 378] on icon at bounding box center [446, 377] width 13 height 13
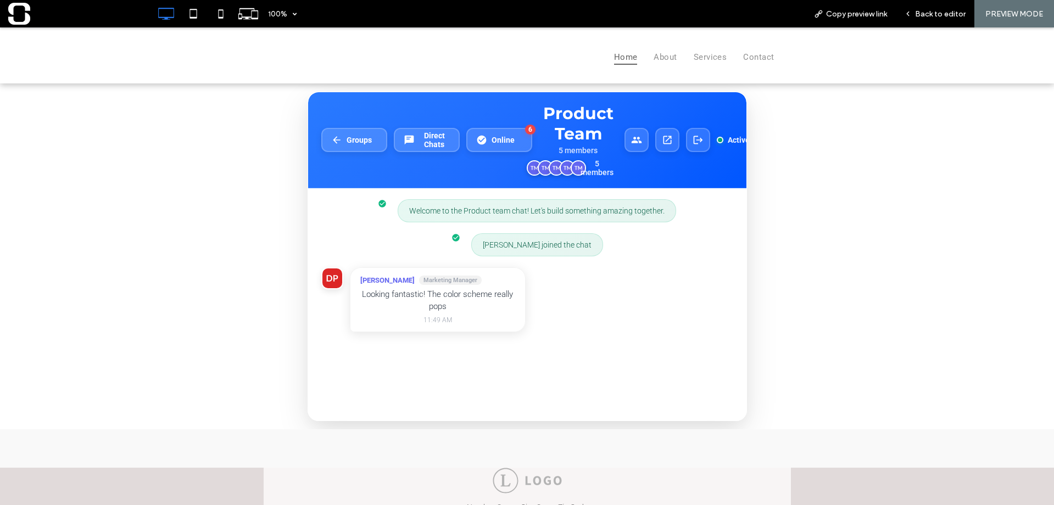
drag, startPoint x: 368, startPoint y: 143, endPoint x: 387, endPoint y: 178, distance: 39.5
click at [370, 147] on button "Groups" at bounding box center [354, 140] width 66 height 24
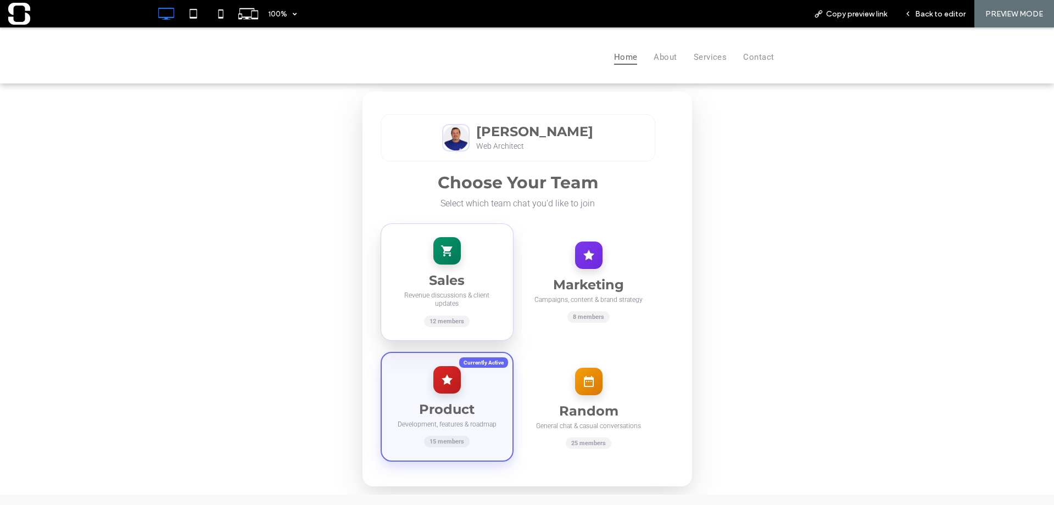
click at [439, 272] on div "Sales Revenue discussions & client updates 12 members" at bounding box center [446, 281] width 133 height 117
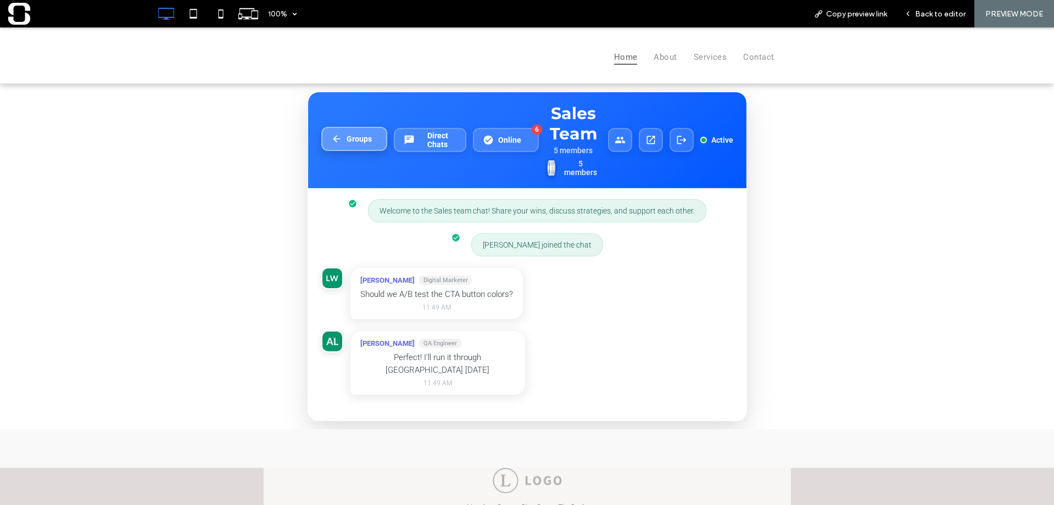
click at [361, 143] on span "Groups" at bounding box center [358, 139] width 25 height 9
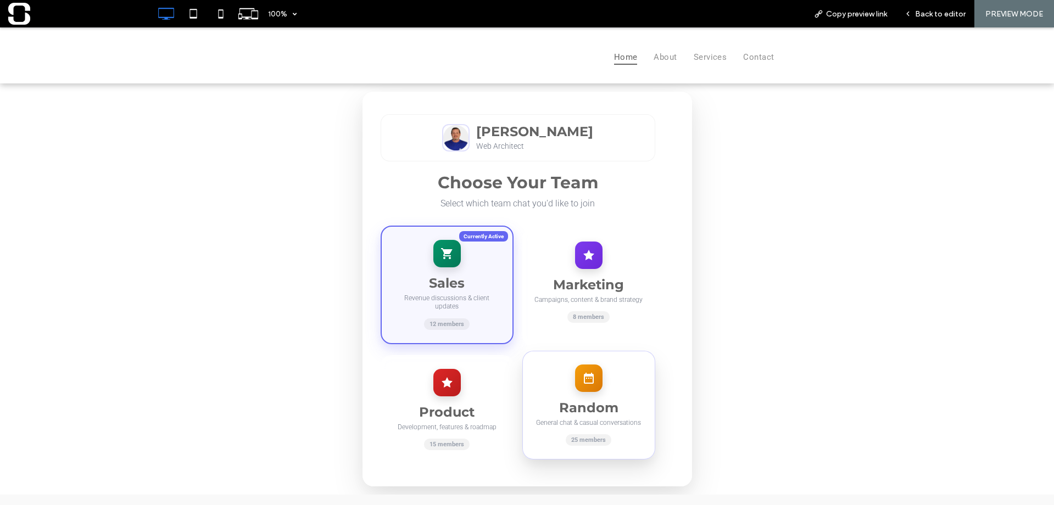
click at [582, 374] on icon at bounding box center [588, 378] width 13 height 13
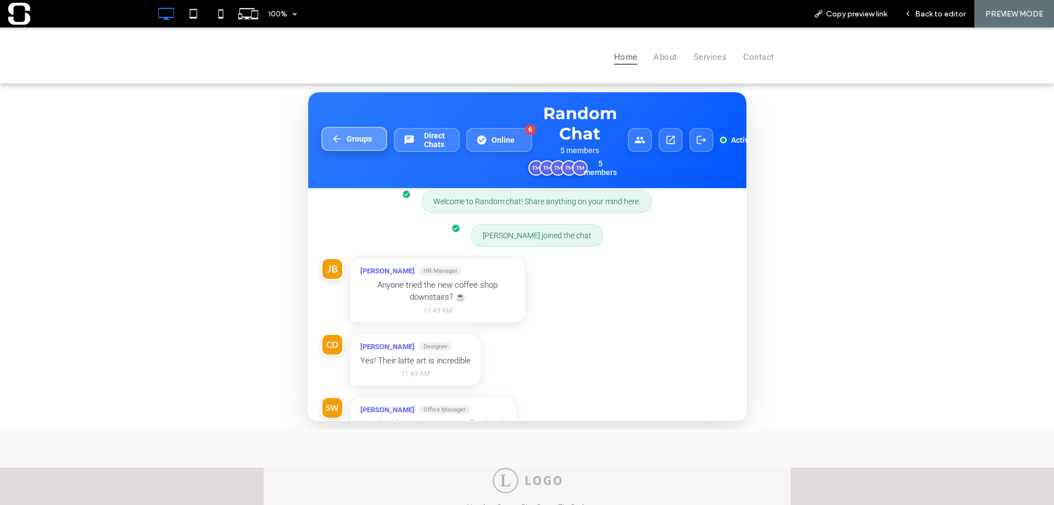
click at [366, 148] on button "Groups" at bounding box center [354, 139] width 66 height 24
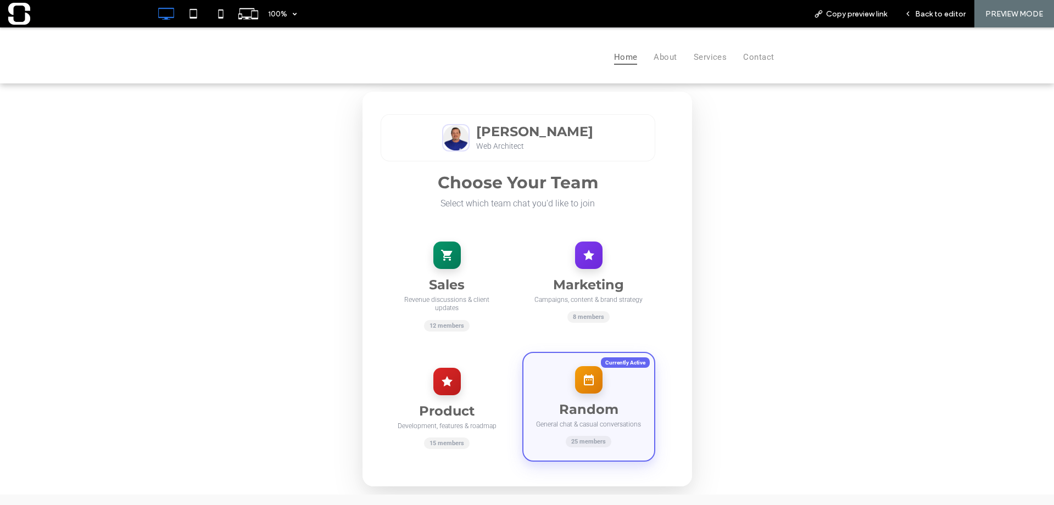
click at [441, 250] on icon at bounding box center [447, 255] width 12 height 11
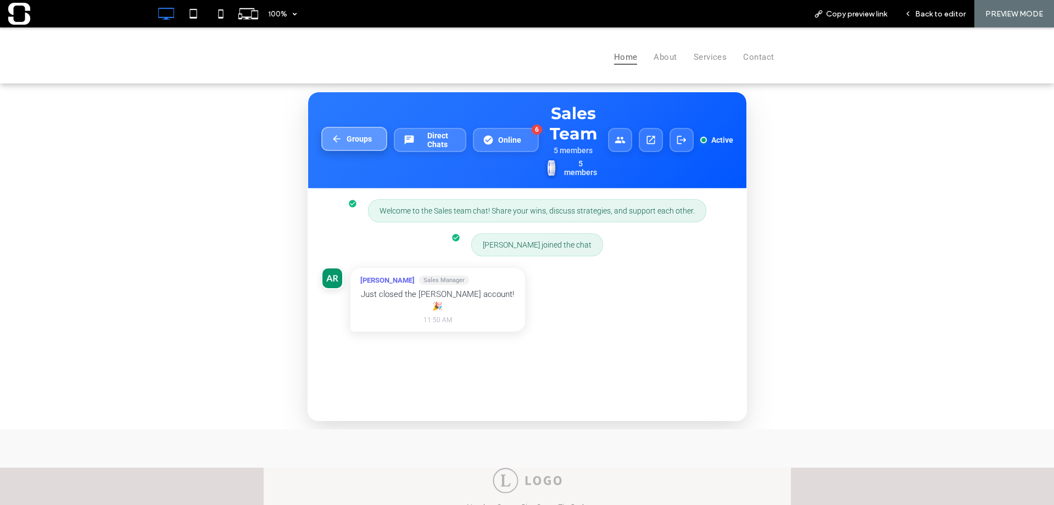
click at [365, 143] on span "Groups" at bounding box center [358, 139] width 25 height 9
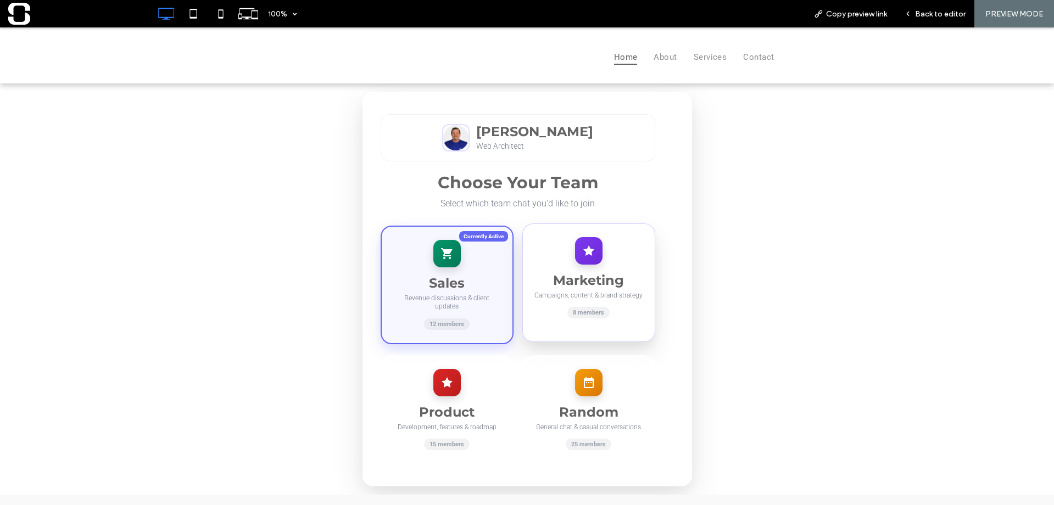
click at [573, 279] on h3 "Marketing" at bounding box center [589, 280] width 110 height 16
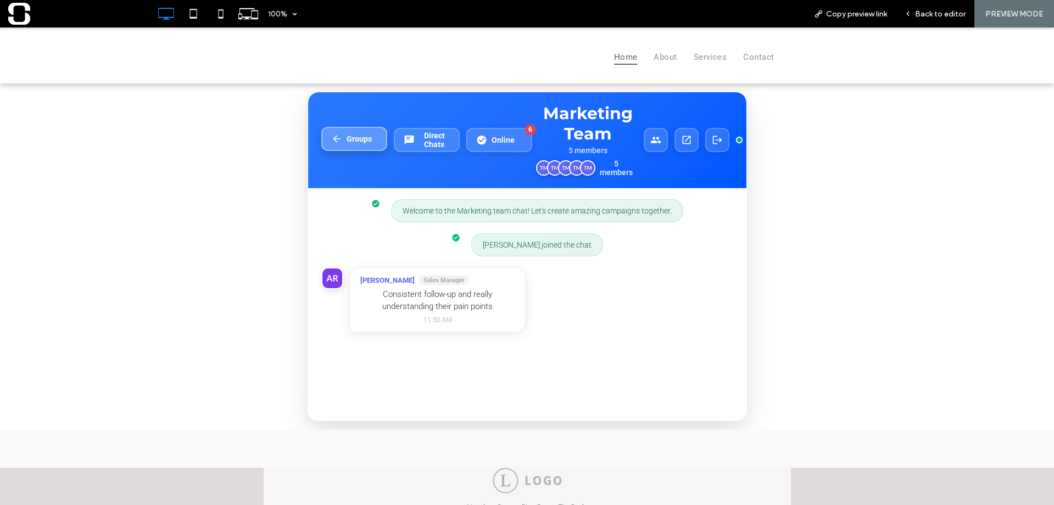
click at [357, 137] on button "Groups" at bounding box center [354, 139] width 66 height 24
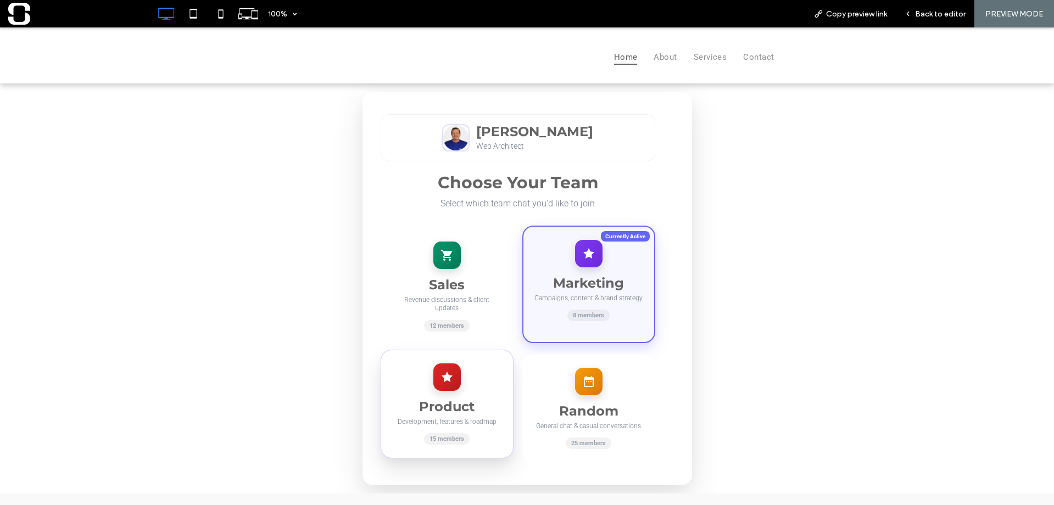
click at [443, 373] on icon at bounding box center [446, 377] width 11 height 10
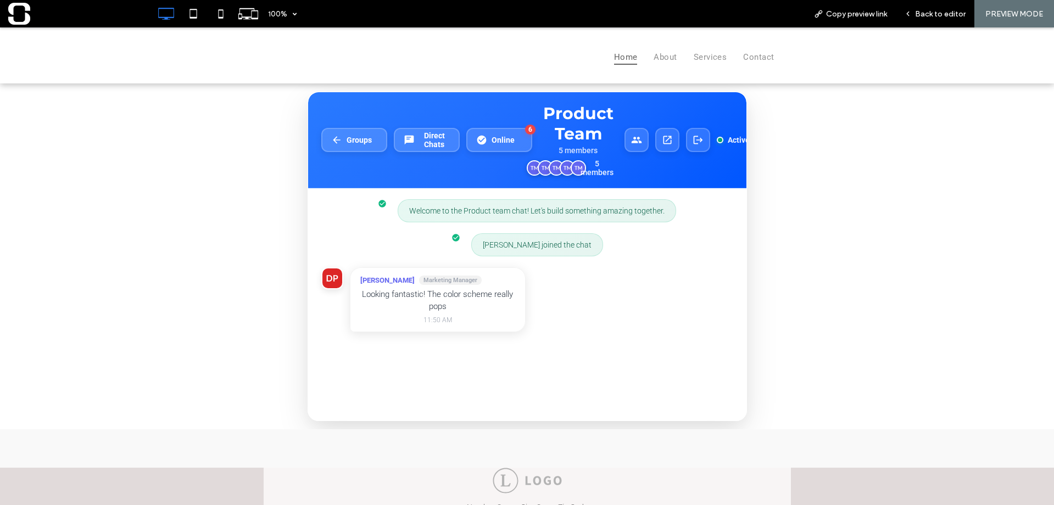
drag, startPoint x: 339, startPoint y: 137, endPoint x: 440, endPoint y: 245, distance: 148.0
click at [341, 141] on button "Groups" at bounding box center [354, 140] width 66 height 24
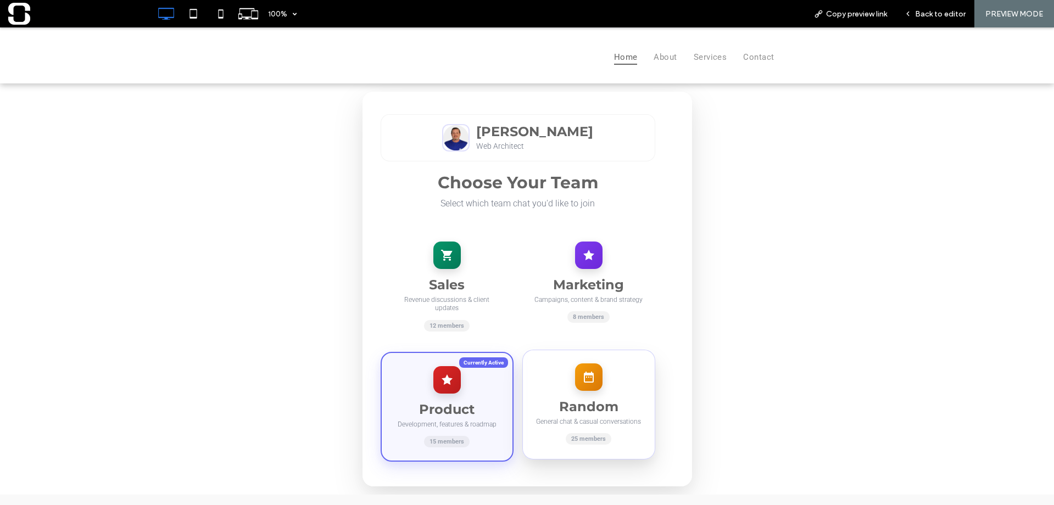
click at [584, 382] on div at bounding box center [588, 376] width 27 height 27
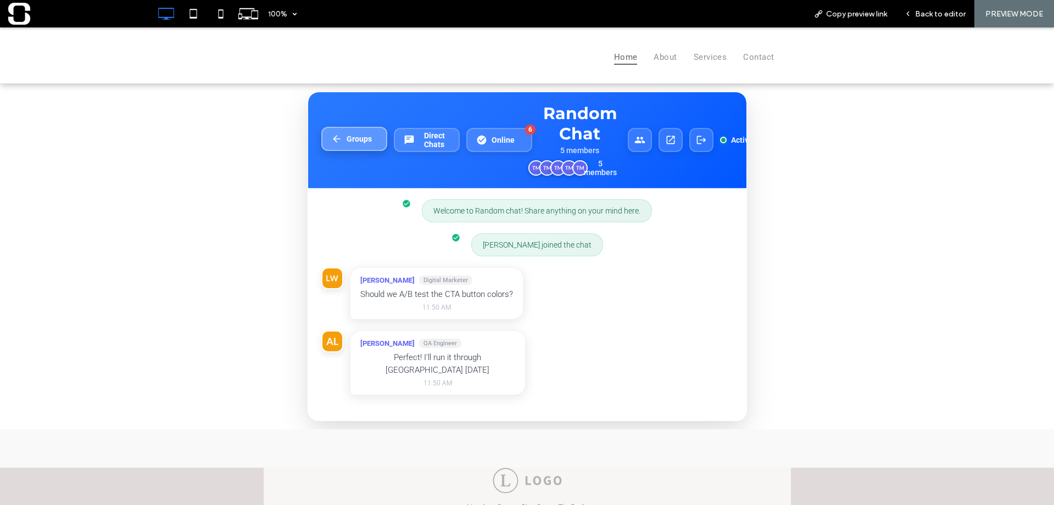
scroll to position [47, 0]
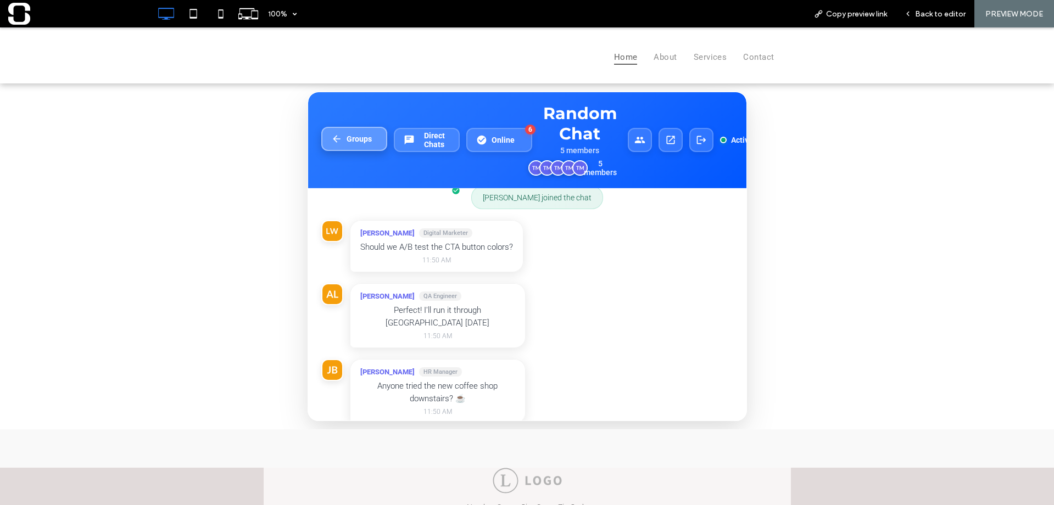
click at [341, 143] on button "Groups" at bounding box center [354, 139] width 66 height 24
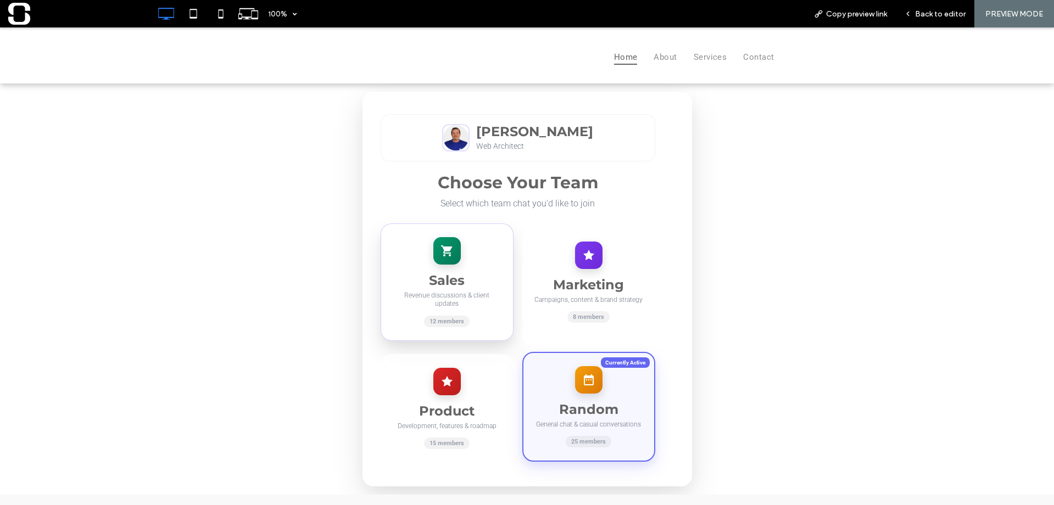
click at [431, 285] on h3 "Sales" at bounding box center [447, 280] width 110 height 16
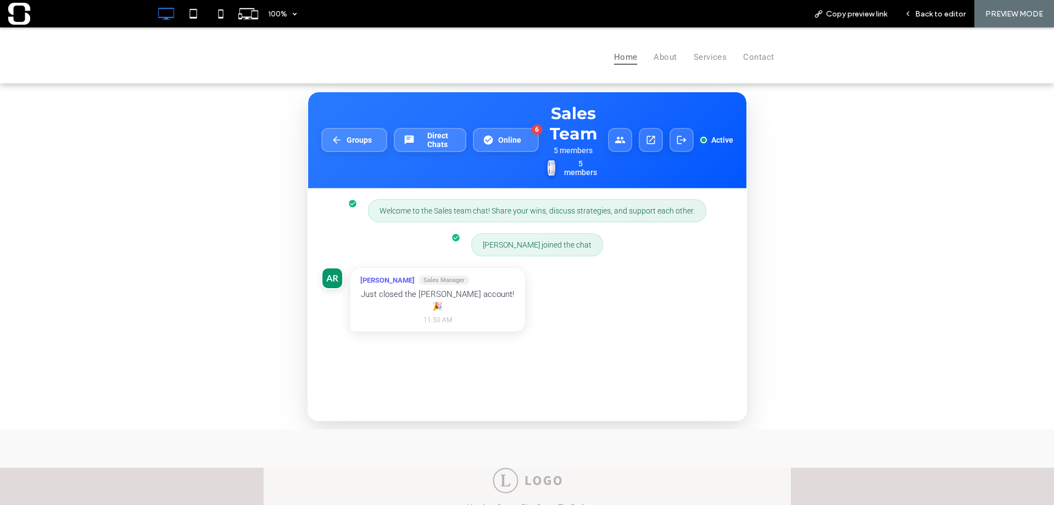
click at [342, 137] on button "Groups" at bounding box center [354, 140] width 66 height 24
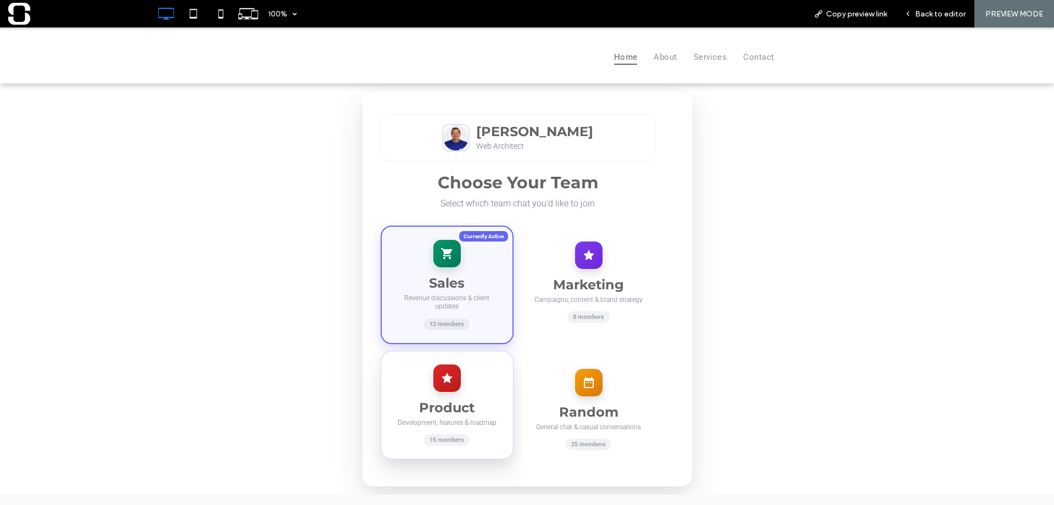
click at [435, 400] on h3 "Product" at bounding box center [447, 408] width 110 height 16
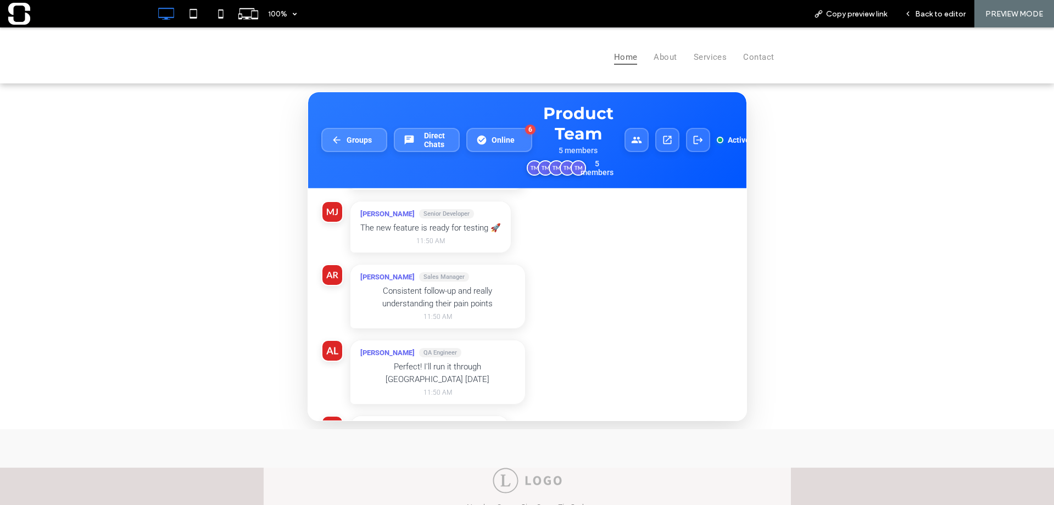
scroll to position [208, 0]
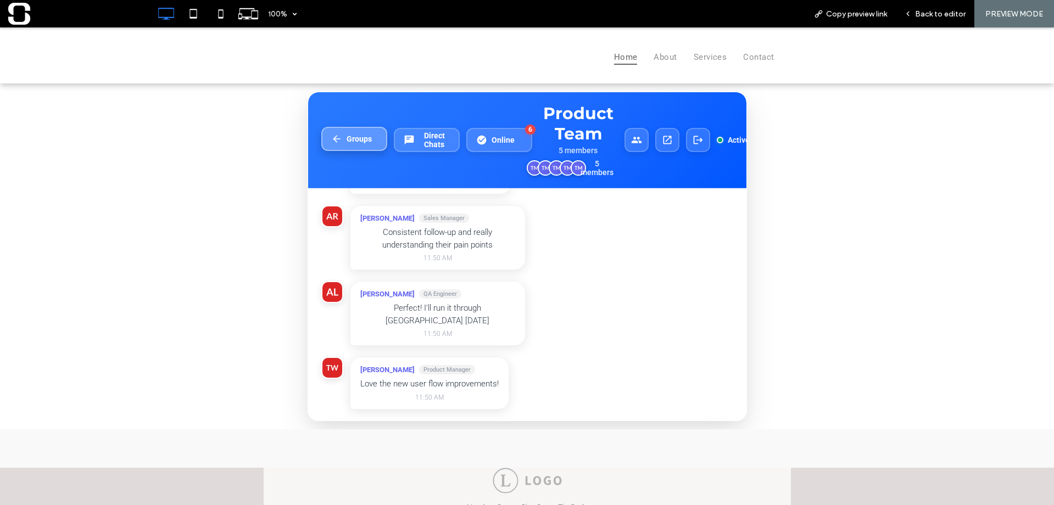
click at [346, 136] on button "Groups" at bounding box center [354, 139] width 66 height 24
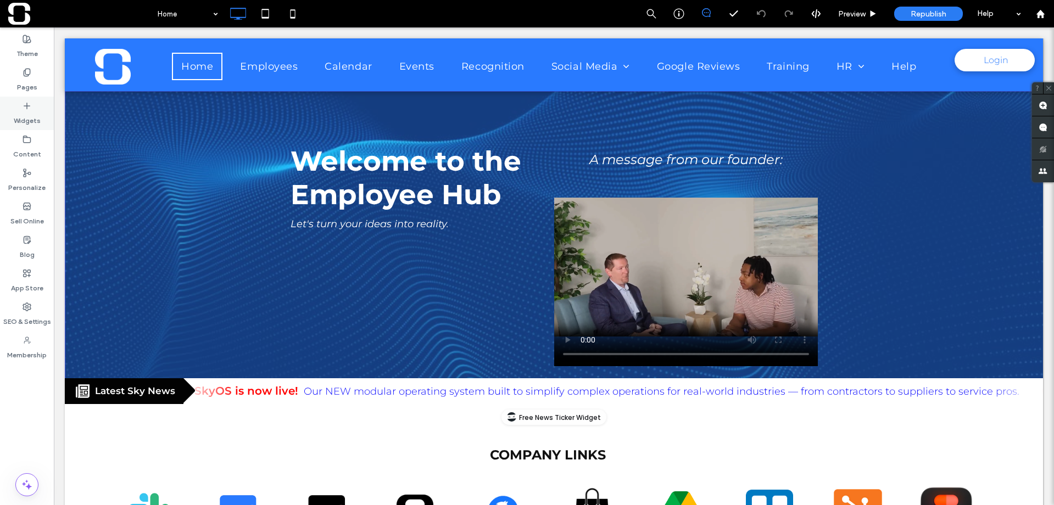
click at [31, 114] on label "Widgets" at bounding box center [27, 117] width 27 height 15
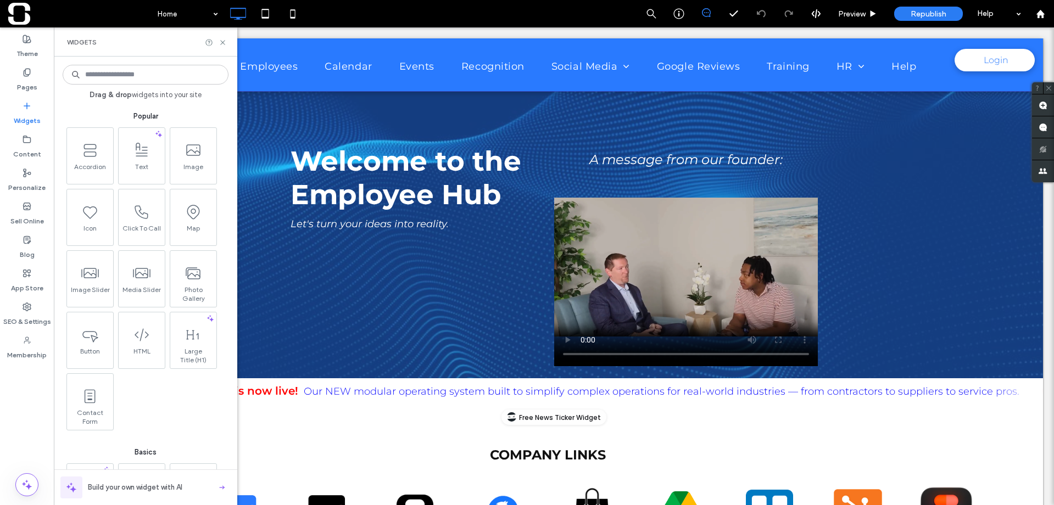
drag, startPoint x: 30, startPoint y: 108, endPoint x: 34, endPoint y: 81, distance: 26.7
click at [30, 107] on icon at bounding box center [27, 106] width 9 height 9
click at [35, 76] on div "Pages" at bounding box center [27, 79] width 54 height 33
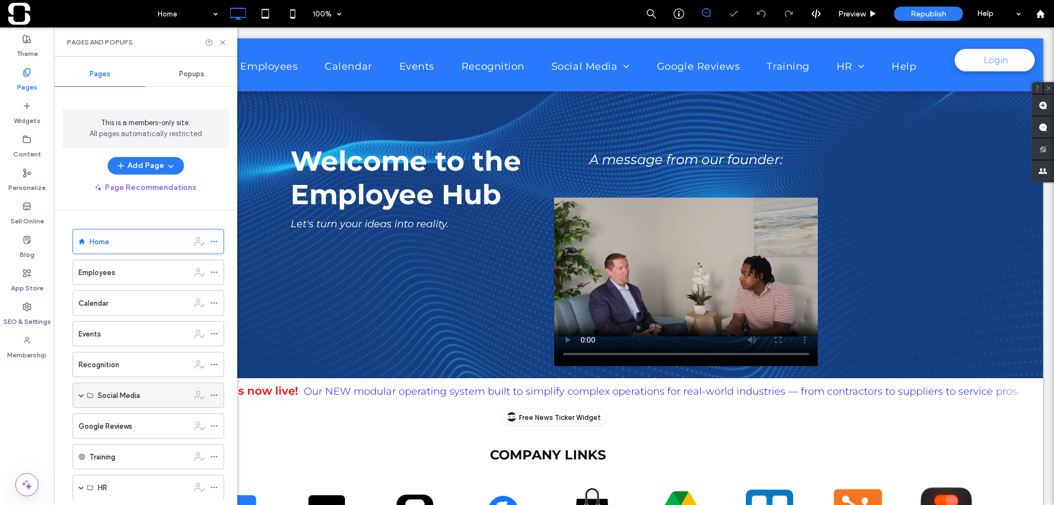
click at [151, 394] on div "Social Media" at bounding box center [143, 396] width 91 height 12
click at [210, 427] on icon at bounding box center [214, 426] width 8 height 8
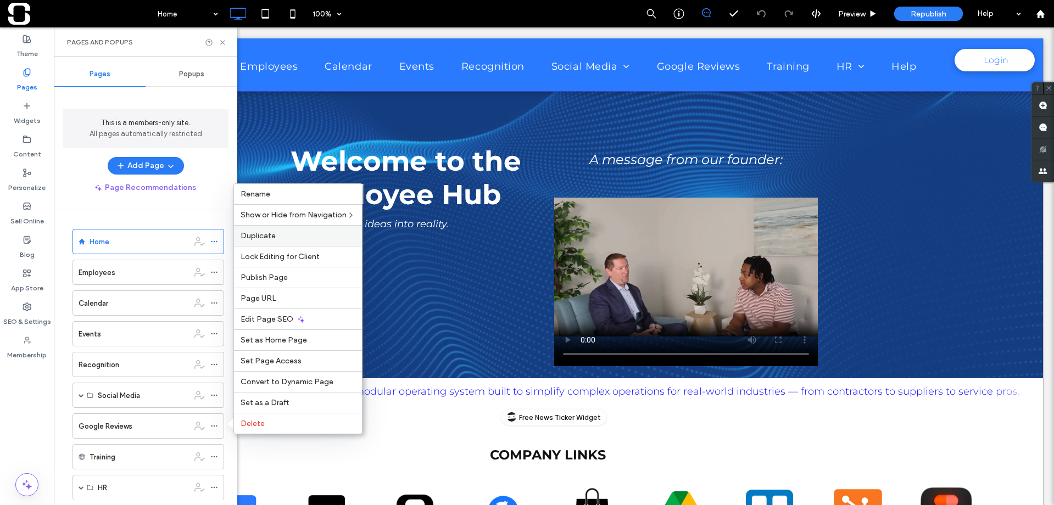
click at [263, 234] on span "Duplicate" at bounding box center [257, 235] width 35 height 9
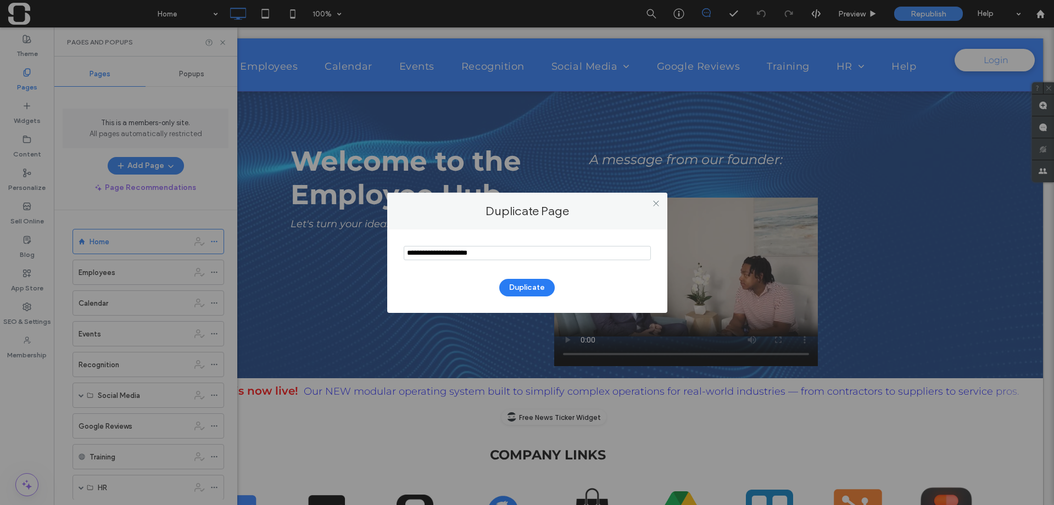
drag, startPoint x: 492, startPoint y: 255, endPoint x: 209, endPoint y: 236, distance: 283.4
click at [209, 236] on div "Duplicate Page Duplicate" at bounding box center [527, 252] width 1054 height 505
type input "****"
click at [529, 288] on button "Duplicate" at bounding box center [526, 288] width 55 height 18
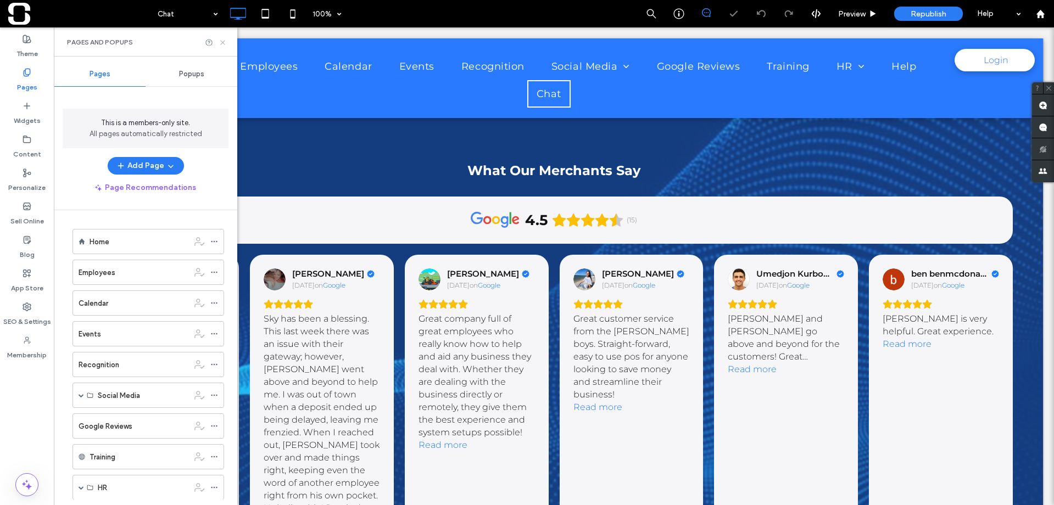
drag, startPoint x: 223, startPoint y: 42, endPoint x: 170, endPoint y: 15, distance: 59.9
click at [223, 42] on icon at bounding box center [223, 42] width 8 height 8
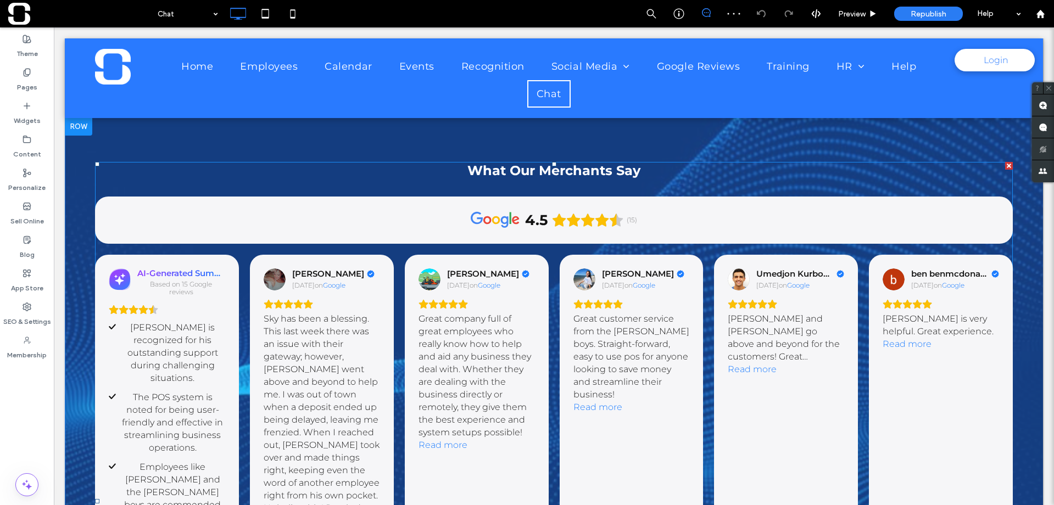
click at [1005, 166] on div at bounding box center [1009, 166] width 8 height 8
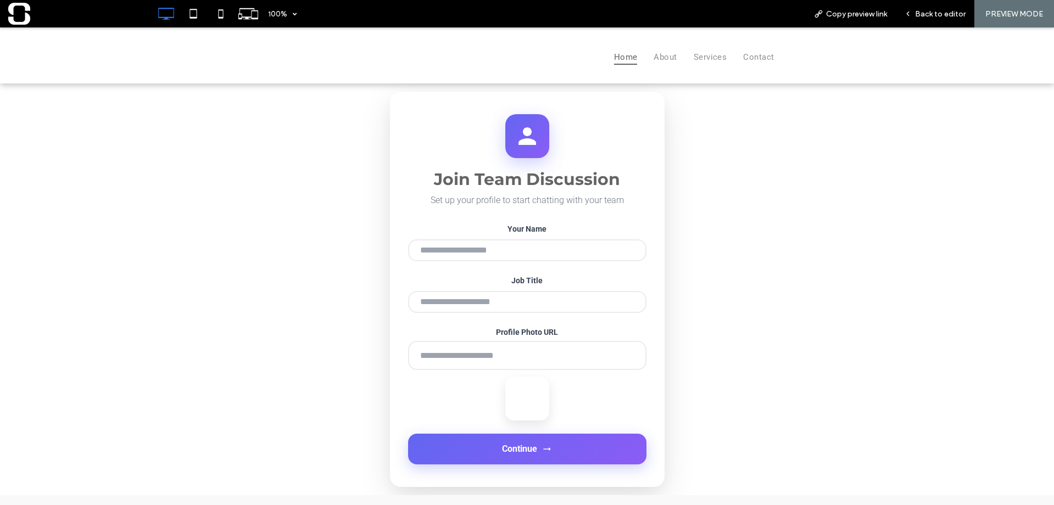
type input "**********"
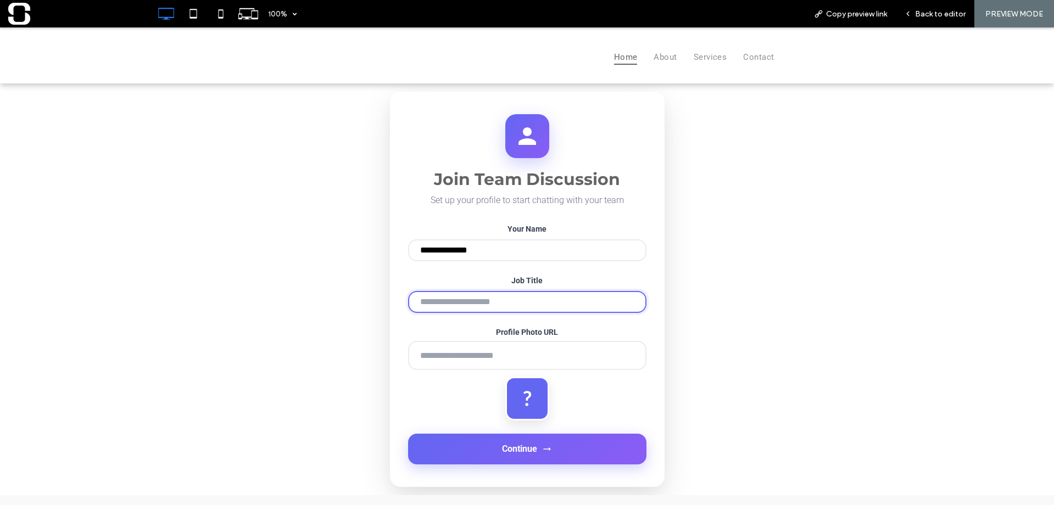
click at [489, 304] on input "Job Title" at bounding box center [527, 302] width 238 height 22
type input "**********"
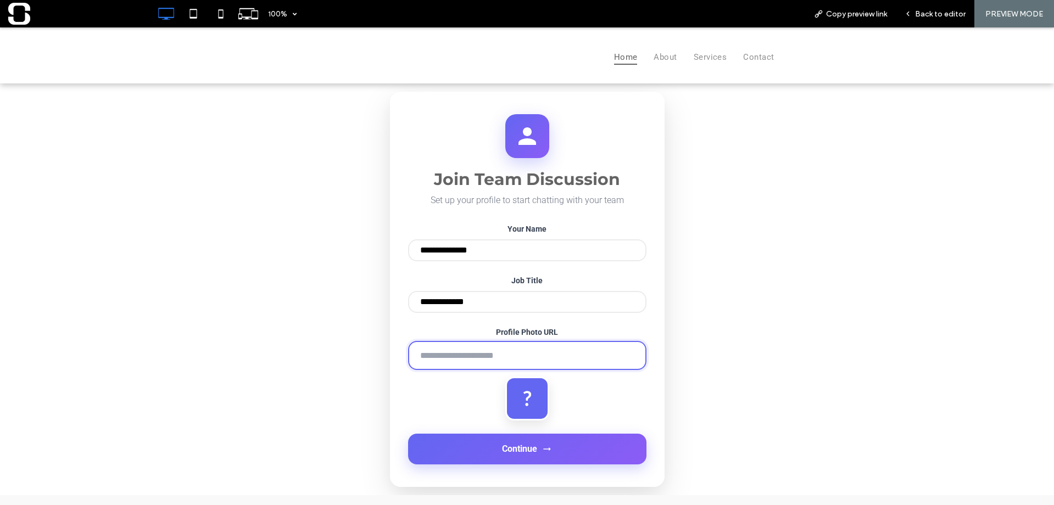
click at [490, 357] on input "Profile Photo URL" at bounding box center [527, 355] width 238 height 29
type input "**********"
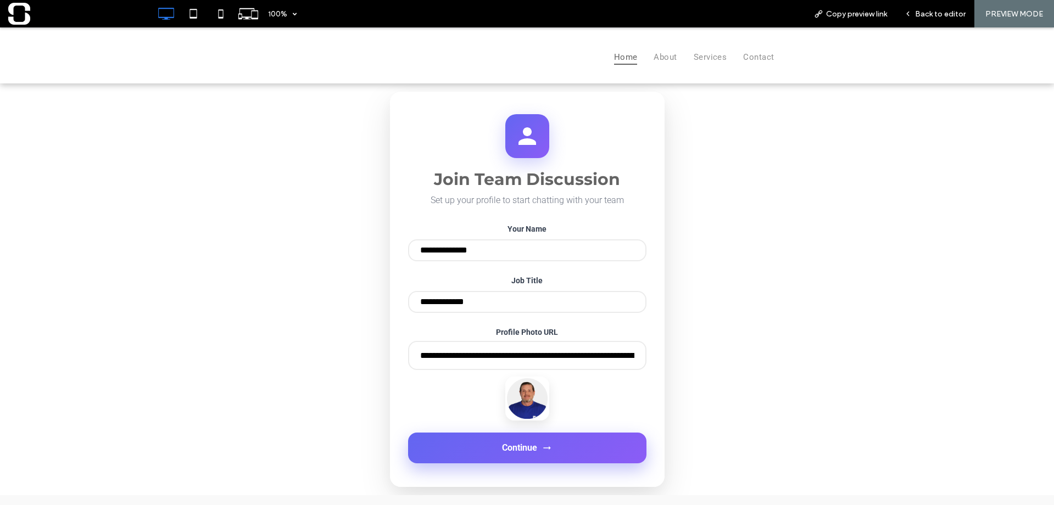
click at [513, 453] on span "Continue" at bounding box center [519, 448] width 35 height 10
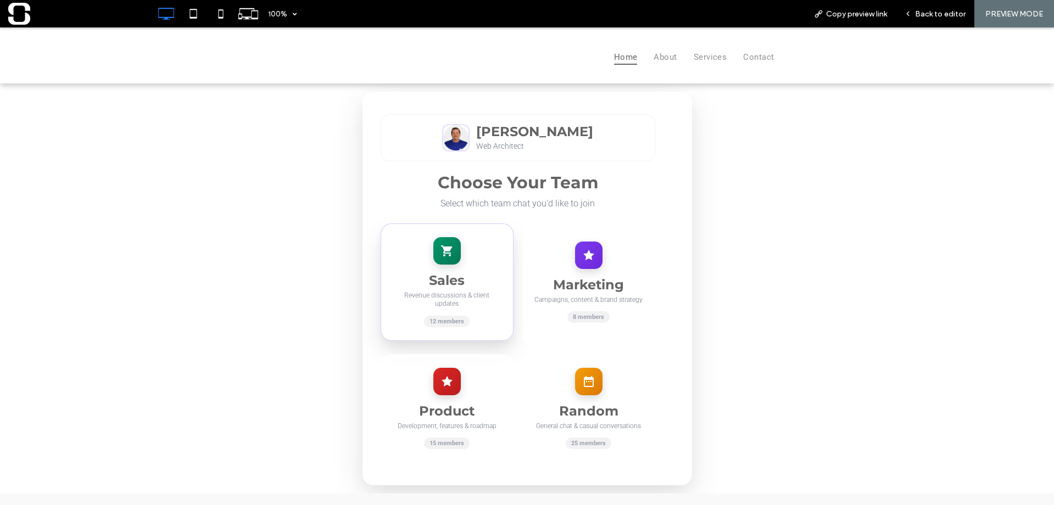
click at [448, 256] on div at bounding box center [446, 250] width 27 height 27
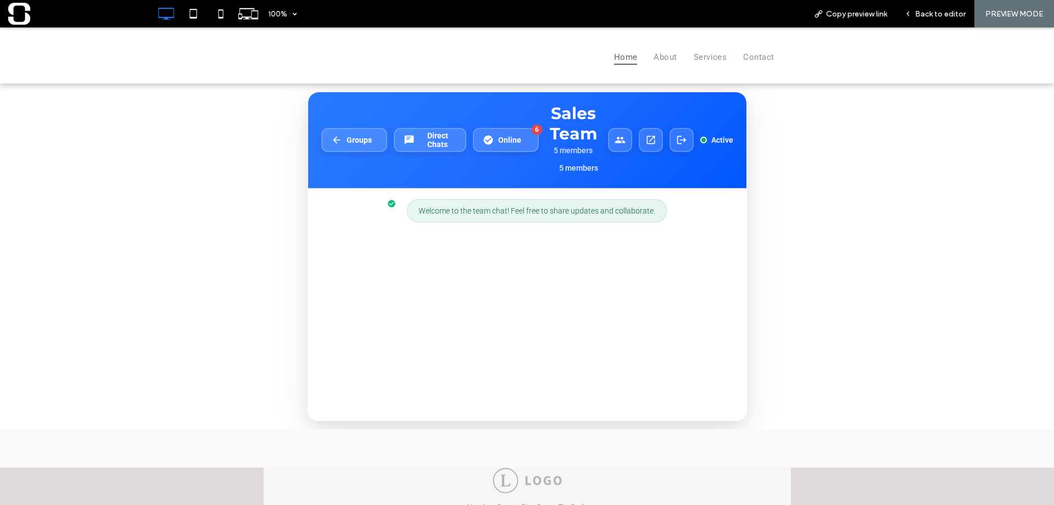
click at [412, 395] on div "Welcome to the team chat! Feel free to share updates and collaborate." at bounding box center [527, 304] width 438 height 232
click at [363, 137] on button "Groups" at bounding box center [354, 139] width 66 height 24
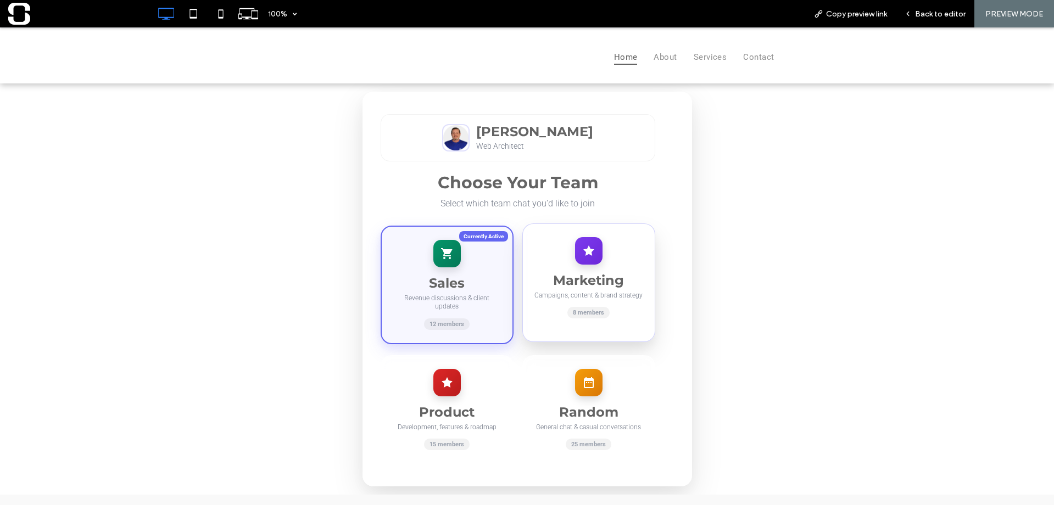
click at [540, 254] on div "Marketing Campaigns, content & brand strategy 8 members" at bounding box center [588, 282] width 133 height 119
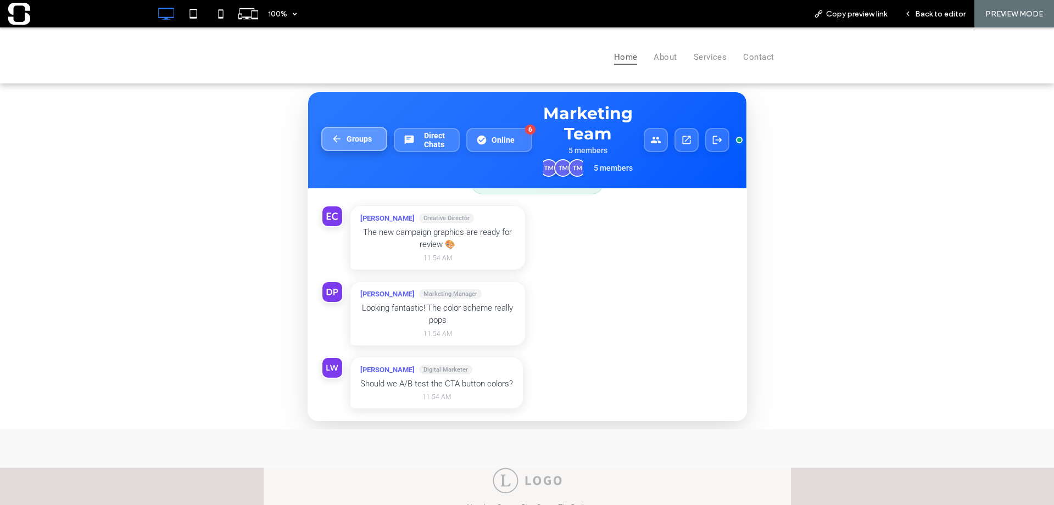
click at [348, 143] on span "Groups" at bounding box center [358, 139] width 25 height 9
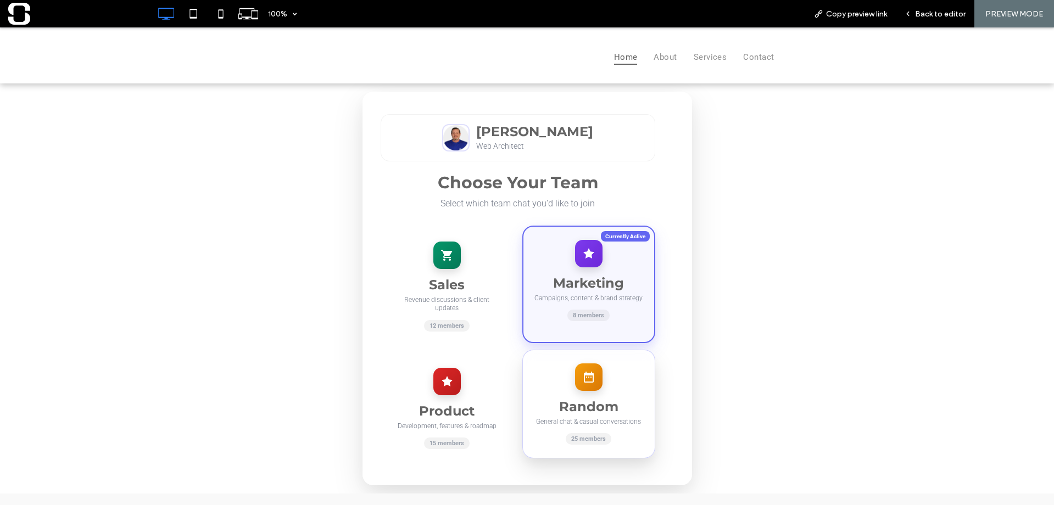
click at [569, 399] on h3 "Random" at bounding box center [589, 407] width 110 height 16
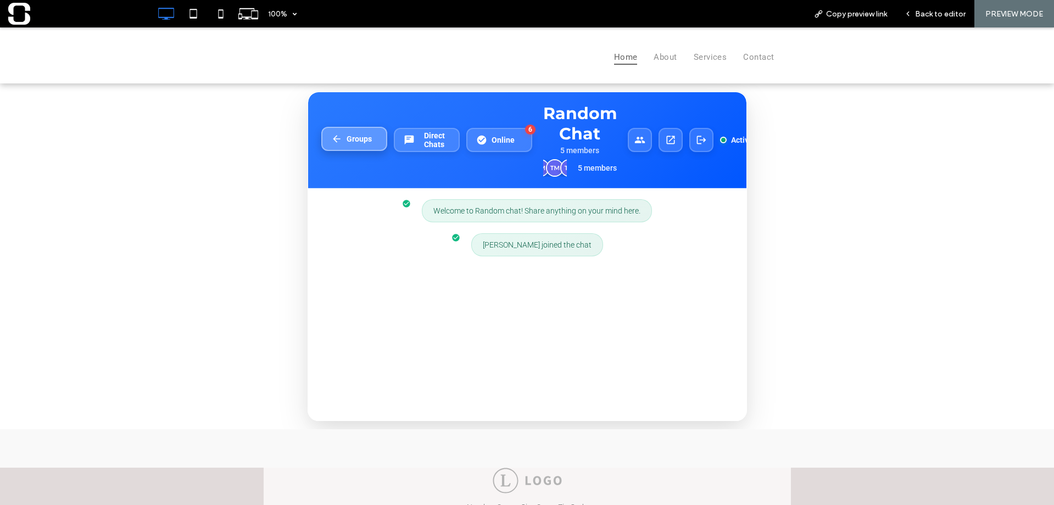
click at [349, 135] on button "Groups" at bounding box center [354, 139] width 66 height 24
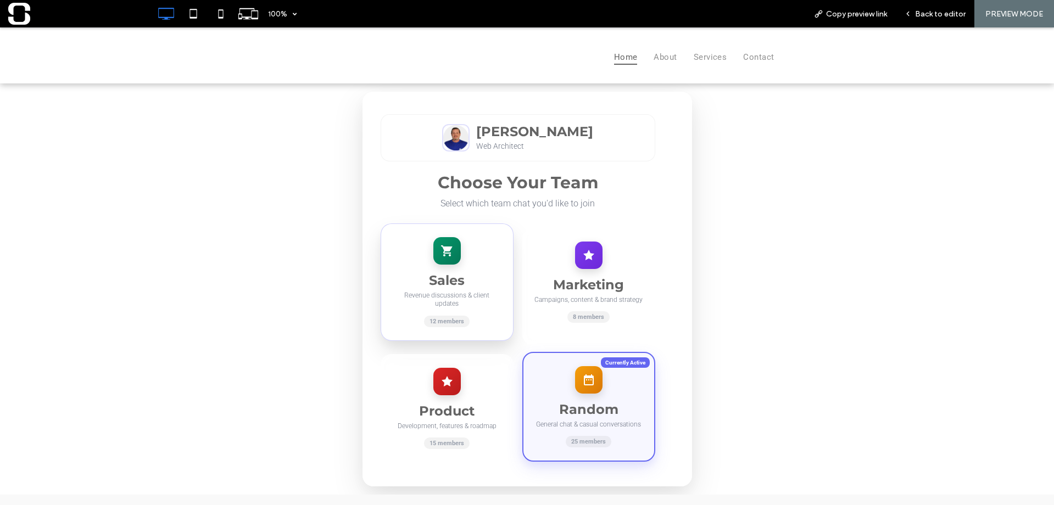
click at [434, 264] on div at bounding box center [446, 250] width 27 height 27
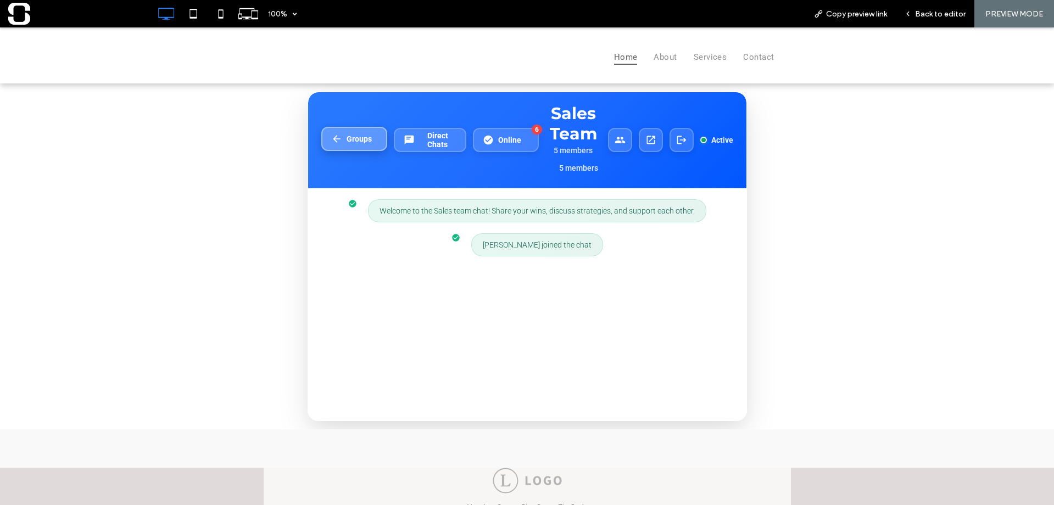
click at [357, 141] on span "Groups" at bounding box center [358, 139] width 25 height 9
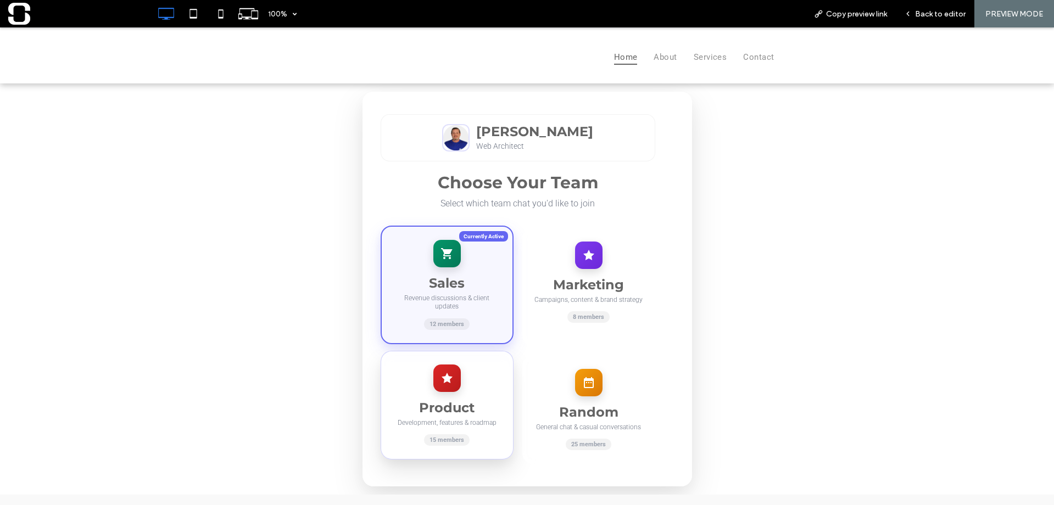
click at [433, 382] on div at bounding box center [446, 378] width 27 height 27
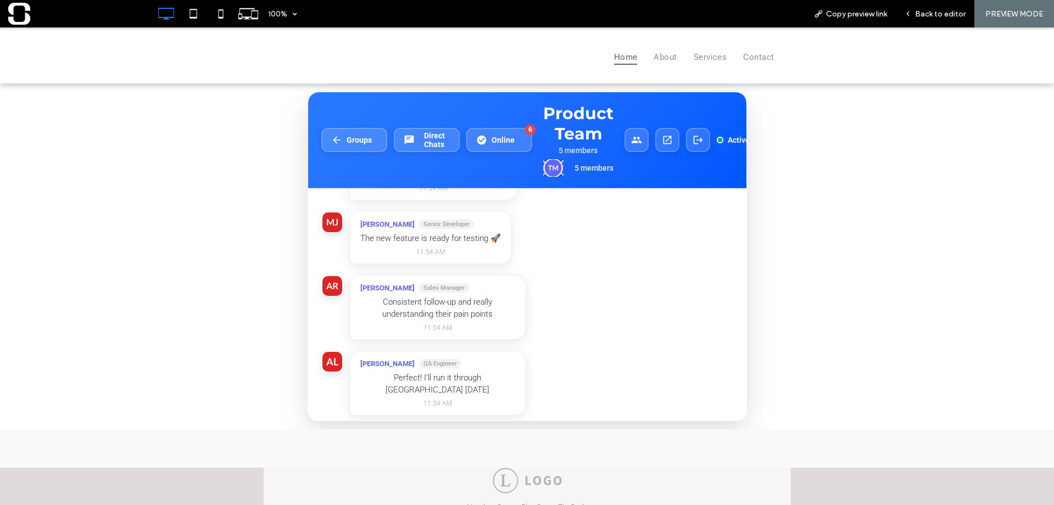
scroll to position [213, 0]
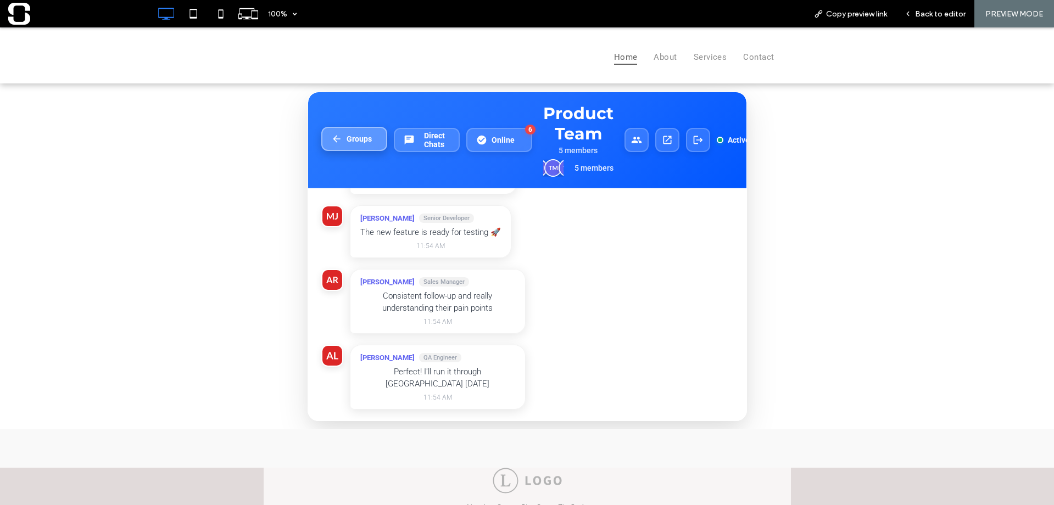
click at [354, 143] on span "Groups" at bounding box center [358, 139] width 25 height 9
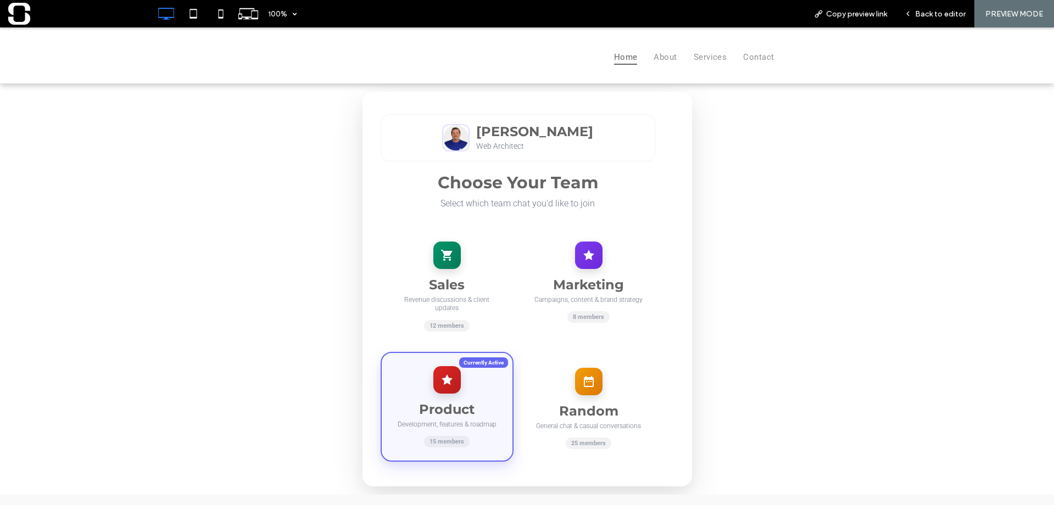
click at [440, 277] on h3 "Sales" at bounding box center [447, 285] width 110 height 16
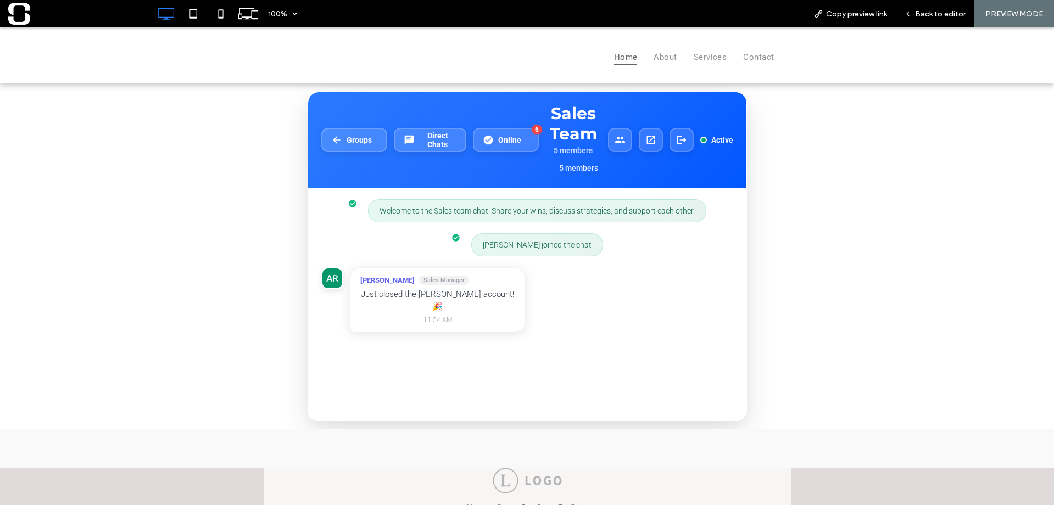
scroll to position [4, 0]
click at [349, 143] on span "Groups" at bounding box center [358, 139] width 25 height 9
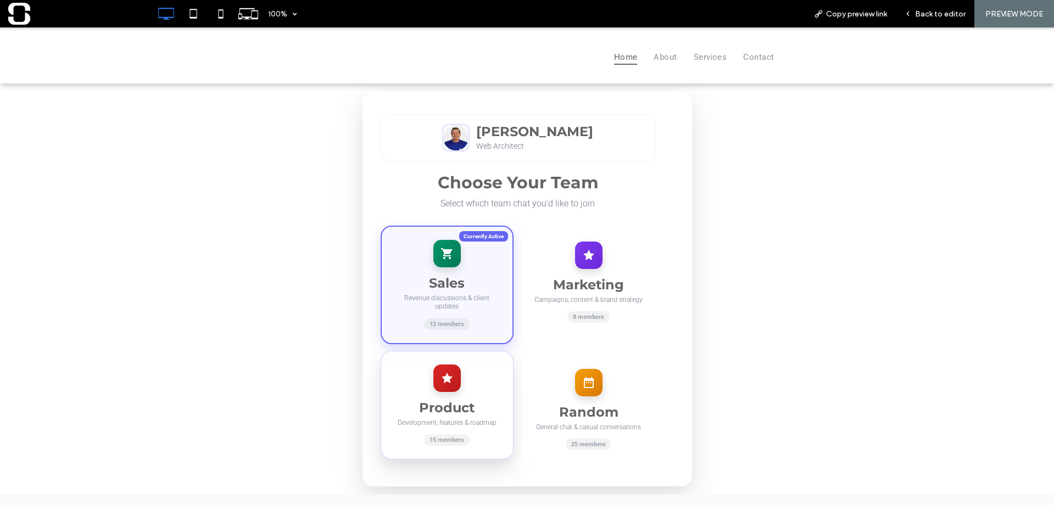
click at [452, 365] on div at bounding box center [446, 378] width 27 height 27
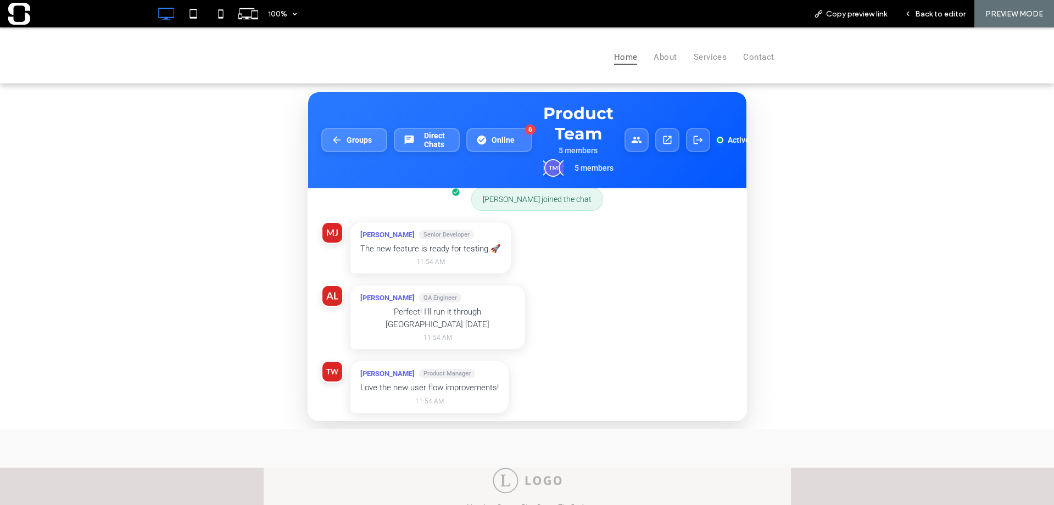
scroll to position [57, 0]
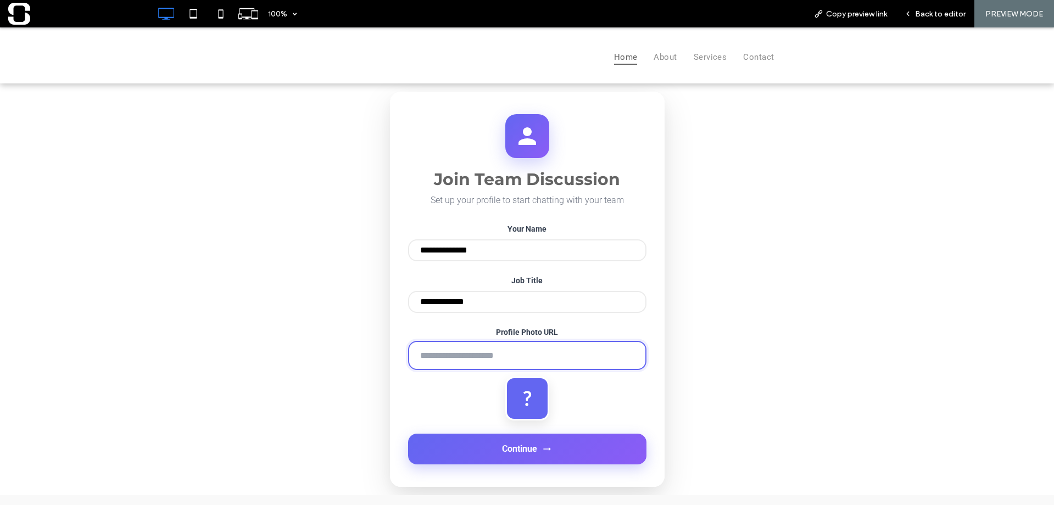
click at [462, 365] on input "Profile Photo URL" at bounding box center [527, 355] width 238 height 29
type input "**********"
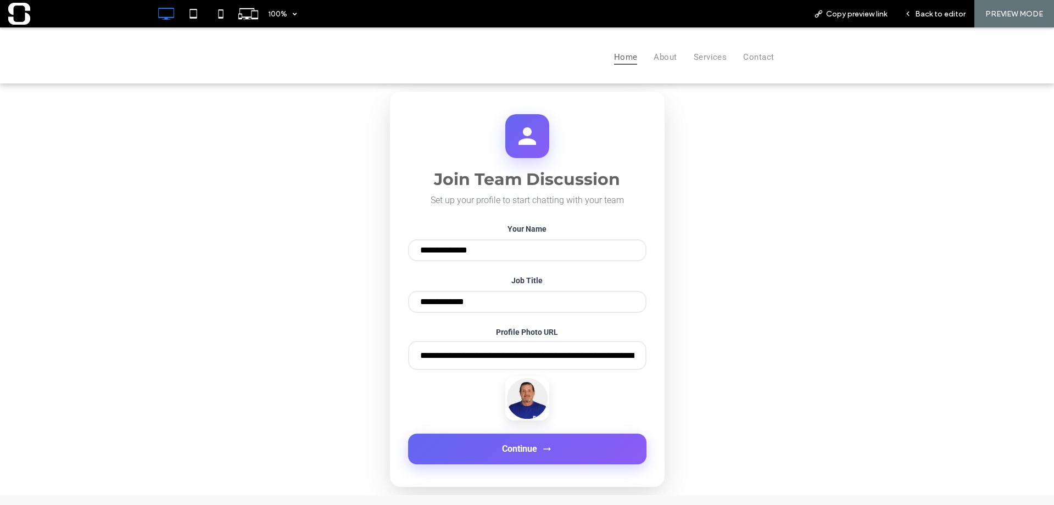
click at [517, 454] on span "Continue" at bounding box center [519, 449] width 35 height 10
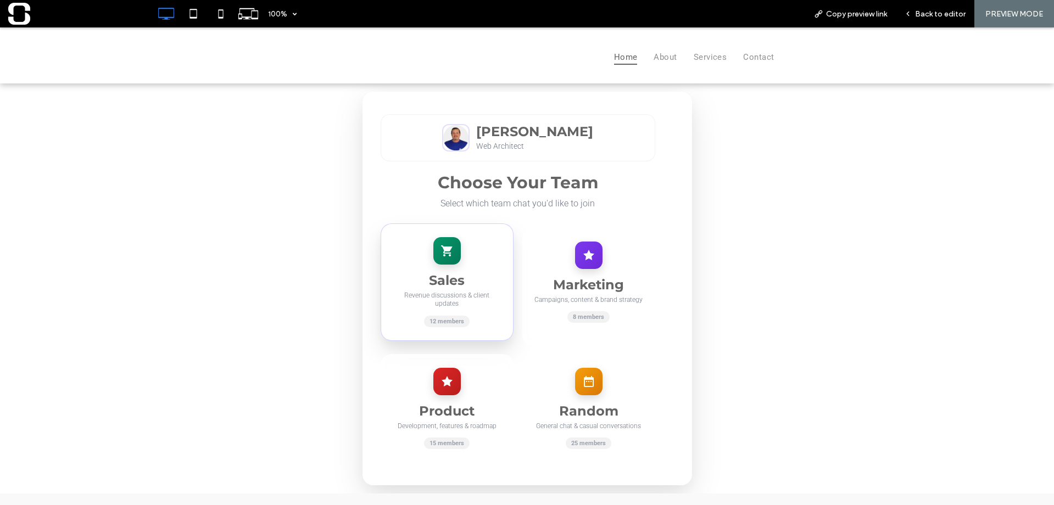
click at [444, 266] on div "Sales Revenue discussions & client updates 12 members" at bounding box center [446, 281] width 133 height 117
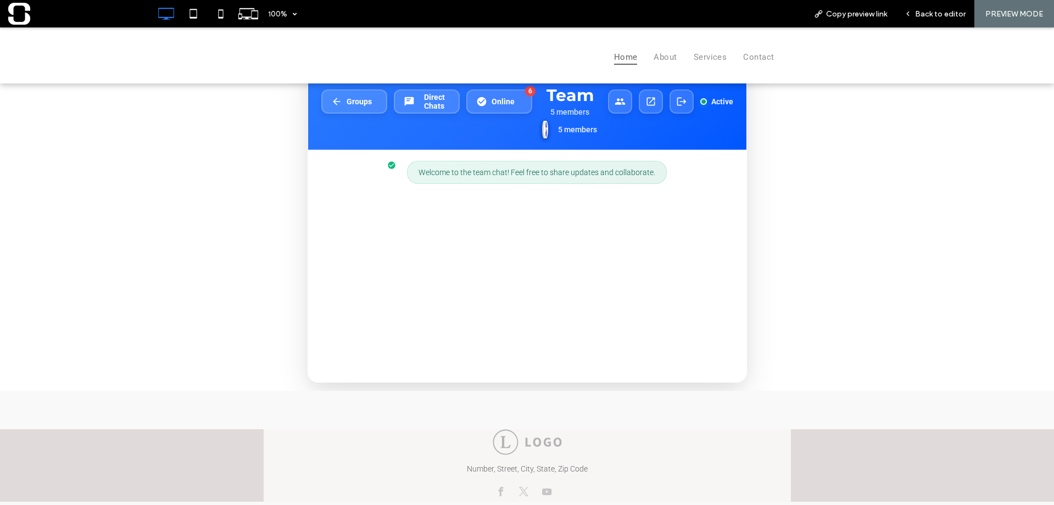
scroll to position [74, 0]
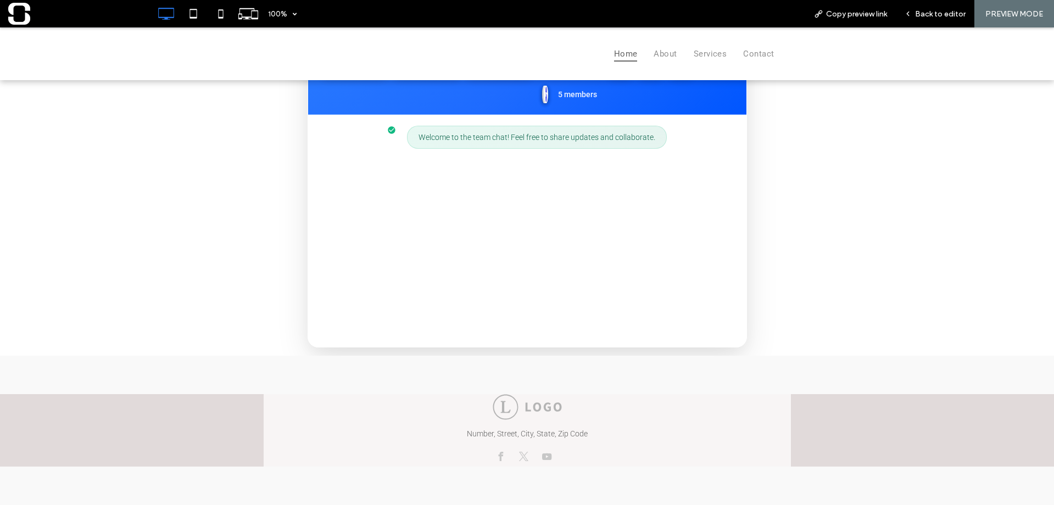
click at [455, 271] on div "Welcome to the team chat! Feel free to share updates and collaborate." at bounding box center [527, 231] width 438 height 232
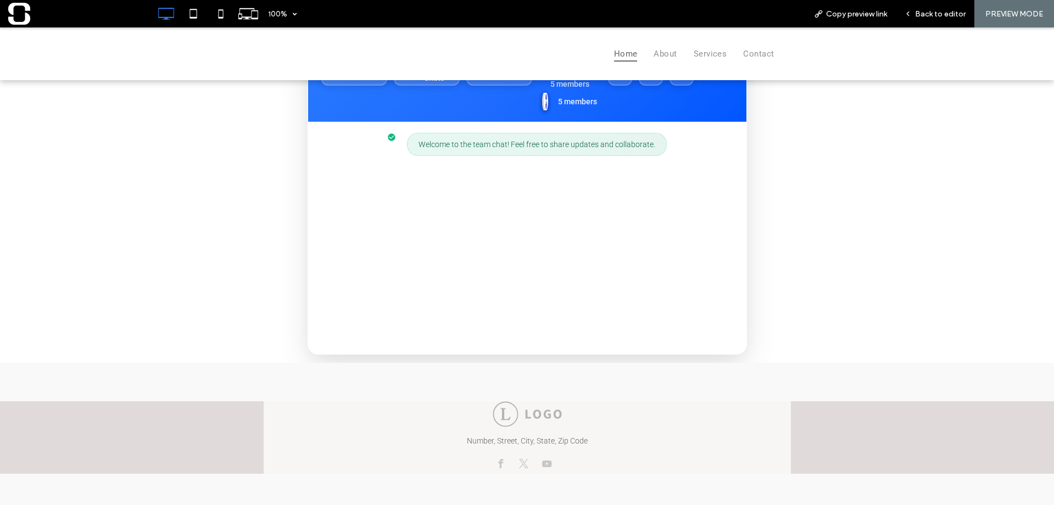
scroll to position [0, 0]
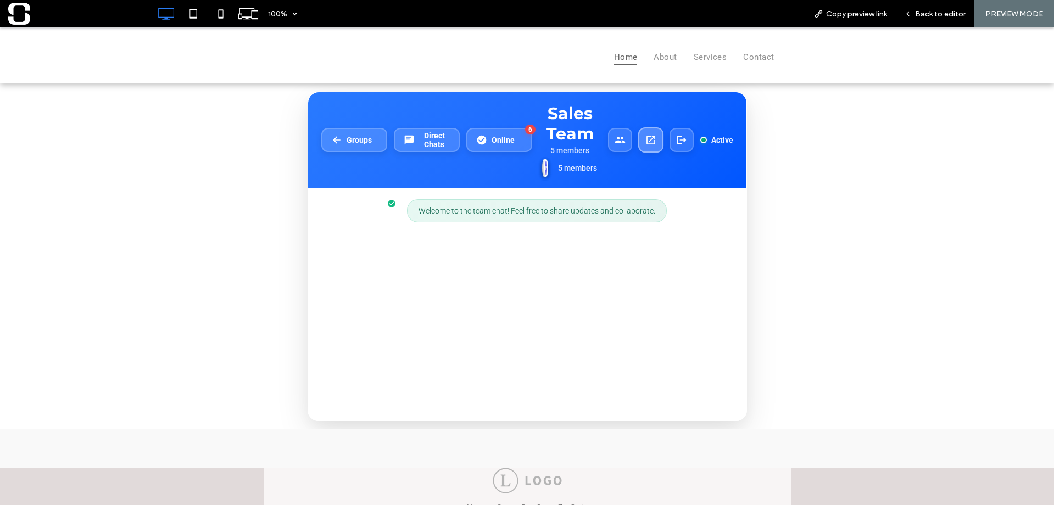
click at [649, 140] on icon at bounding box center [651, 140] width 12 height 12
click at [368, 138] on button "Groups" at bounding box center [354, 139] width 66 height 24
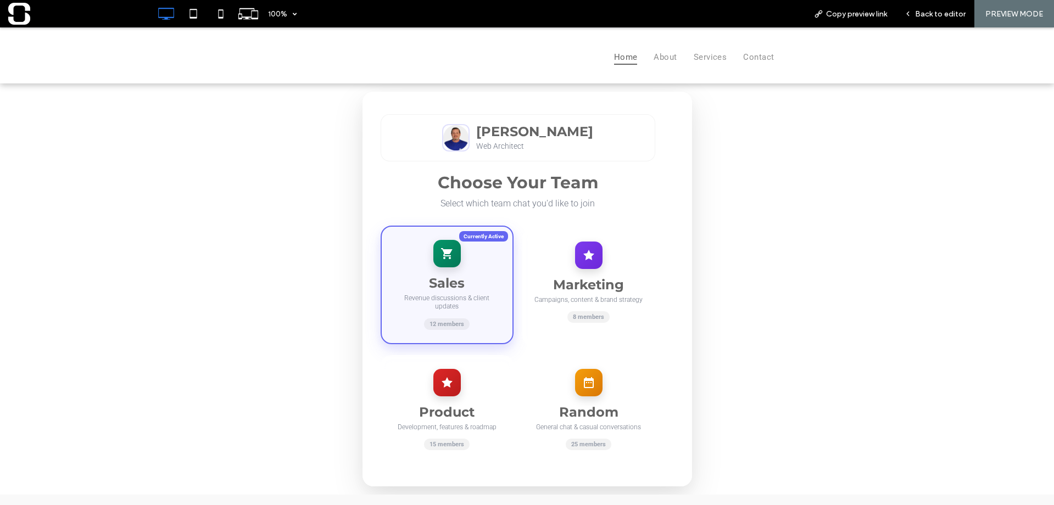
click at [554, 260] on div "Marketing Campaigns, content & brand strategy 8 members" at bounding box center [588, 287] width 133 height 119
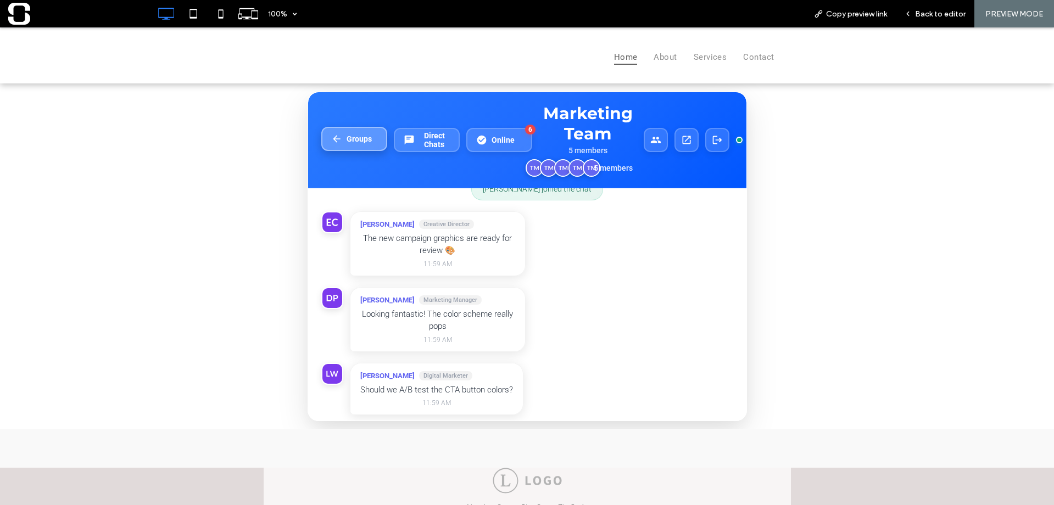
scroll to position [74, 0]
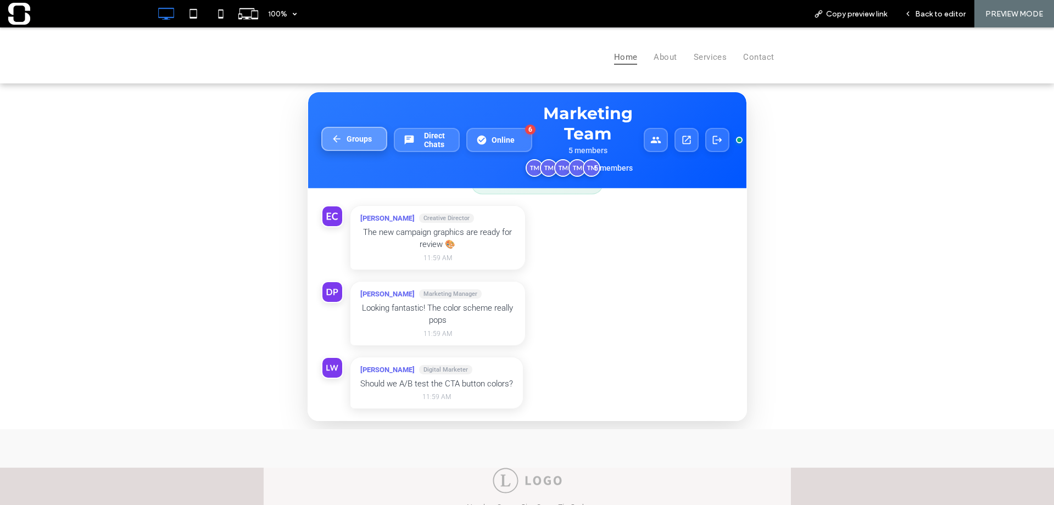
click at [368, 142] on button "Groups" at bounding box center [354, 139] width 66 height 24
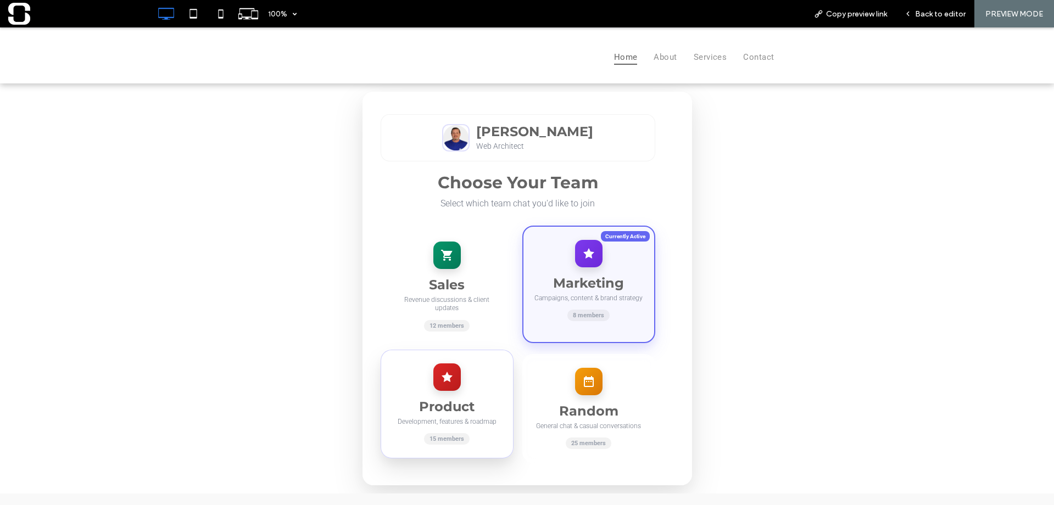
click at [440, 374] on icon at bounding box center [446, 377] width 13 height 13
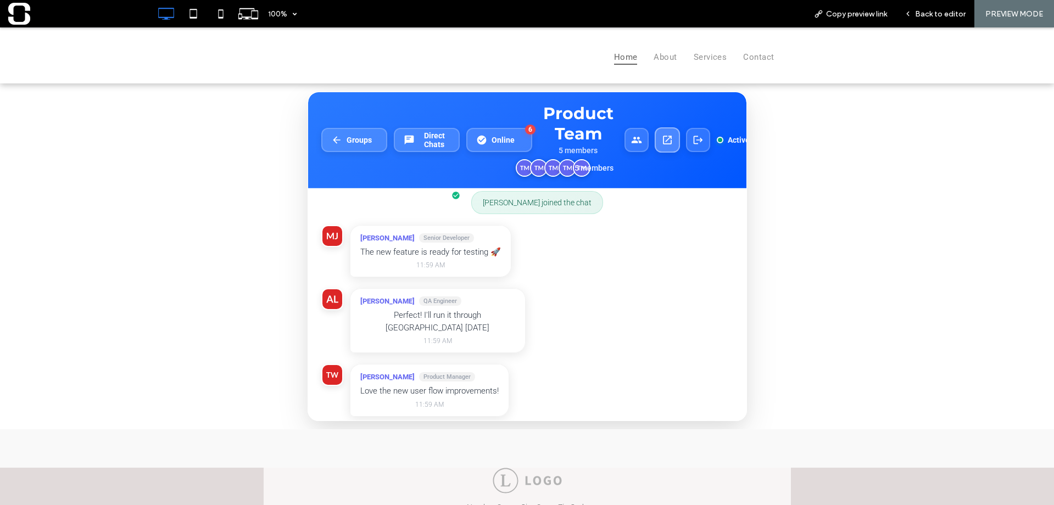
scroll to position [49, 0]
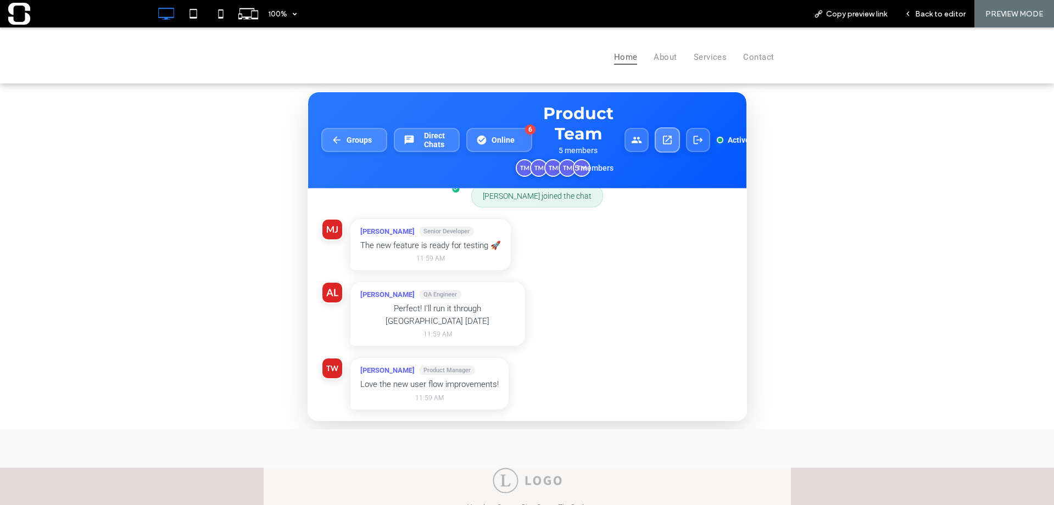
click at [663, 141] on icon at bounding box center [667, 140] width 9 height 9
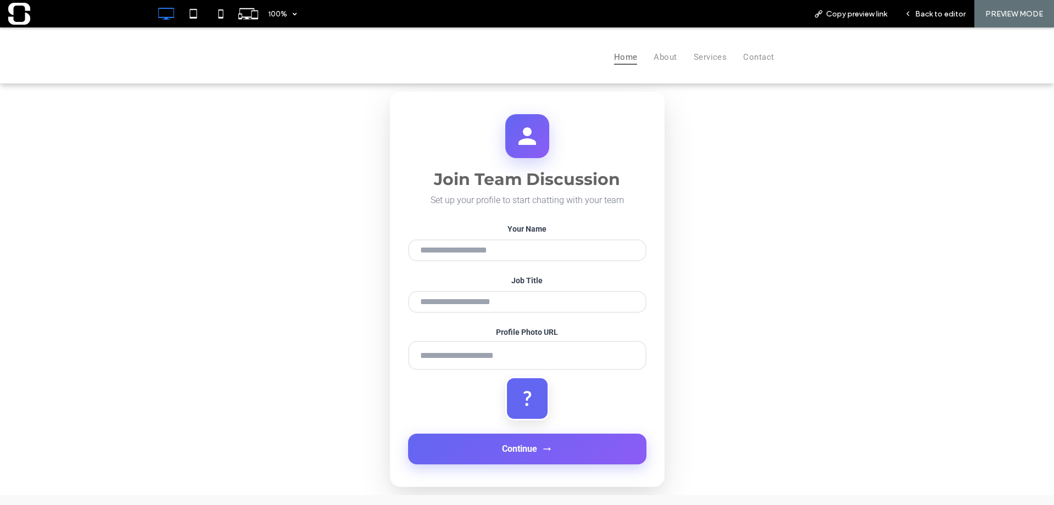
type input "**********"
click at [476, 307] on input "Job Title" at bounding box center [527, 302] width 238 height 22
type input "**********"
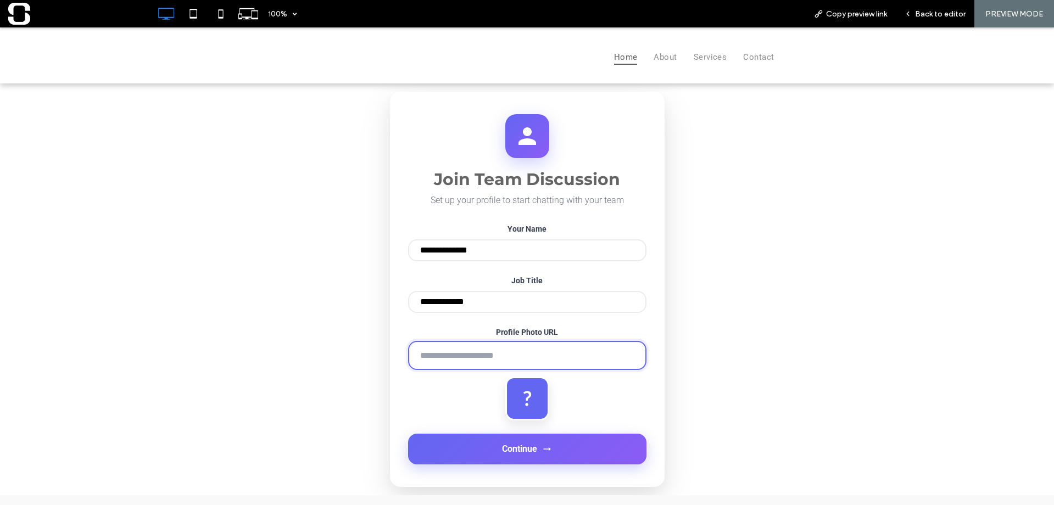
click at [472, 361] on input "Profile Photo URL" at bounding box center [527, 355] width 238 height 29
type input "**********"
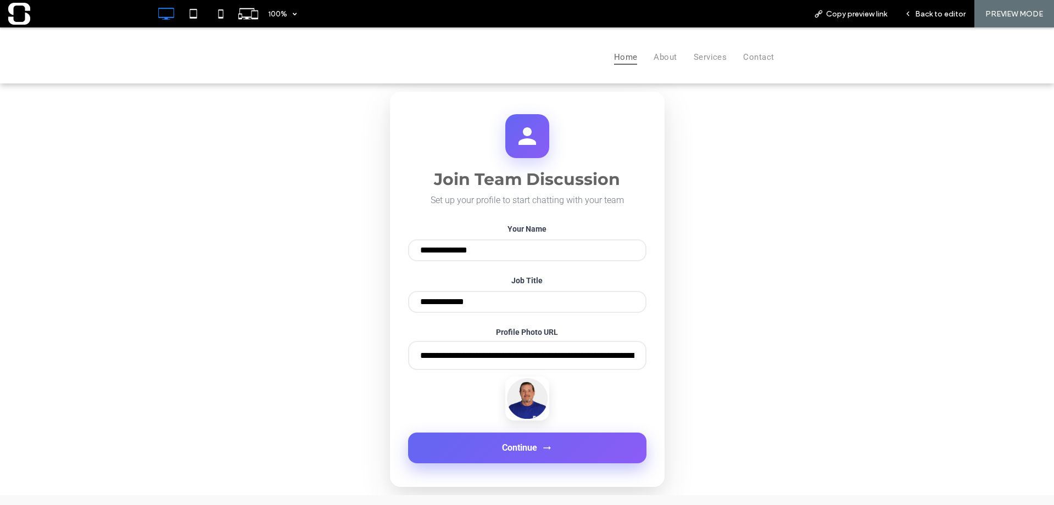
click at [465, 463] on button "Continue" at bounding box center [527, 448] width 238 height 31
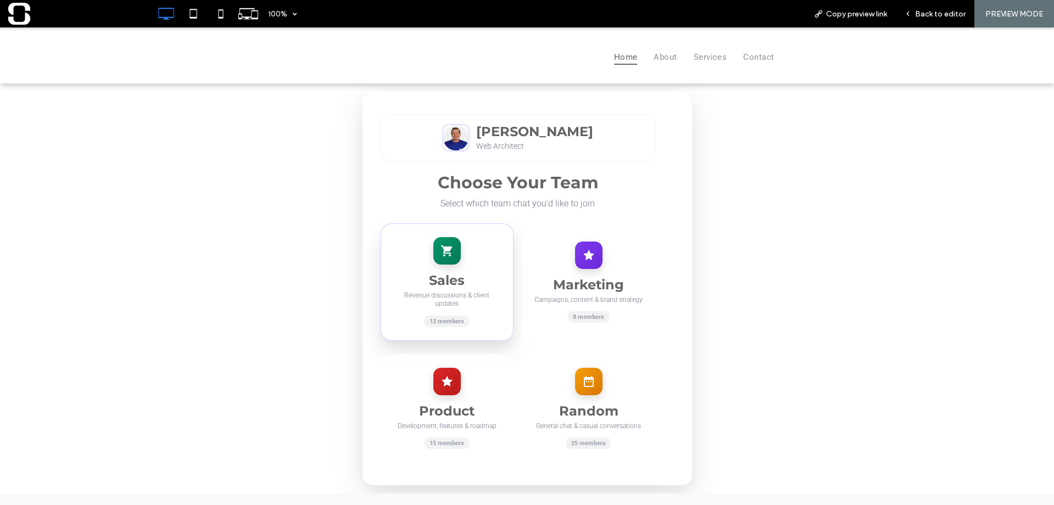
click at [456, 283] on h3 "Sales" at bounding box center [447, 280] width 110 height 16
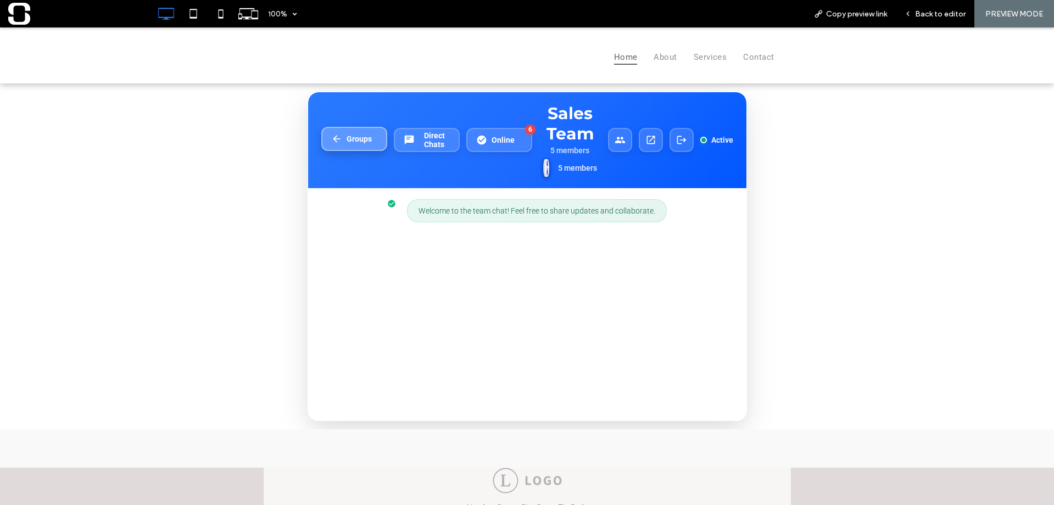
click at [354, 145] on button "Groups" at bounding box center [354, 139] width 66 height 24
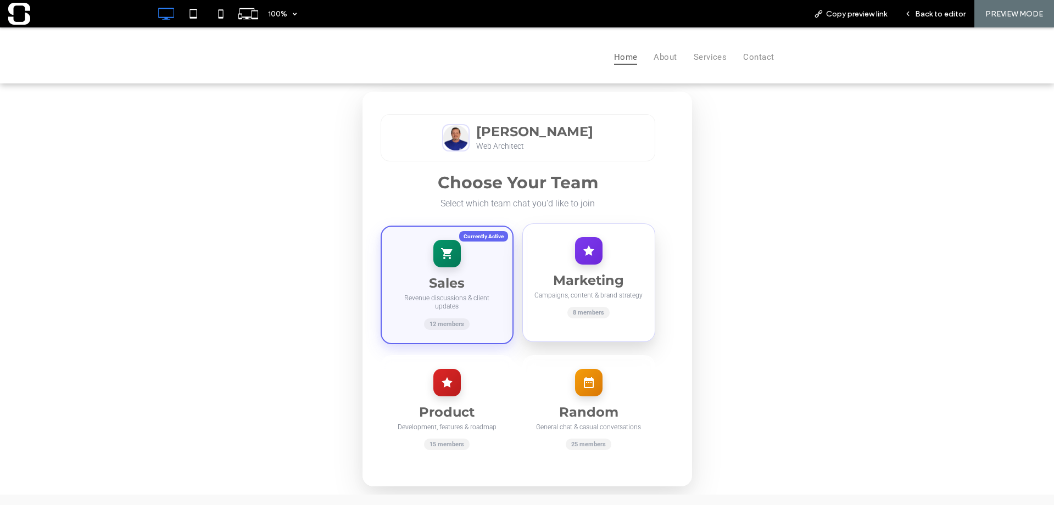
click at [541, 262] on div "Marketing Campaigns, content & brand strategy 8 members" at bounding box center [588, 282] width 133 height 119
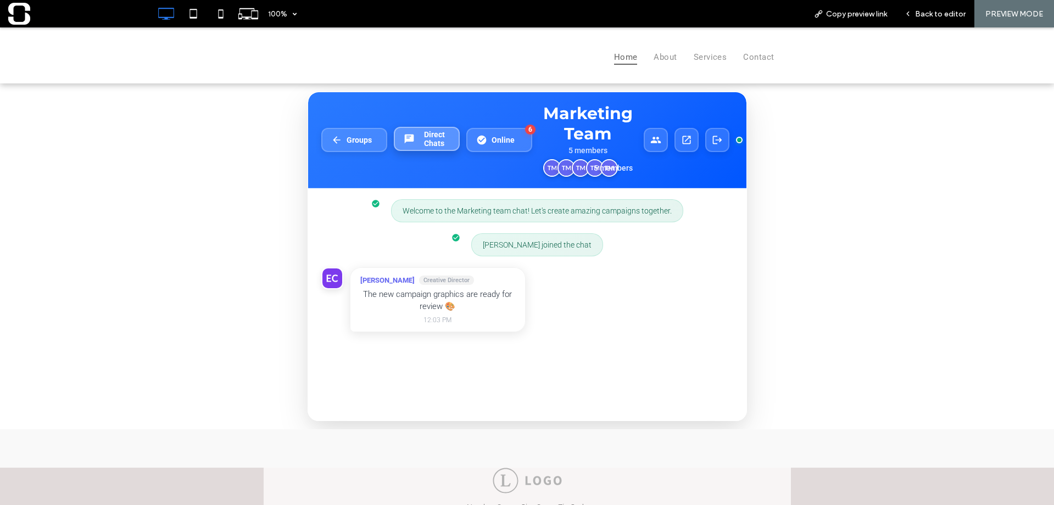
click at [409, 144] on icon at bounding box center [409, 138] width 11 height 11
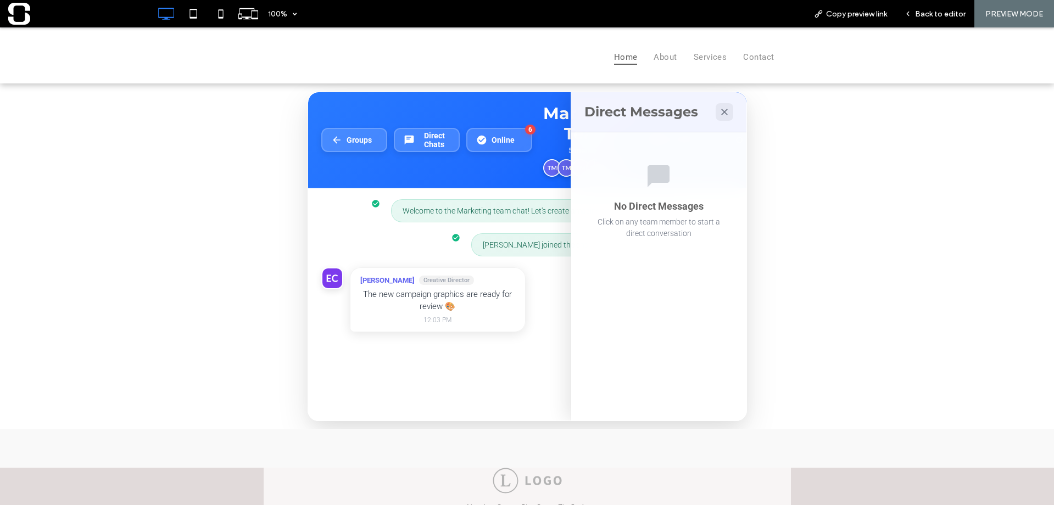
scroll to position [8, 0]
click at [363, 277] on span "[PERSON_NAME]" at bounding box center [387, 280] width 54 height 8
click at [333, 279] on img at bounding box center [332, 278] width 23 height 23
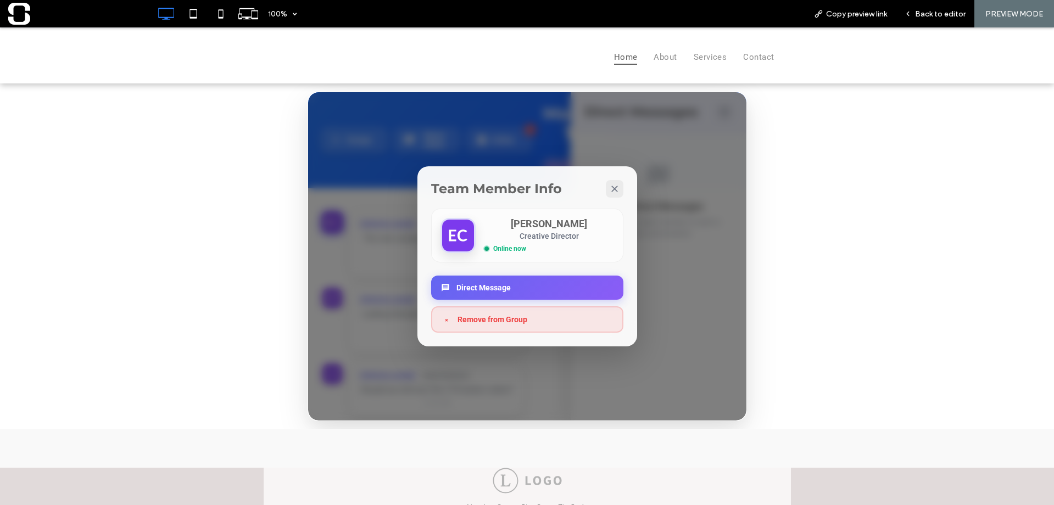
scroll to position [74, 0]
click at [465, 278] on button "Direct Message" at bounding box center [527, 287] width 192 height 24
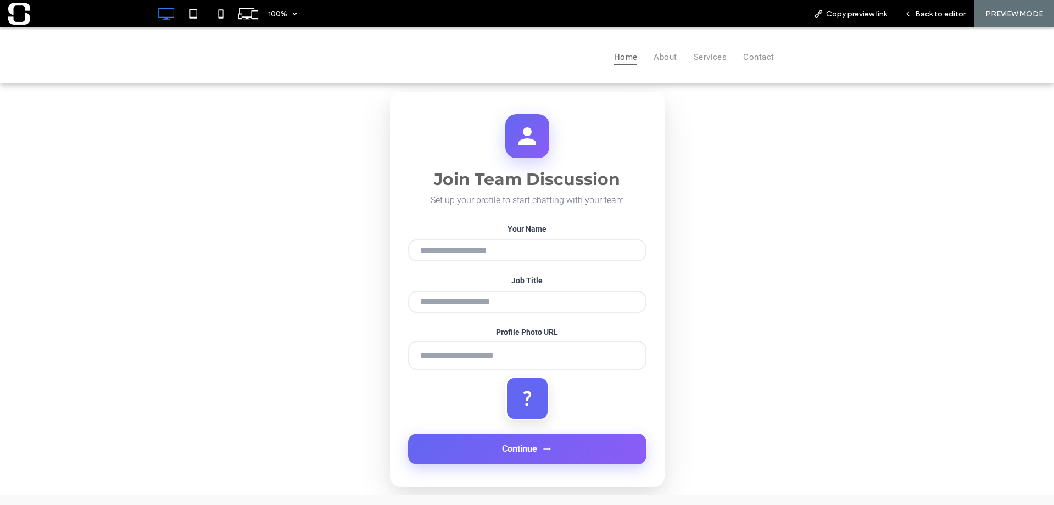
click at [528, 251] on input "Your Name" at bounding box center [527, 250] width 238 height 22
type input "**********"
click at [520, 303] on input "Job Title" at bounding box center [527, 302] width 238 height 22
type input "**********"
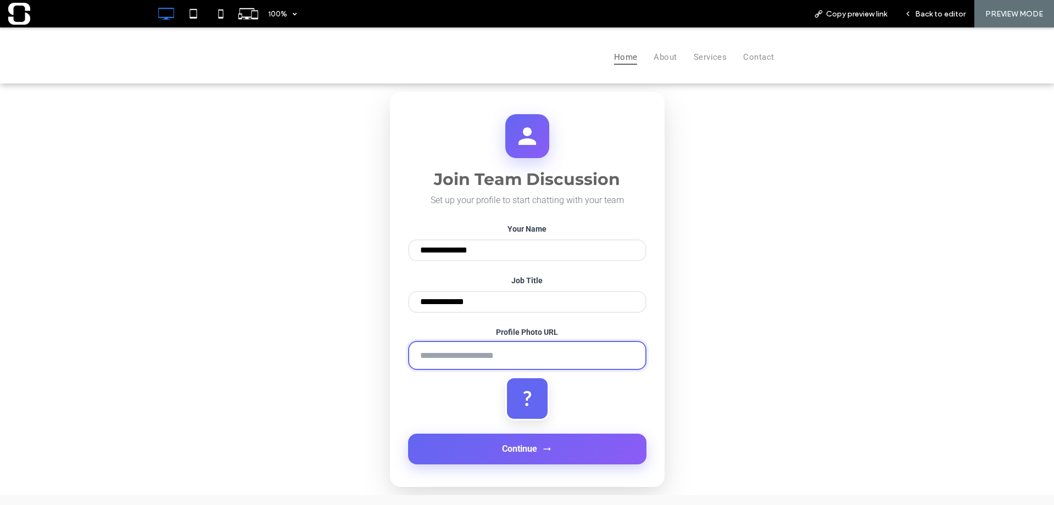
click at [459, 362] on input "Profile Photo URL" at bounding box center [527, 355] width 238 height 29
type input "**********"
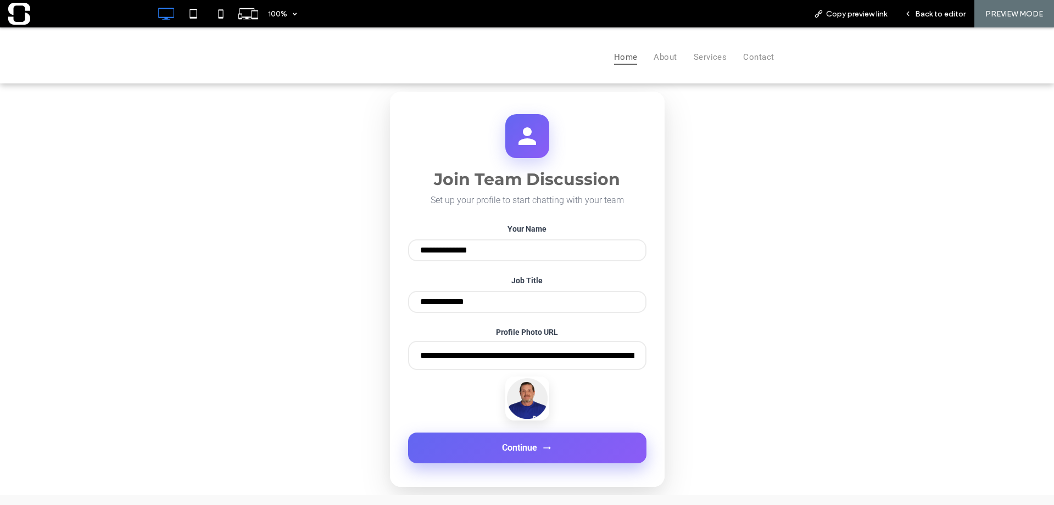
click at [487, 453] on button "Continue" at bounding box center [527, 448] width 238 height 31
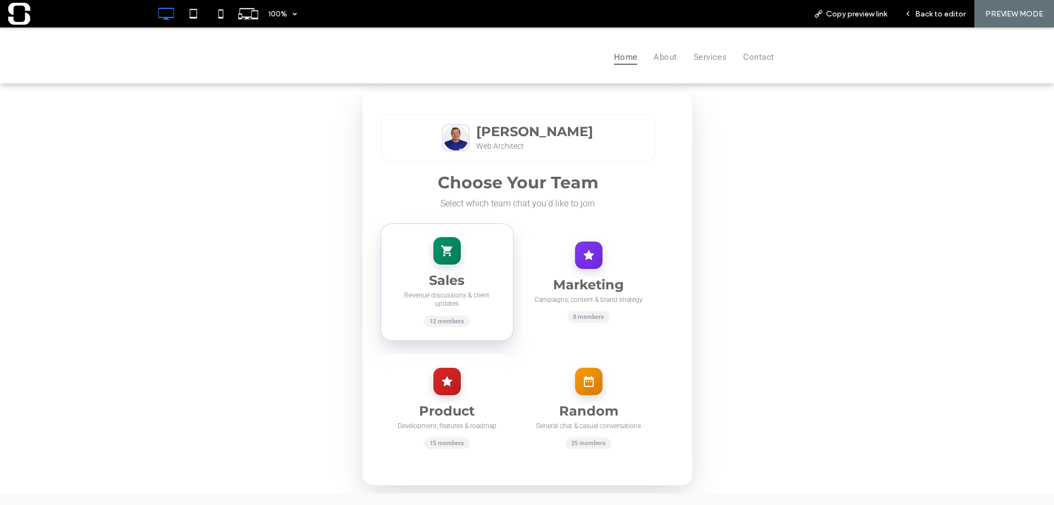
click at [447, 270] on div "Sales Revenue discussions & client updates 12 members" at bounding box center [446, 281] width 133 height 117
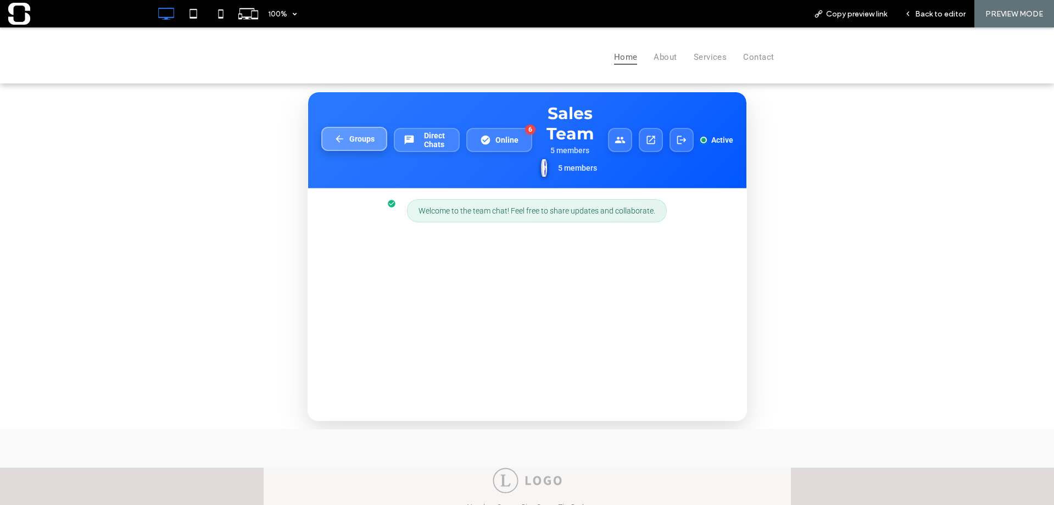
click at [361, 136] on span "Groups" at bounding box center [361, 139] width 25 height 9
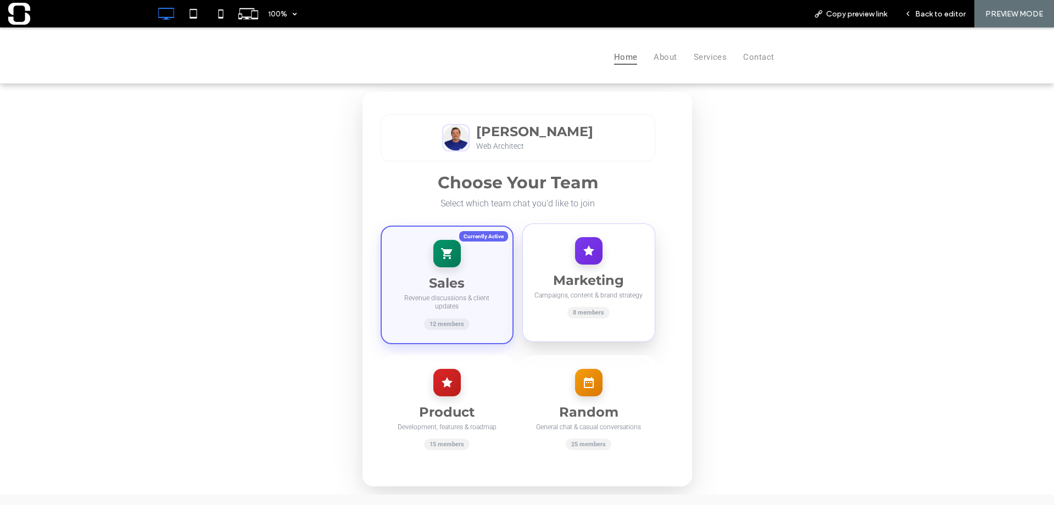
click at [558, 274] on h3 "Marketing" at bounding box center [589, 280] width 110 height 16
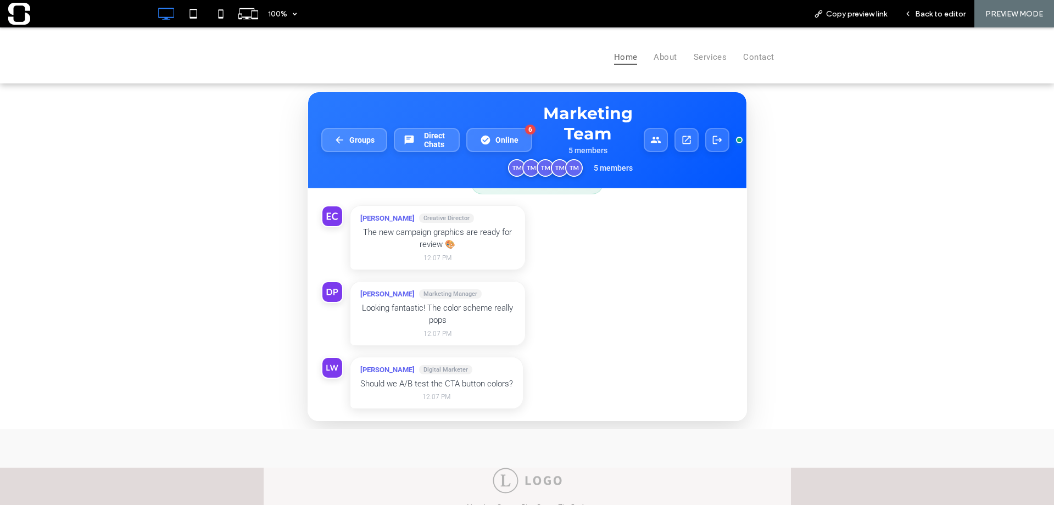
scroll to position [73, 0]
click at [368, 141] on span "Groups" at bounding box center [361, 139] width 25 height 9
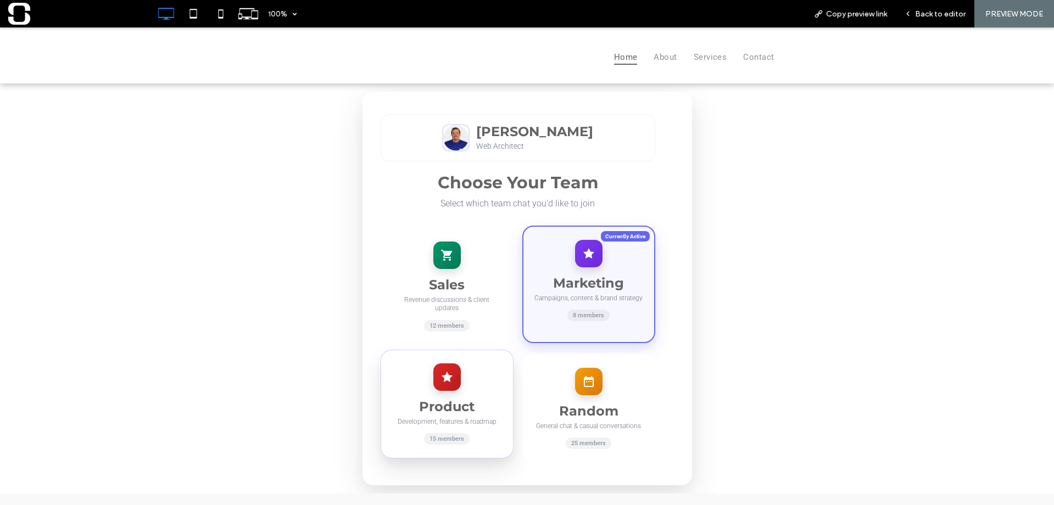
click at [441, 373] on icon at bounding box center [446, 377] width 11 height 10
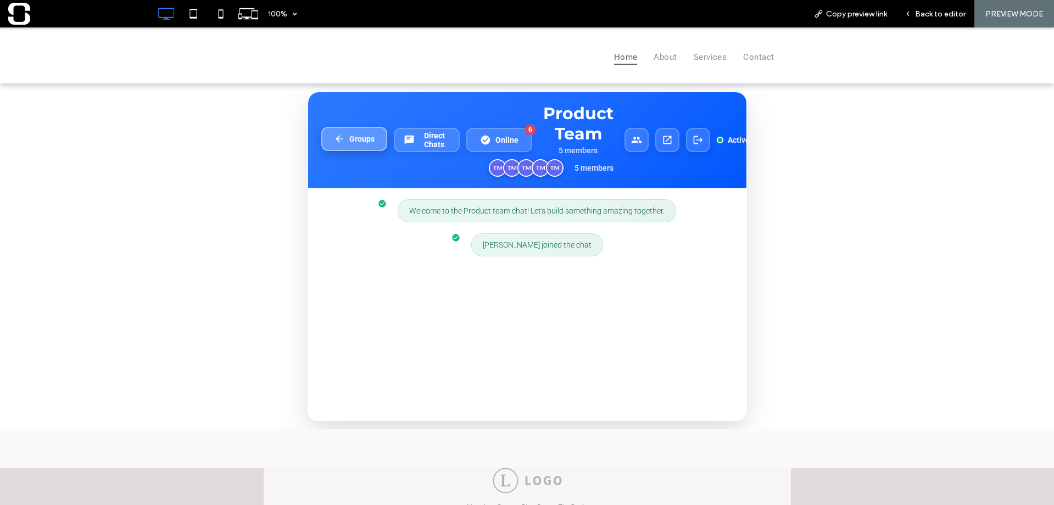
click at [369, 136] on span "Groups" at bounding box center [361, 139] width 25 height 9
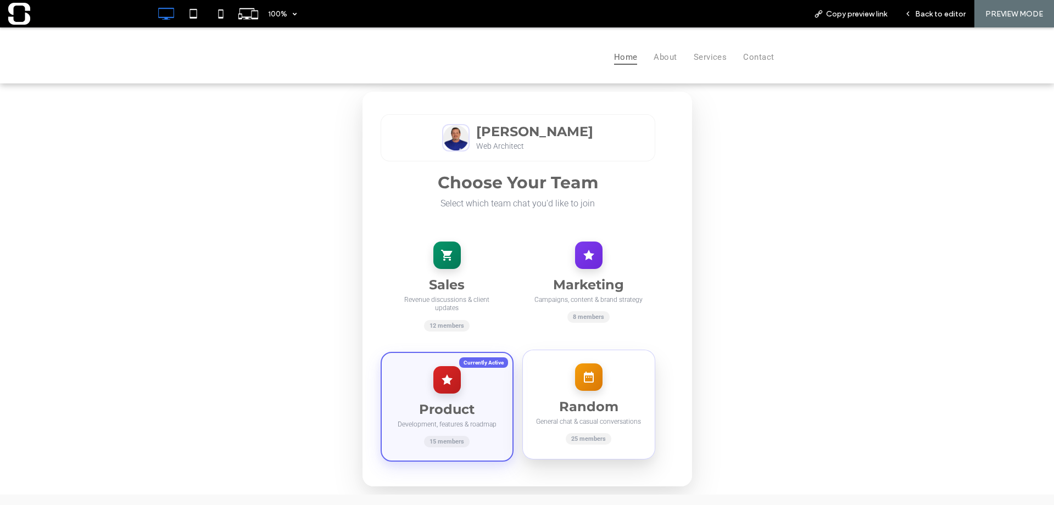
click at [577, 399] on h3 "Random" at bounding box center [589, 407] width 110 height 16
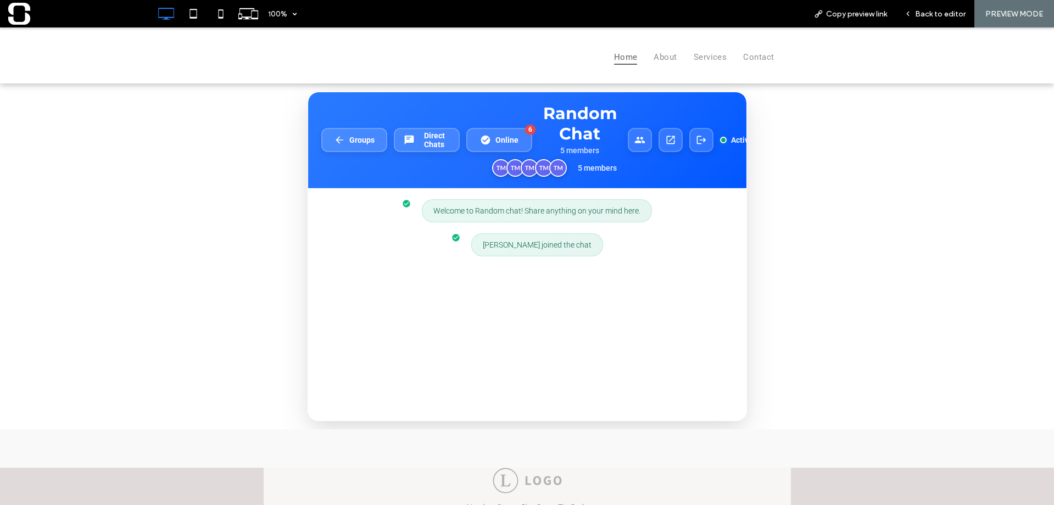
click at [334, 125] on div "Groups Direct Chats Online 6 Random Chat 5 members 5 members Active" at bounding box center [527, 140] width 438 height 96
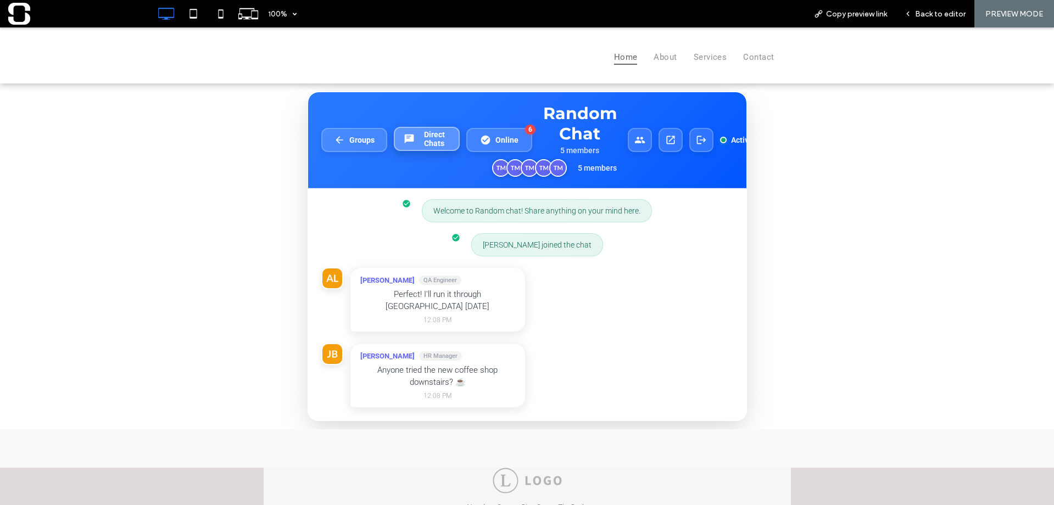
click at [435, 141] on span "Direct Chats" at bounding box center [434, 139] width 31 height 18
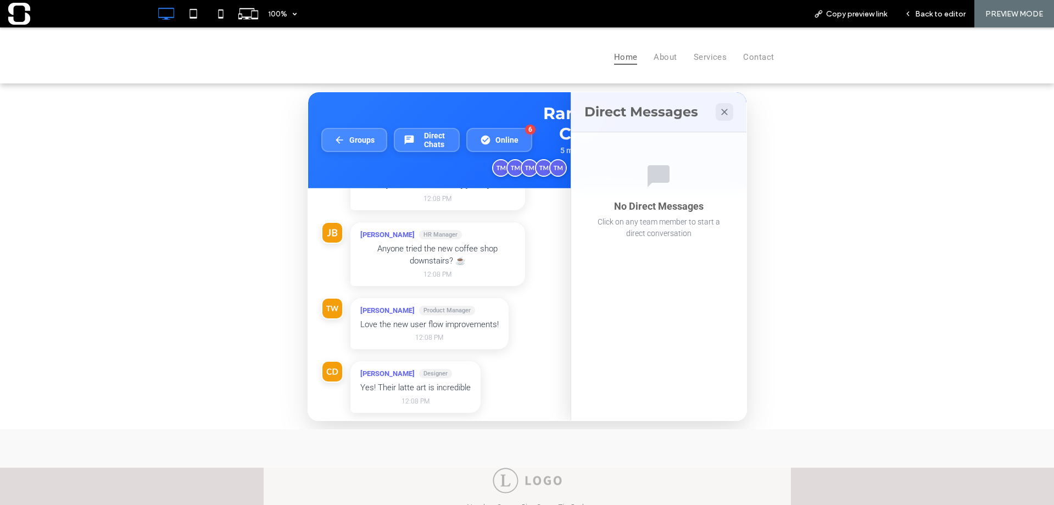
scroll to position [127, 0]
click at [329, 219] on img at bounding box center [332, 228] width 23 height 23
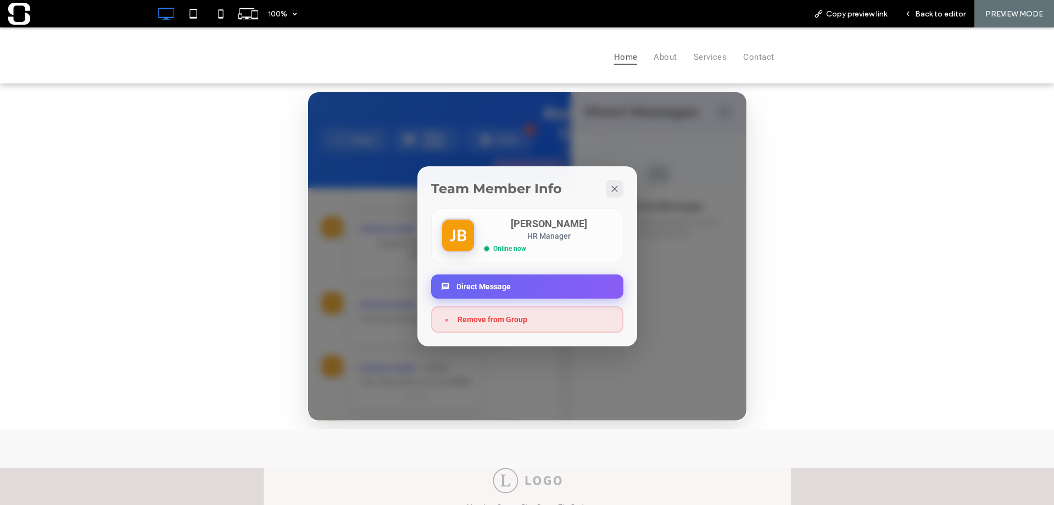
scroll to position [192, 0]
click at [503, 280] on button "Direct Message" at bounding box center [527, 287] width 192 height 24
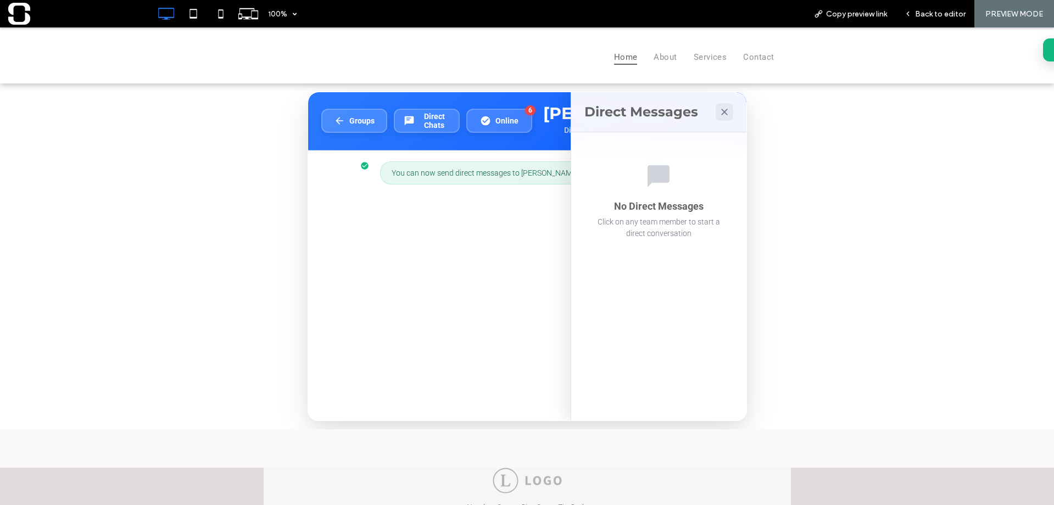
scroll to position [0, 0]
click at [719, 113] on icon at bounding box center [724, 112] width 11 height 11
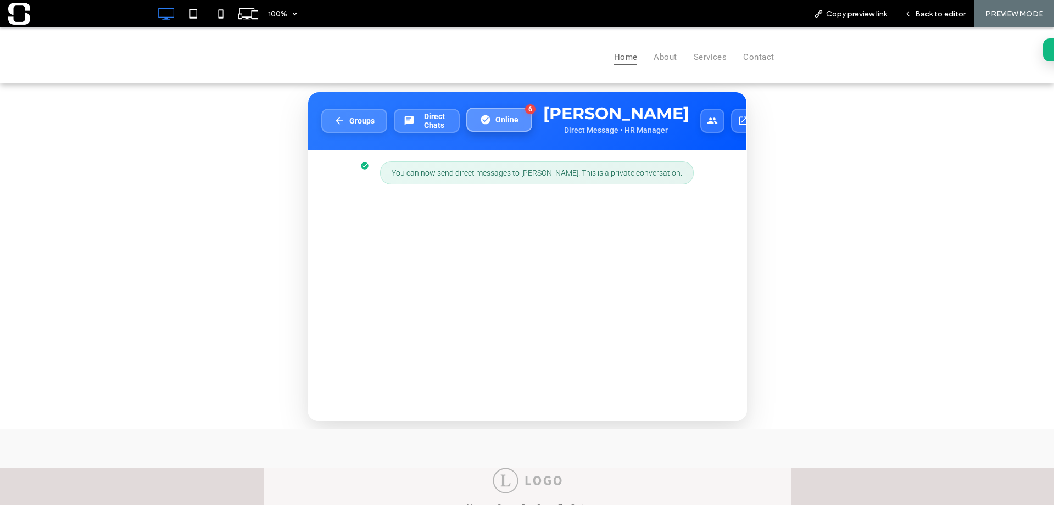
click at [483, 125] on icon at bounding box center [484, 119] width 9 height 9
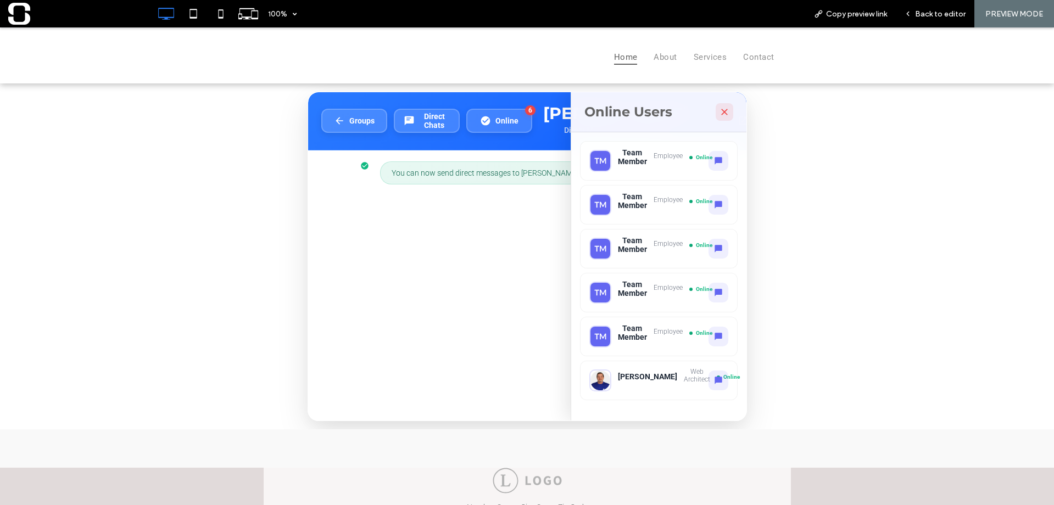
click at [719, 113] on icon at bounding box center [724, 112] width 11 height 11
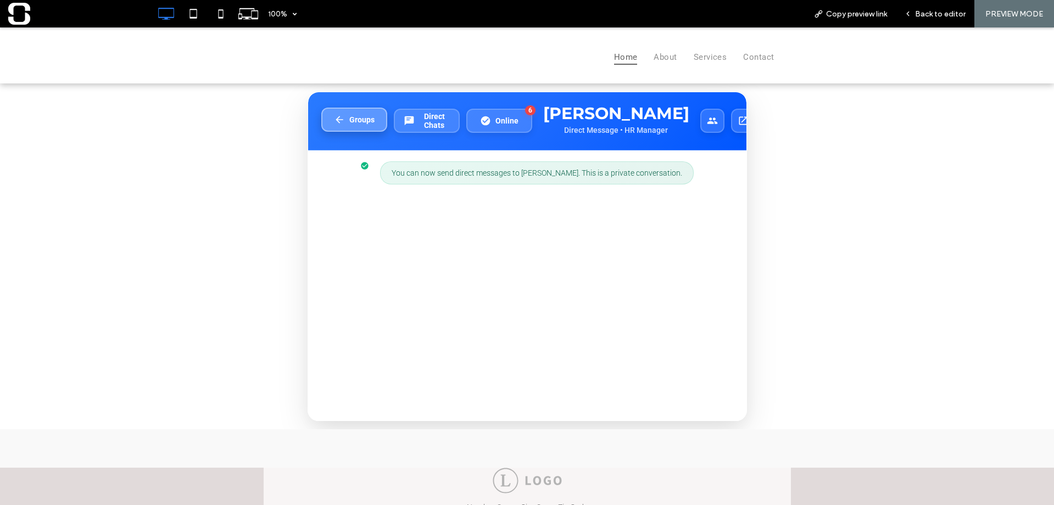
click at [362, 124] on span "Groups" at bounding box center [361, 119] width 25 height 9
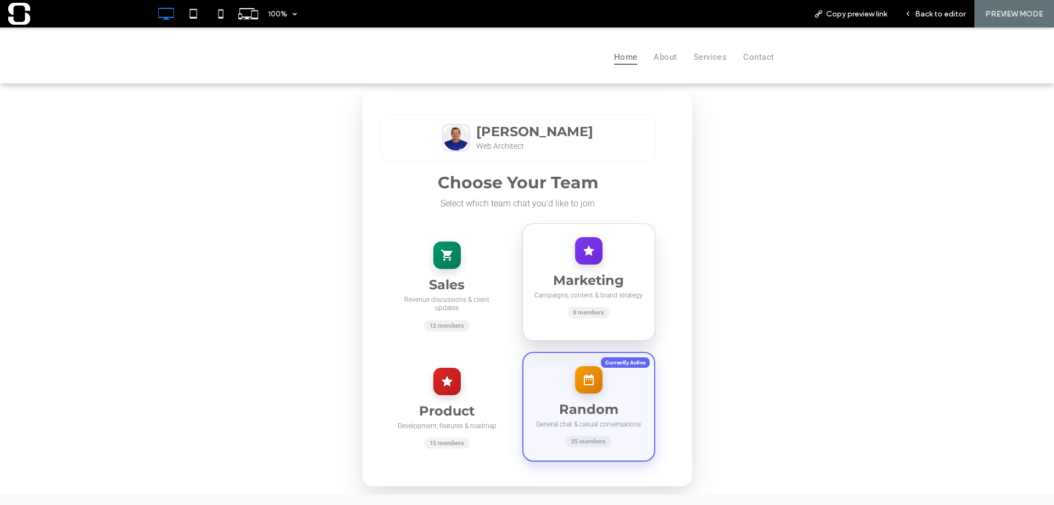
click at [582, 255] on icon at bounding box center [588, 250] width 13 height 13
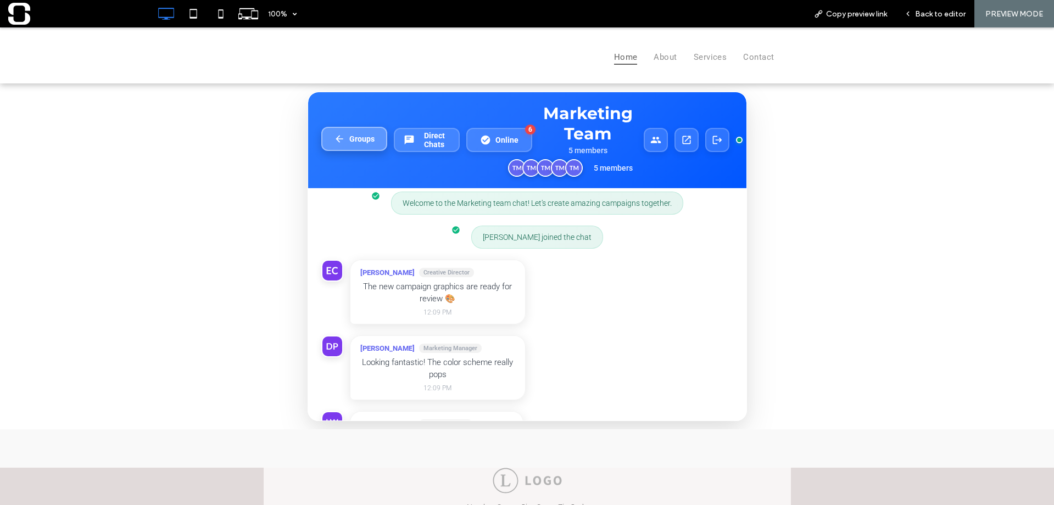
scroll to position [74, 0]
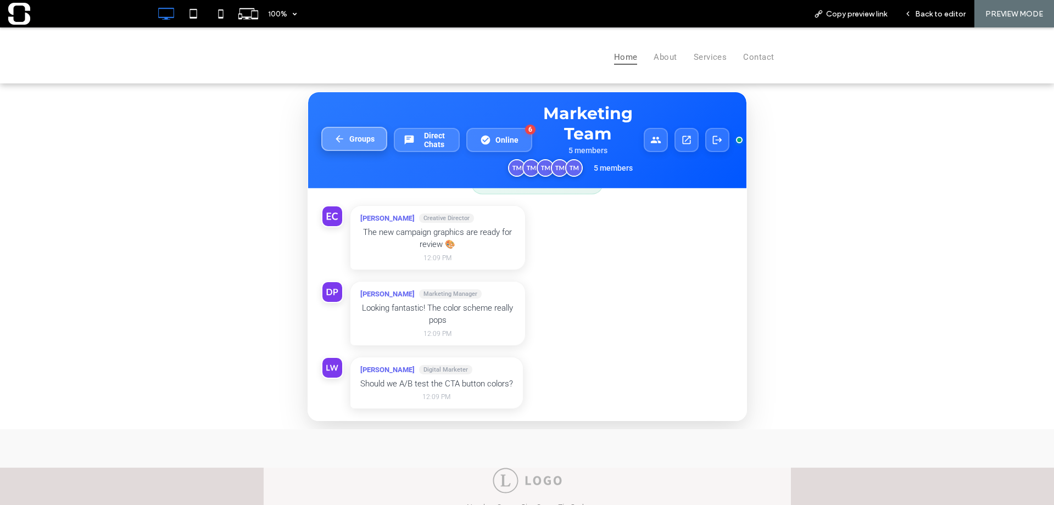
click at [361, 145] on button "Groups" at bounding box center [354, 139] width 66 height 24
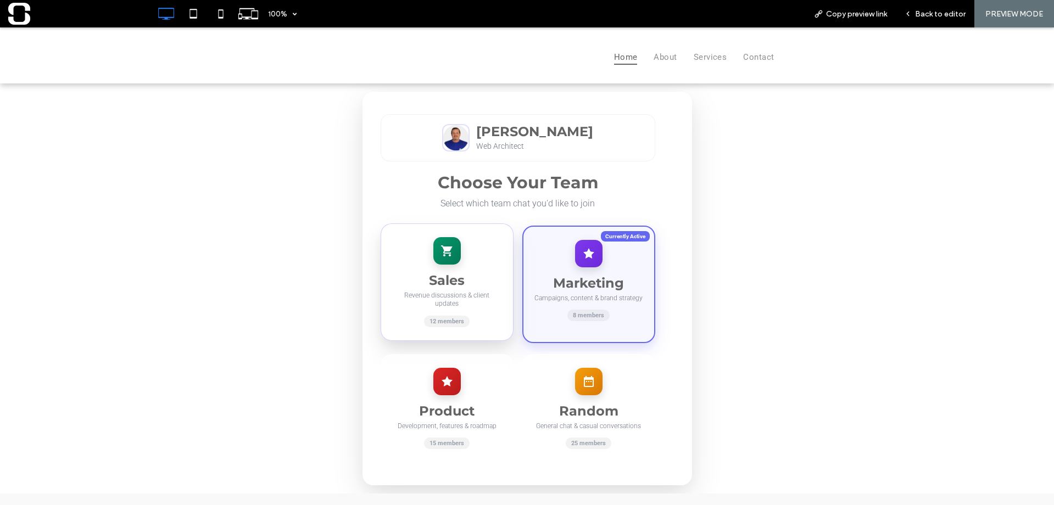
click at [436, 272] on div "Sales Revenue discussions & client updates 12 members" at bounding box center [446, 281] width 133 height 117
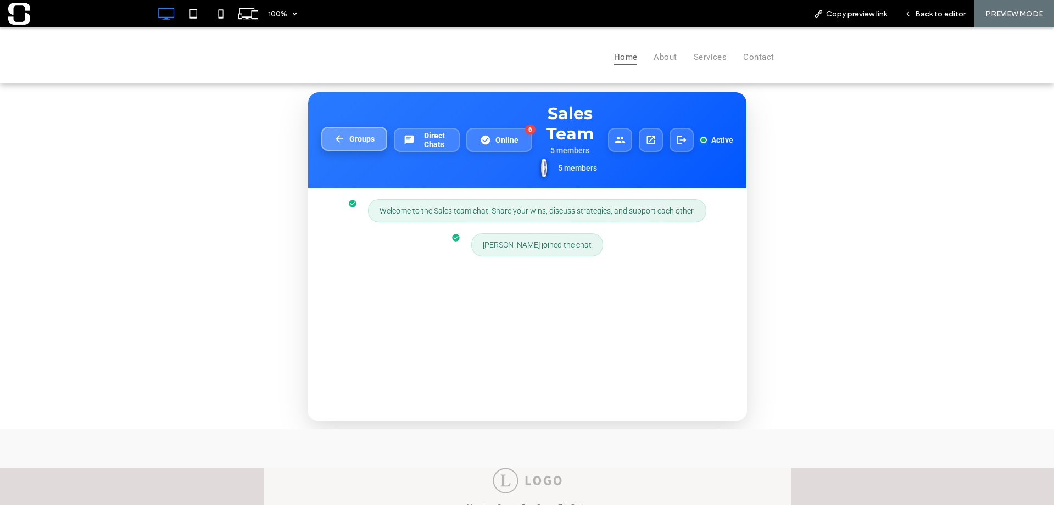
drag, startPoint x: 353, startPoint y: 140, endPoint x: 389, endPoint y: 188, distance: 60.1
click at [354, 142] on span "Groups" at bounding box center [361, 140] width 25 height 9
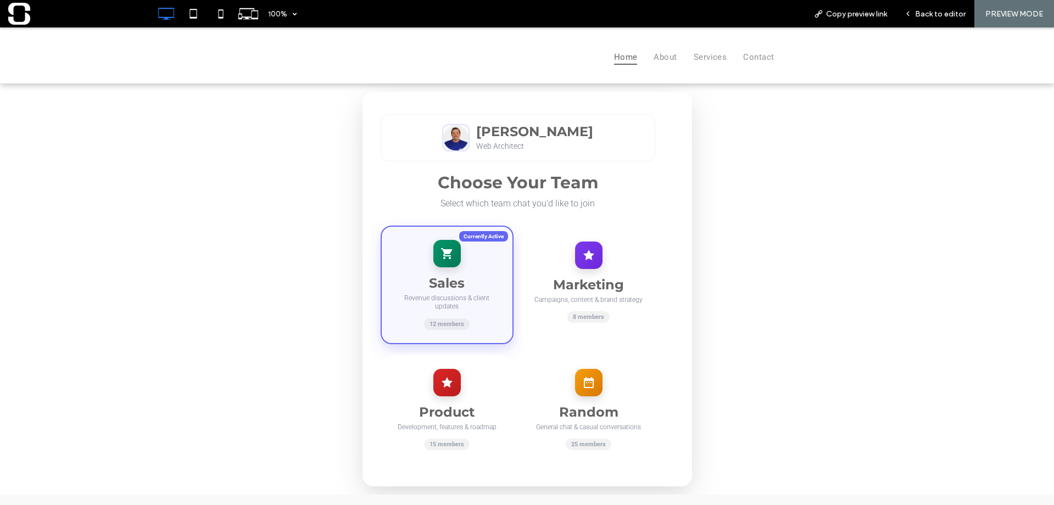
click at [464, 343] on div "Sales Revenue discussions & client updates 12 members Marketing Campaigns, cont…" at bounding box center [517, 346] width 275 height 237
click at [456, 373] on div "Product Development, features & roadmap 15 members" at bounding box center [446, 405] width 133 height 109
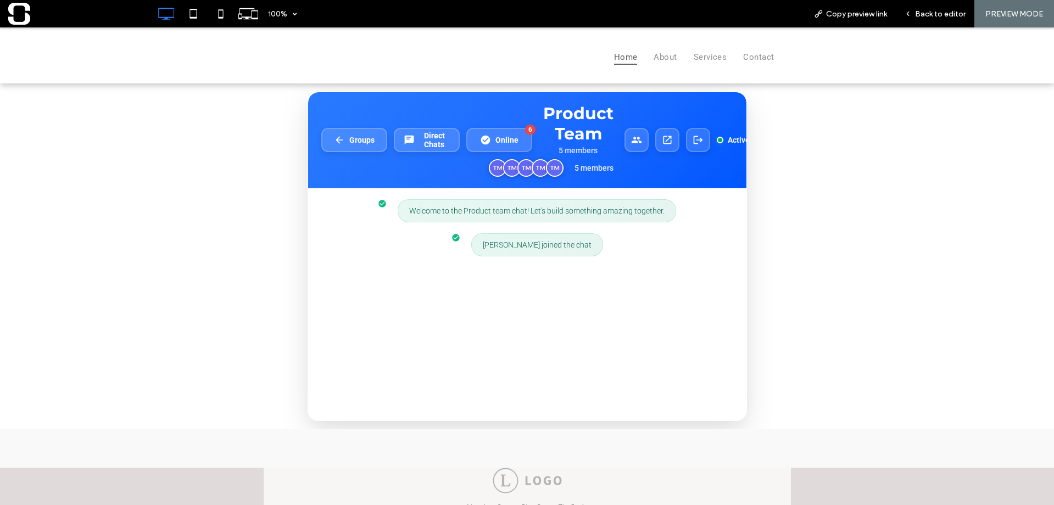
drag, startPoint x: 346, startPoint y: 141, endPoint x: 466, endPoint y: 269, distance: 176.0
click at [349, 141] on span "Groups" at bounding box center [361, 140] width 25 height 9
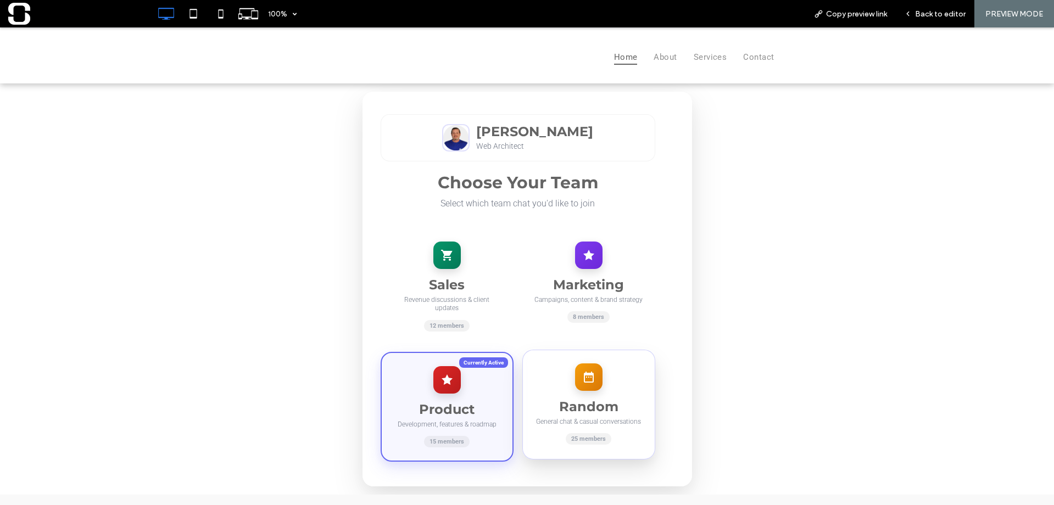
click at [615, 386] on div "Random General chat & casual conversations 25 members" at bounding box center [588, 405] width 133 height 110
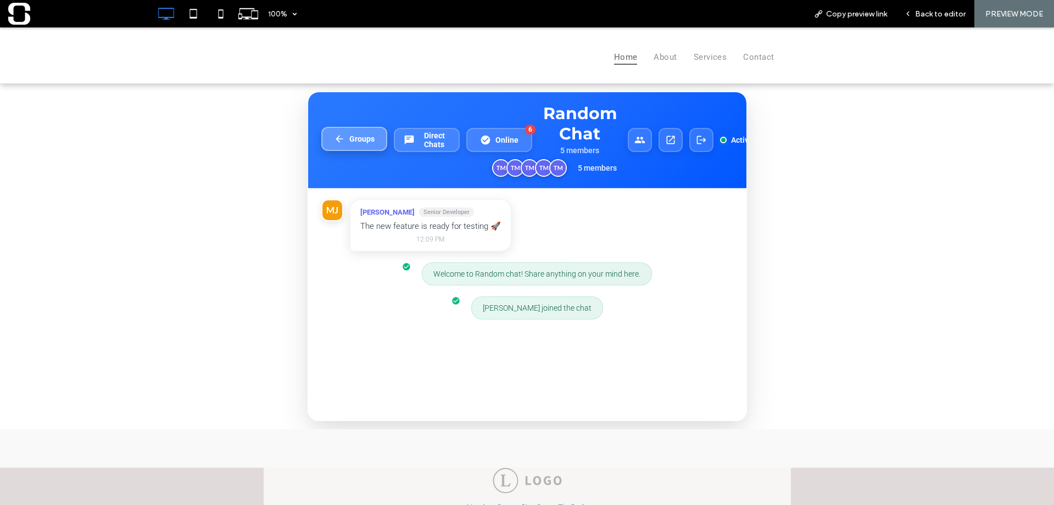
drag, startPoint x: 345, startPoint y: 145, endPoint x: 408, endPoint y: 210, distance: 90.5
click at [345, 145] on button "Groups" at bounding box center [354, 139] width 66 height 24
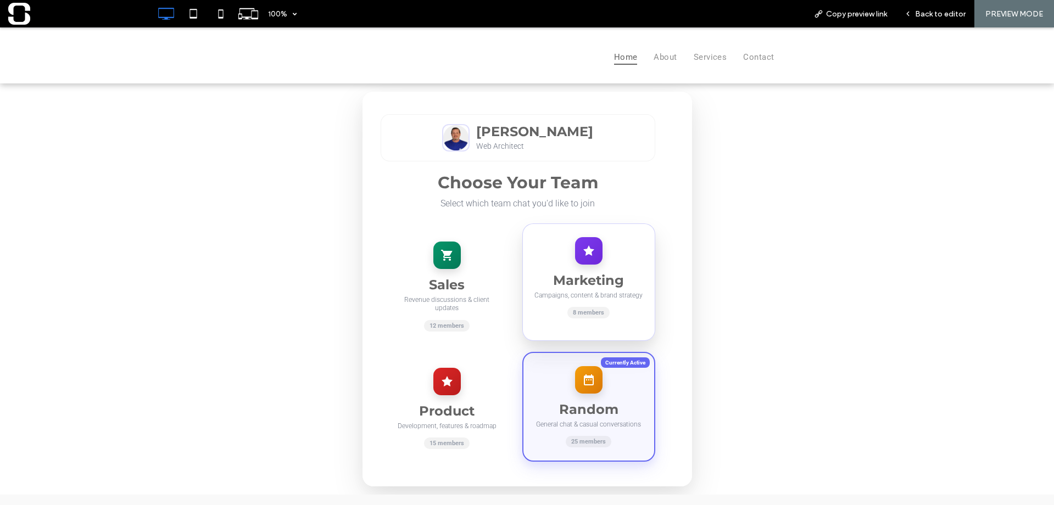
click at [540, 273] on div "Marketing Campaigns, content & brand strategy 8 members" at bounding box center [588, 281] width 133 height 117
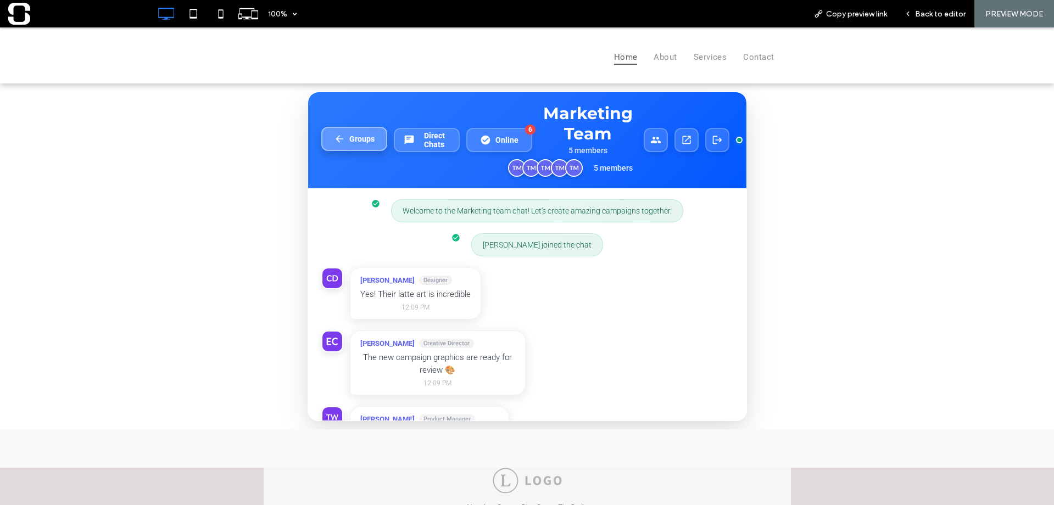
scroll to position [47, 0]
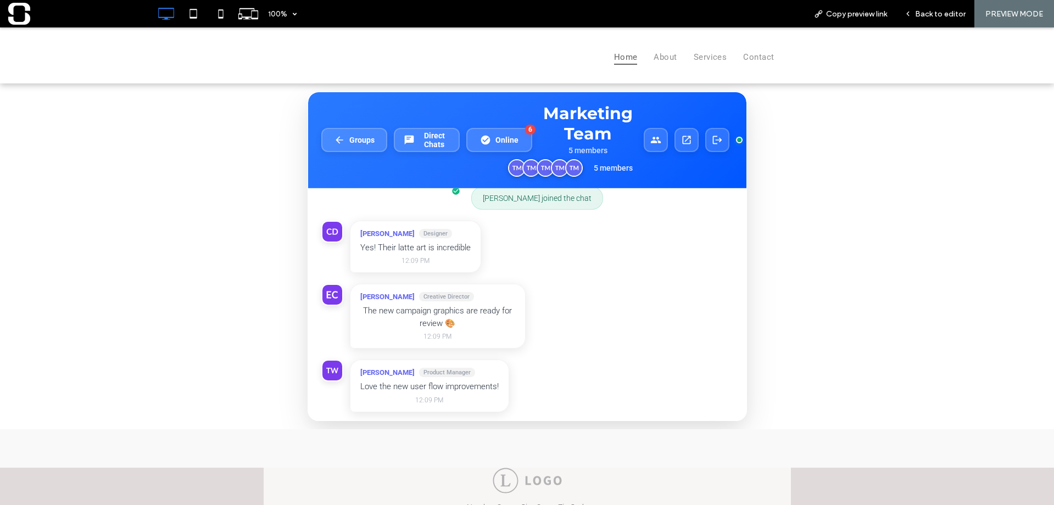
drag, startPoint x: 354, startPoint y: 143, endPoint x: 376, endPoint y: 197, distance: 58.8
click at [355, 144] on span "Groups" at bounding box center [361, 140] width 25 height 9
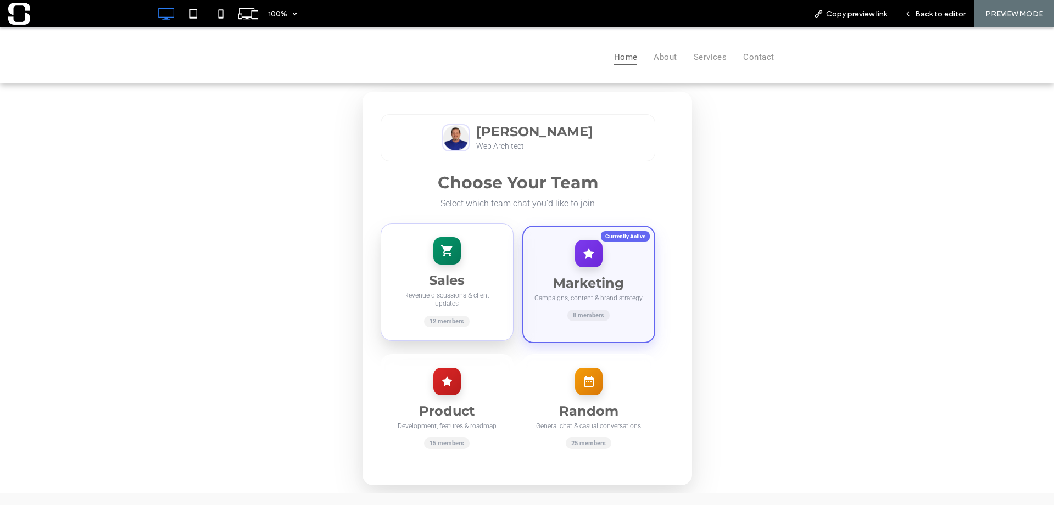
click at [429, 270] on div "Sales Revenue discussions & client updates 12 members" at bounding box center [446, 281] width 133 height 117
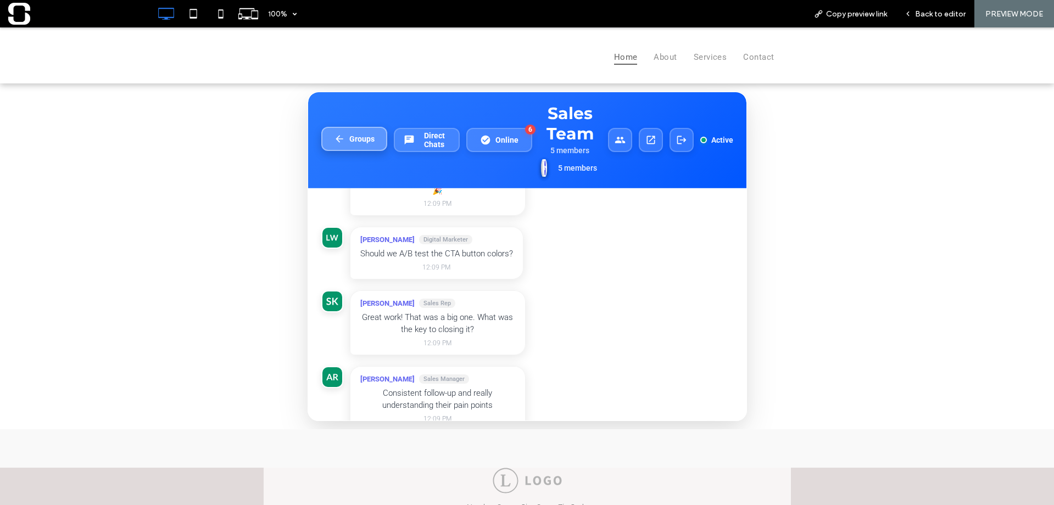
scroll to position [283, 0]
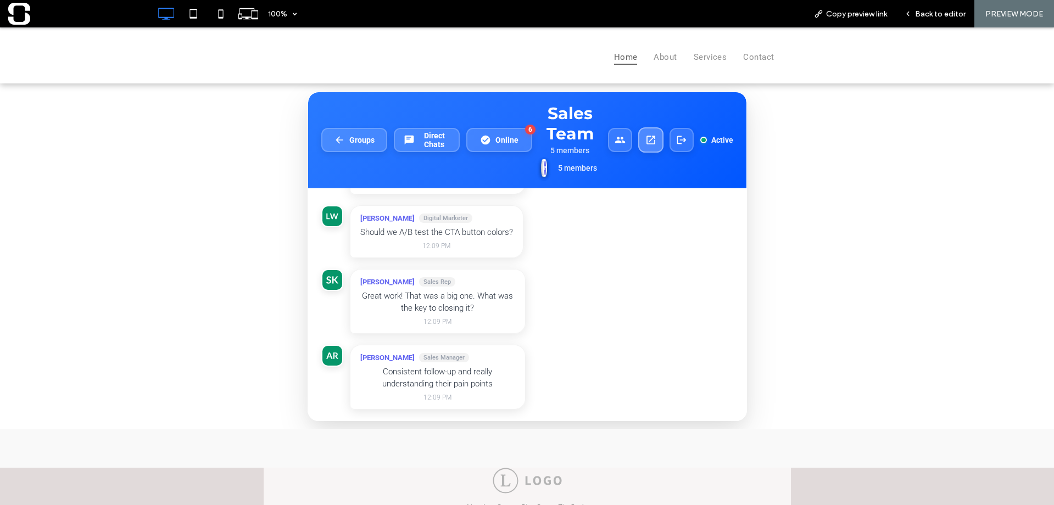
click at [655, 147] on button at bounding box center [649, 139] width 25 height 25
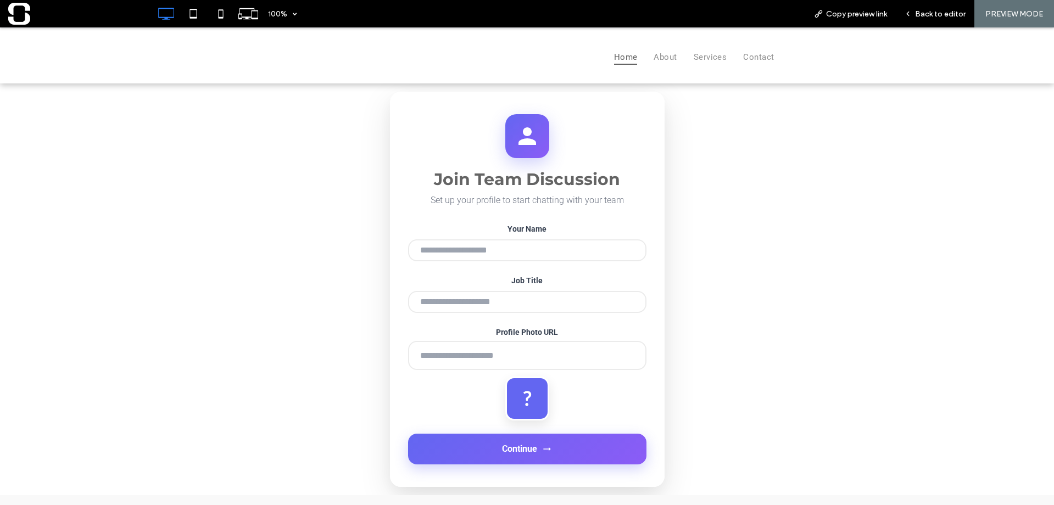
type input "**********"
click at [455, 307] on input "Job Title" at bounding box center [527, 302] width 238 height 22
type input "**********"
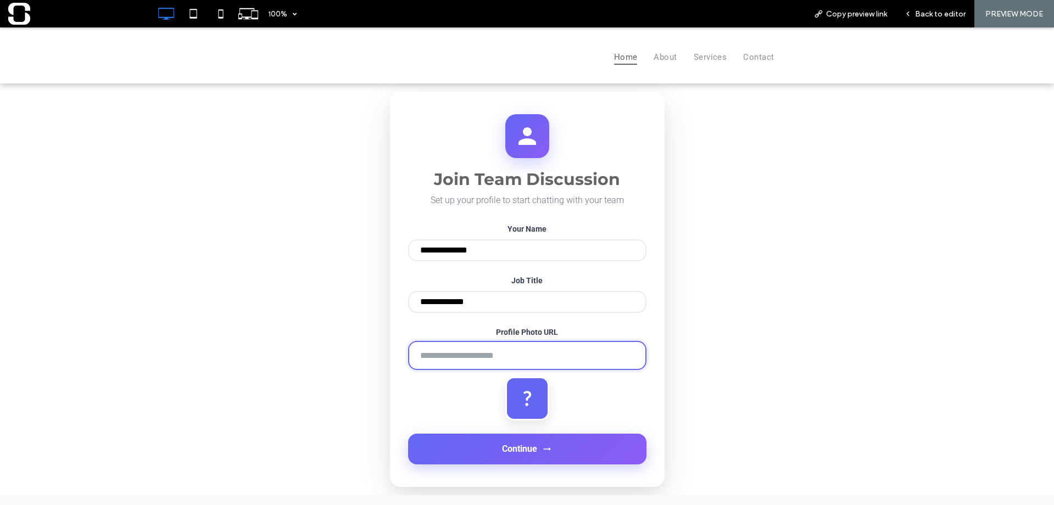
click at [459, 360] on input "Profile Photo URL" at bounding box center [527, 355] width 238 height 29
type input "**********"
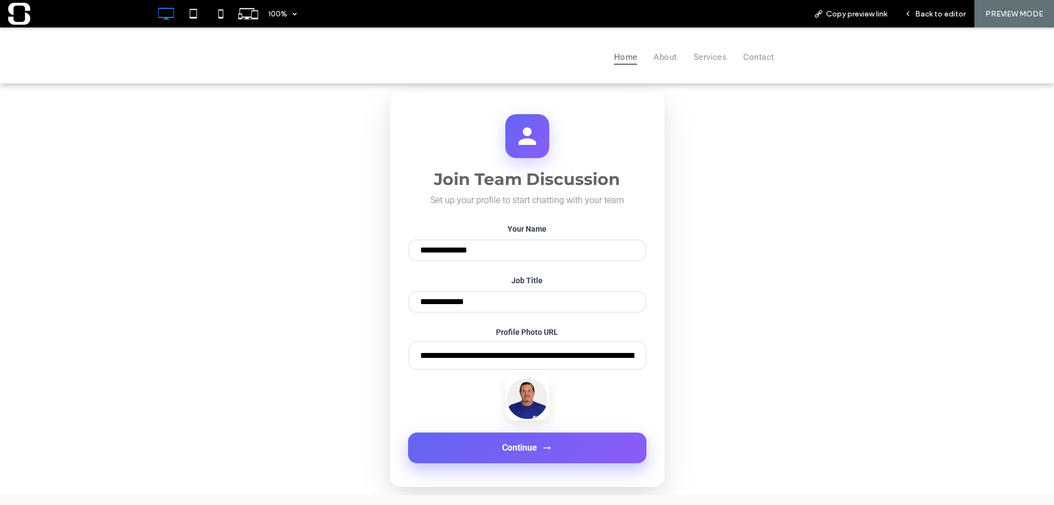
click at [472, 449] on button "Continue" at bounding box center [527, 448] width 238 height 31
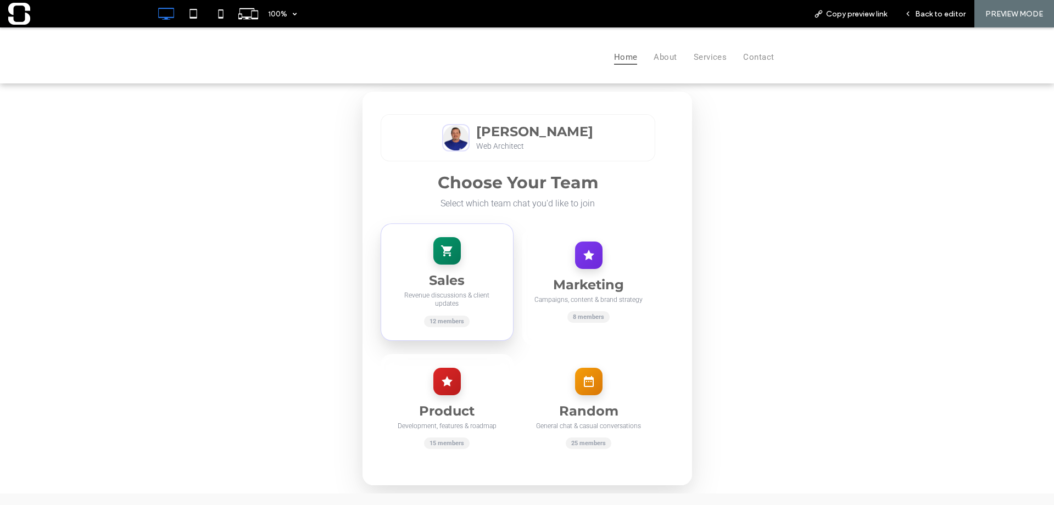
click at [443, 264] on div at bounding box center [446, 250] width 27 height 27
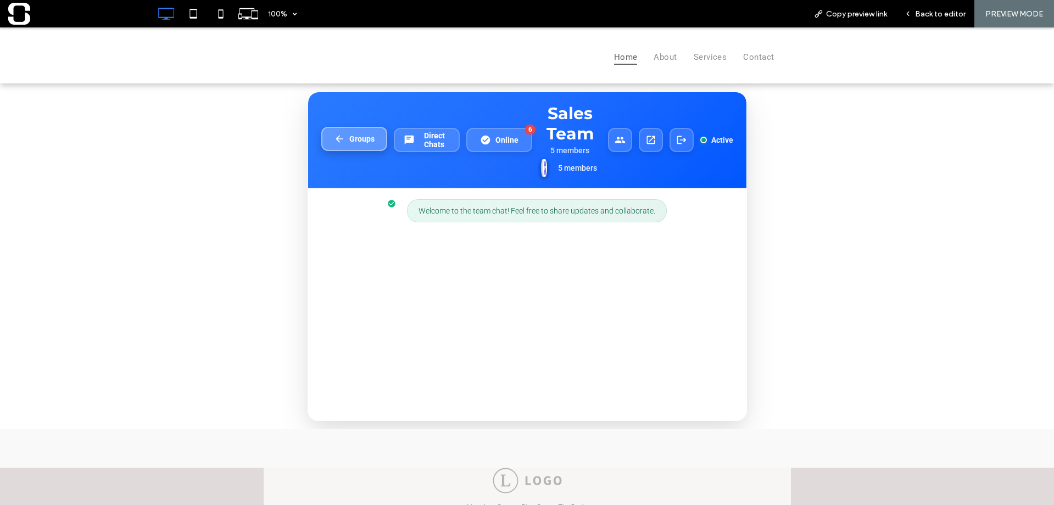
click at [359, 134] on button "Groups" at bounding box center [354, 139] width 66 height 24
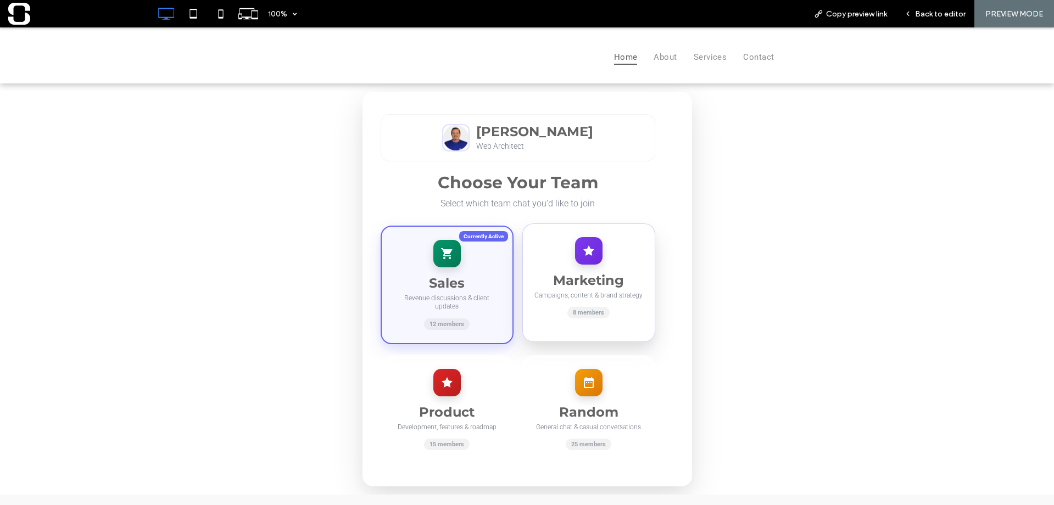
click at [602, 273] on h3 "Marketing" at bounding box center [589, 280] width 110 height 16
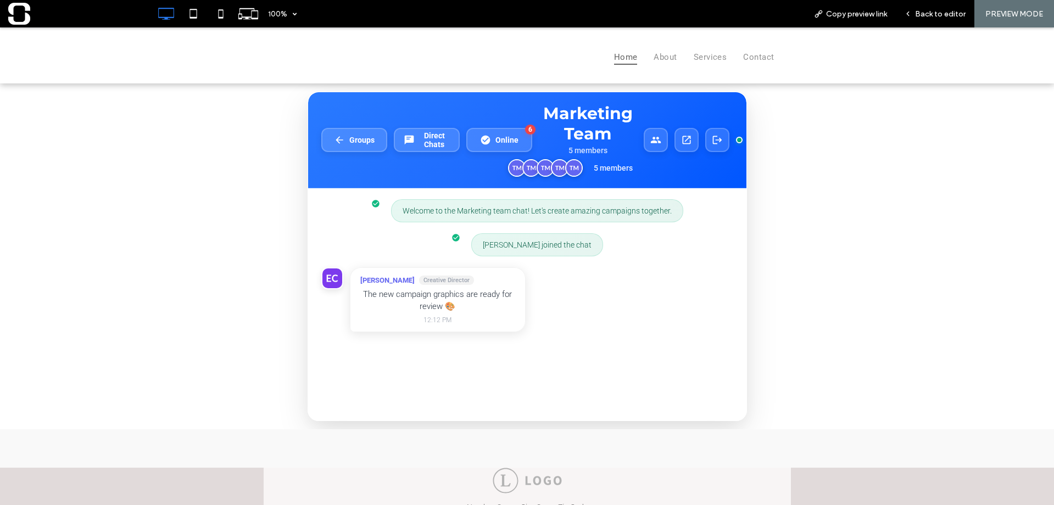
click at [421, 414] on div "Welcome to the Marketing team chat! Let's create amazing campaigns together. [P…" at bounding box center [527, 304] width 438 height 232
click at [421, 405] on div "Welcome to the Marketing team chat! Let's create amazing campaigns together. [P…" at bounding box center [527, 304] width 438 height 232
click at [605, 391] on div "[PERSON_NAME] Marketing Manager Looking fantastic! The color scheme really pops…" at bounding box center [527, 375] width 412 height 65
drag, startPoint x: 639, startPoint y: 389, endPoint x: 691, endPoint y: 386, distance: 52.3
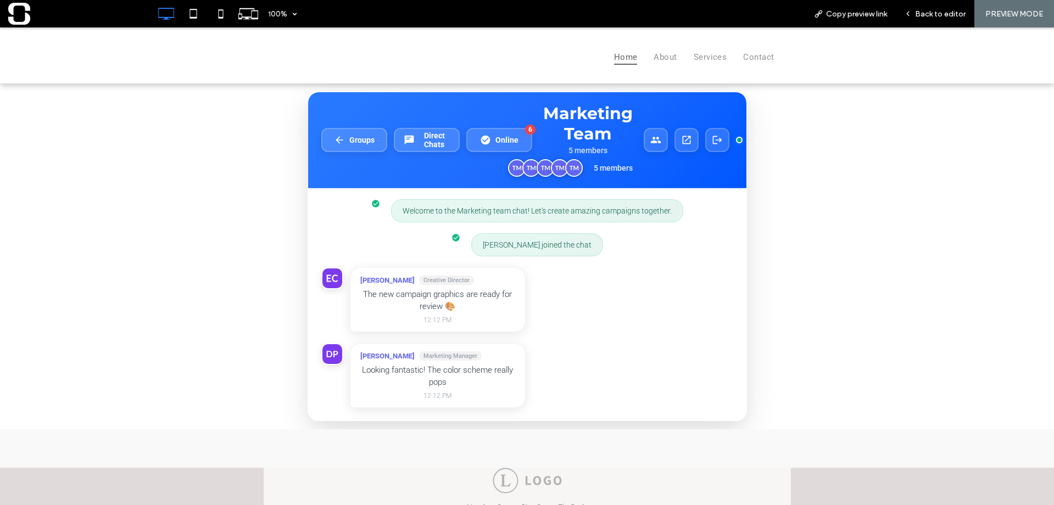
click at [665, 388] on div "[PERSON_NAME] Marketing Manager Looking fantastic! The color scheme really pops…" at bounding box center [527, 375] width 412 height 65
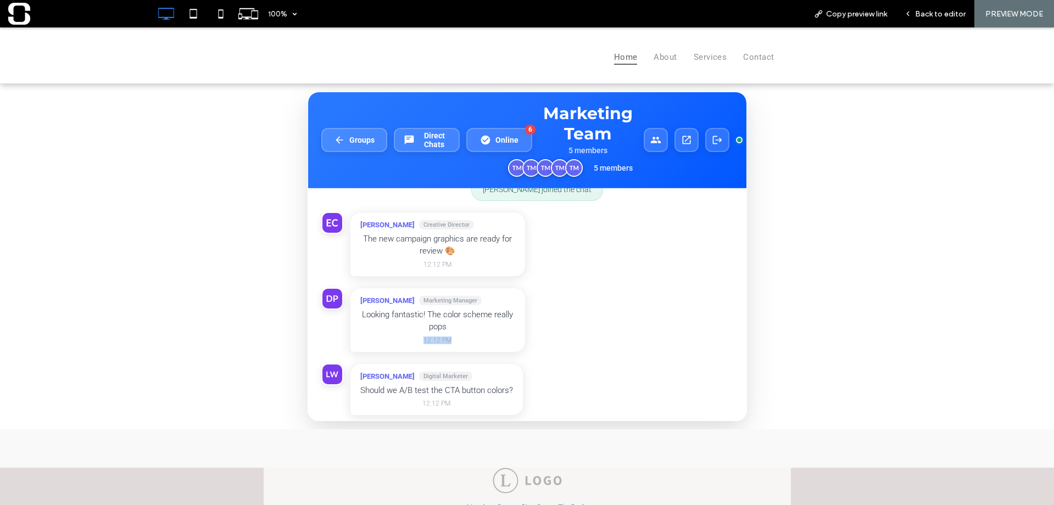
scroll to position [73, 0]
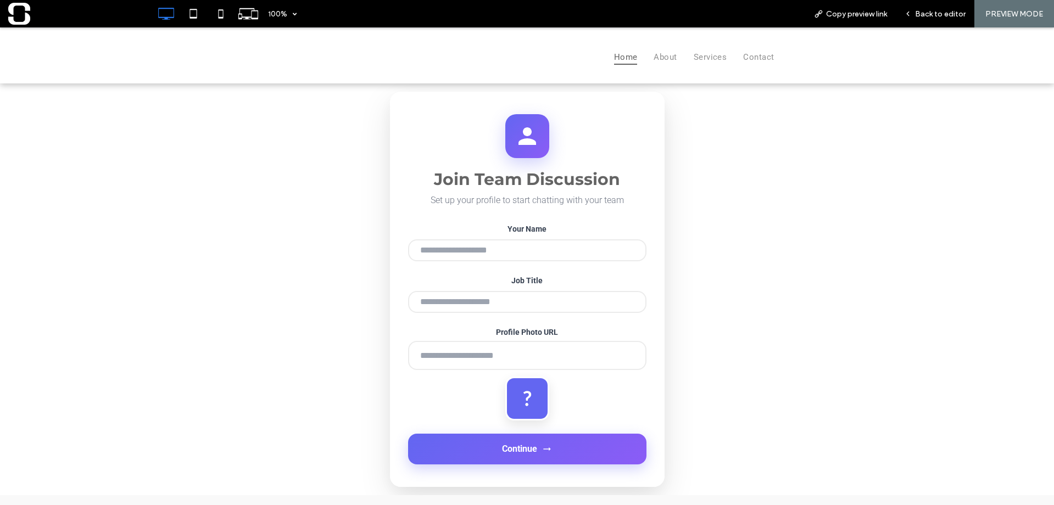
type input "**********"
click at [458, 305] on input "Job Title" at bounding box center [527, 302] width 238 height 22
type input "**********"
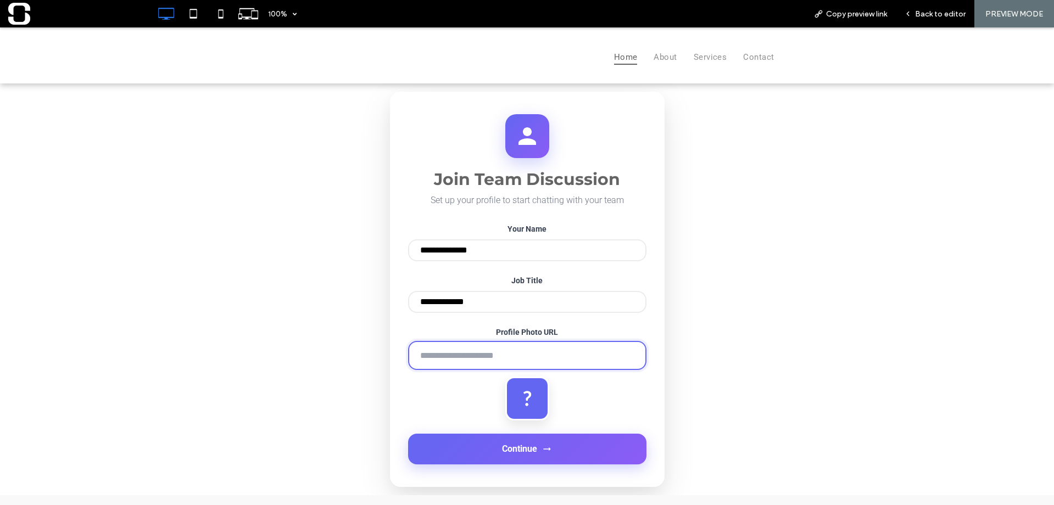
click at [467, 362] on input "Profile Photo URL" at bounding box center [527, 355] width 238 height 29
type input "**********"
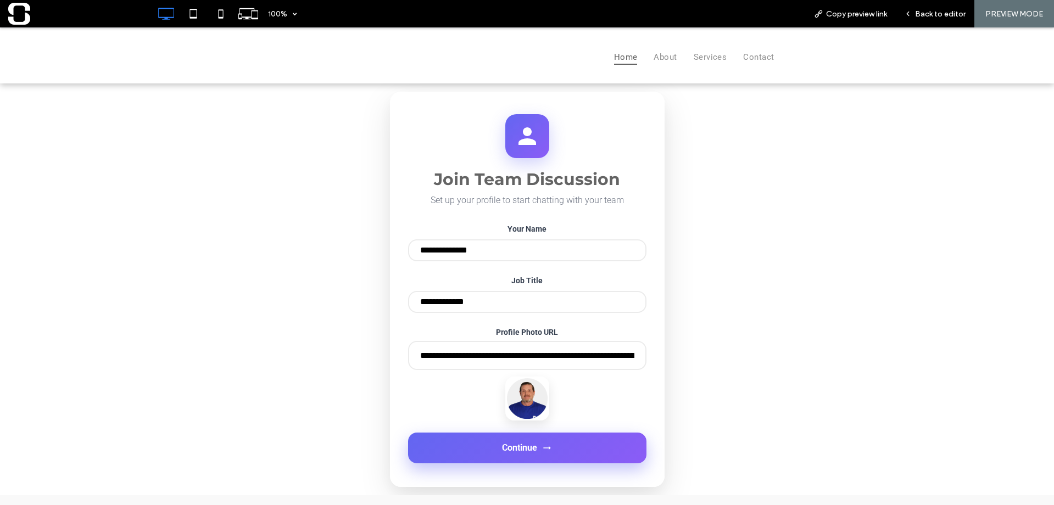
click at [487, 463] on button "Continue" at bounding box center [527, 448] width 238 height 31
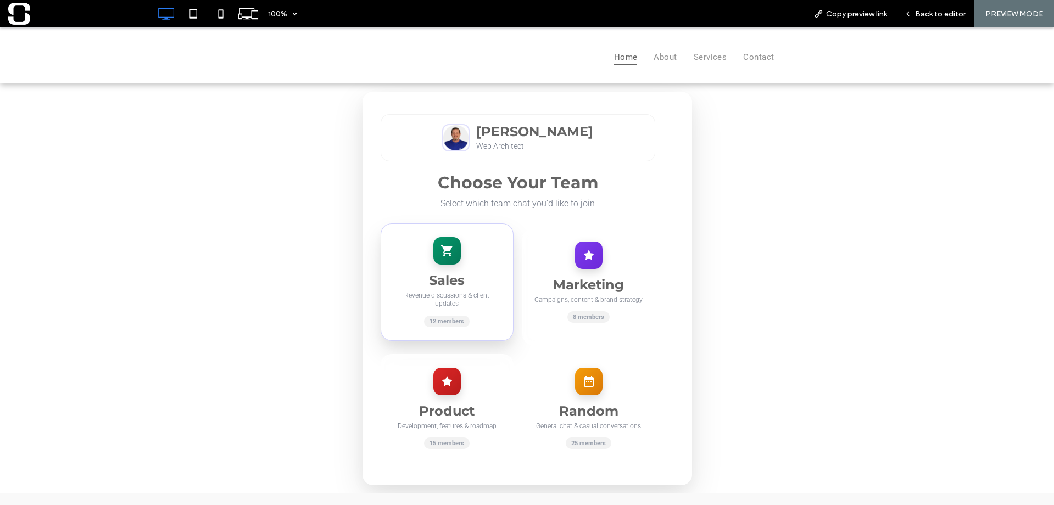
click at [443, 244] on div at bounding box center [446, 250] width 27 height 27
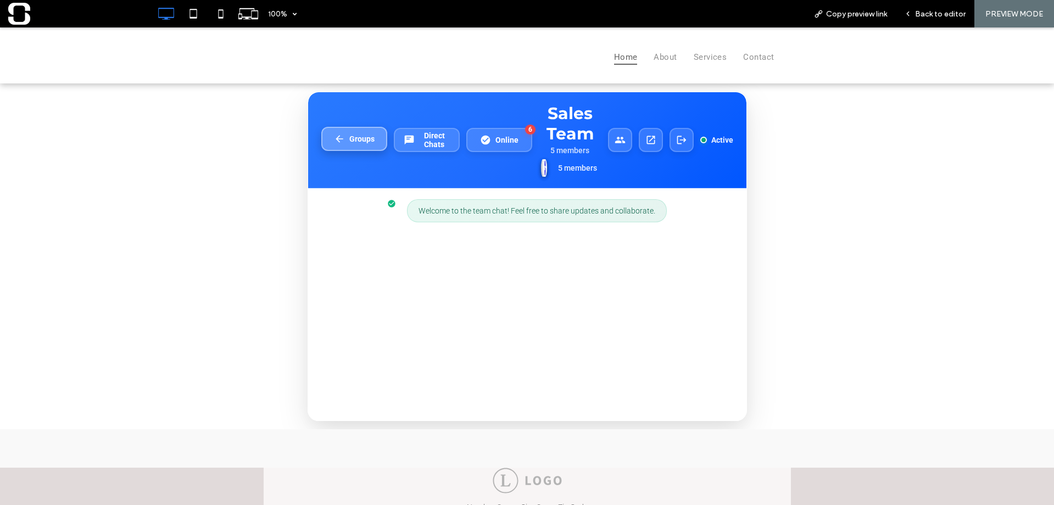
click at [372, 138] on button "Groups" at bounding box center [354, 139] width 66 height 24
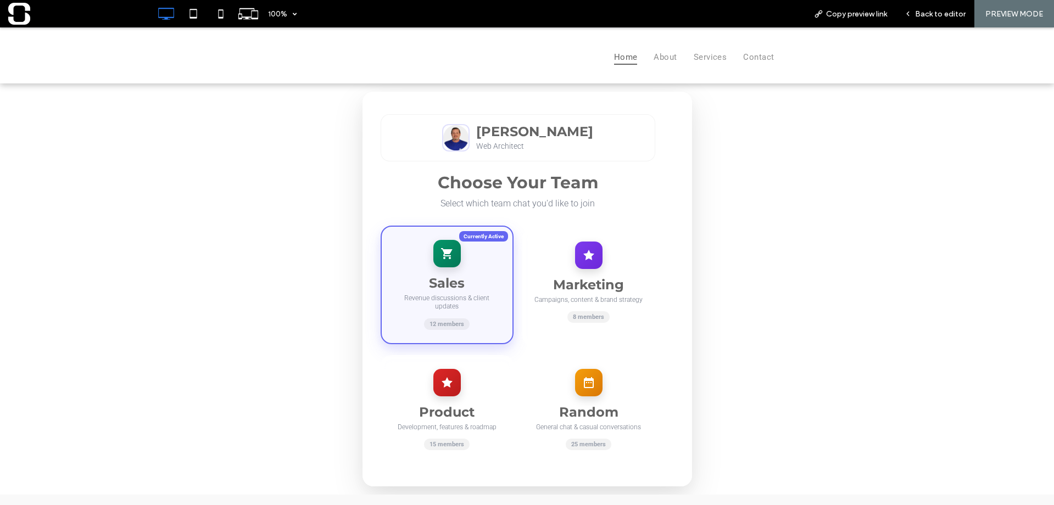
click at [575, 250] on div at bounding box center [588, 255] width 27 height 27
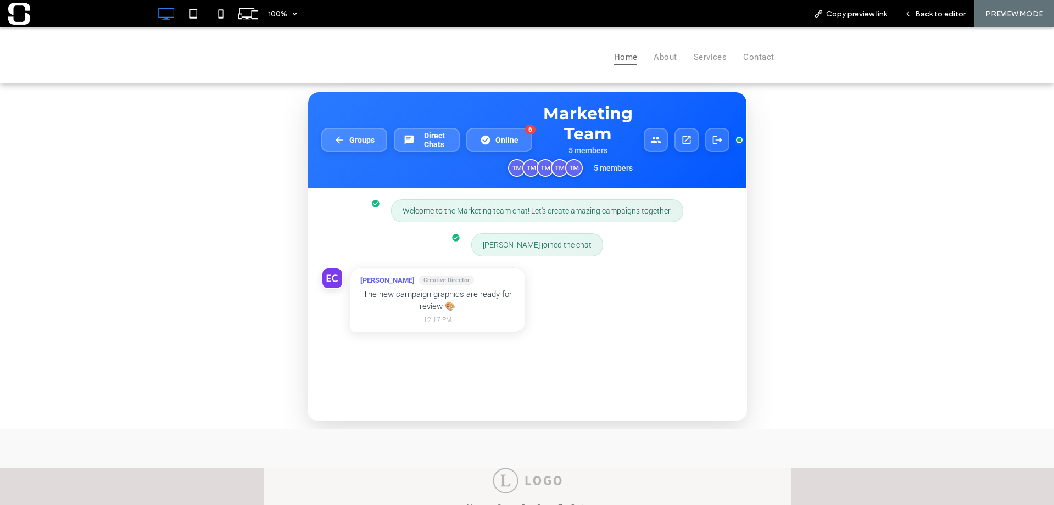
click at [511, 418] on div "Welcome to the Marketing team chat! Let's create amazing campaigns together. Br…" at bounding box center [527, 304] width 438 height 232
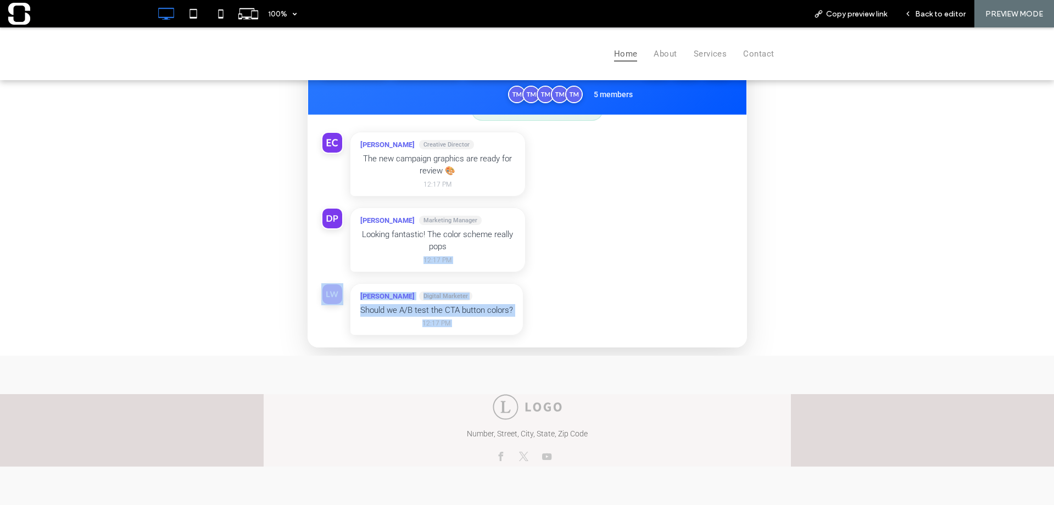
scroll to position [73, 0]
click at [585, 318] on div "Lisa Wong Digital Marketer Should we A/B test the CTA button colors? 12:17 PM" at bounding box center [527, 309] width 412 height 53
drag, startPoint x: 602, startPoint y: 320, endPoint x: 612, endPoint y: 323, distance: 10.1
click at [603, 320] on div "Lisa Wong Digital Marketer Should we A/B test the CTA button colors? 12:17 PM" at bounding box center [527, 309] width 412 height 53
drag, startPoint x: 612, startPoint y: 323, endPoint x: 619, endPoint y: 324, distance: 7.8
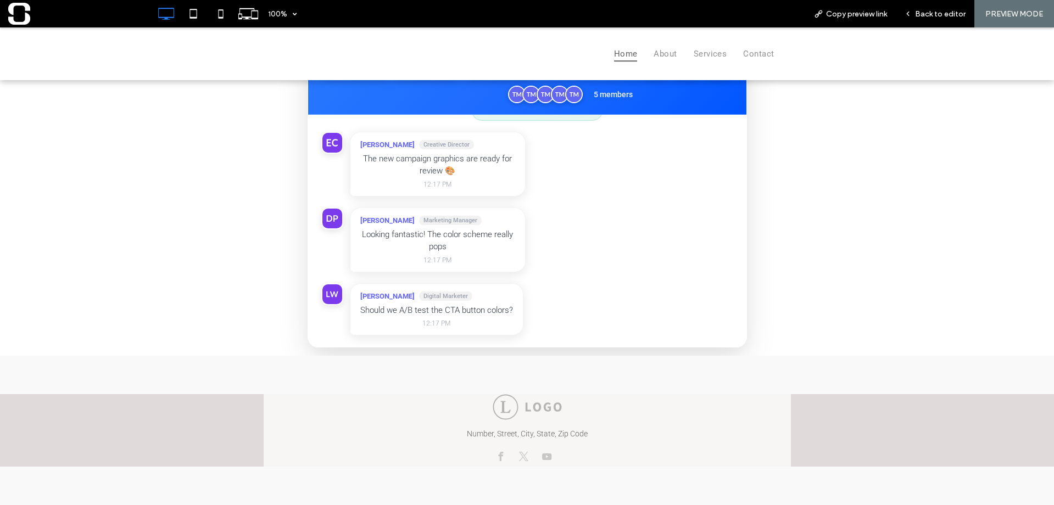
click at [615, 323] on div "Lisa Wong Digital Marketer Should we A/B test the CTA button colors? 12:17 PM" at bounding box center [527, 309] width 412 height 53
click at [620, 325] on div "Lisa Wong Digital Marketer Should we A/B test the CTA button colors? 12:17 PM" at bounding box center [527, 309] width 412 height 53
click at [622, 325] on div "Lisa Wong Digital Marketer Should we A/B test the CTA button colors? 12:17 PM" at bounding box center [527, 309] width 412 height 53
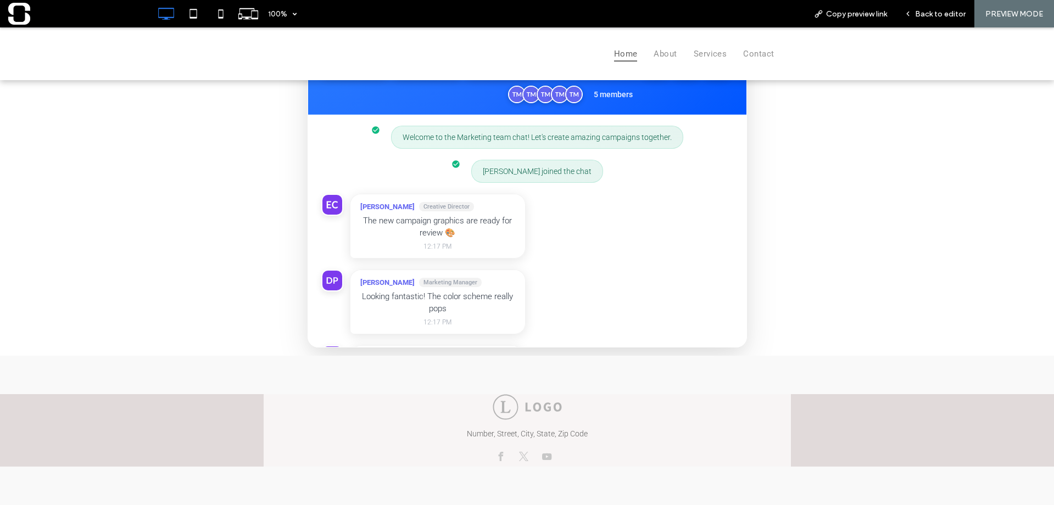
scroll to position [0, 0]
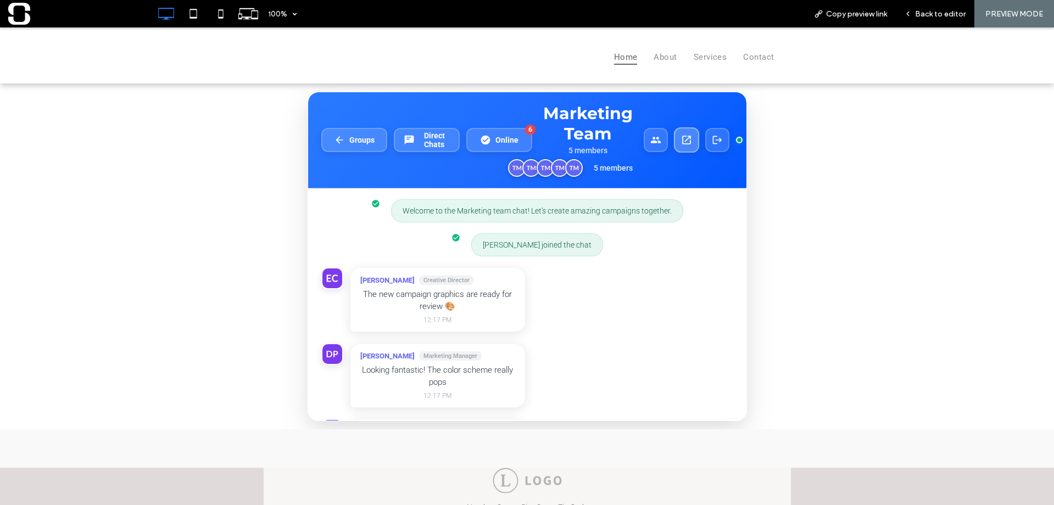
click at [681, 148] on button at bounding box center [685, 139] width 25 height 25
click at [360, 134] on button "Groups" at bounding box center [354, 140] width 66 height 24
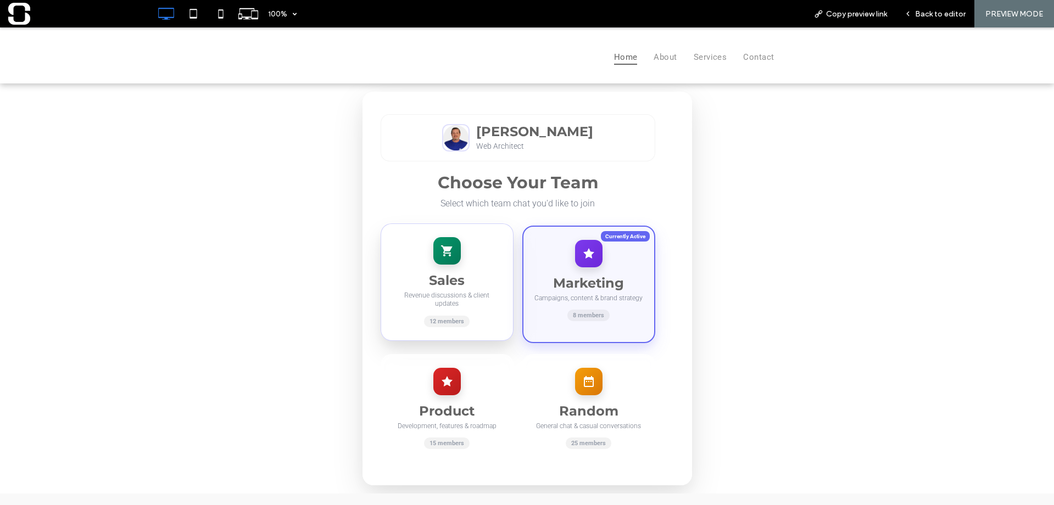
click at [447, 254] on div at bounding box center [446, 250] width 27 height 27
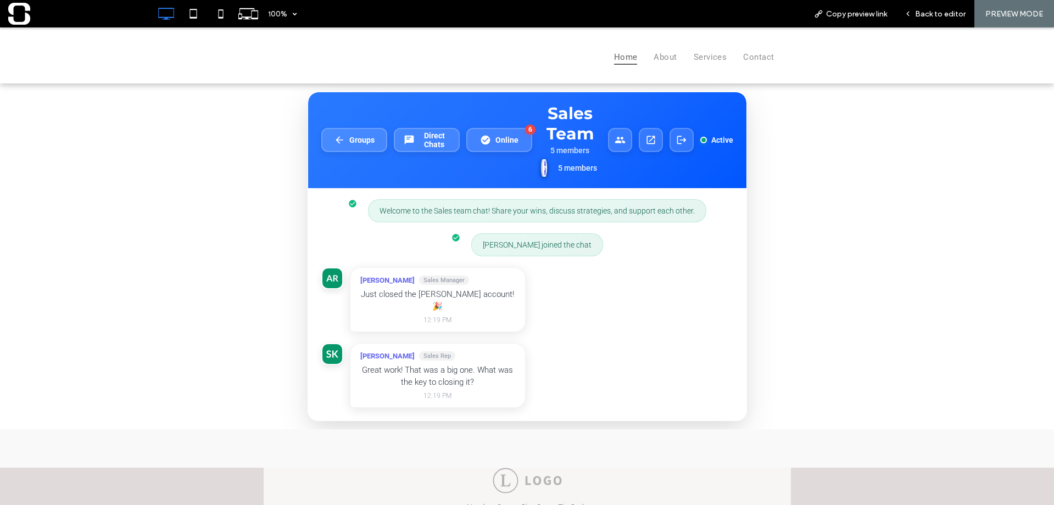
drag, startPoint x: 367, startPoint y: 135, endPoint x: 399, endPoint y: 162, distance: 41.7
click at [367, 136] on span "Groups" at bounding box center [361, 140] width 25 height 9
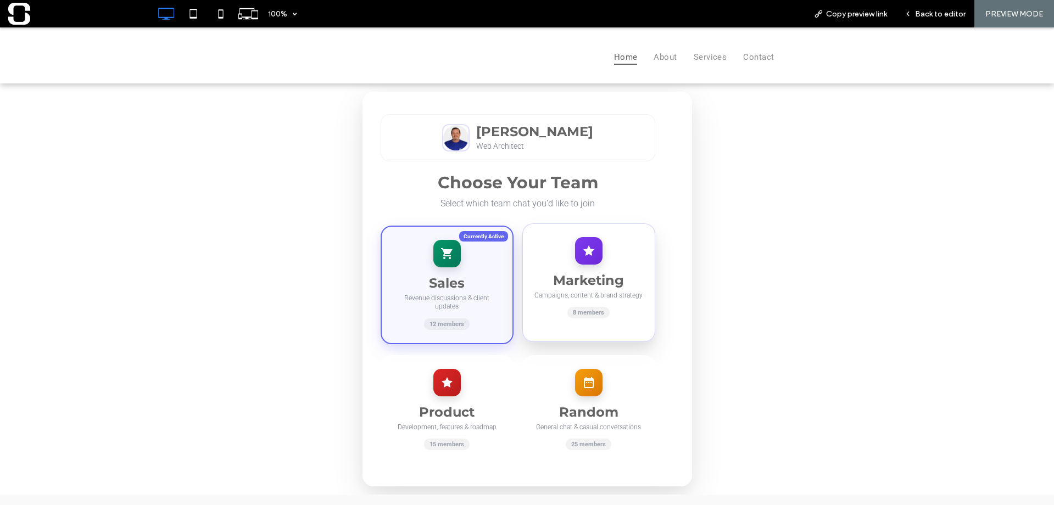
click at [572, 272] on div "Marketing Campaigns, content & brand strategy 8 members" at bounding box center [588, 282] width 133 height 119
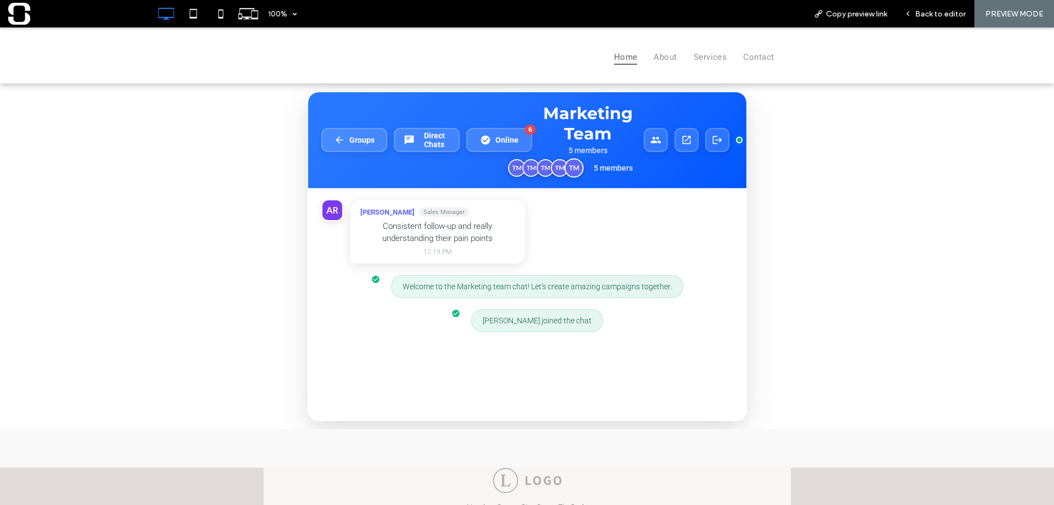
scroll to position [8, 0]
click at [569, 172] on img at bounding box center [573, 167] width 19 height 19
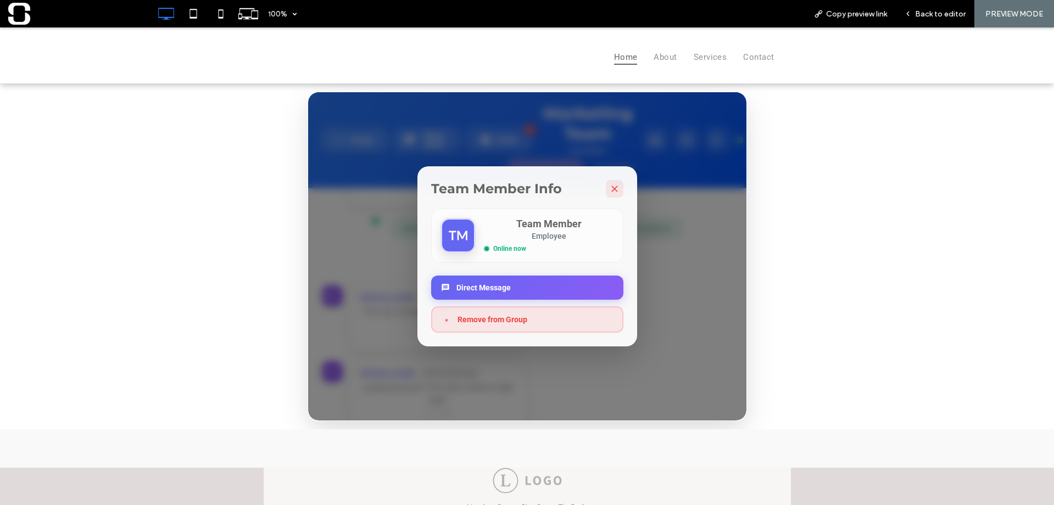
scroll to position [86, 0]
click at [611, 186] on icon at bounding box center [614, 189] width 7 height 7
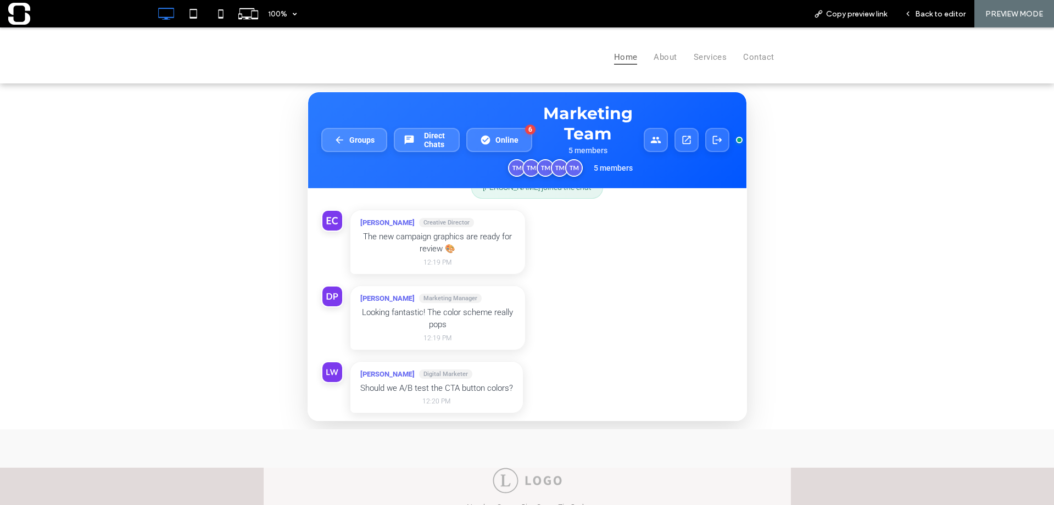
scroll to position [152, 0]
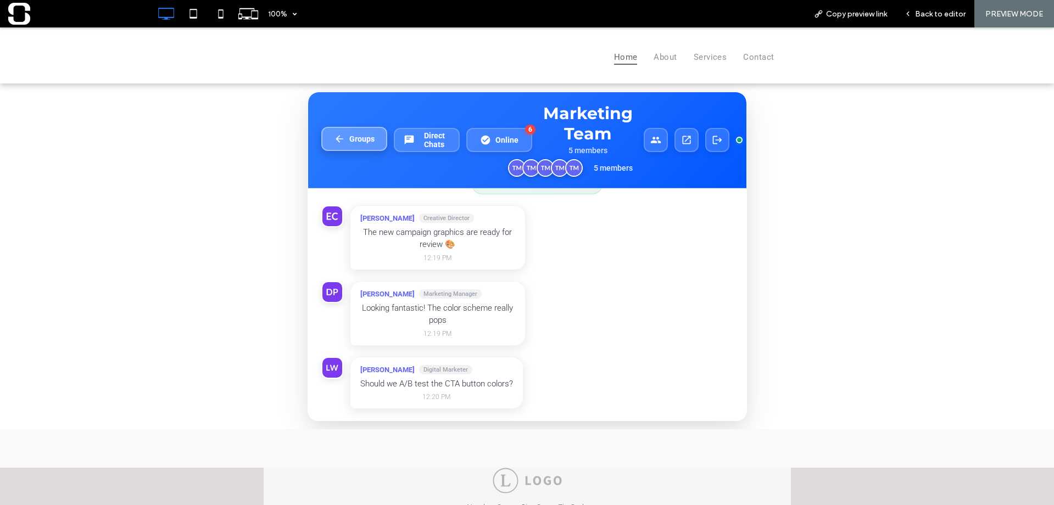
click at [357, 135] on span "Groups" at bounding box center [361, 139] width 25 height 9
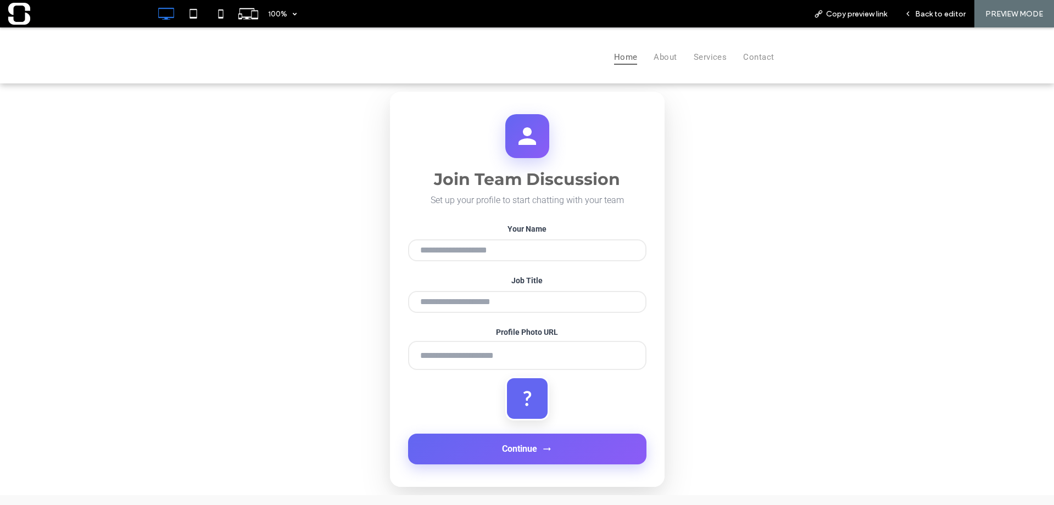
click at [482, 260] on input "Your Name" at bounding box center [527, 250] width 238 height 22
type input "**********"
click at [475, 304] on input "Job Title" at bounding box center [527, 302] width 238 height 22
type input "**********"
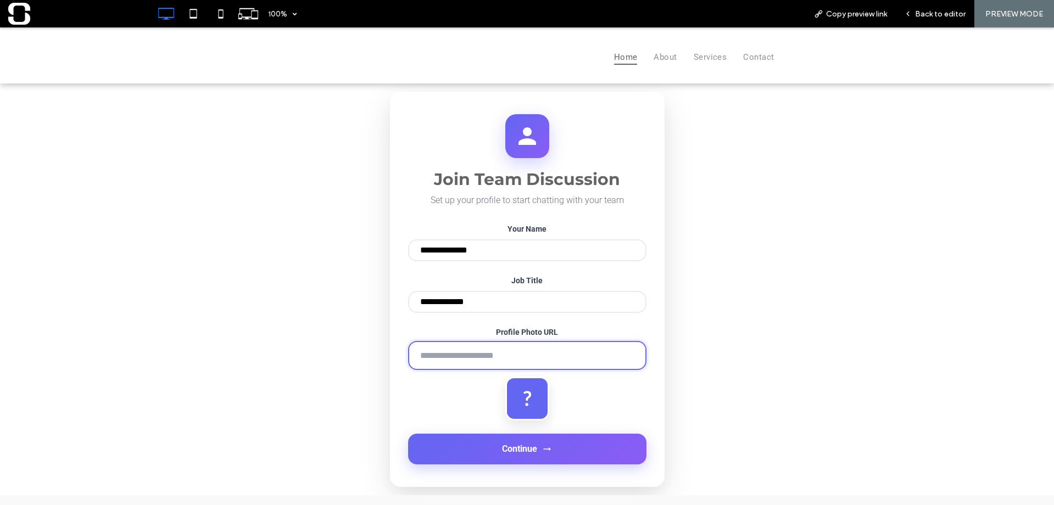
click at [463, 365] on input "Profile Photo URL" at bounding box center [527, 355] width 238 height 29
type input "**********"
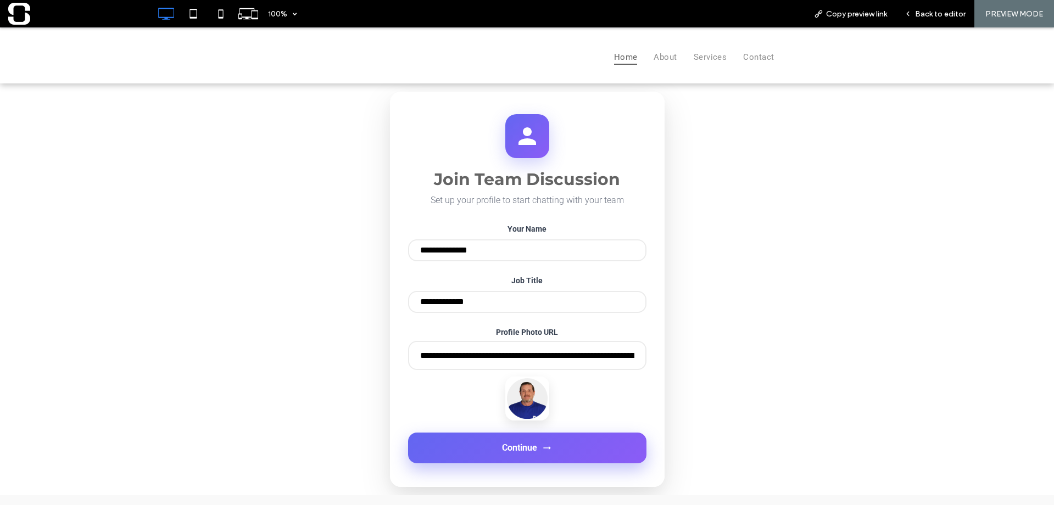
click at [478, 460] on button "Continue" at bounding box center [527, 448] width 238 height 31
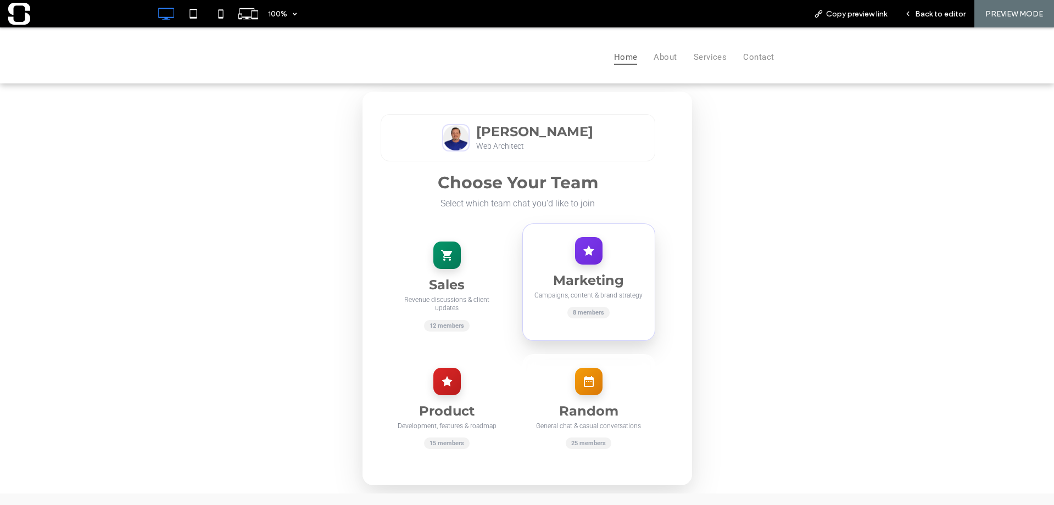
click at [531, 250] on div "Marketing Campaigns, content & brand strategy 8 members" at bounding box center [588, 281] width 133 height 117
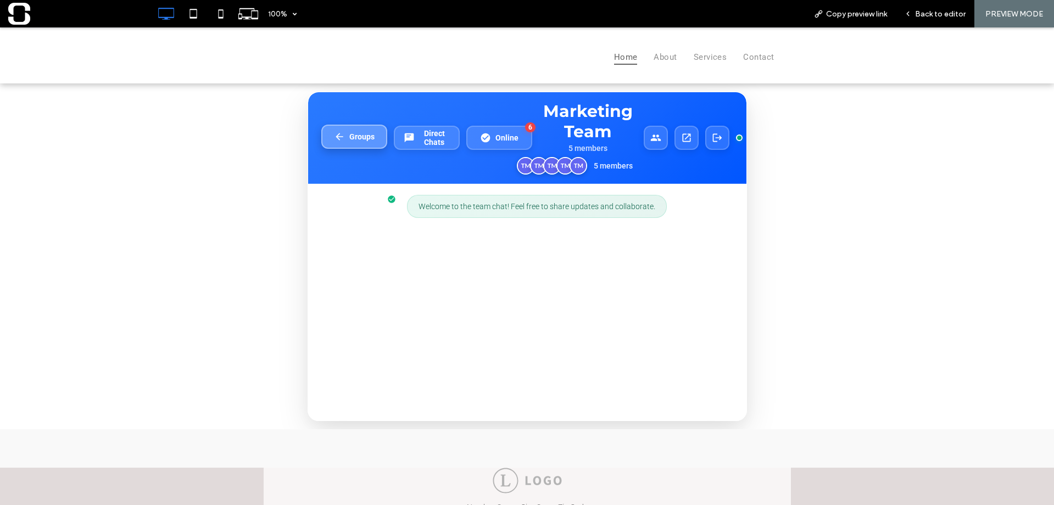
click at [356, 141] on span "Groups" at bounding box center [361, 136] width 25 height 9
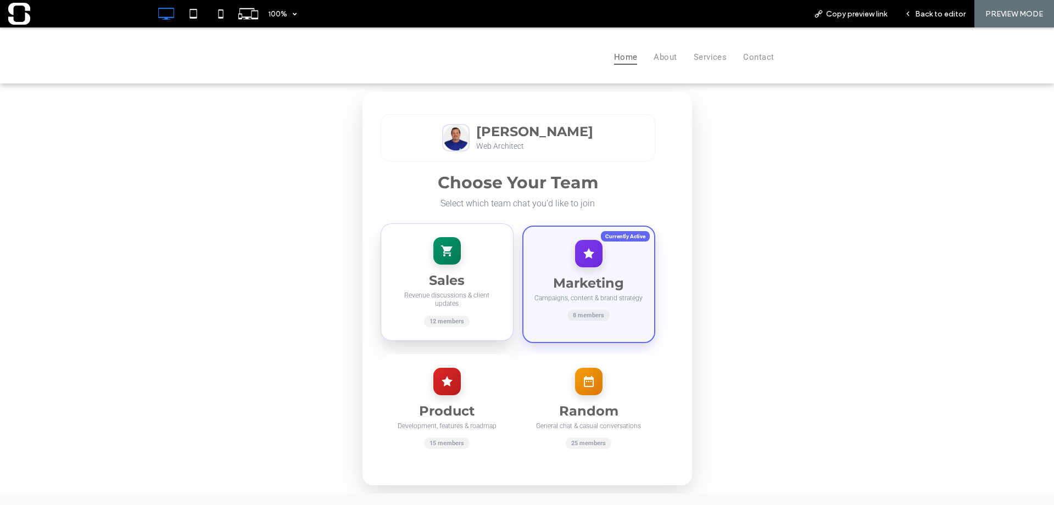
click at [451, 252] on div at bounding box center [446, 250] width 27 height 27
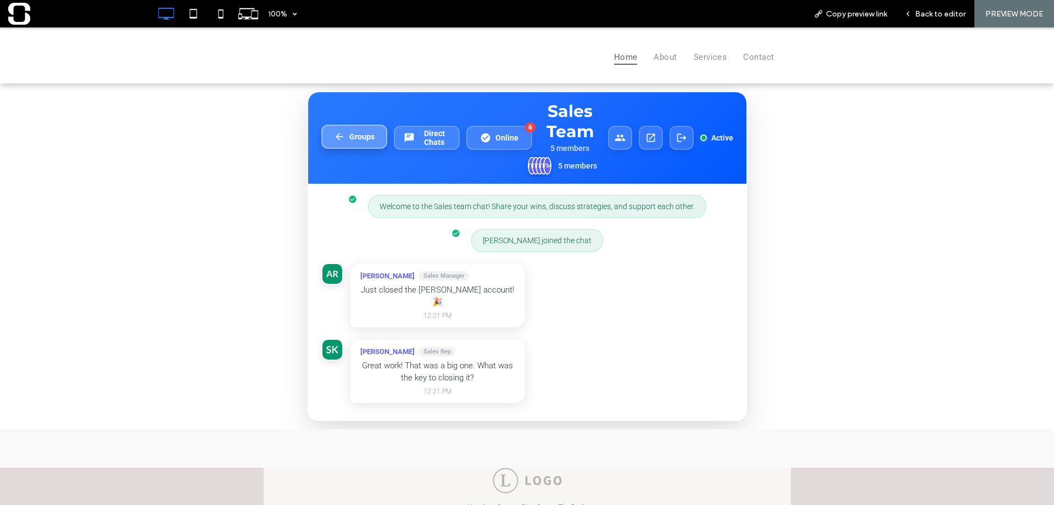
click at [356, 141] on span "Groups" at bounding box center [361, 136] width 25 height 9
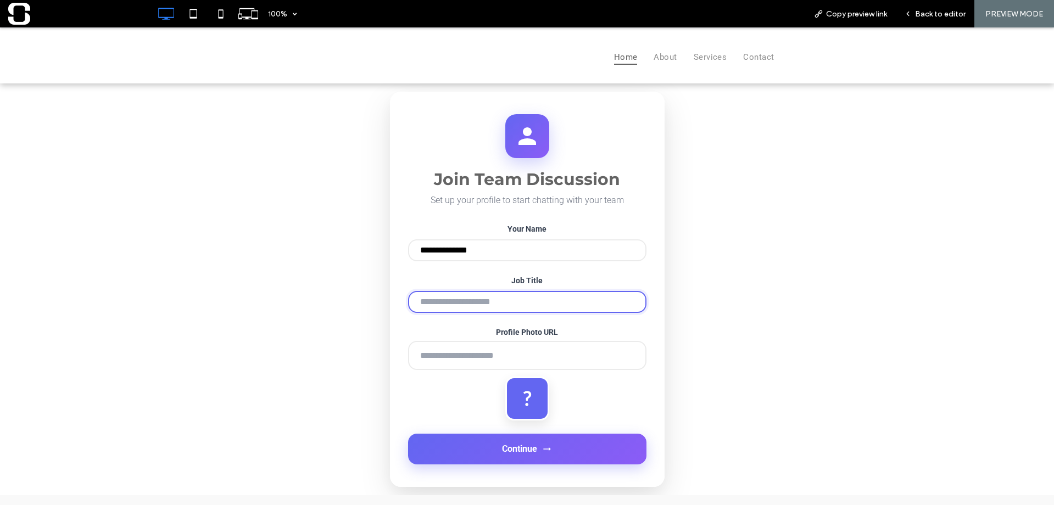
click at [441, 307] on input "Job Title" at bounding box center [527, 302] width 238 height 22
type input "**********"
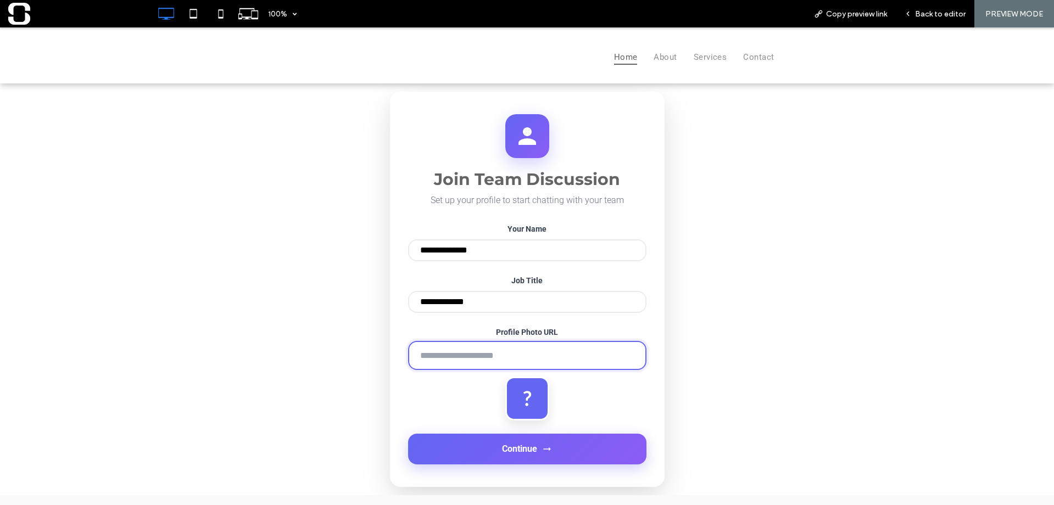
click at [459, 355] on input "Profile Photo URL" at bounding box center [527, 355] width 238 height 29
type input "**********"
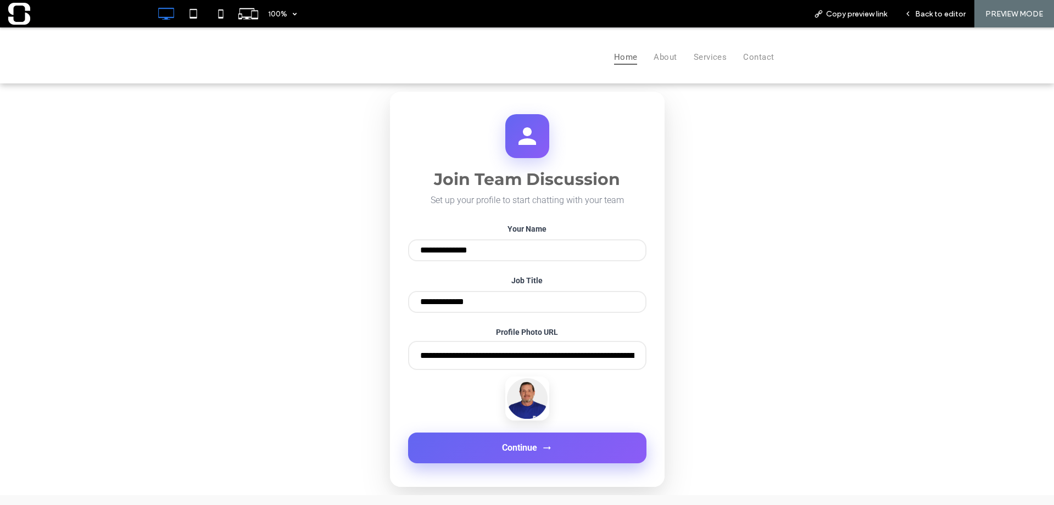
click at [480, 463] on button "Continue" at bounding box center [527, 448] width 238 height 31
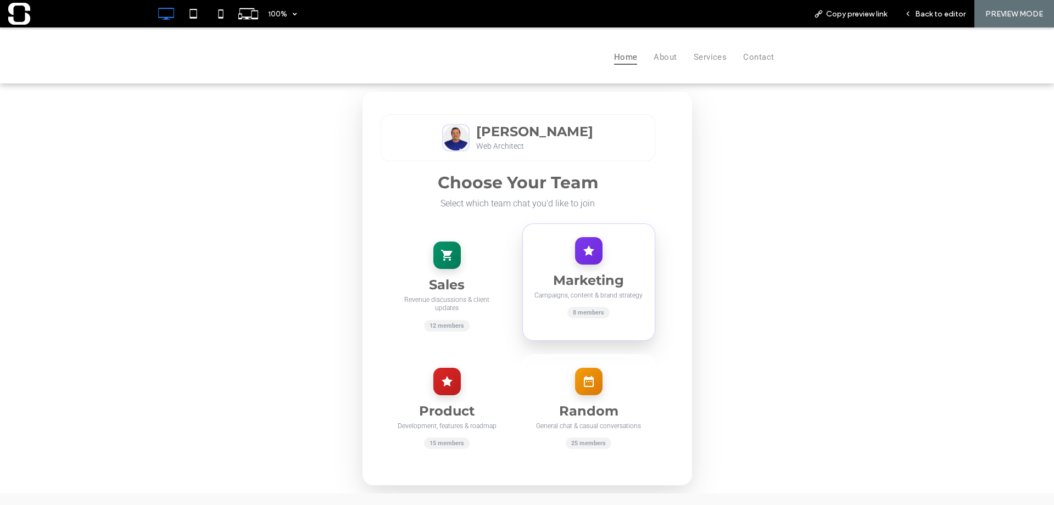
click at [553, 260] on div "Marketing Campaigns, content & brand strategy 8 members" at bounding box center [588, 281] width 133 height 117
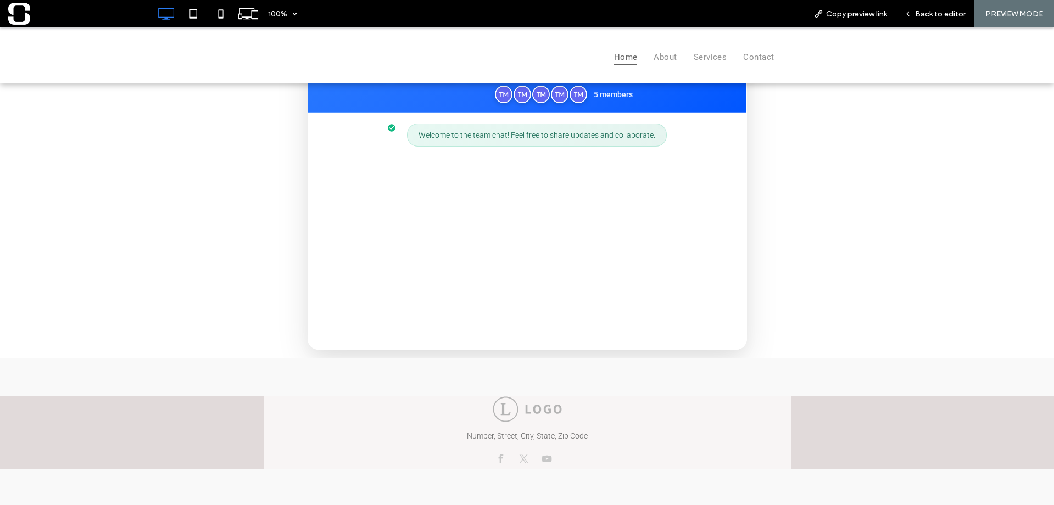
scroll to position [74, 0]
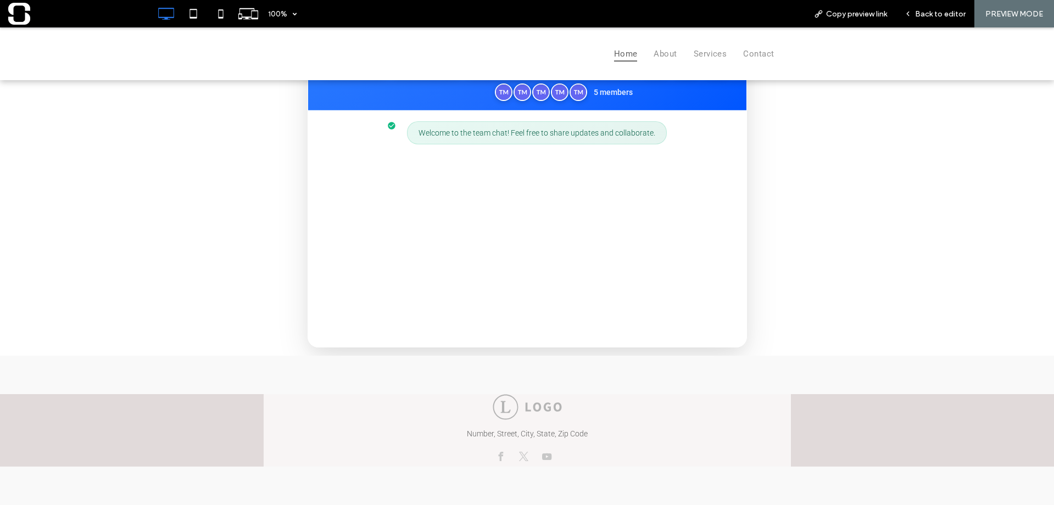
click at [551, 284] on div "Welcome to the team chat! Feel free to share updates and collaborate." at bounding box center [527, 228] width 438 height 237
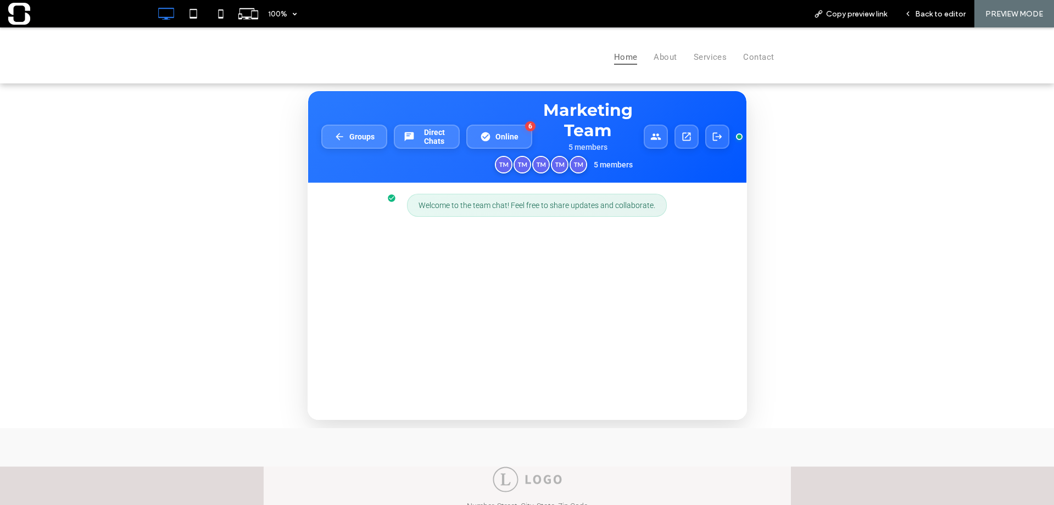
scroll to position [0, 0]
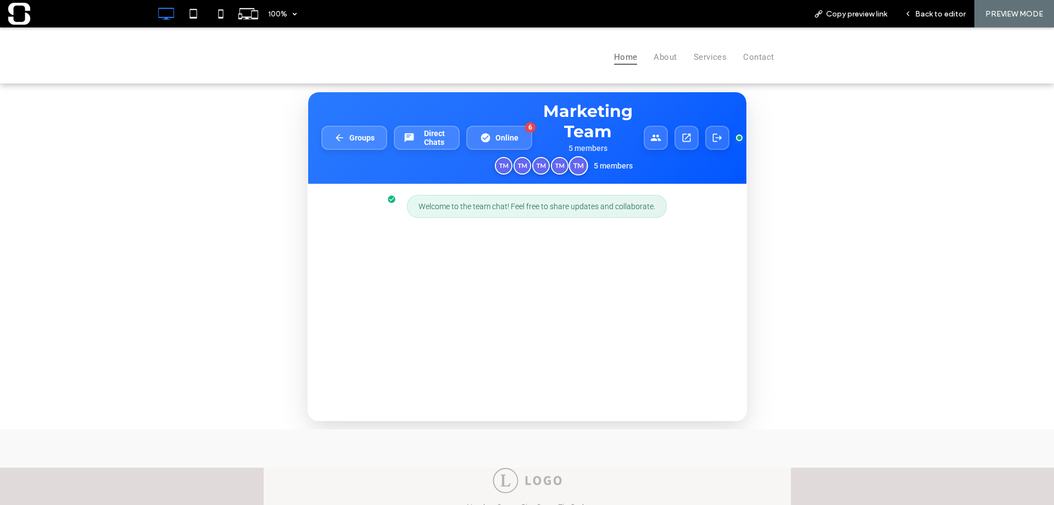
click at [575, 165] on img at bounding box center [577, 165] width 19 height 19
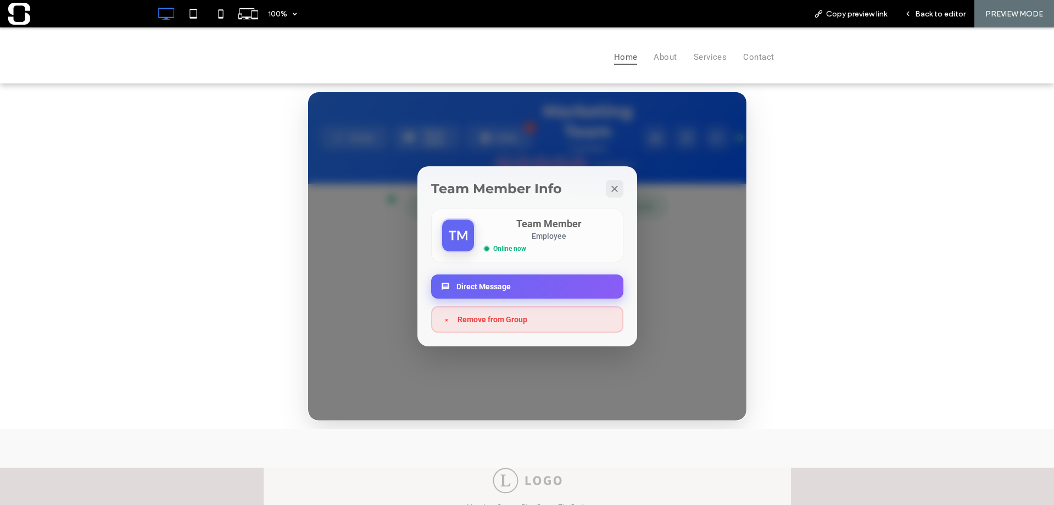
click at [537, 286] on button "Direct Message" at bounding box center [527, 287] width 192 height 24
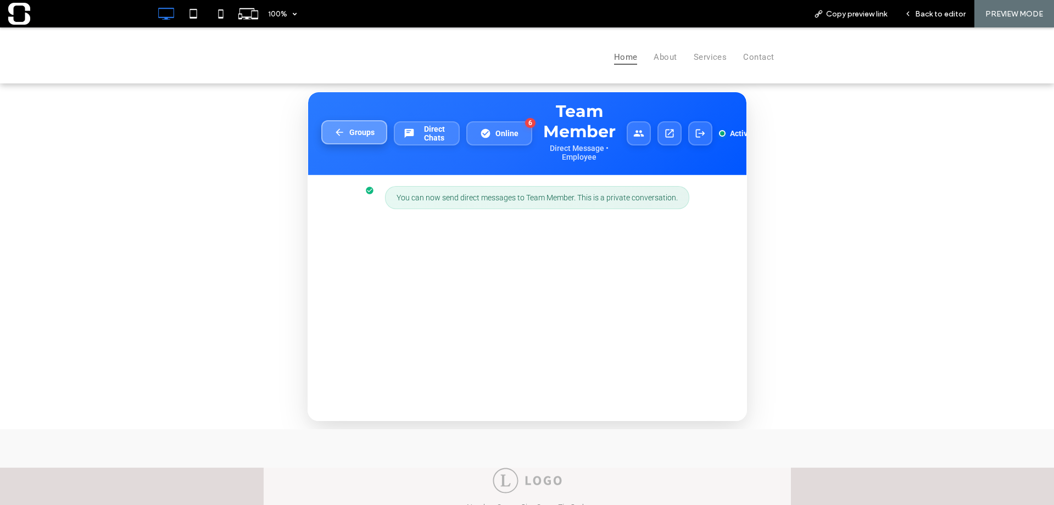
click at [361, 141] on button "Groups" at bounding box center [354, 132] width 66 height 24
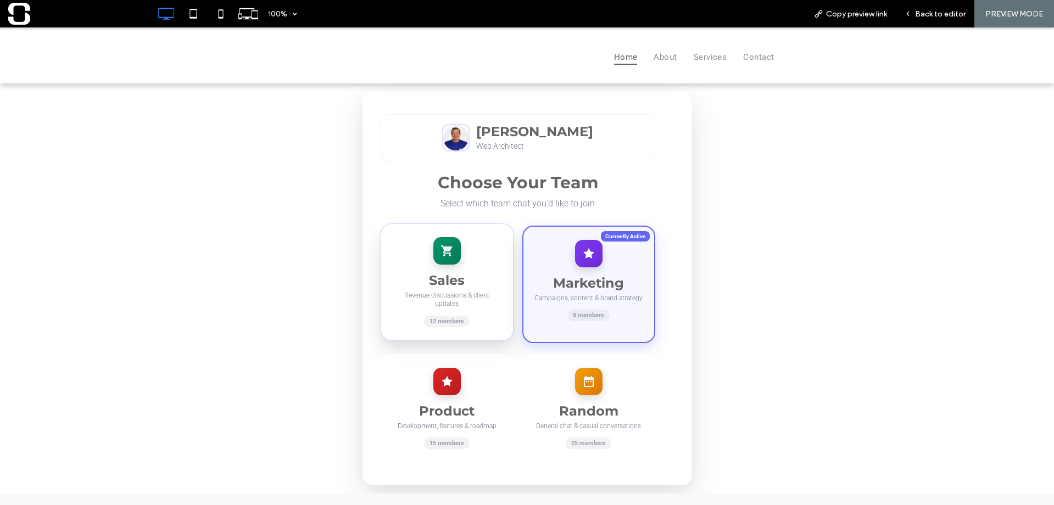
click at [440, 257] on icon at bounding box center [446, 250] width 13 height 13
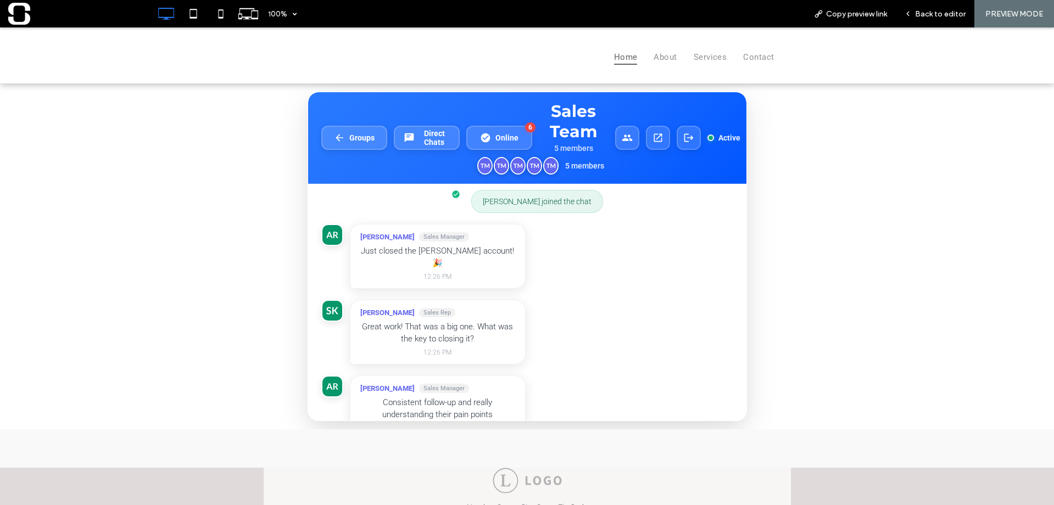
scroll to position [69, 0]
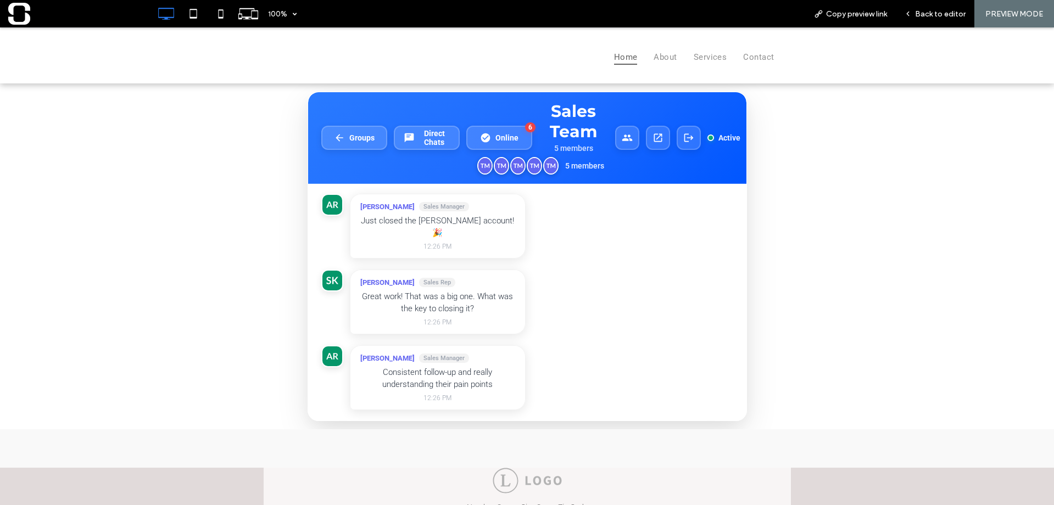
click at [557, 428] on div "**********" at bounding box center [527, 256] width 1054 height 346
click at [558, 424] on div "**********" at bounding box center [527, 256] width 1054 height 346
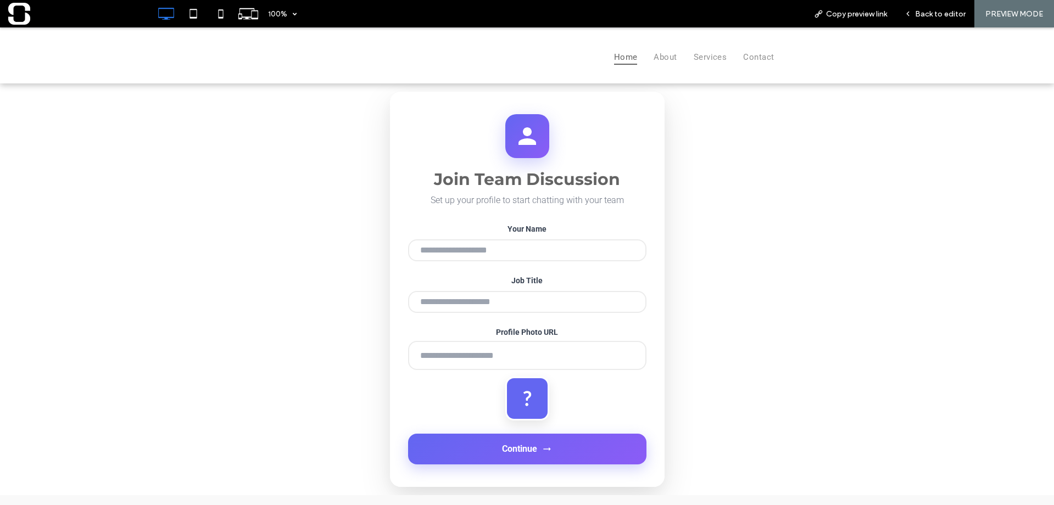
type input "**********"
click at [475, 302] on input "Job Title" at bounding box center [527, 302] width 238 height 22
type input "**********"
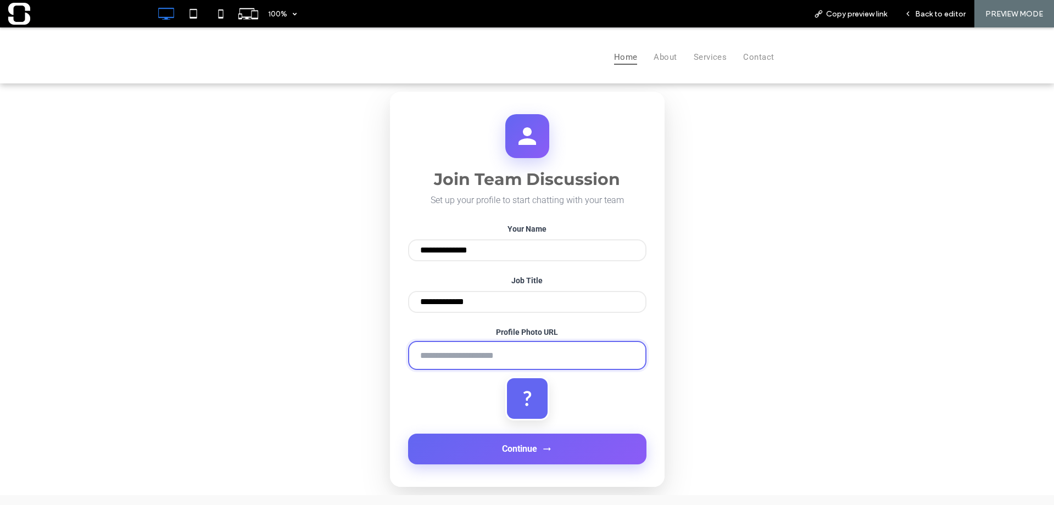
click at [466, 367] on input "Profile Photo URL" at bounding box center [527, 355] width 238 height 29
type input "**********"
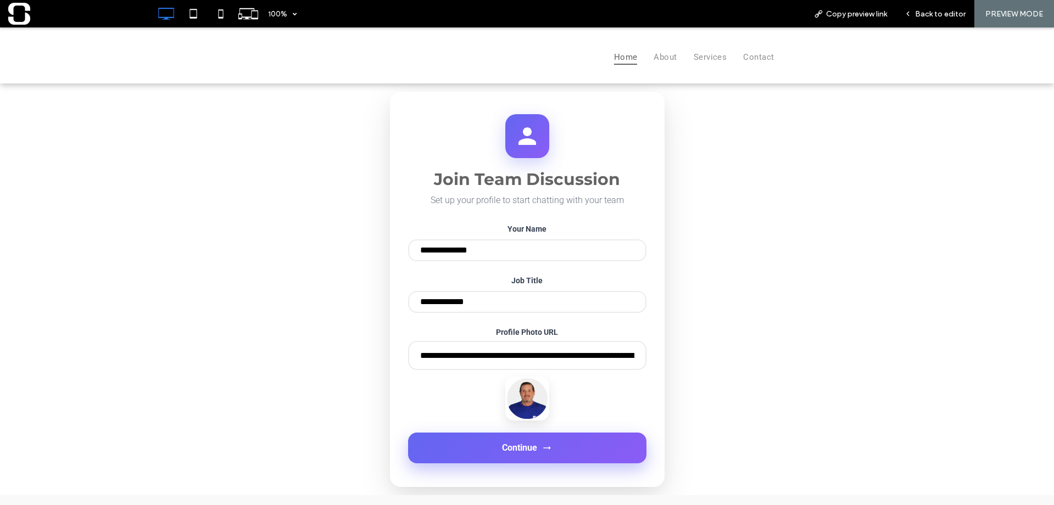
click at [482, 457] on button "Continue" at bounding box center [527, 448] width 238 height 31
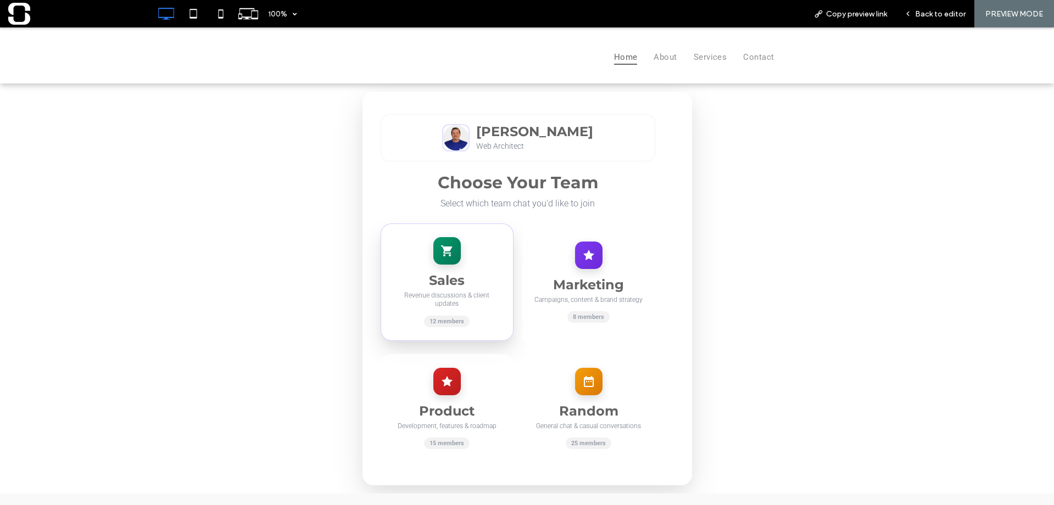
click at [445, 261] on div at bounding box center [446, 250] width 27 height 27
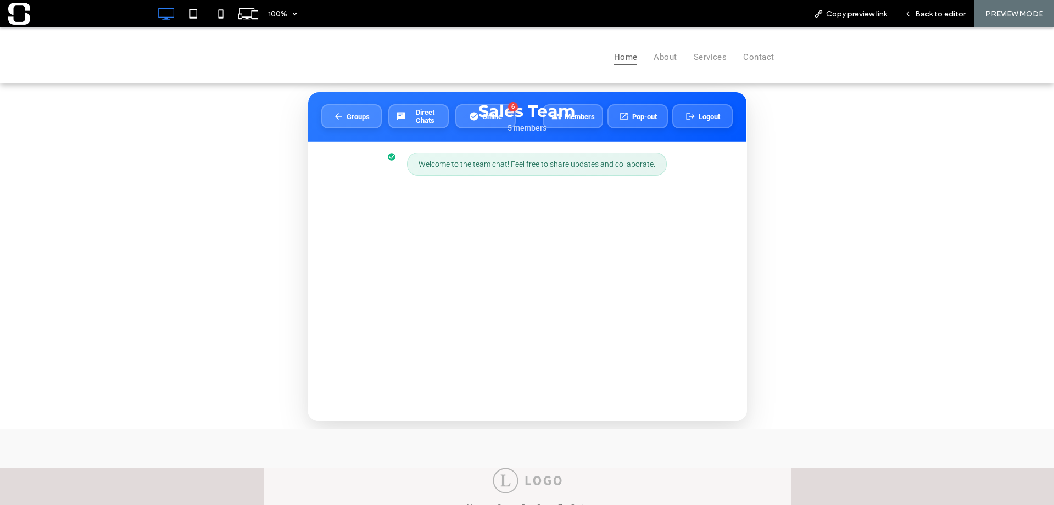
drag, startPoint x: 346, startPoint y: 116, endPoint x: 484, endPoint y: 217, distance: 170.7
click at [348, 116] on span "Groups" at bounding box center [357, 117] width 23 height 8
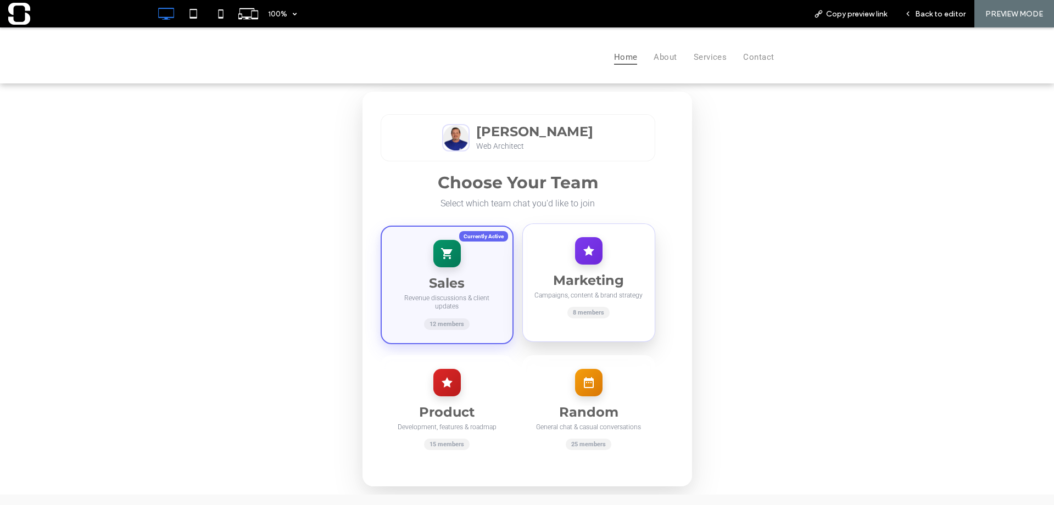
click at [597, 252] on div "Marketing Campaigns, content & brand strategy 8 members" at bounding box center [588, 282] width 133 height 119
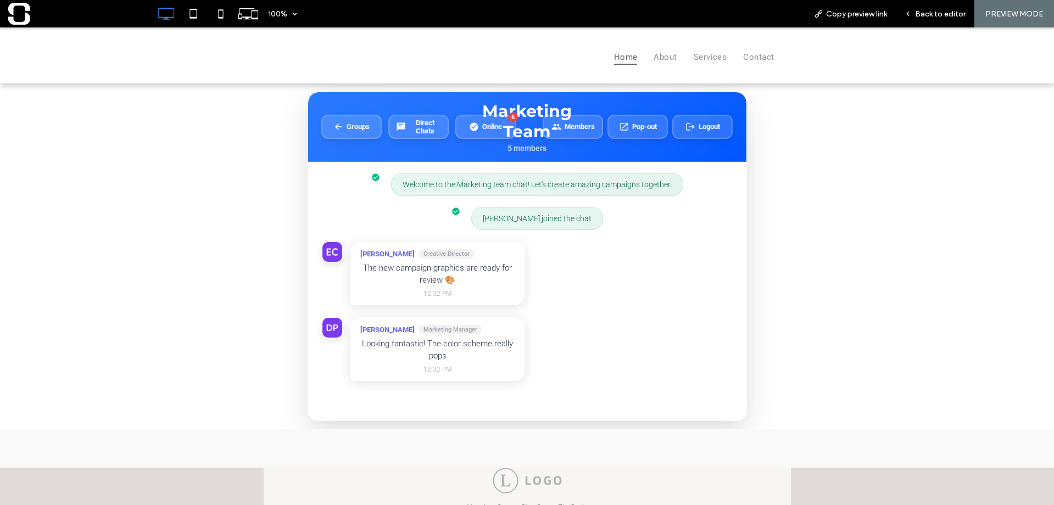
click at [441, 419] on div "Welcome to the Marketing team chat! Let's create amazing campaigns together. [P…" at bounding box center [527, 291] width 438 height 259
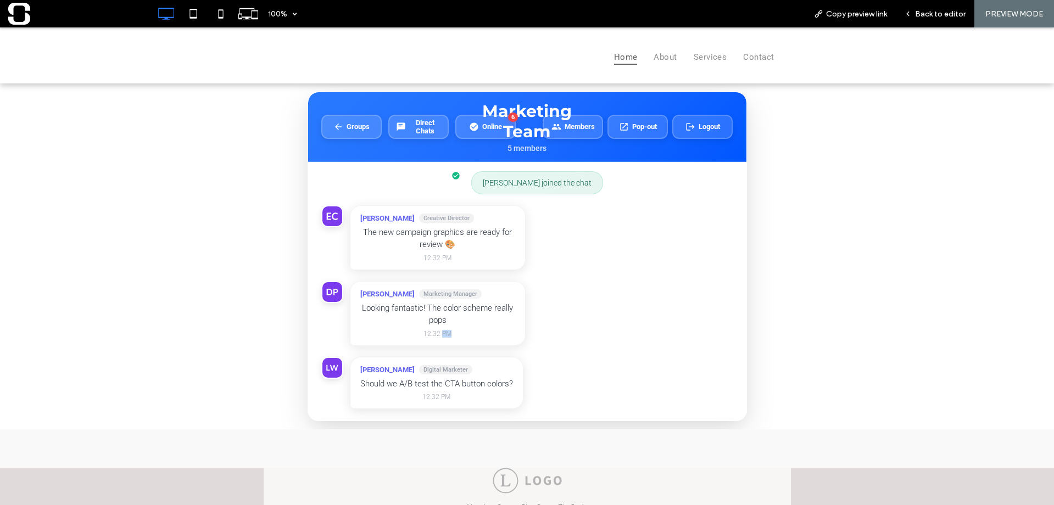
scroll to position [47, 0]
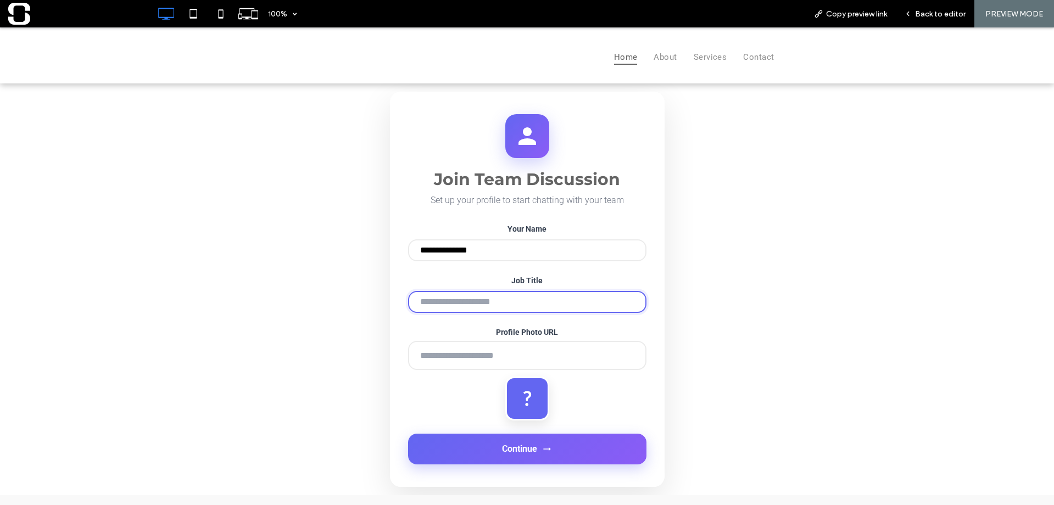
drag, startPoint x: 0, startPoint y: 27, endPoint x: 466, endPoint y: 308, distance: 544.0
click at [466, 308] on input "Job Title" at bounding box center [527, 302] width 238 height 22
type input "**********"
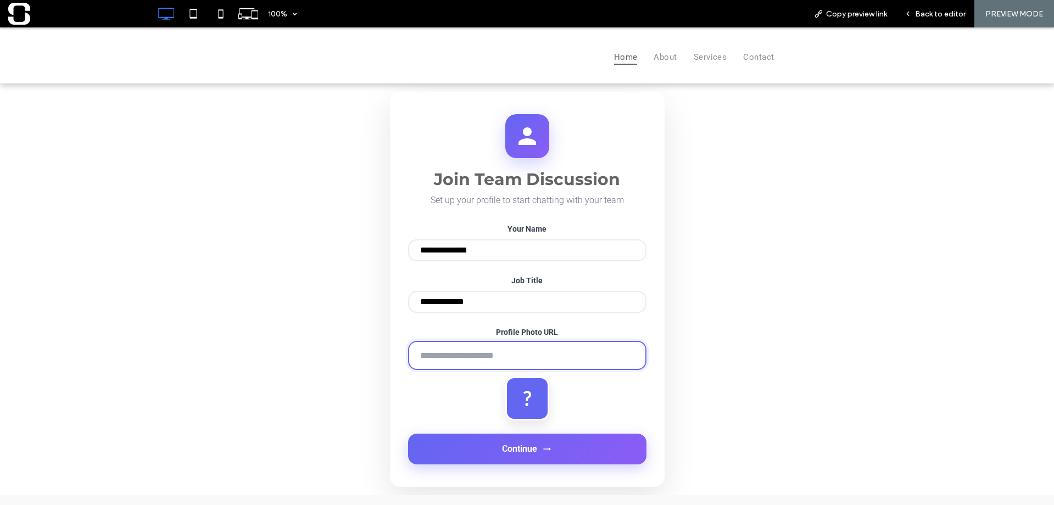
click at [454, 367] on input "Profile Photo URL" at bounding box center [527, 355] width 238 height 29
type input "**********"
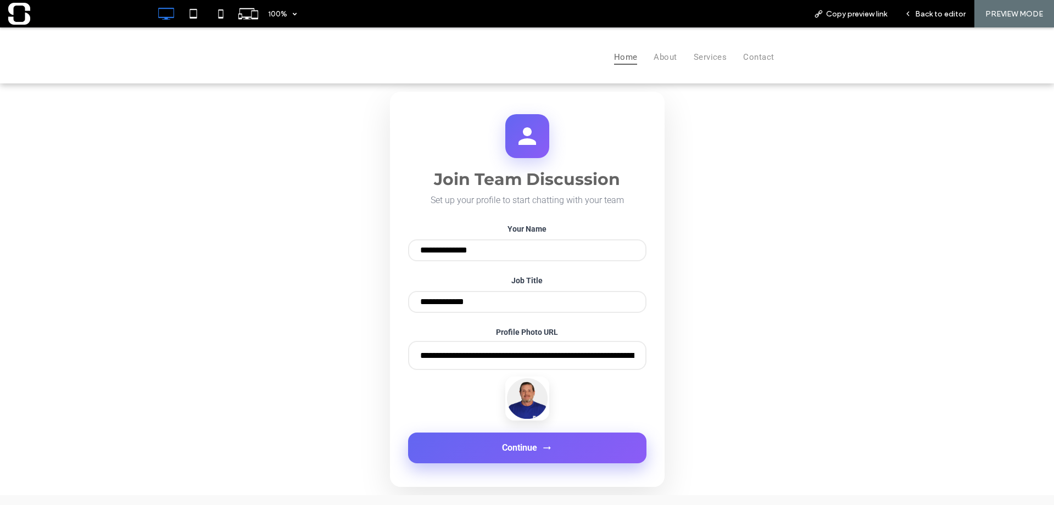
click at [483, 456] on button "Continue" at bounding box center [527, 448] width 238 height 31
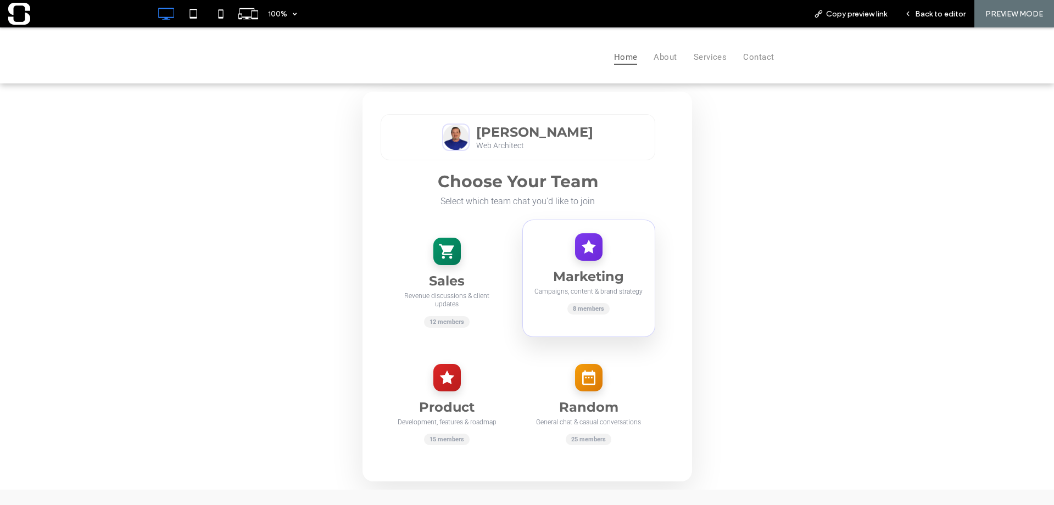
click at [556, 260] on div "Marketing Campaigns, content & brand strategy 8 members" at bounding box center [588, 278] width 133 height 117
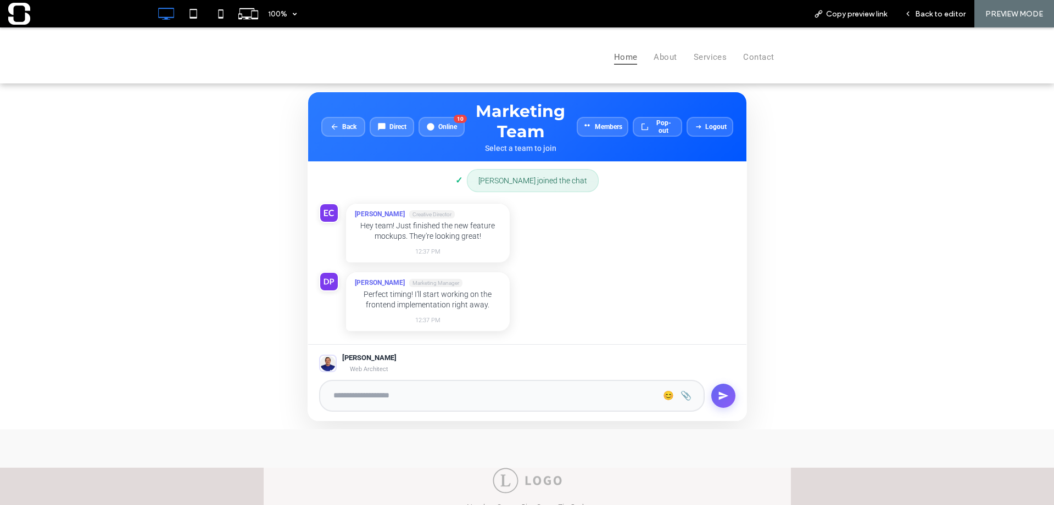
scroll to position [68, 0]
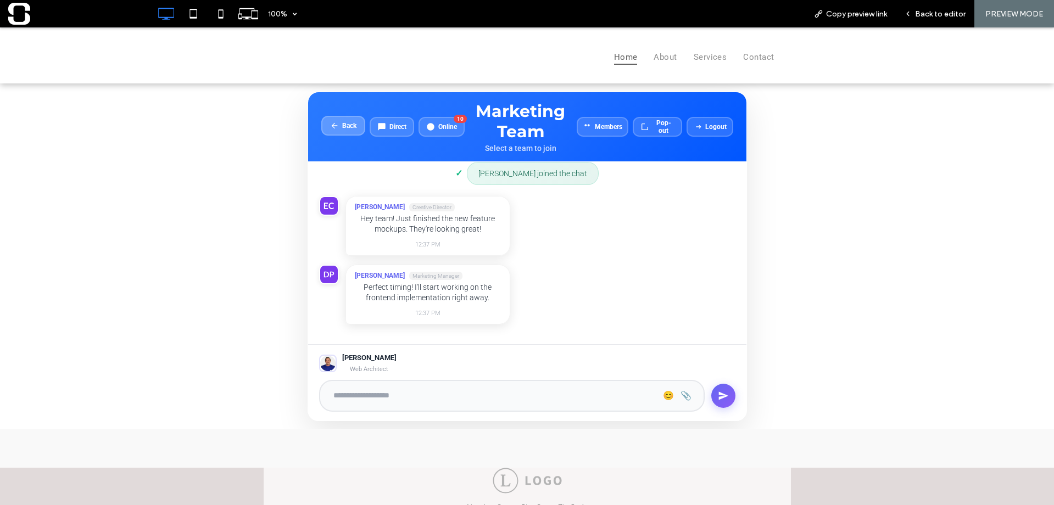
click at [344, 129] on span "Back" at bounding box center [349, 126] width 14 height 8
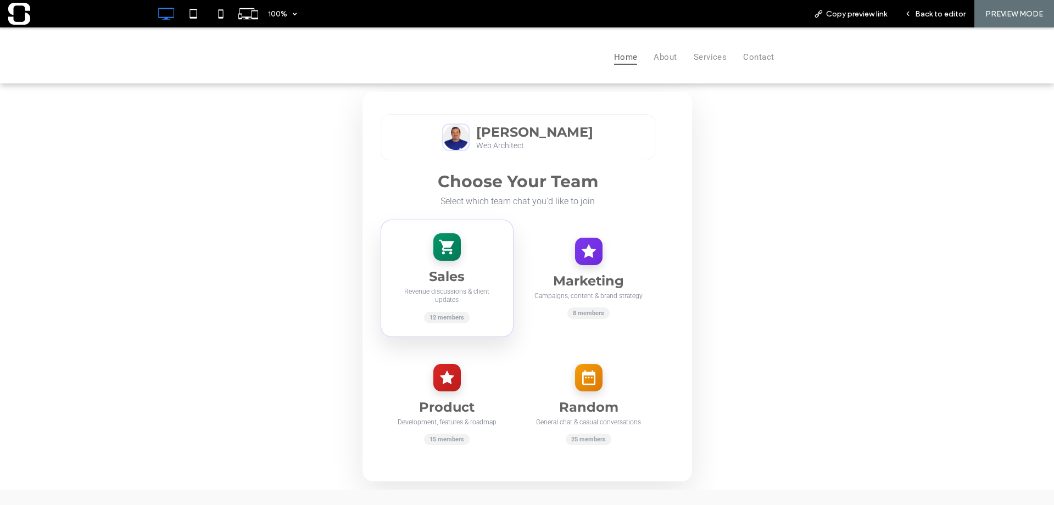
click at [427, 272] on h3 "Sales" at bounding box center [447, 276] width 110 height 16
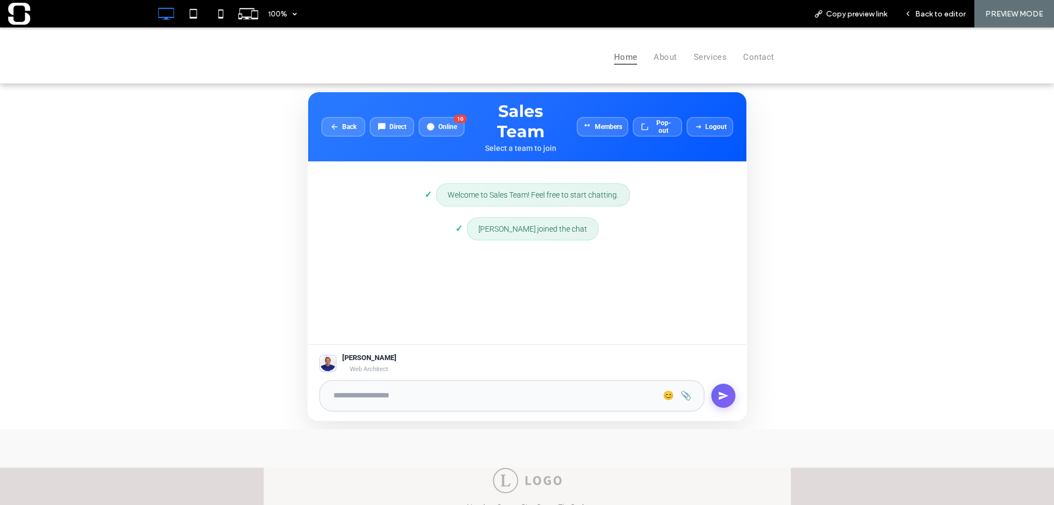
click at [518, 152] on div "Select a team to join" at bounding box center [520, 148] width 94 height 9
click at [515, 142] on div "Sales Team Select a team to join" at bounding box center [520, 127] width 94 height 52
click at [512, 120] on h2 "Sales Team" at bounding box center [520, 121] width 94 height 41
click at [516, 147] on div "Select a team to join" at bounding box center [520, 148] width 94 height 9
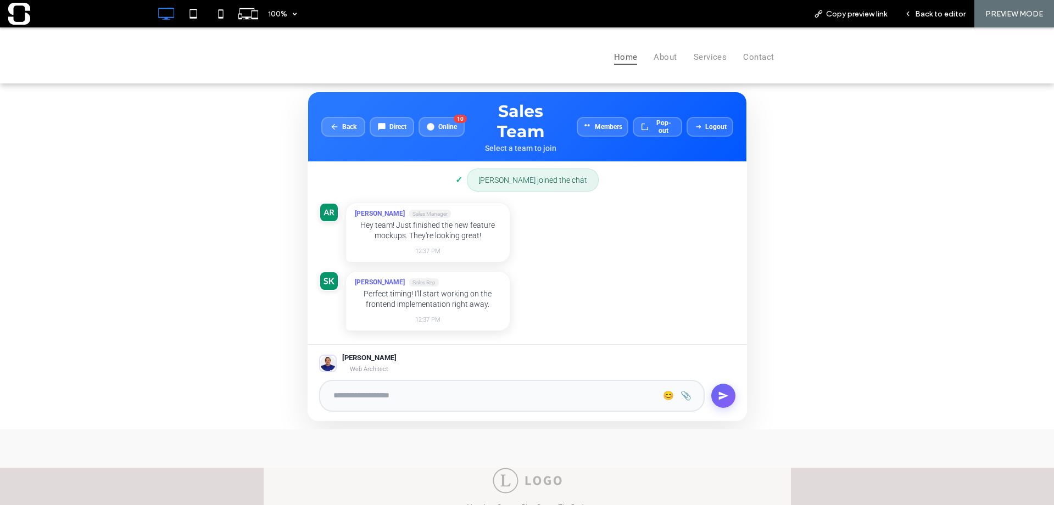
scroll to position [68, 0]
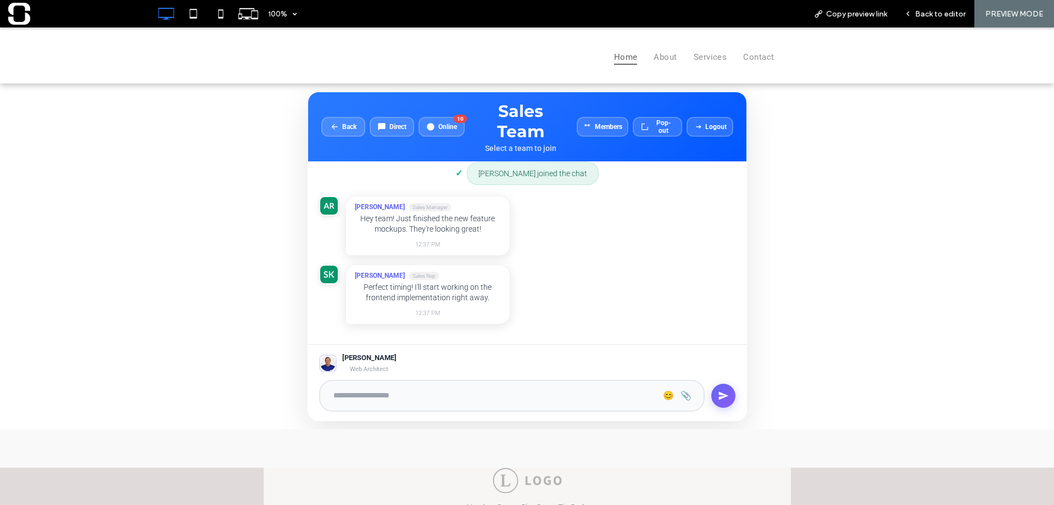
click at [516, 147] on div "Select a team to join" at bounding box center [520, 148] width 94 height 9
click at [344, 126] on span "Back" at bounding box center [349, 126] width 14 height 8
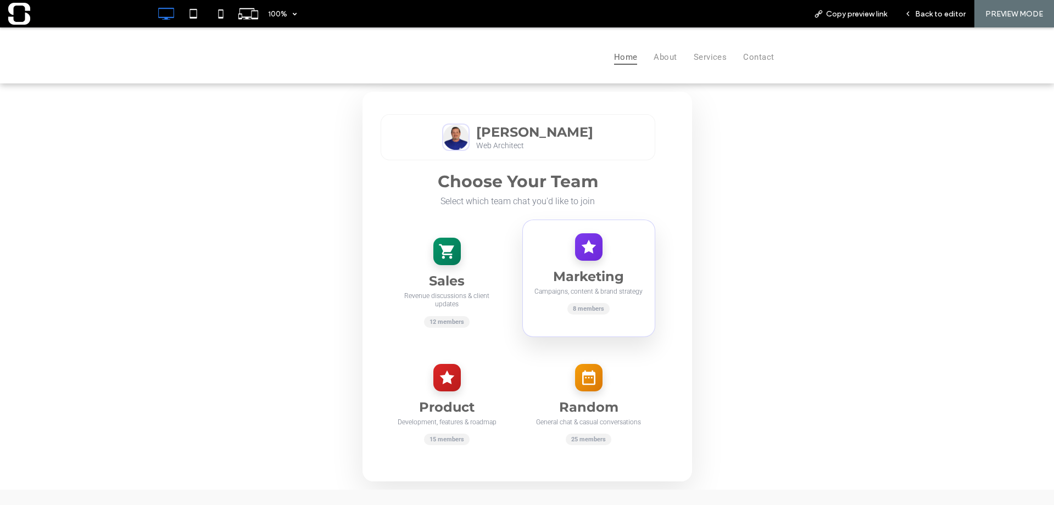
click at [550, 253] on div "Marketing Campaigns, content & brand strategy 8 members" at bounding box center [588, 278] width 133 height 117
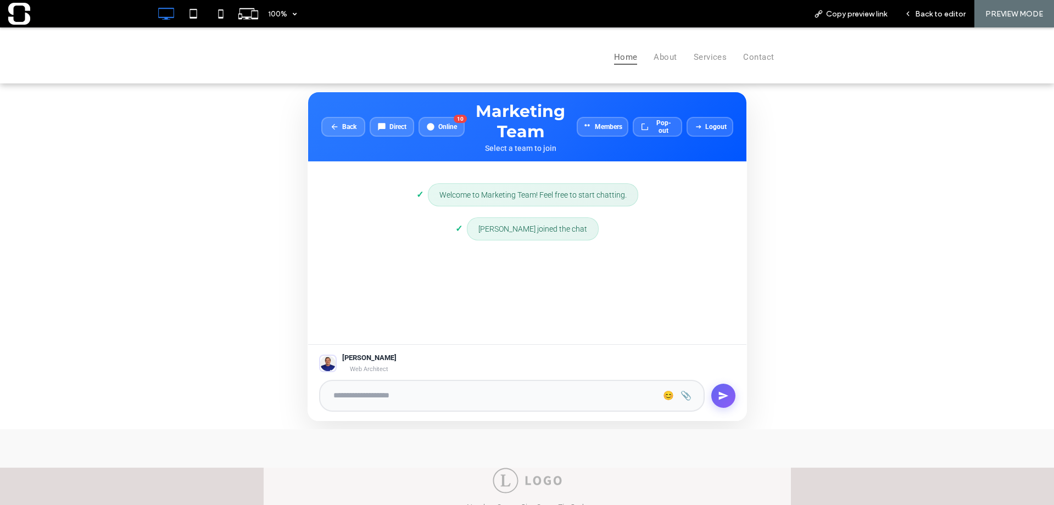
scroll to position [0, 0]
click at [345, 125] on span "Back" at bounding box center [349, 126] width 14 height 8
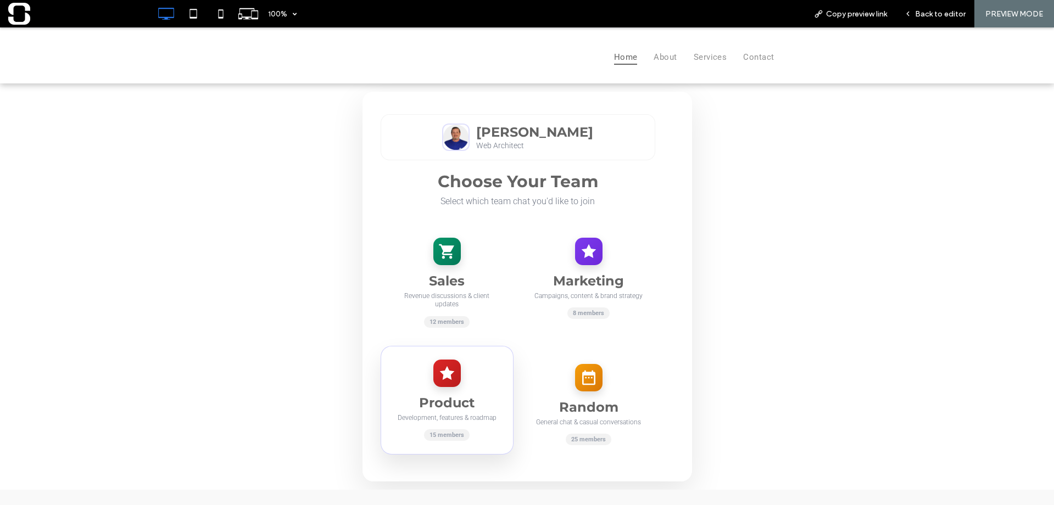
click at [451, 387] on div "Product Development, features & roadmap 15 members" at bounding box center [446, 400] width 133 height 109
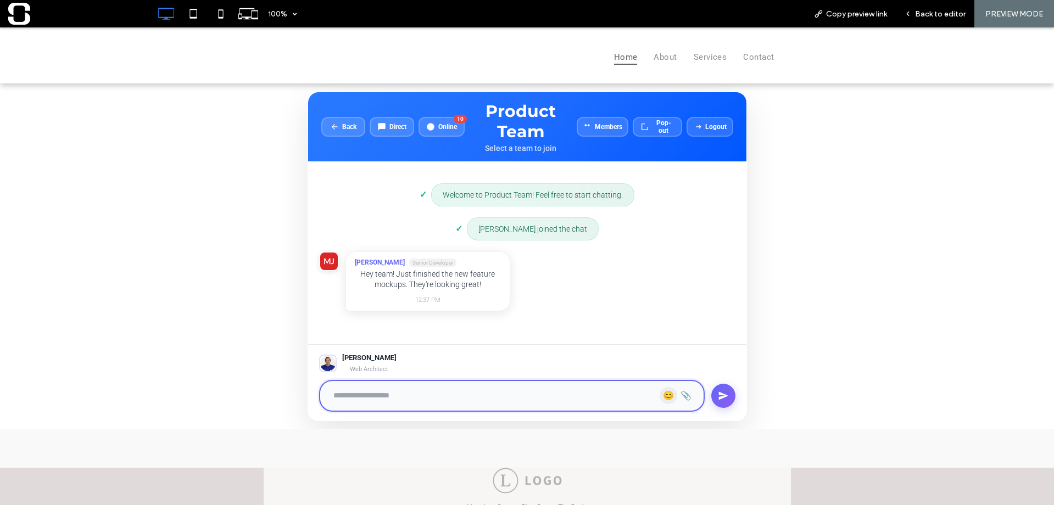
click at [659, 395] on button "😊" at bounding box center [668, 395] width 18 height 17
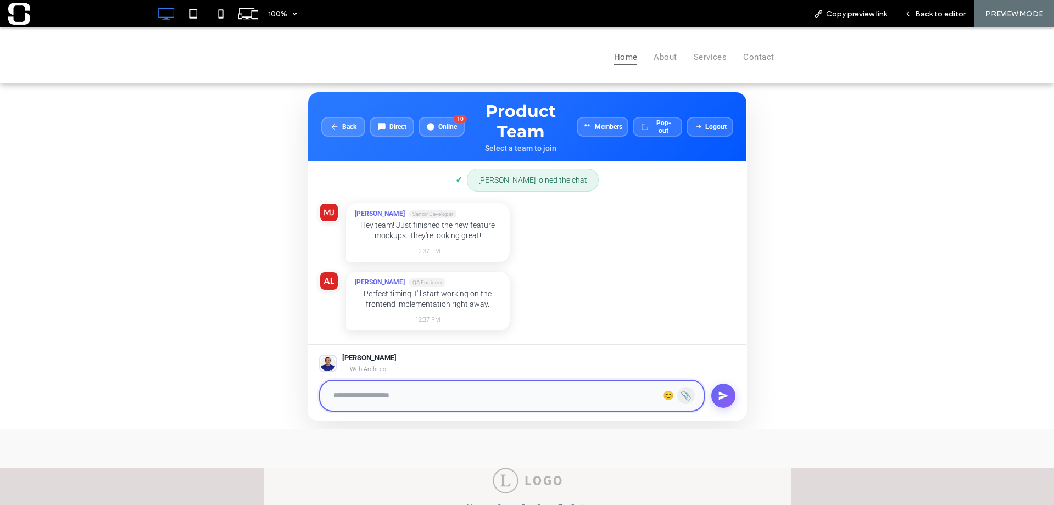
scroll to position [68, 0]
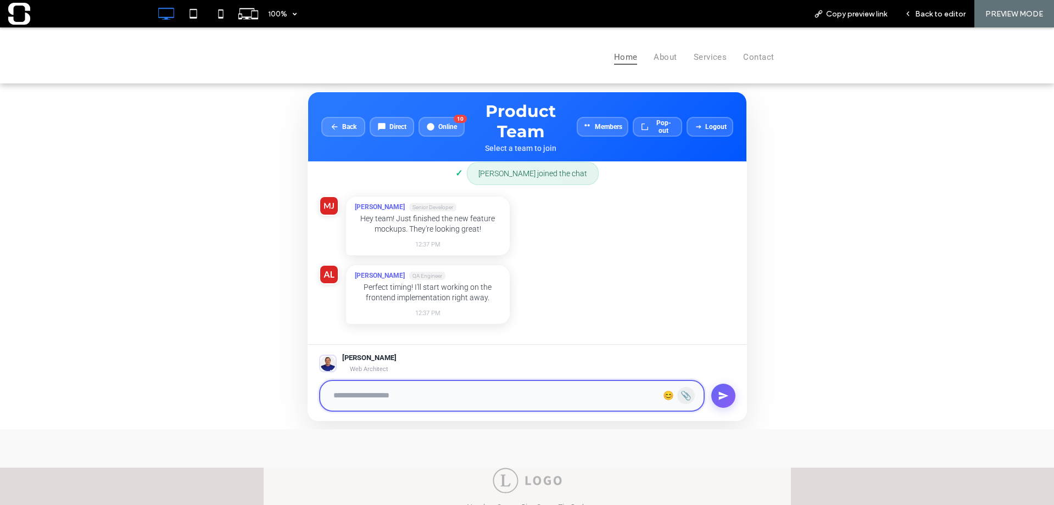
click at [677, 397] on button "📎" at bounding box center [686, 395] width 18 height 17
click at [663, 396] on button "😊" at bounding box center [668, 395] width 18 height 17
click at [664, 399] on button "😊" at bounding box center [668, 395] width 18 height 17
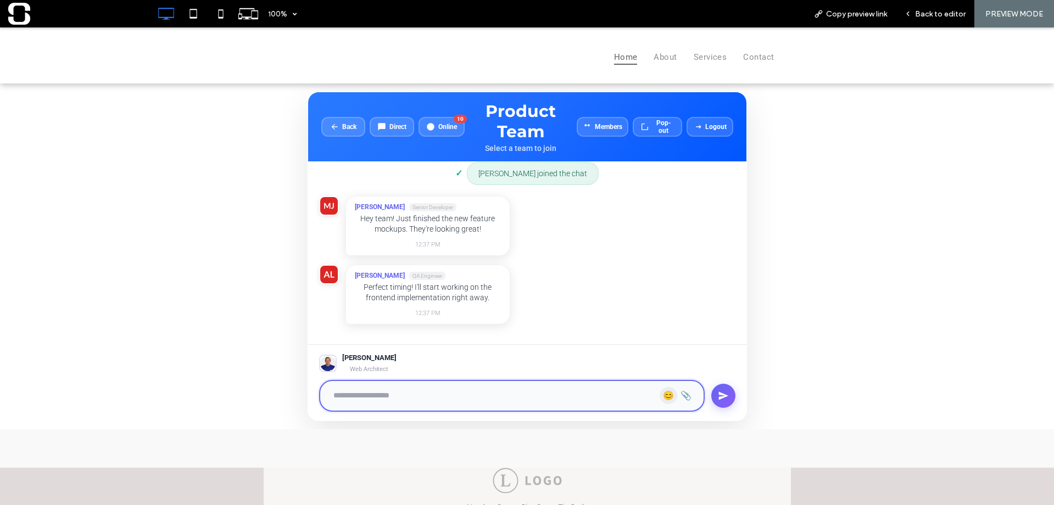
click at [664, 399] on button "😊" at bounding box center [668, 395] width 18 height 17
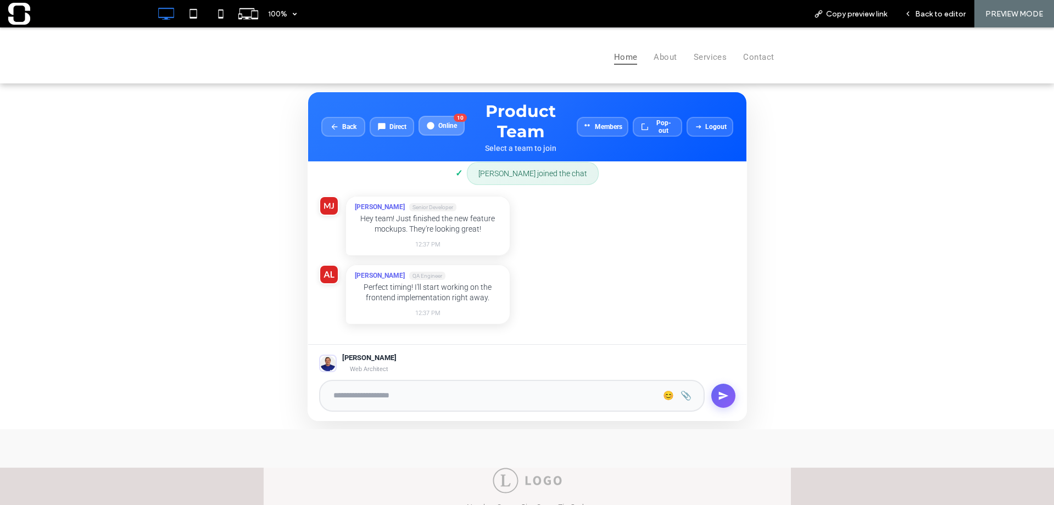
click at [444, 131] on button "Online 10" at bounding box center [441, 126] width 46 height 20
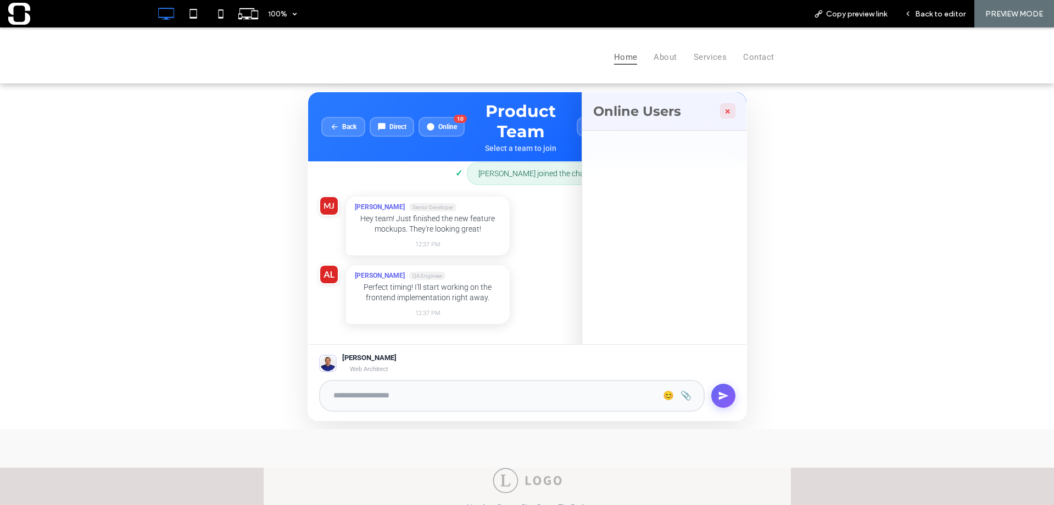
click at [720, 110] on button "×" at bounding box center [727, 110] width 15 height 15
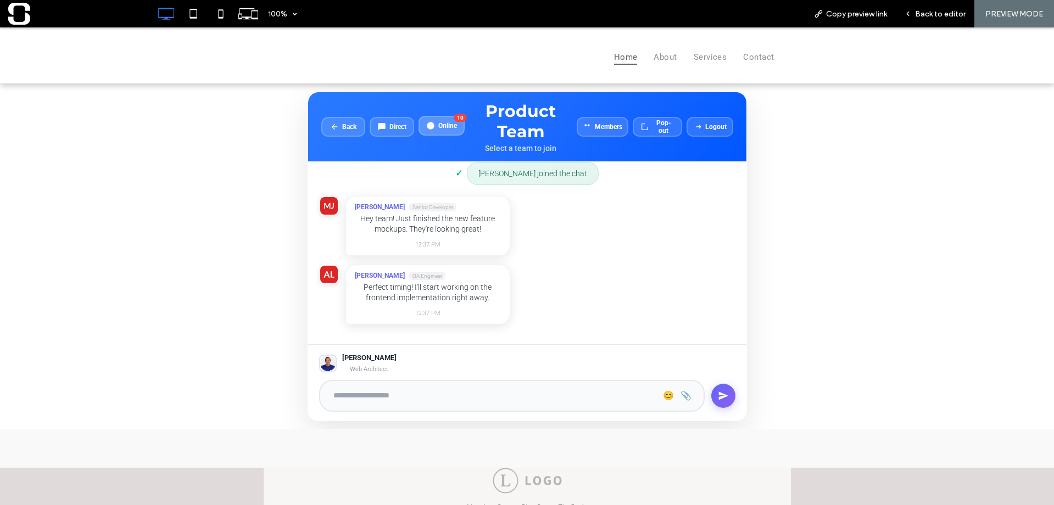
click at [434, 121] on button "Online 10" at bounding box center [441, 126] width 46 height 20
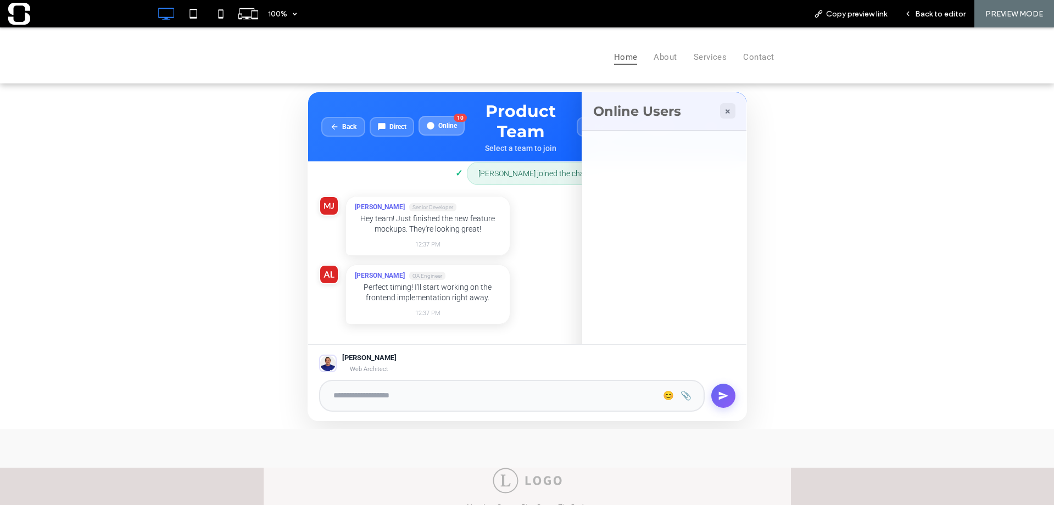
click at [438, 124] on span "Online" at bounding box center [447, 126] width 19 height 8
click at [725, 110] on button "×" at bounding box center [727, 110] width 15 height 15
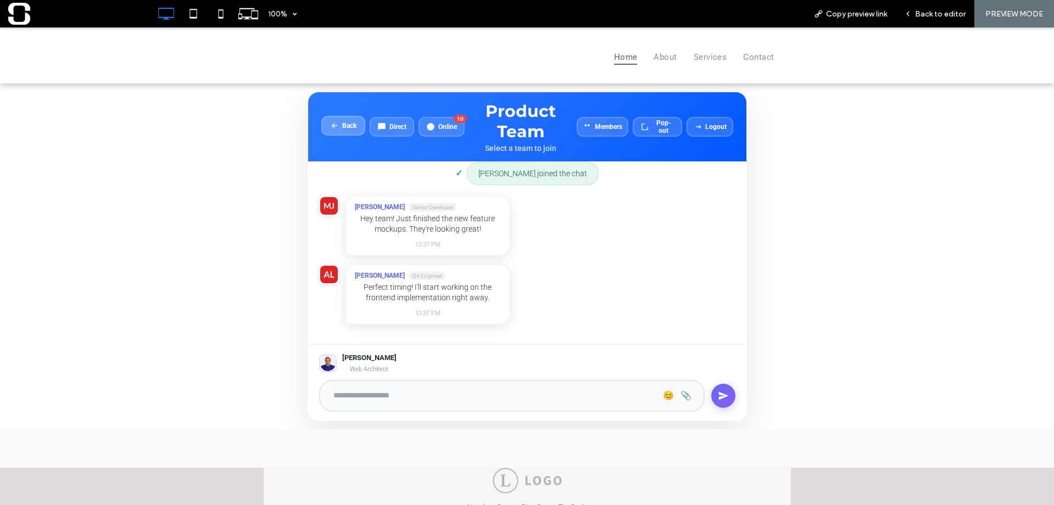
click at [346, 128] on span "Back" at bounding box center [349, 126] width 14 height 8
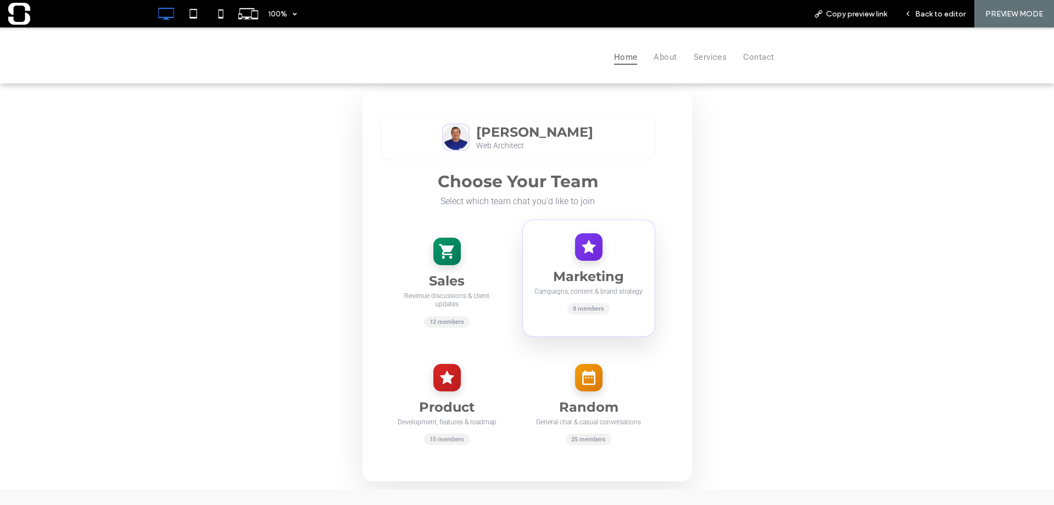
click at [584, 264] on div "Marketing Campaigns, content & brand strategy 8 members" at bounding box center [588, 278] width 133 height 117
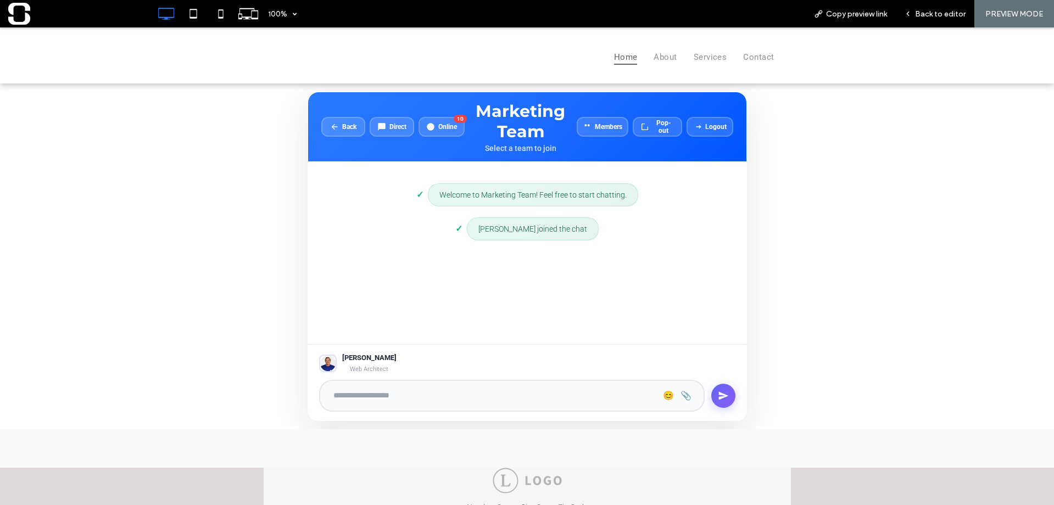
scroll to position [0, 0]
click at [451, 123] on span "Online" at bounding box center [447, 126] width 19 height 8
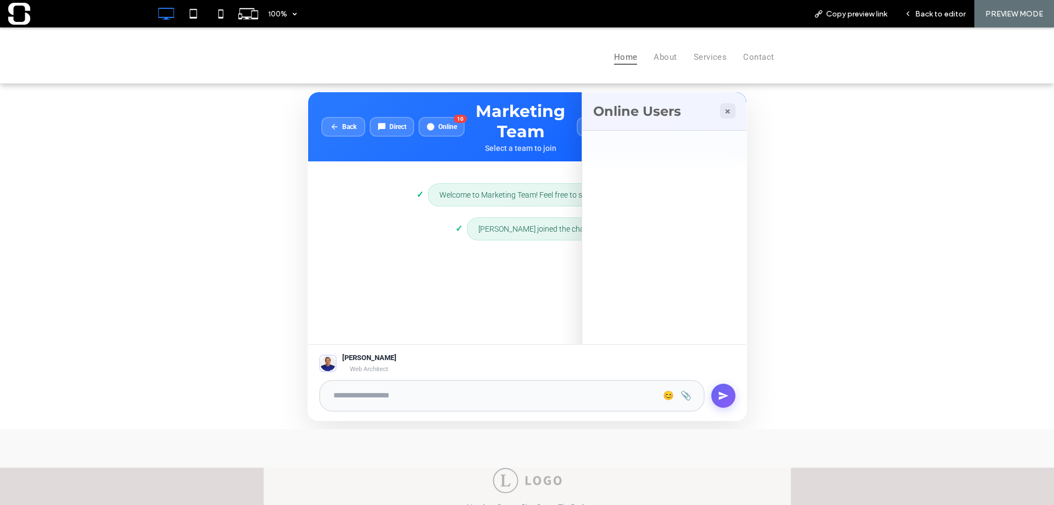
click at [332, 130] on icon at bounding box center [334, 126] width 9 height 9
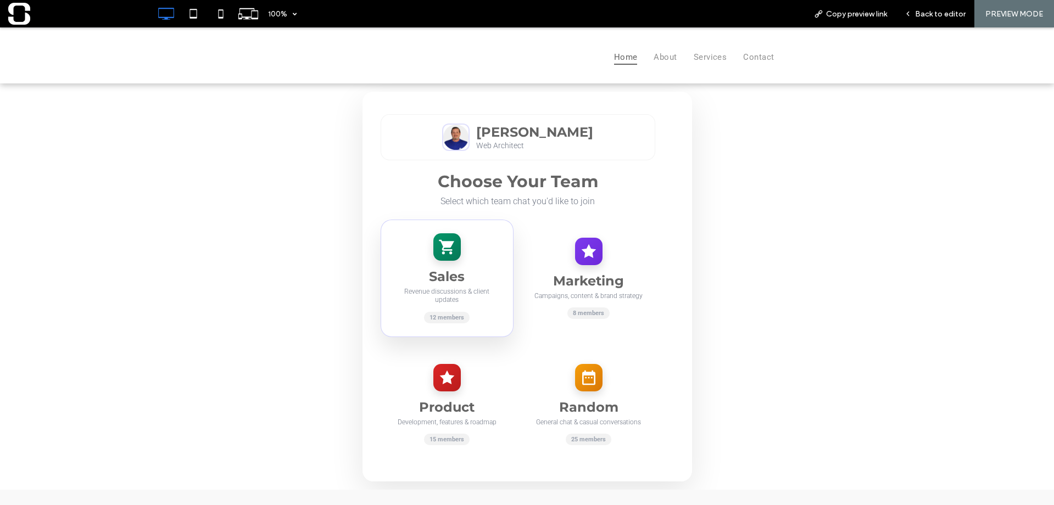
click at [462, 253] on div "Sales Revenue discussions & client updates 12 members" at bounding box center [446, 278] width 133 height 117
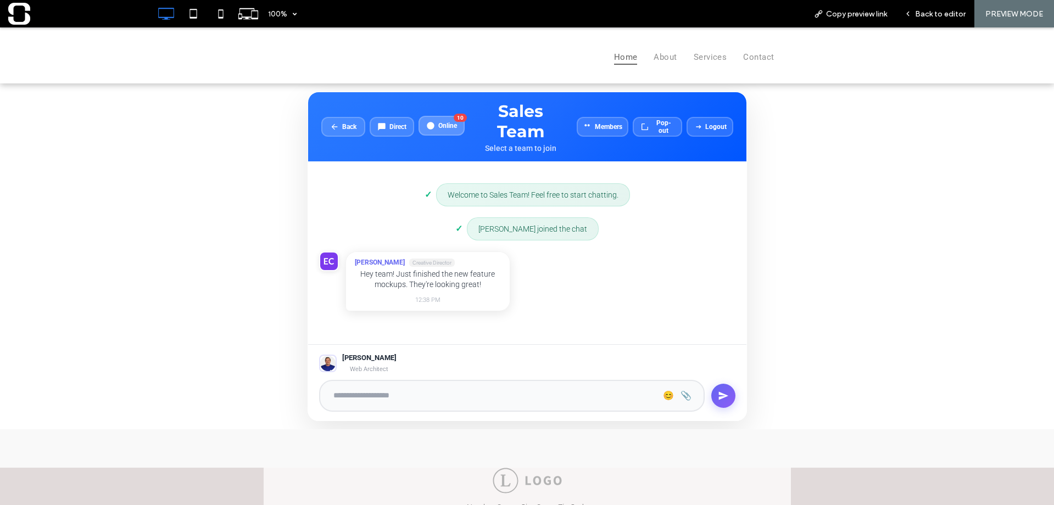
click at [443, 128] on span "Online" at bounding box center [447, 126] width 19 height 8
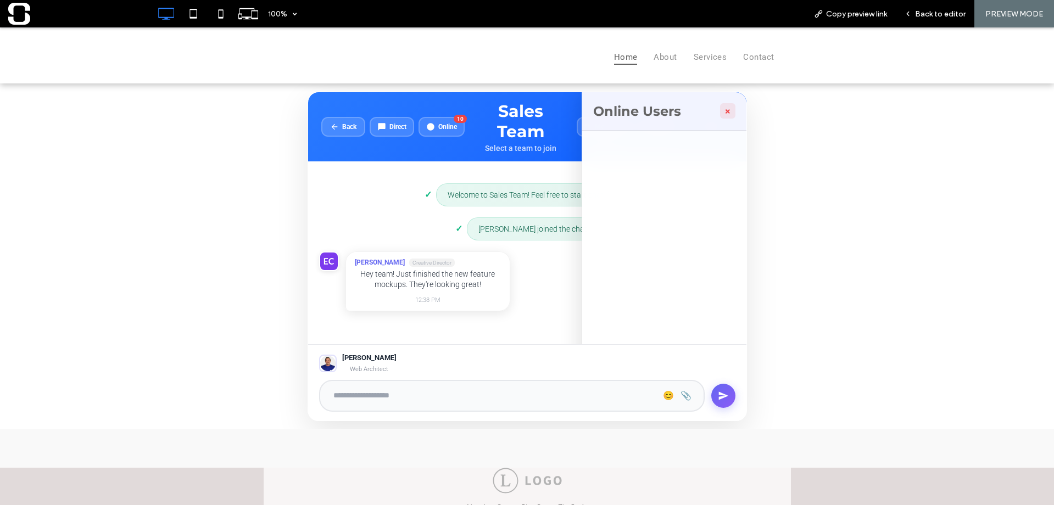
click at [725, 112] on button "×" at bounding box center [727, 110] width 15 height 15
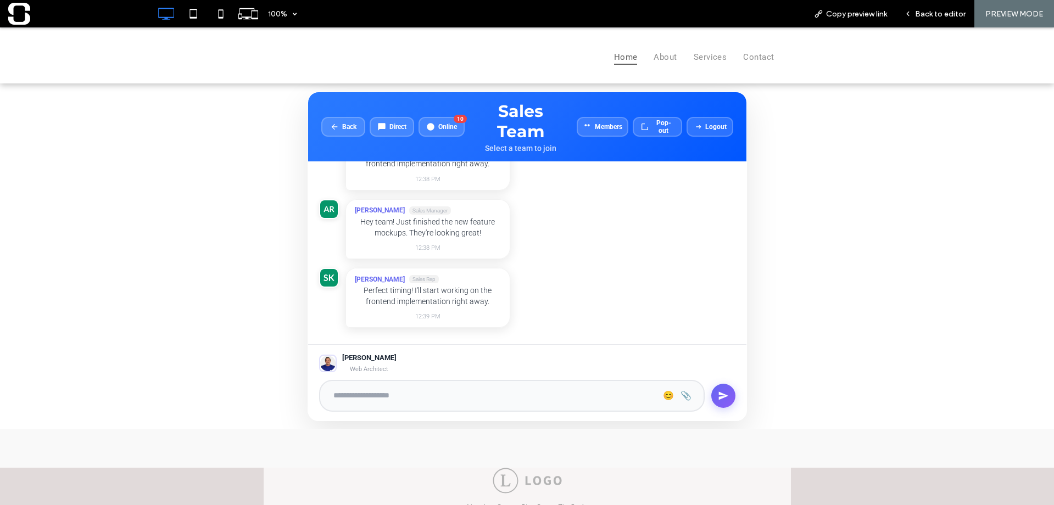
scroll to position [211, 0]
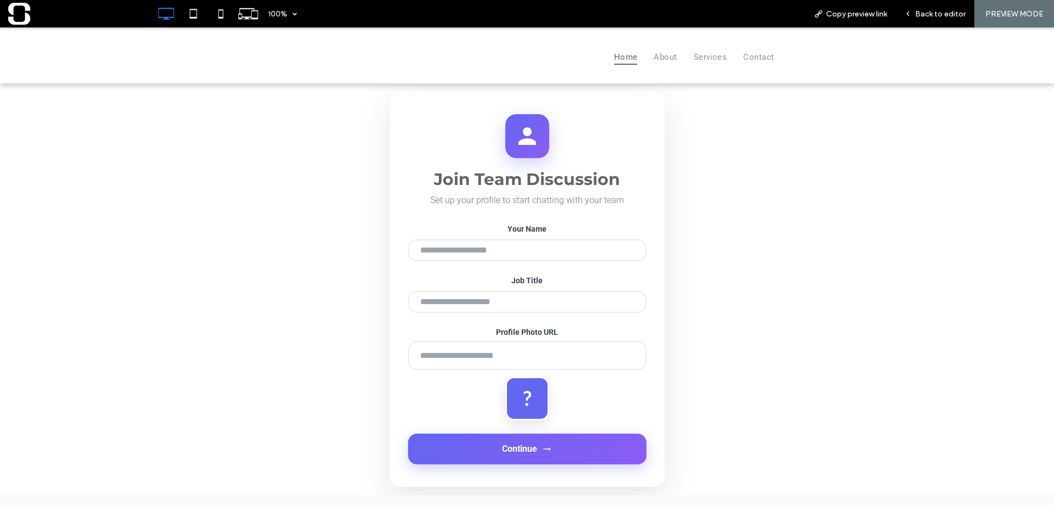
type input "**********"
click at [468, 304] on input "Job Title" at bounding box center [527, 302] width 238 height 22
type input "**********"
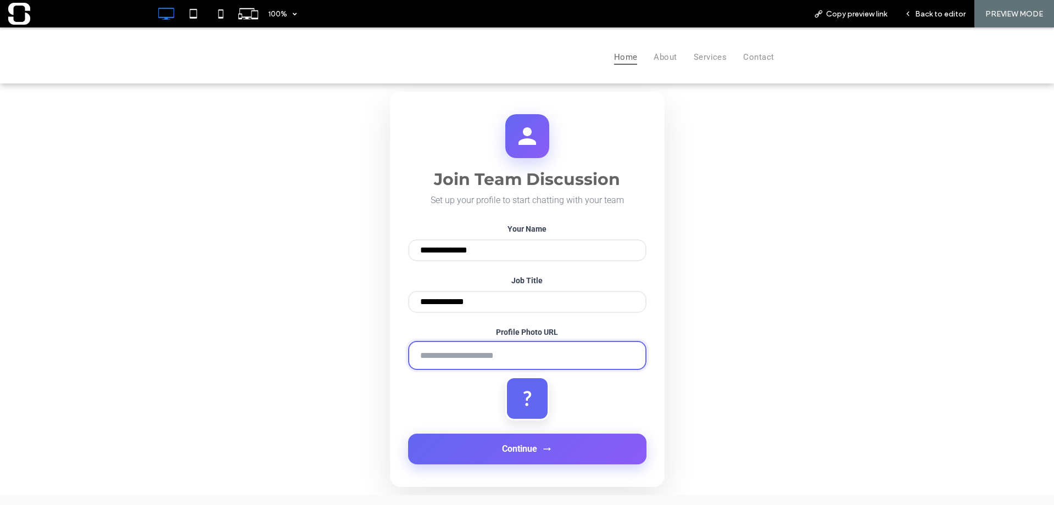
click at [460, 362] on input "Profile Photo URL" at bounding box center [527, 355] width 238 height 29
type input "**********"
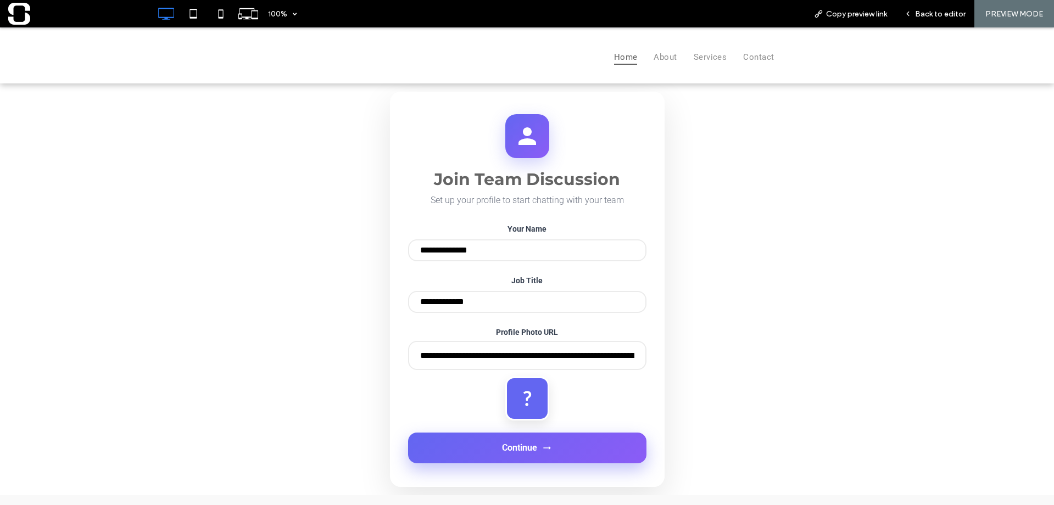
click at [479, 458] on button "Continue" at bounding box center [527, 448] width 238 height 31
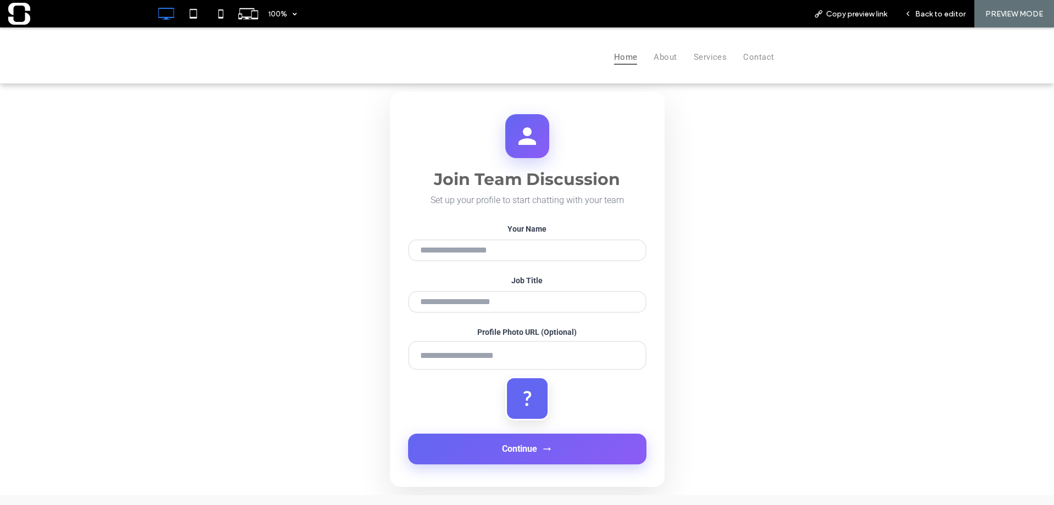
type input "**********"
click at [462, 305] on input "Job Title" at bounding box center [527, 302] width 238 height 22
type input "**********"
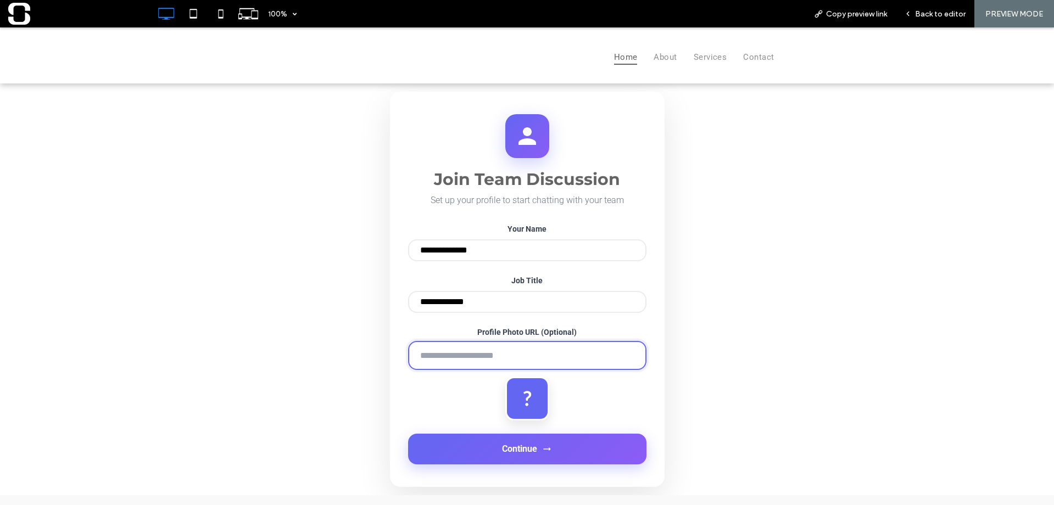
click at [438, 368] on input "Profile Photo URL (Optional)" at bounding box center [527, 355] width 238 height 29
type input "**********"
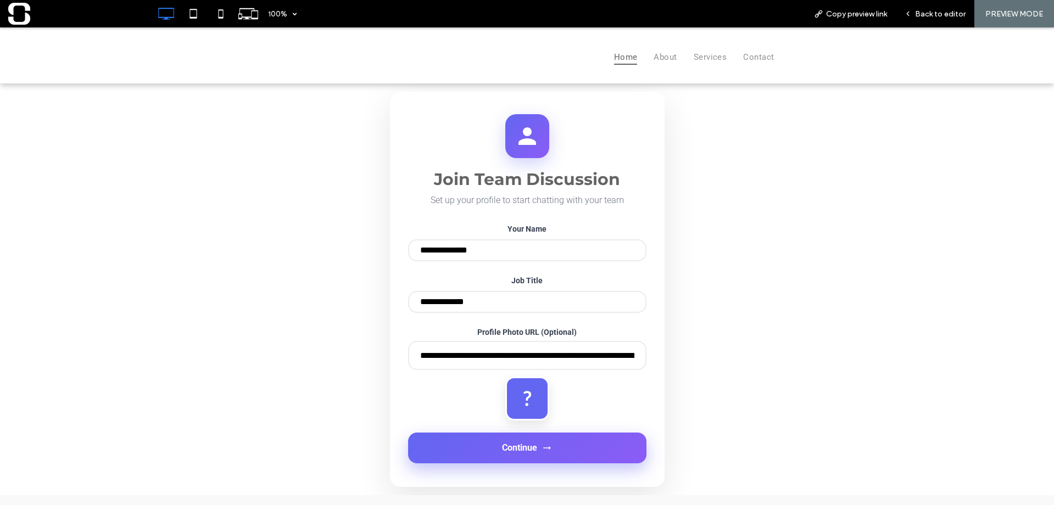
click at [475, 447] on button "Continue" at bounding box center [527, 448] width 238 height 31
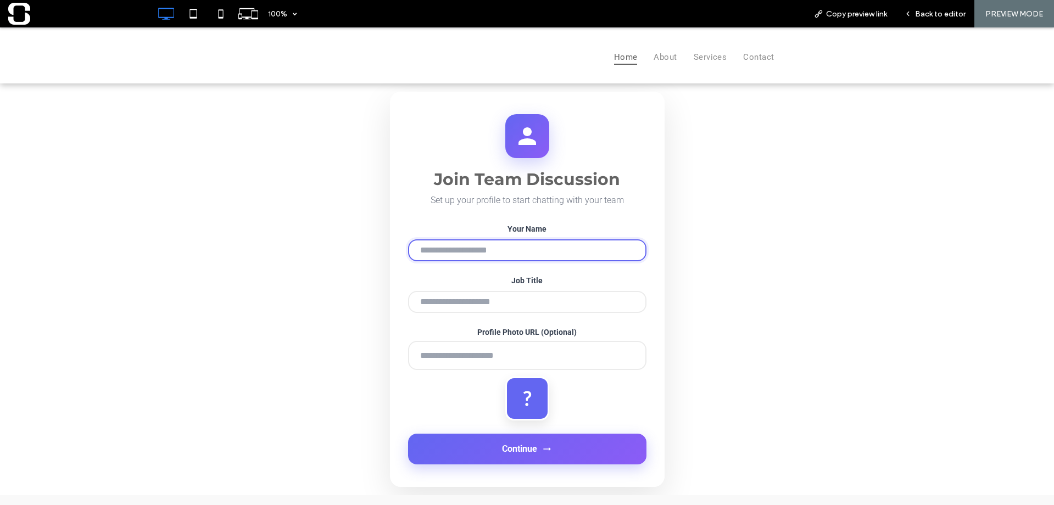
click at [502, 256] on input "Your Name" at bounding box center [527, 250] width 238 height 22
type input "**********"
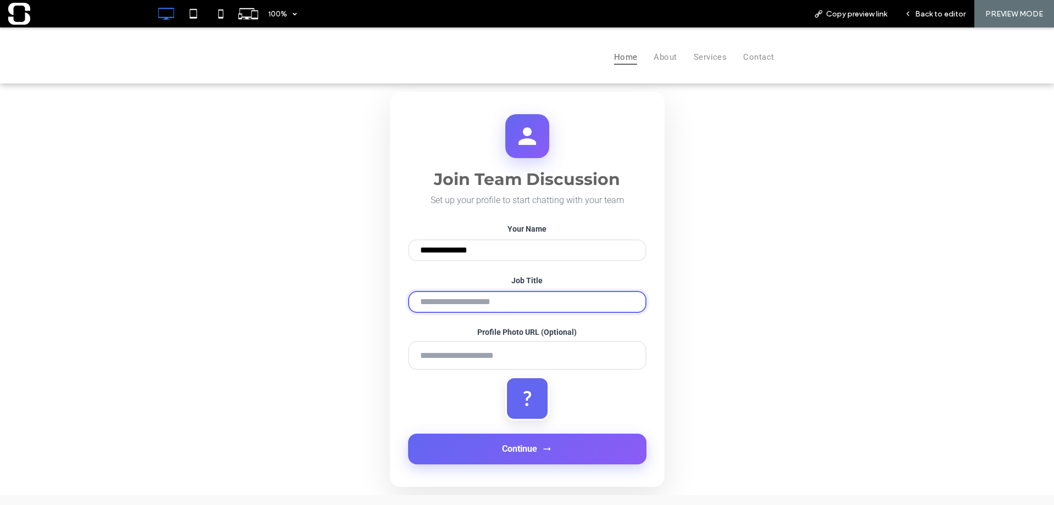
click at [482, 309] on input "Job Title" at bounding box center [527, 302] width 238 height 22
type input "**********"
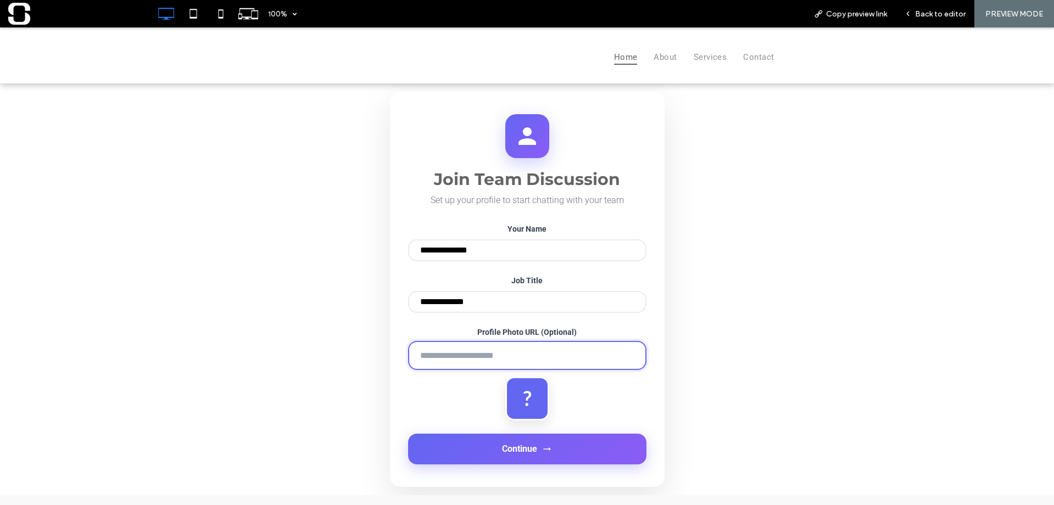
click at [474, 357] on input "Profile Photo URL (Optional)" at bounding box center [527, 355] width 238 height 29
type input "**********"
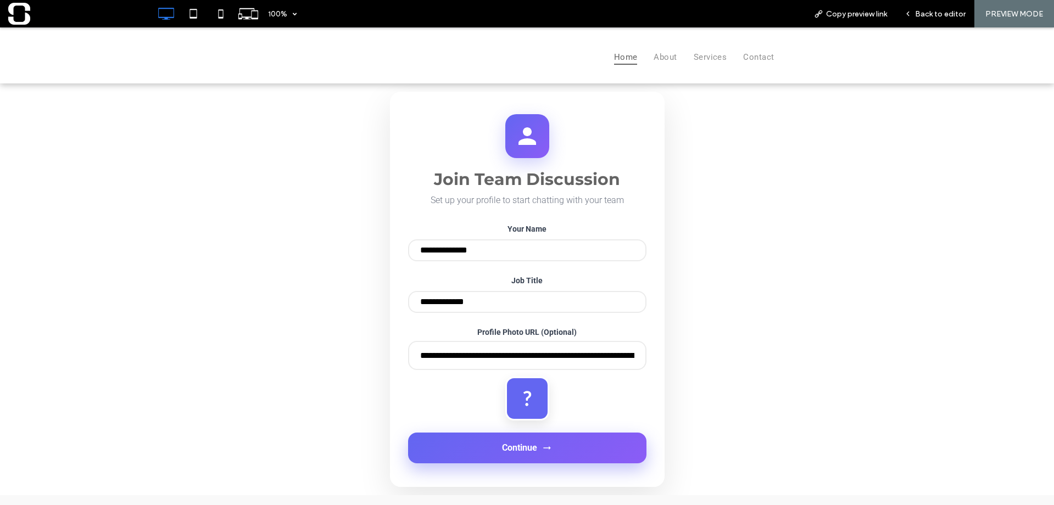
click at [479, 456] on button "Continue" at bounding box center [527, 448] width 238 height 31
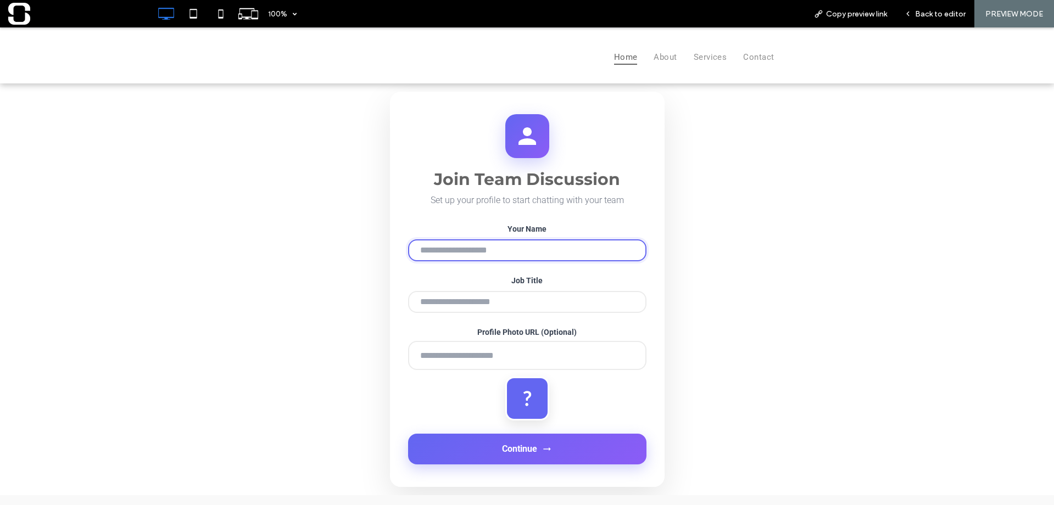
click at [514, 260] on input "Your Name" at bounding box center [527, 250] width 238 height 22
type input "**********"
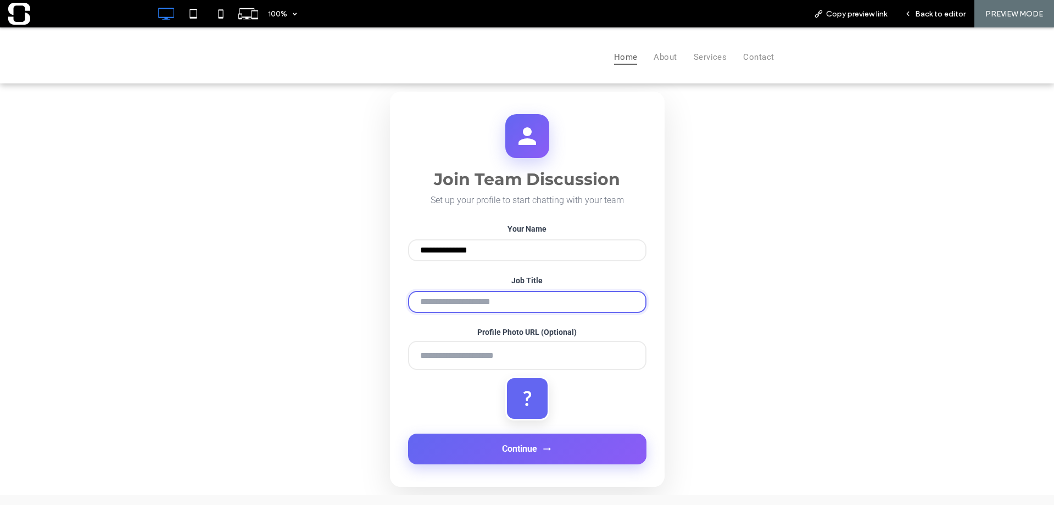
click at [486, 305] on input "Job Title" at bounding box center [527, 302] width 238 height 22
type input "**********"
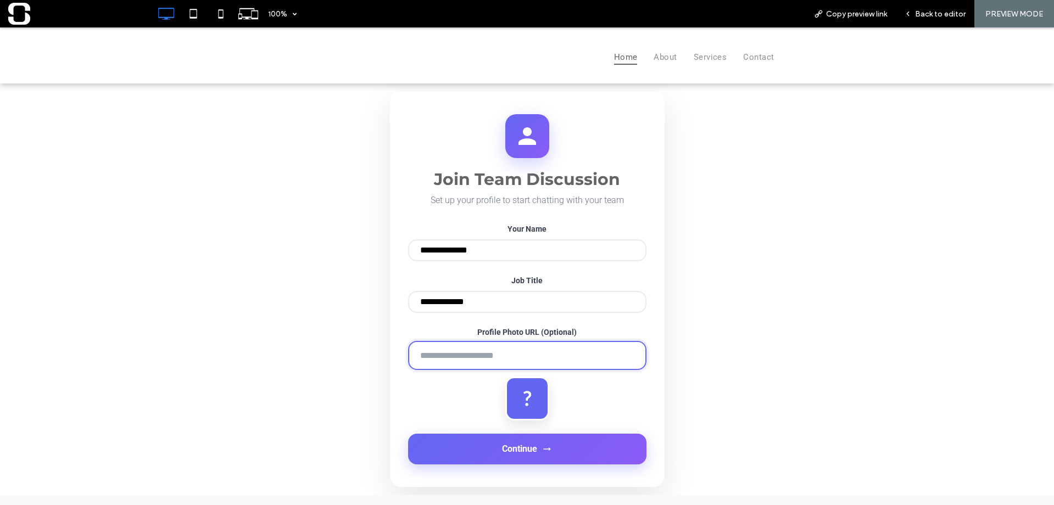
click at [480, 356] on input "Profile Photo URL (Optional)" at bounding box center [527, 355] width 238 height 29
type input "**********"
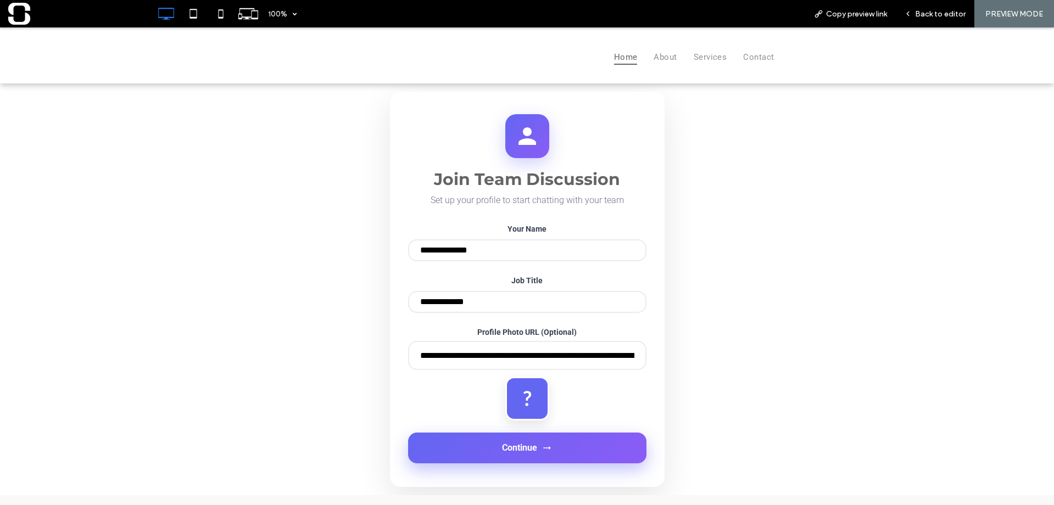
click at [495, 456] on button "Continue" at bounding box center [527, 448] width 238 height 31
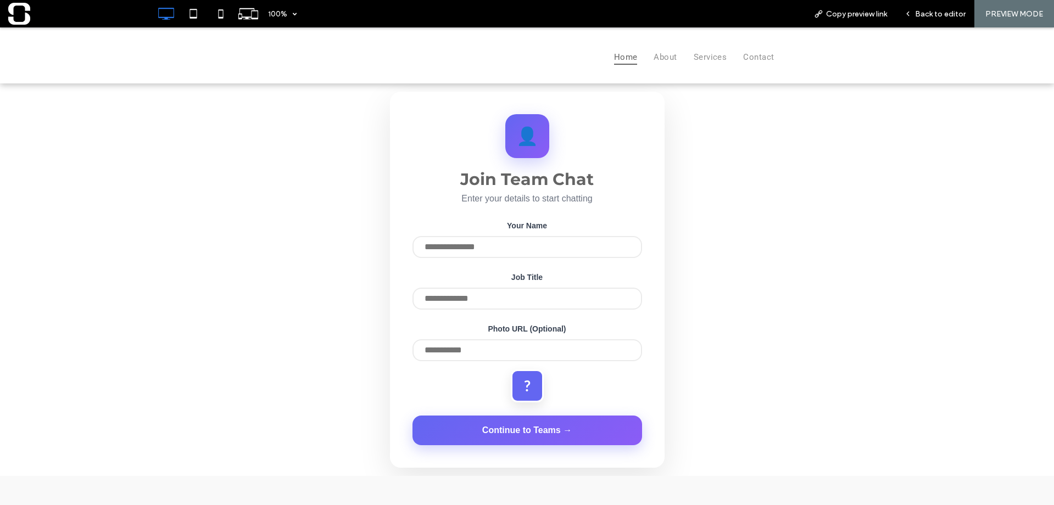
click at [499, 255] on input "text" at bounding box center [526, 247] width 229 height 22
click at [499, 255] on input "*" at bounding box center [526, 247] width 229 height 22
type input "**********"
drag, startPoint x: 500, startPoint y: 288, endPoint x: 497, endPoint y: 306, distance: 18.3
click at [497, 306] on div "Job Title" at bounding box center [526, 292] width 229 height 38
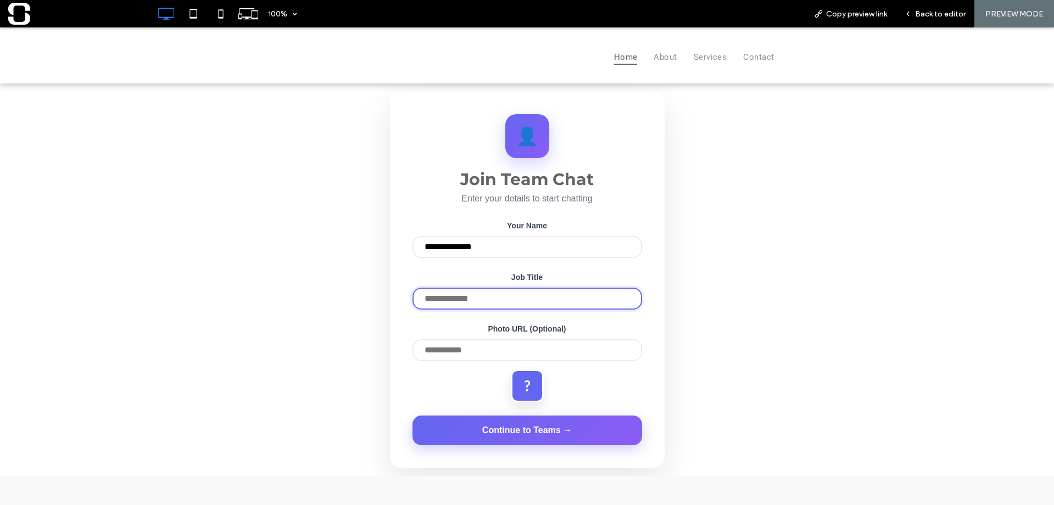
click at [497, 306] on input "text" at bounding box center [526, 299] width 229 height 22
type input "**********"
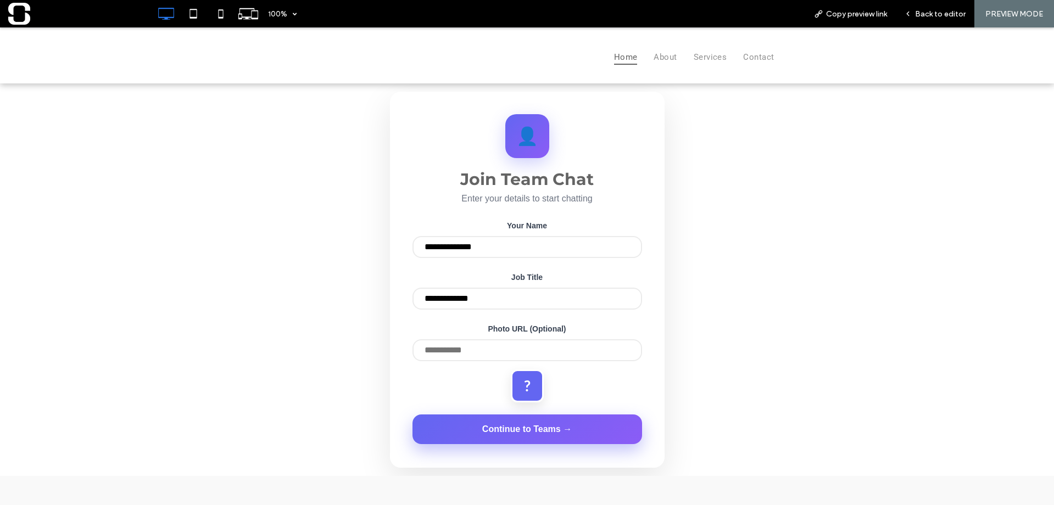
click at [554, 444] on button "Continue to Teams →" at bounding box center [526, 430] width 229 height 30
click at [553, 431] on button "Continue to Teams →" at bounding box center [526, 430] width 229 height 30
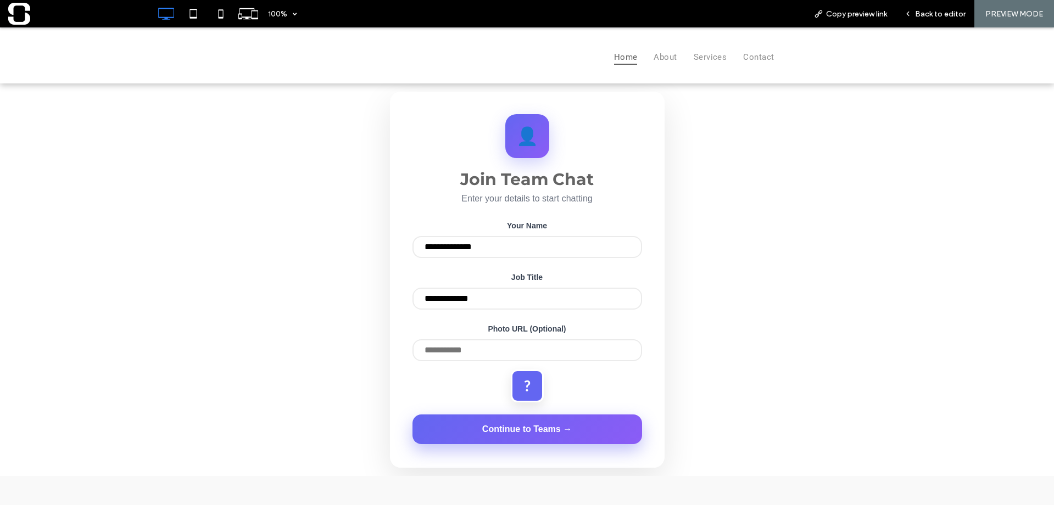
click at [553, 431] on button "Continue to Teams →" at bounding box center [526, 430] width 229 height 30
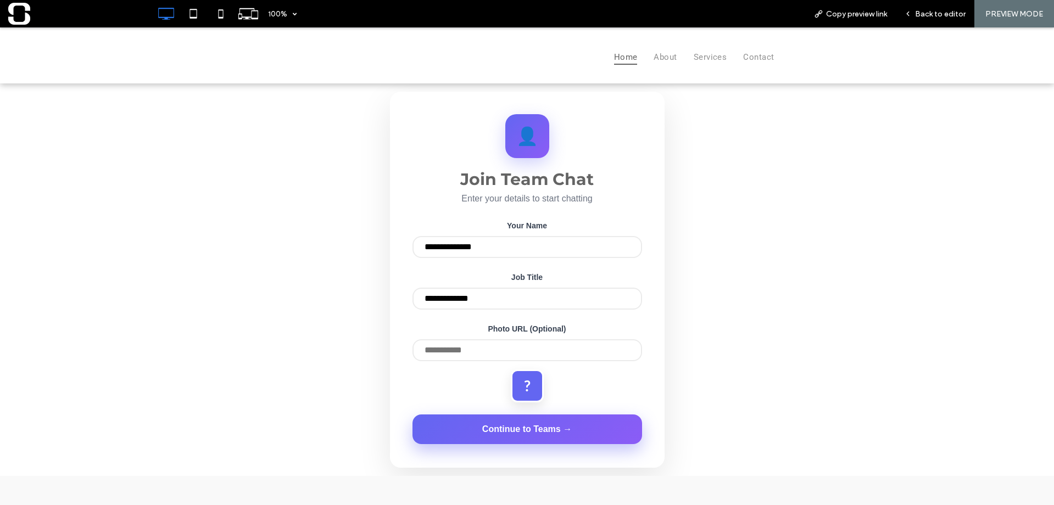
click at [508, 439] on button "Continue to Teams →" at bounding box center [526, 430] width 229 height 30
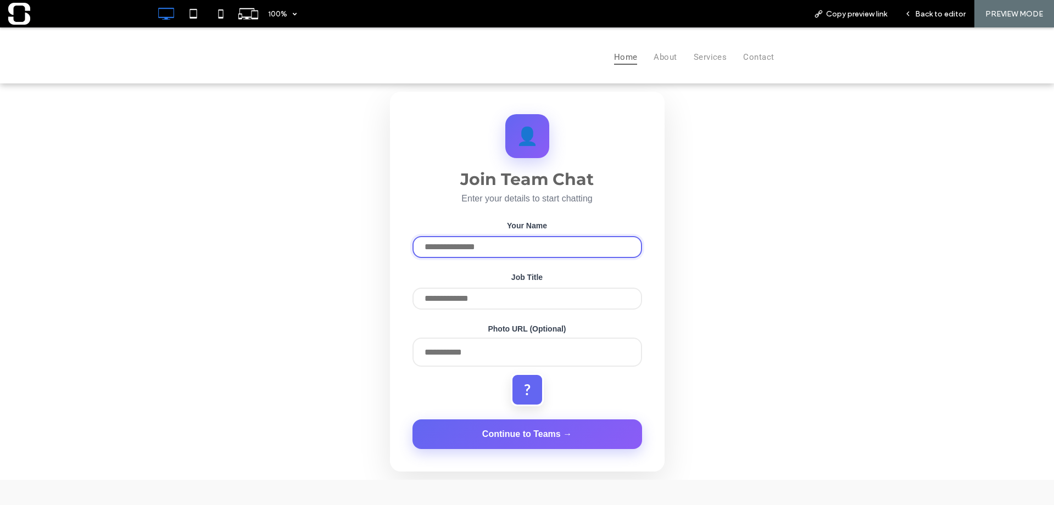
drag, startPoint x: 0, startPoint y: 27, endPoint x: 469, endPoint y: 251, distance: 519.9
click at [469, 251] on input "text" at bounding box center [526, 247] width 229 height 22
type input "**********"
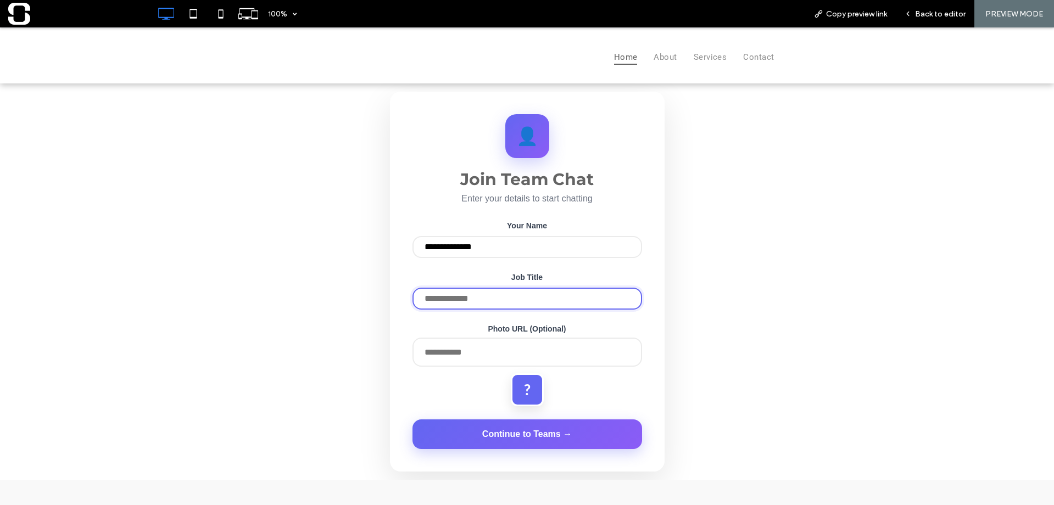
click at [468, 305] on input "text" at bounding box center [526, 299] width 229 height 22
type input "**********"
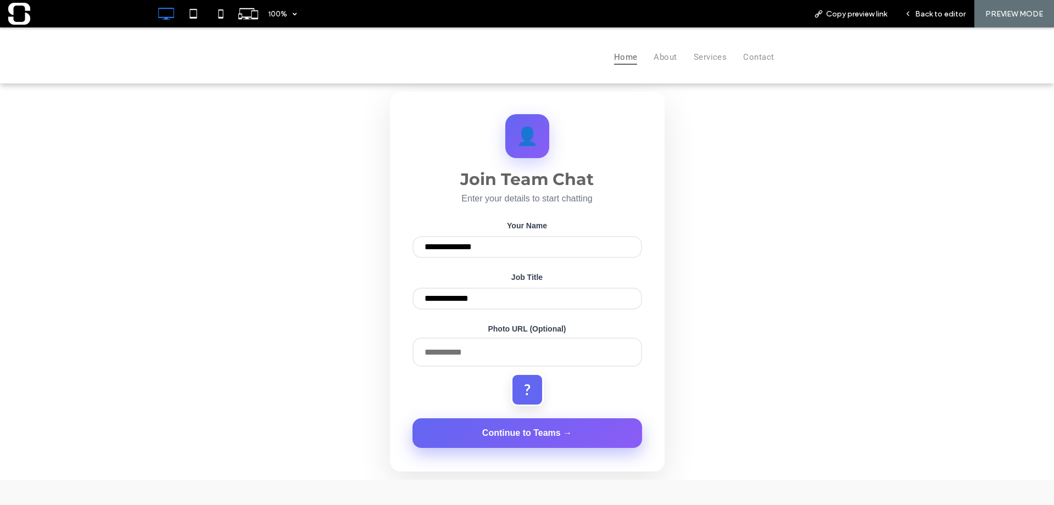
click at [505, 436] on button "Continue to Teams →" at bounding box center [526, 433] width 229 height 30
click at [505, 436] on button "Continue to Teams →" at bounding box center [526, 434] width 229 height 30
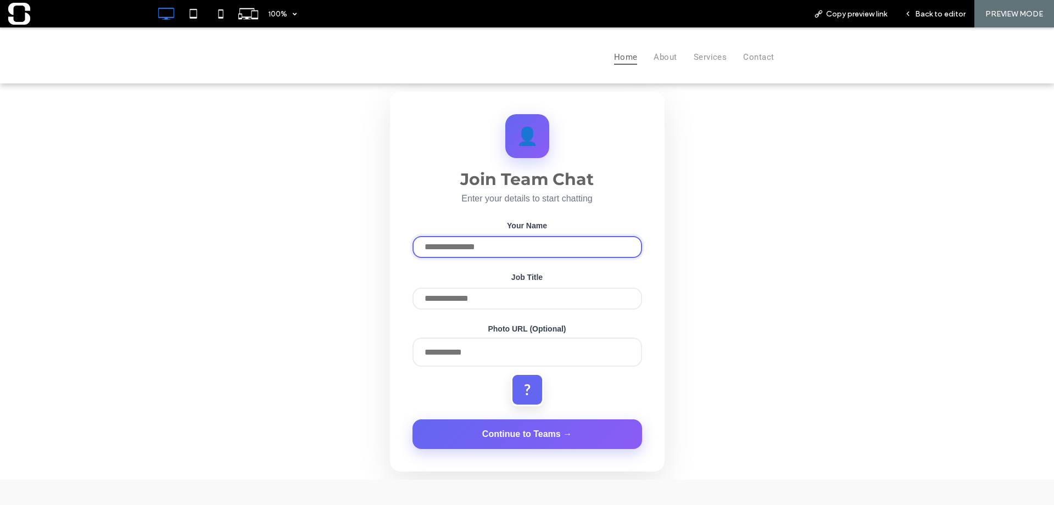
type input "**********"
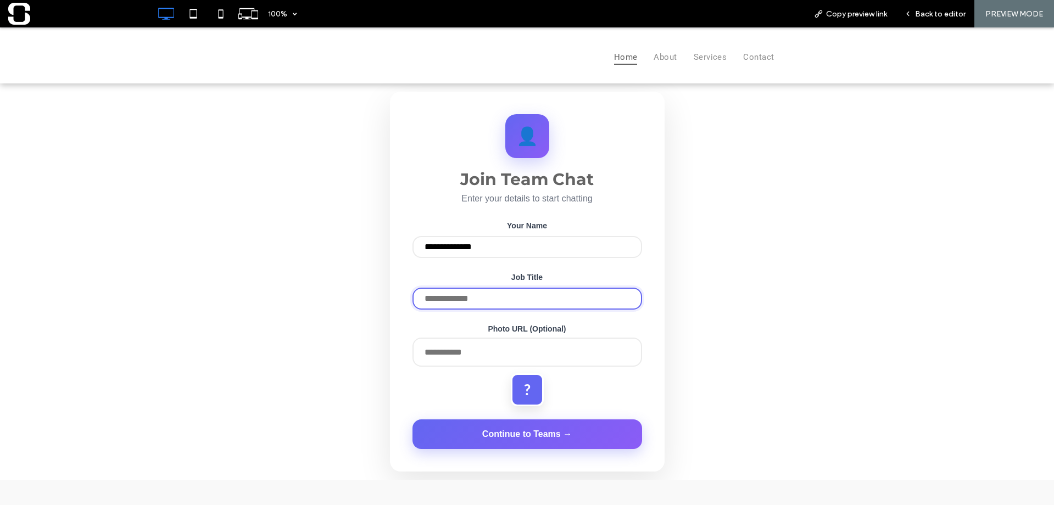
click at [495, 302] on input "text" at bounding box center [526, 299] width 229 height 22
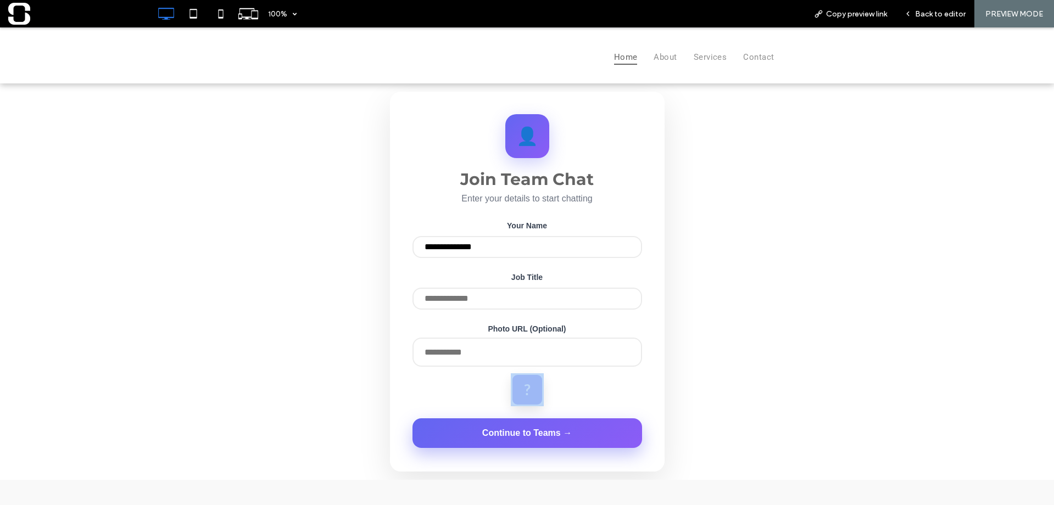
drag, startPoint x: 479, startPoint y: 406, endPoint x: 483, endPoint y: 445, distance: 39.2
click at [483, 445] on form "**********" at bounding box center [526, 335] width 229 height 228
click at [483, 445] on button "Continue to Teams →" at bounding box center [526, 433] width 229 height 30
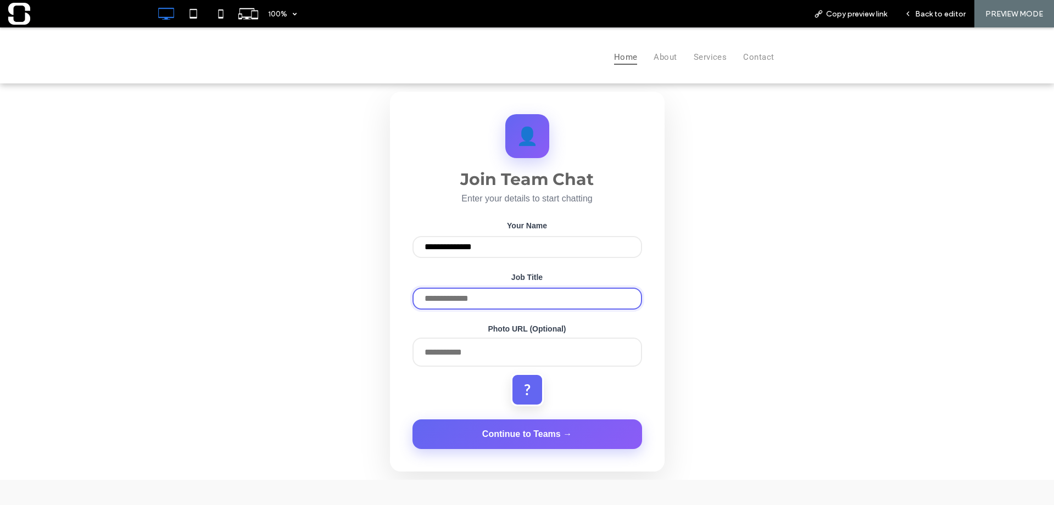
type input "**********"
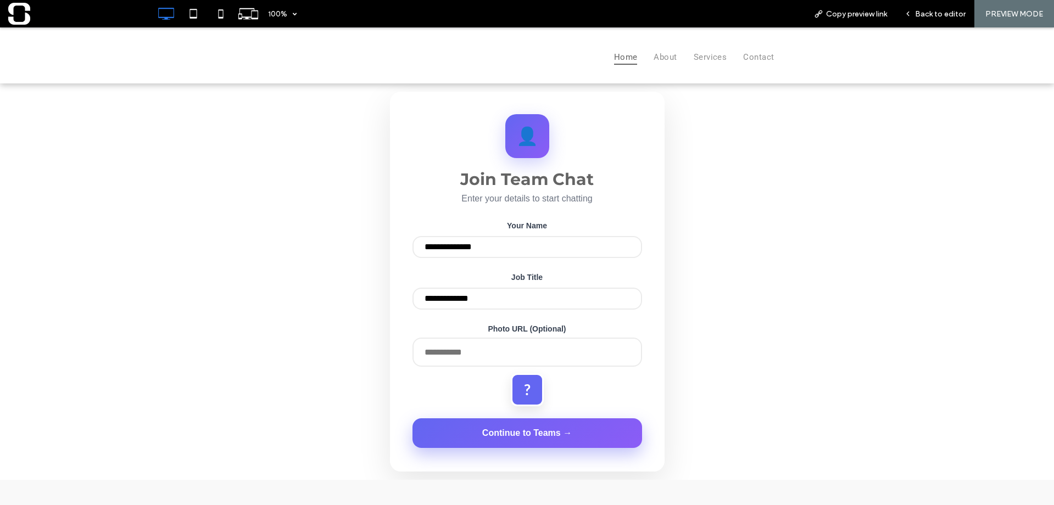
click at [488, 446] on button "Continue to Teams →" at bounding box center [526, 433] width 229 height 30
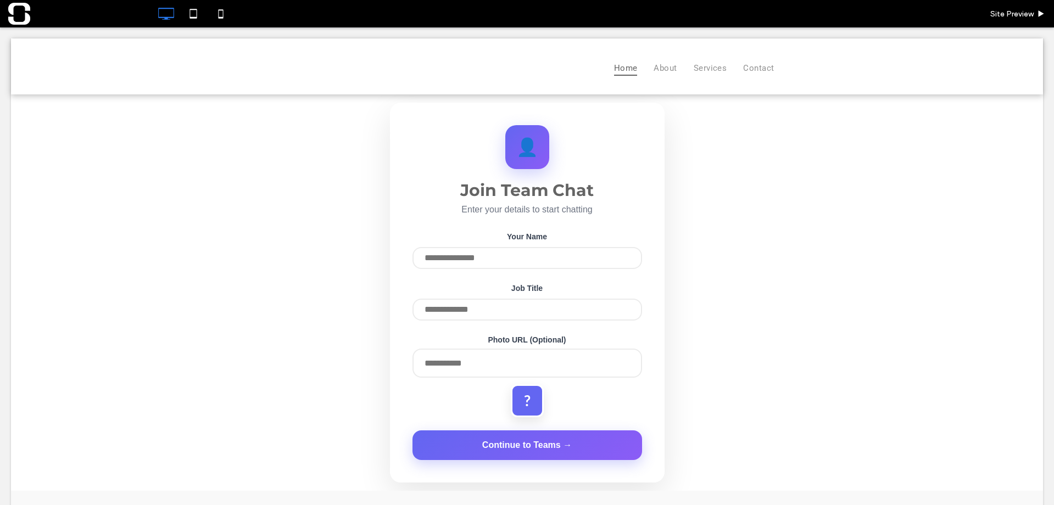
drag, startPoint x: 0, startPoint y: 27, endPoint x: 948, endPoint y: 309, distance: 989.1
click at [948, 309] on div "👤 Join Team Chat Enter your details to start chatting Your Name Job Title Photo…" at bounding box center [527, 292] width 1032 height 396
click at [1017, 20] on div "Site Preview" at bounding box center [1017, 13] width 72 height 27
click at [1017, 17] on span "Site Preview" at bounding box center [1011, 13] width 43 height 9
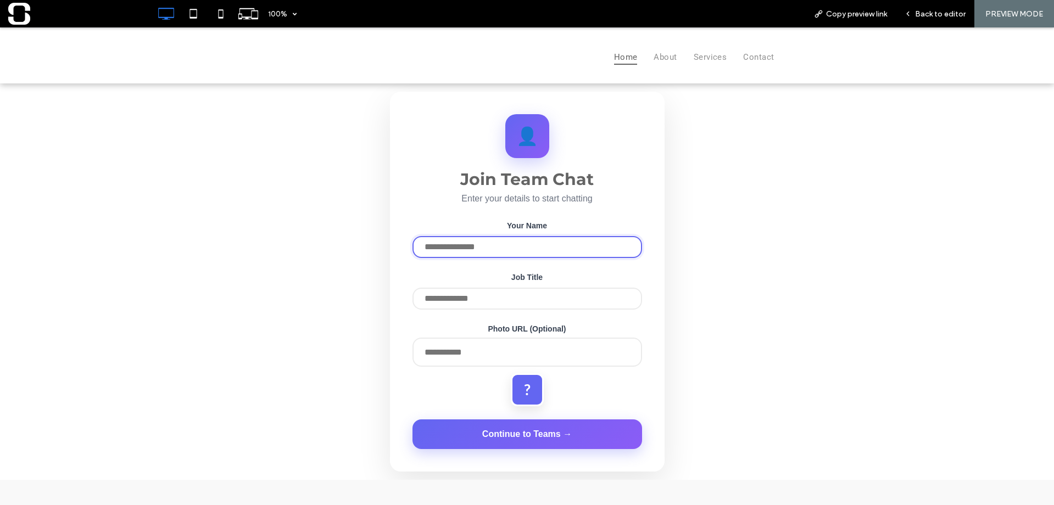
click at [505, 253] on input "text" at bounding box center [526, 247] width 229 height 22
type input "**********"
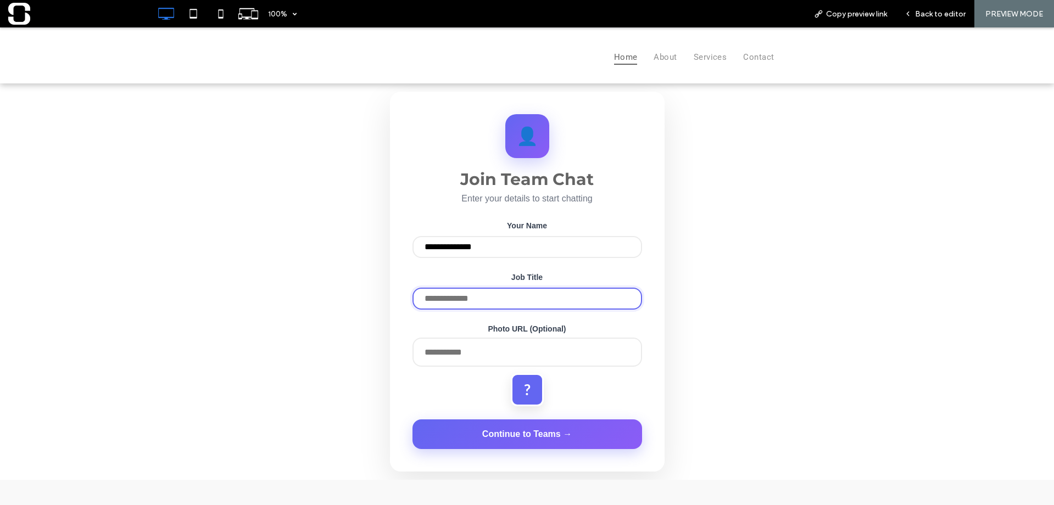
click at [498, 303] on input "text" at bounding box center [526, 299] width 229 height 22
type input "**********"
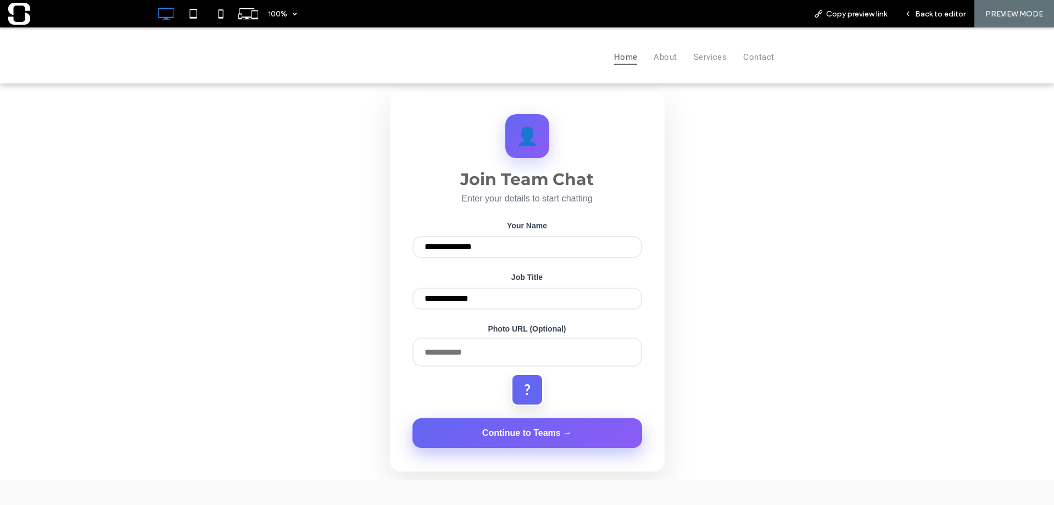
click at [503, 444] on button "Continue to Teams →" at bounding box center [526, 433] width 229 height 30
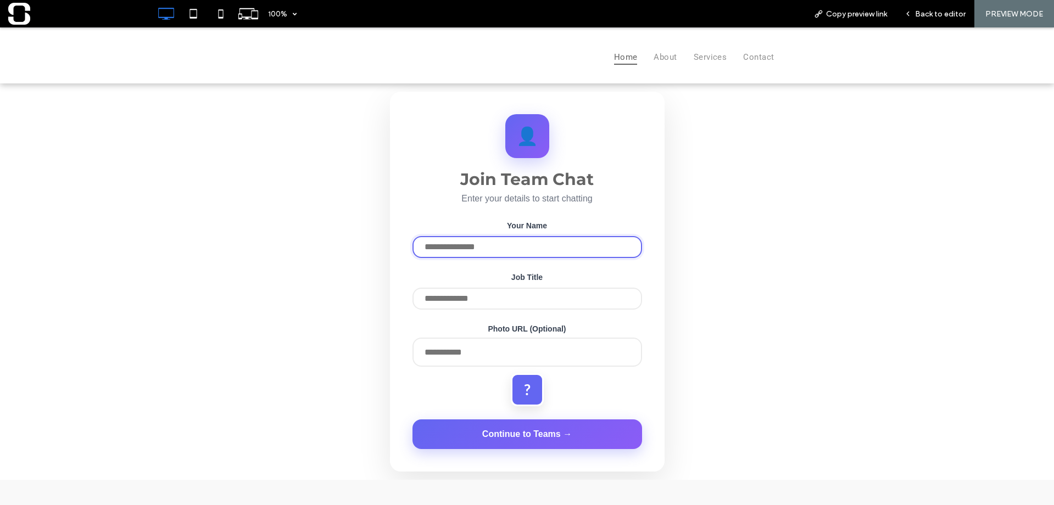
click at [528, 253] on input "text" at bounding box center [526, 247] width 229 height 22
type input "**********"
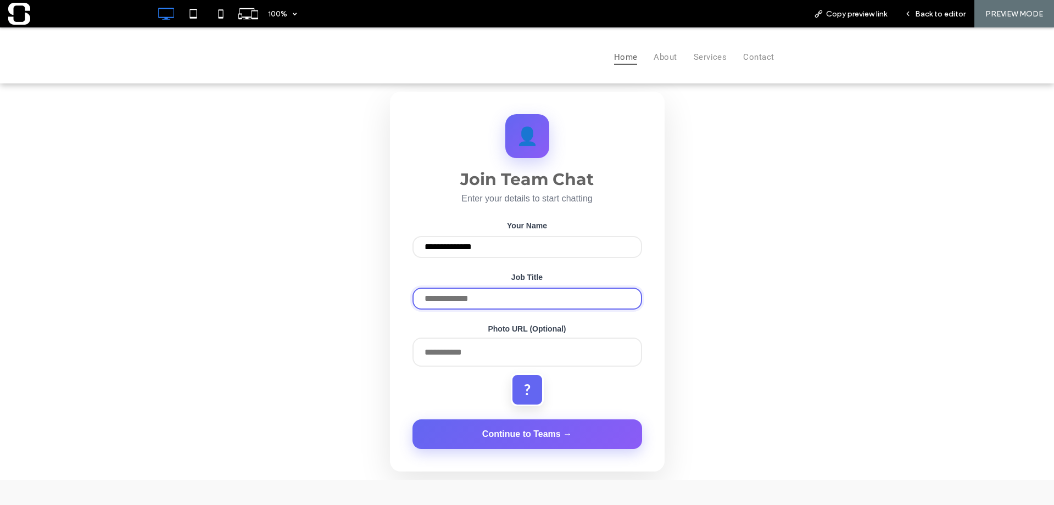
click at [497, 307] on input "text" at bounding box center [526, 299] width 229 height 22
type input "**********"
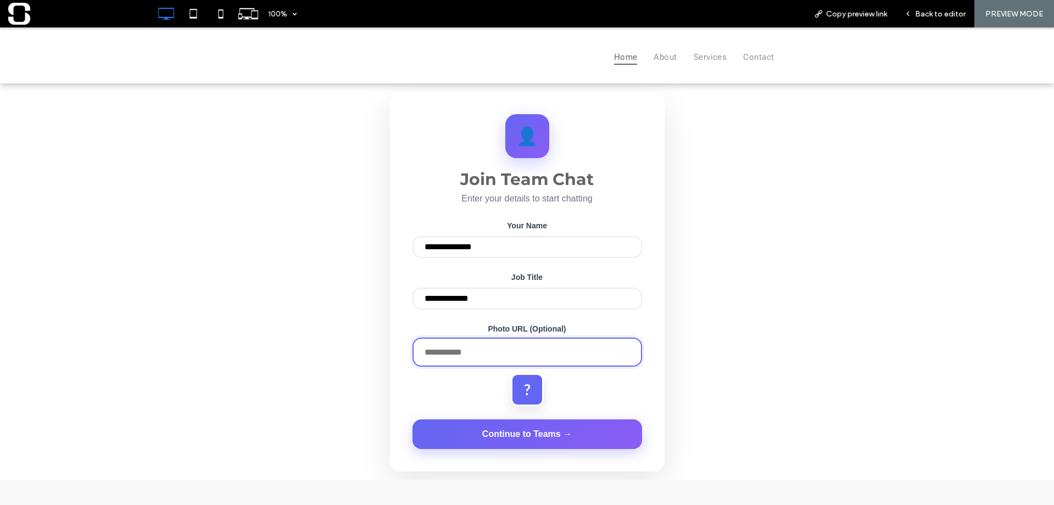
click at [510, 357] on input "url" at bounding box center [526, 352] width 229 height 29
paste input "**********"
type input "**********"
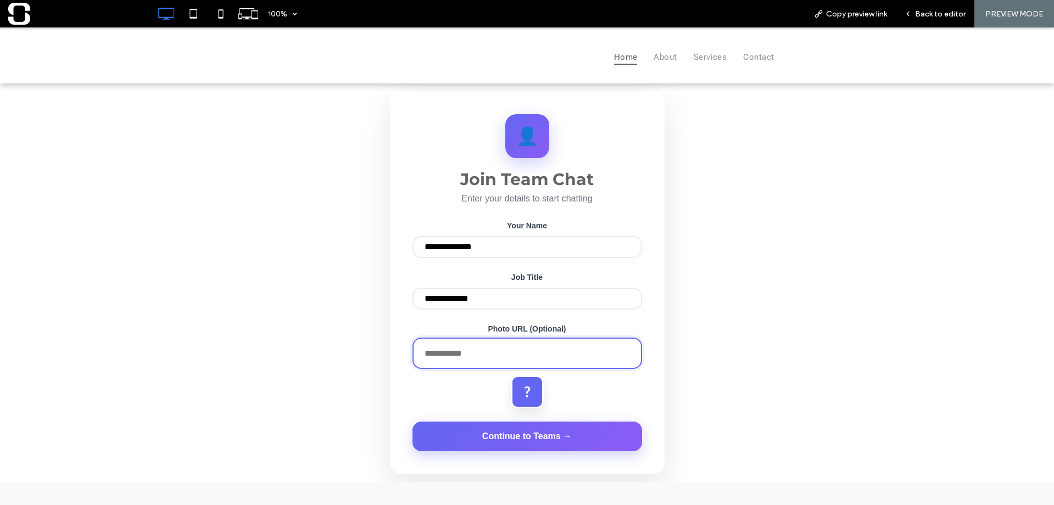
paste input "**********"
type input "**********"
click at [412, 422] on button "Continue to Teams →" at bounding box center [526, 437] width 229 height 30
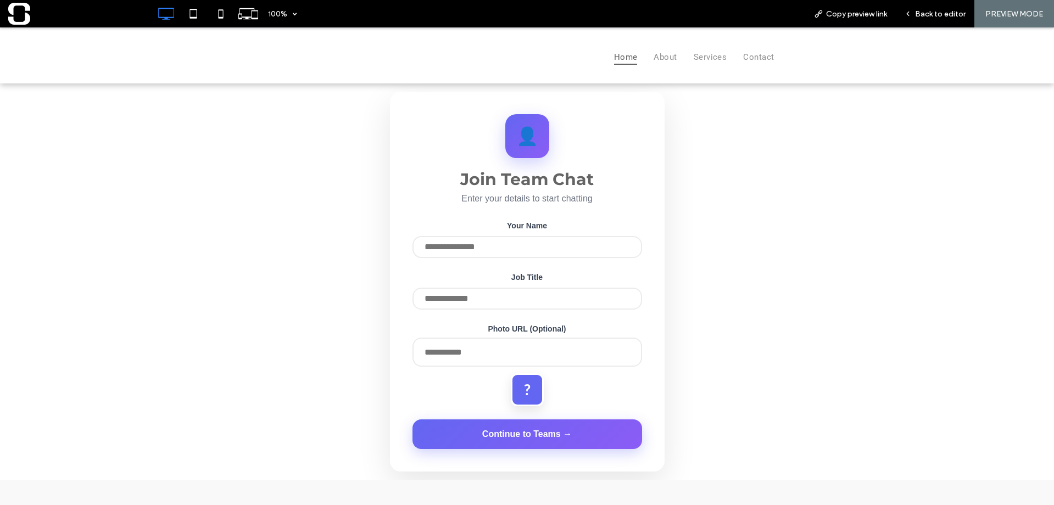
scroll to position [0, 0]
